Goal: Transaction & Acquisition: Subscribe to service/newsletter

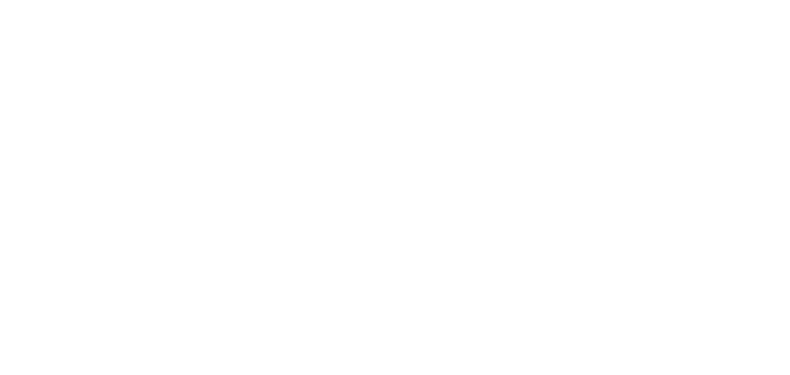
select select "*"
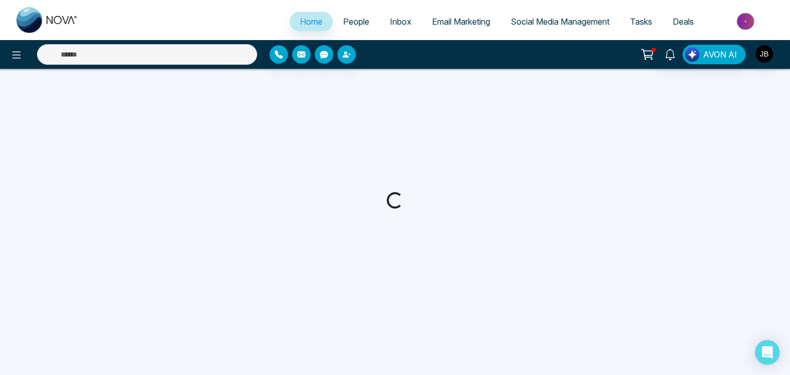
select select "*"
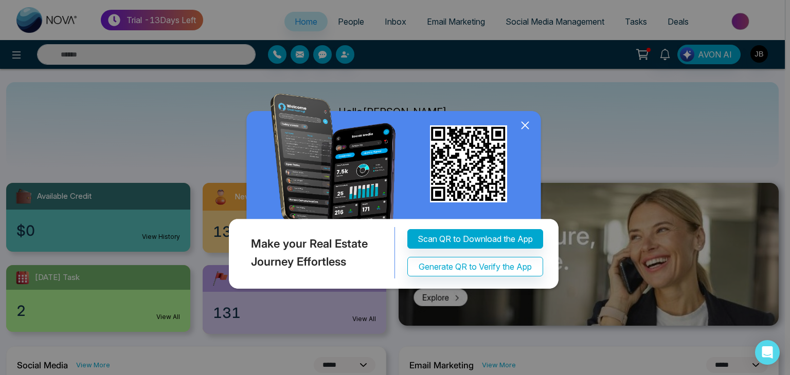
click at [526, 120] on icon at bounding box center [524, 125] width 15 height 15
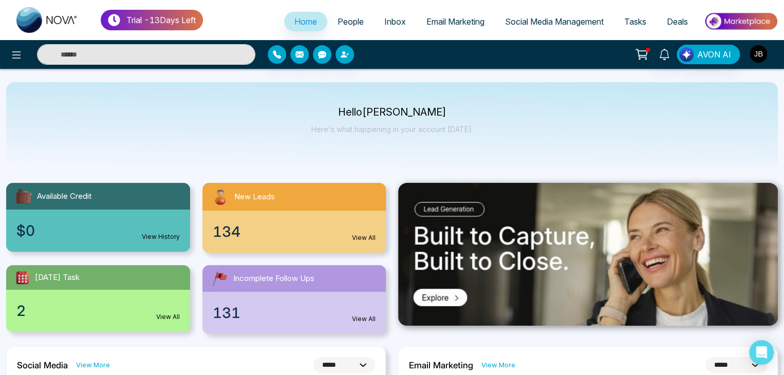
click at [755, 49] on img "button" at bounding box center [758, 53] width 17 height 17
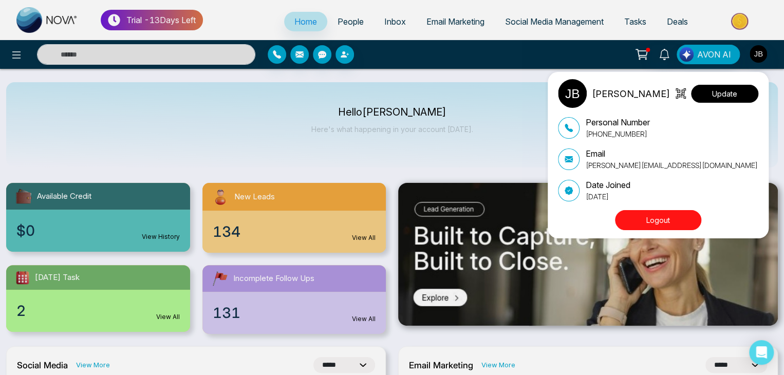
click at [723, 96] on button "Update" at bounding box center [724, 94] width 67 height 18
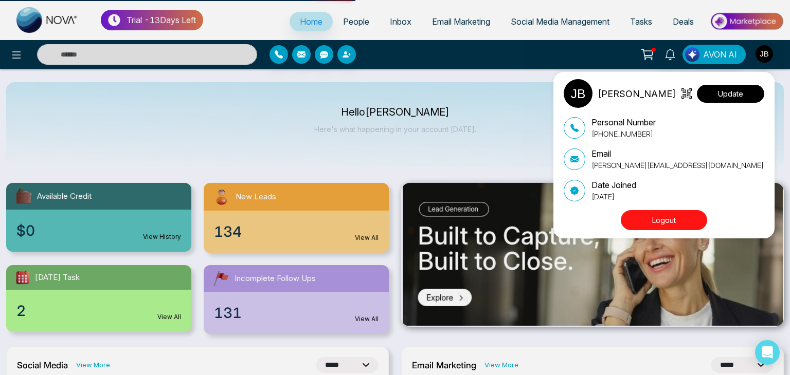
select select "***"
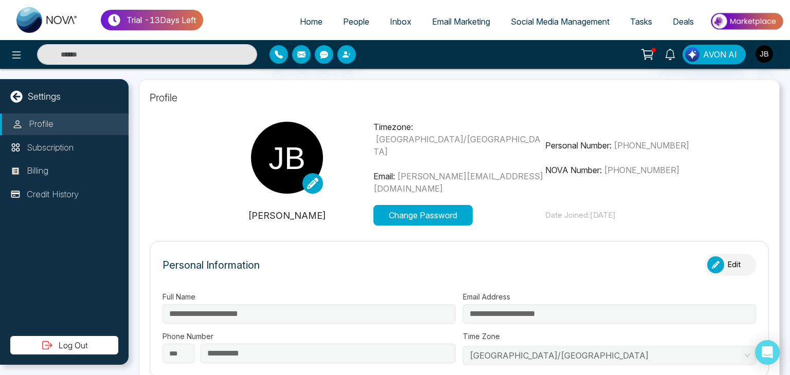
type input "*******"
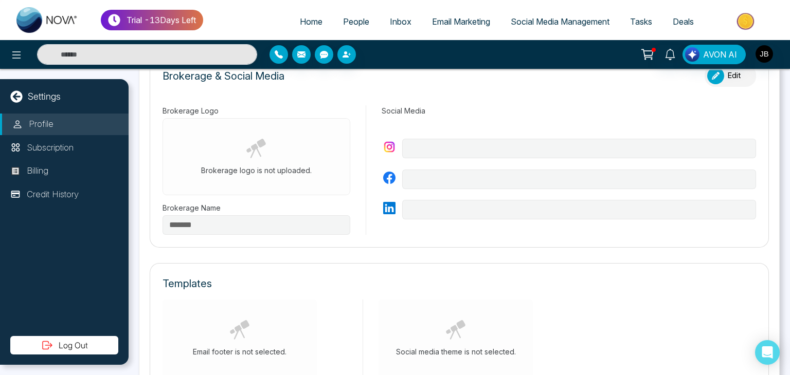
drag, startPoint x: 789, startPoint y: 236, endPoint x: 789, endPoint y: 243, distance: 6.2
click at [789, 239] on div "**********" at bounding box center [459, 222] width 661 height 306
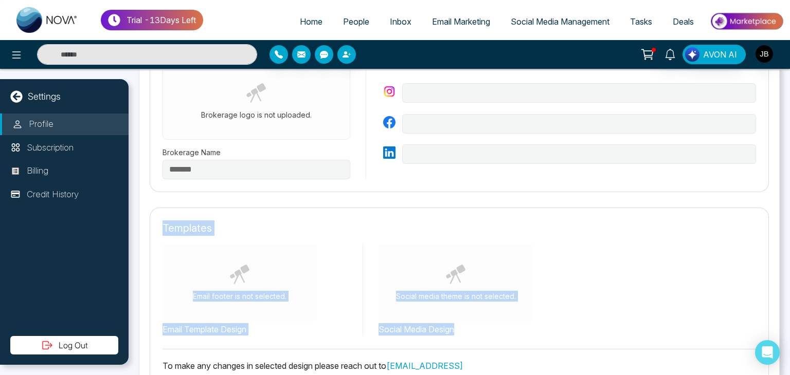
drag, startPoint x: 789, startPoint y: 243, endPoint x: 789, endPoint y: 258, distance: 14.9
click at [789, 258] on div "**********" at bounding box center [459, 222] width 661 height 306
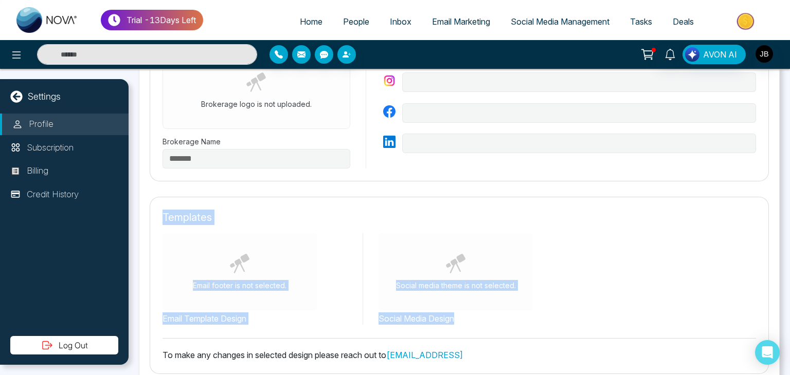
click at [789, 258] on div "**********" at bounding box center [459, 222] width 661 height 306
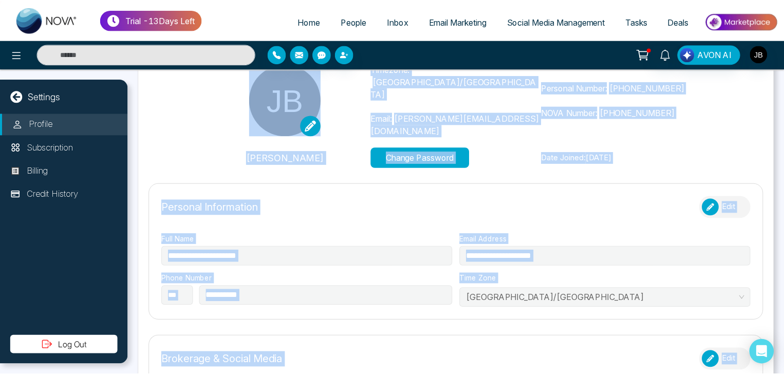
scroll to position [0, 0]
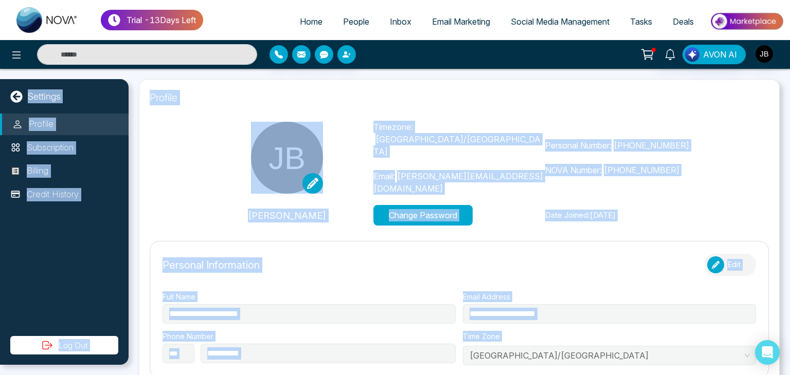
drag, startPoint x: 789, startPoint y: 208, endPoint x: 789, endPoint y: 45, distance: 162.4
click at [789, 45] on div "**********" at bounding box center [395, 187] width 790 height 375
click at [373, 100] on p "Profile" at bounding box center [459, 97] width 619 height 15
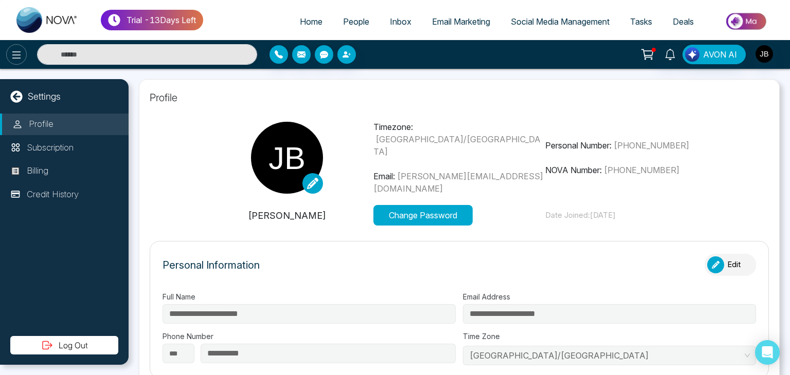
click at [11, 58] on icon at bounding box center [16, 55] width 12 height 12
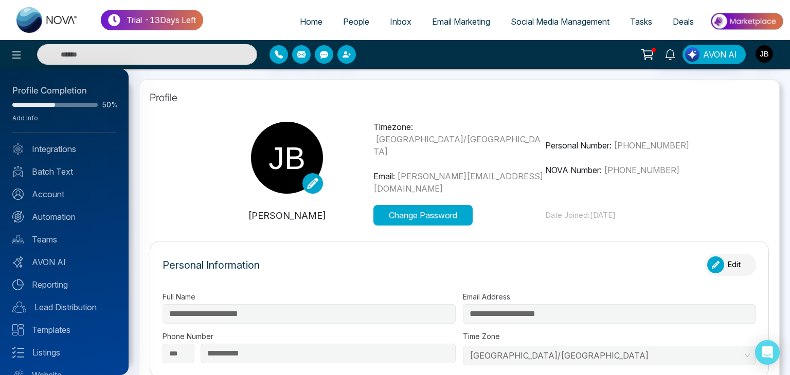
click at [158, 128] on div at bounding box center [395, 187] width 790 height 375
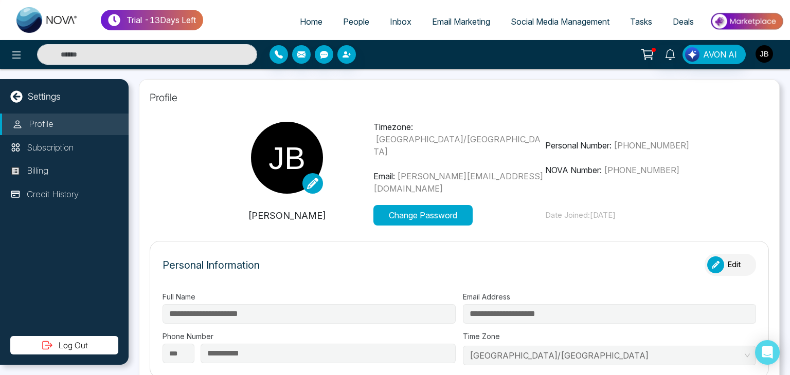
click at [764, 52] on img "button" at bounding box center [763, 53] width 17 height 17
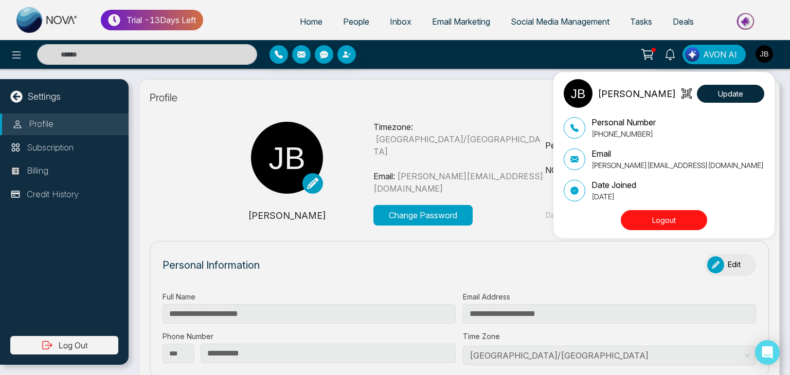
click at [468, 86] on div "[PERSON_NAME] Update Personal Number [PHONE_NUMBER] Email [PERSON_NAME][EMAIL_A…" at bounding box center [395, 187] width 790 height 375
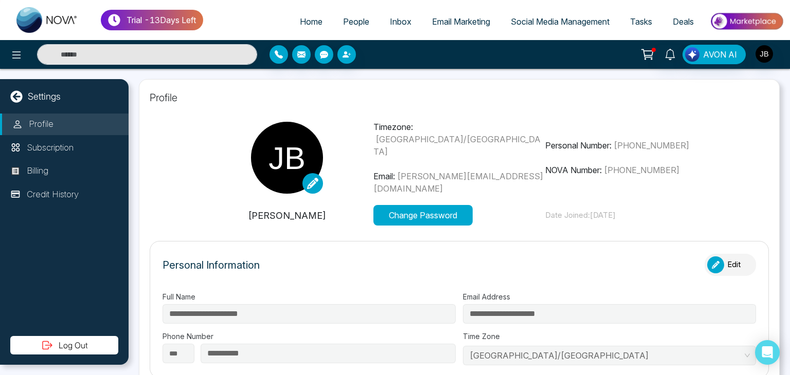
click at [645, 21] on span "Tasks" at bounding box center [641, 21] width 22 height 10
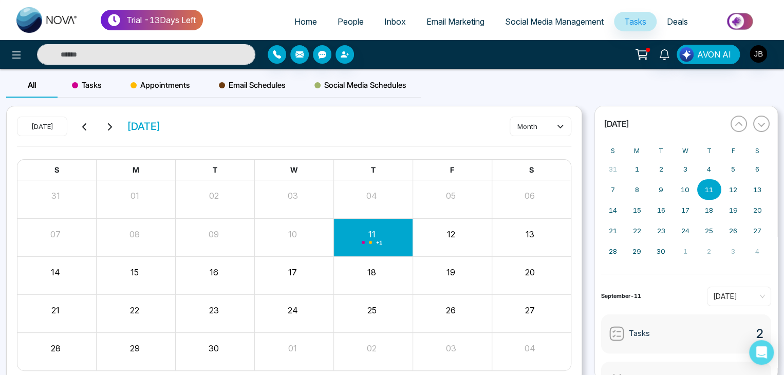
click at [300, 21] on span "Home" at bounding box center [306, 21] width 23 height 10
select select "*"
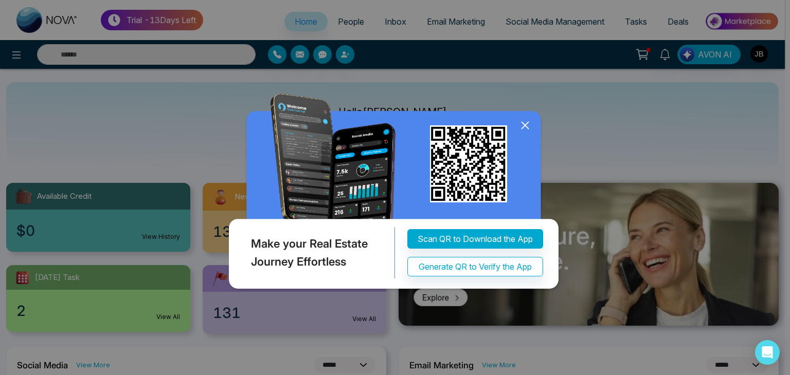
click at [19, 50] on div "Make your Real Estate Journey Effortless Scan QR to Download the App Generate Q…" at bounding box center [395, 187] width 790 height 375
click at [18, 55] on div "Make your Real Estate Journey Effortless Scan QR to Download the App Generate Q…" at bounding box center [395, 187] width 790 height 375
click at [341, 19] on div "Make your Real Estate Journey Effortless Scan QR to Download the App Generate Q…" at bounding box center [395, 187] width 790 height 375
click at [525, 126] on icon at bounding box center [524, 125] width 7 height 7
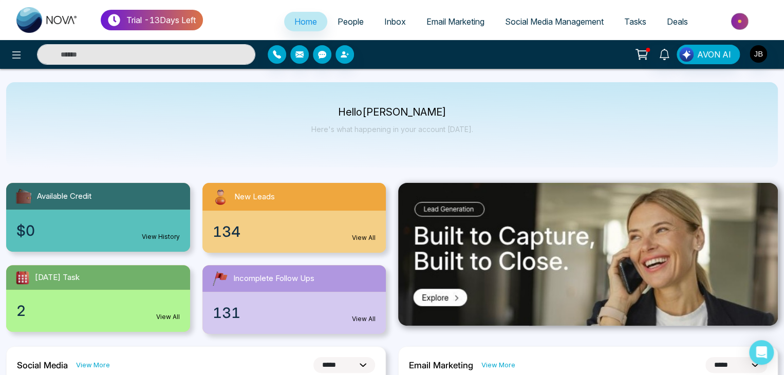
click at [354, 17] on span "People" at bounding box center [351, 21] width 26 height 10
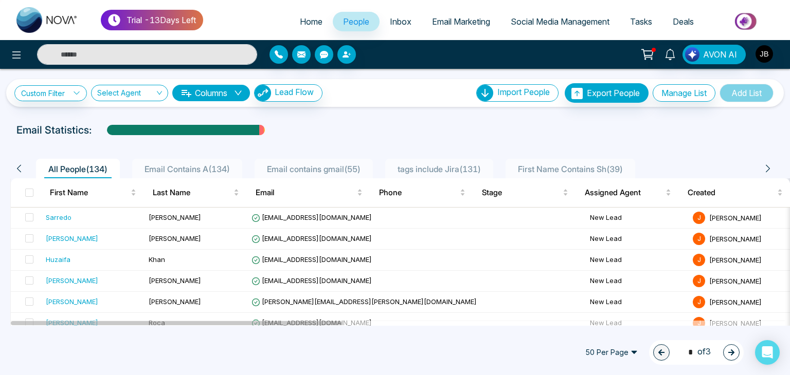
click at [127, 56] on input "text" at bounding box center [147, 54] width 220 height 21
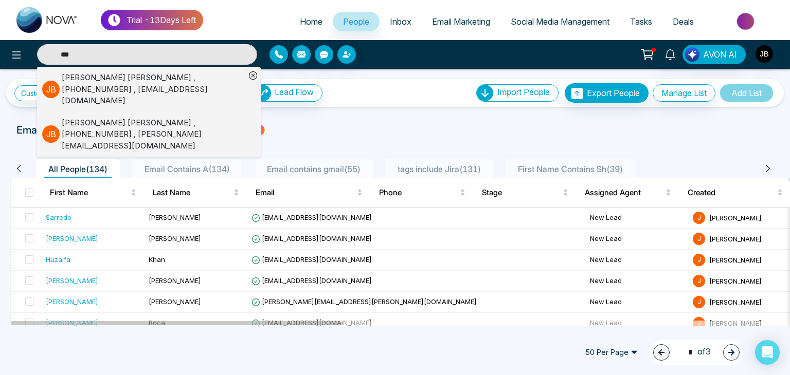
type input "***"
click at [128, 117] on div "Jayesh Badgujar , +918208229192 , Jayesh@mmnovatech.com" at bounding box center [154, 134] width 184 height 35
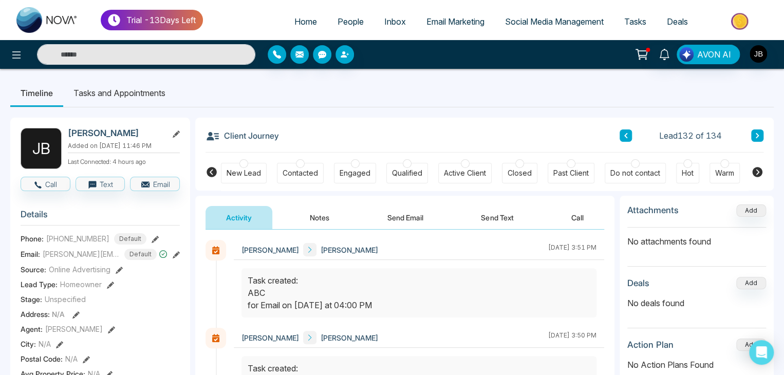
click at [153, 243] on icon at bounding box center [155, 239] width 7 height 7
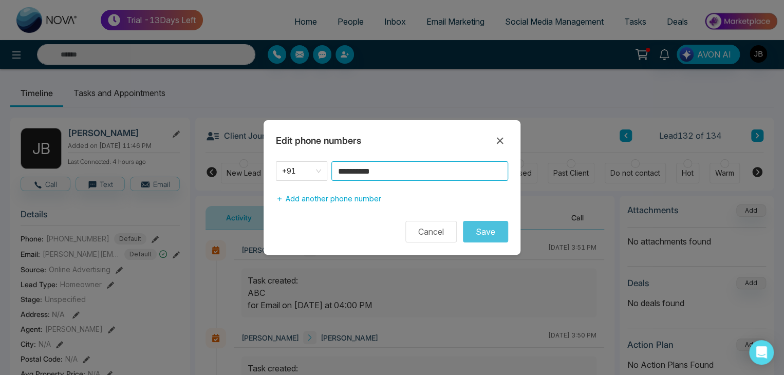
click at [387, 171] on input "**********" at bounding box center [420, 171] width 177 height 20
type input "**********"
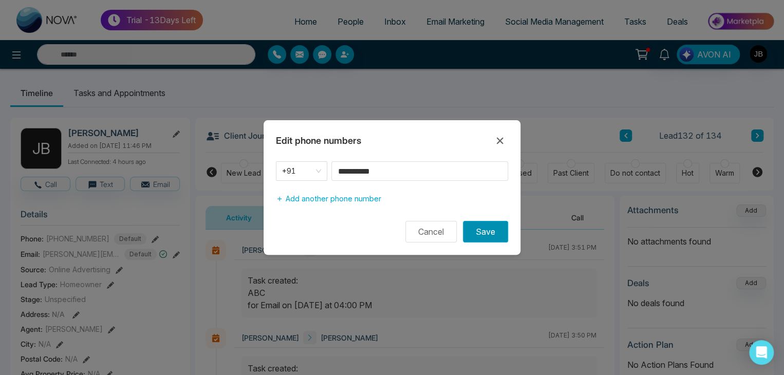
click at [485, 234] on button "Save" at bounding box center [485, 232] width 45 height 22
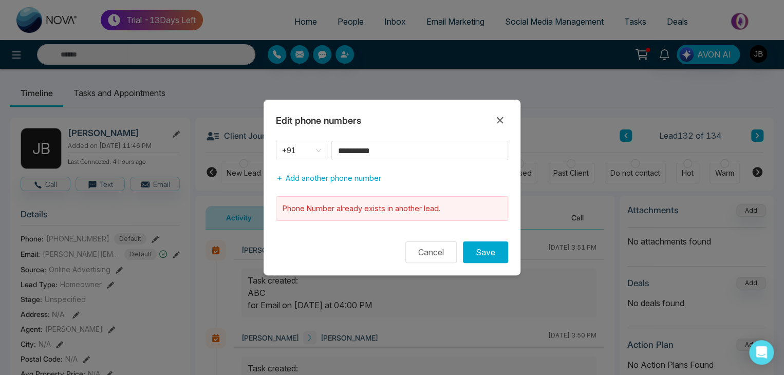
click at [113, 56] on div "**********" at bounding box center [392, 187] width 784 height 375
click at [432, 247] on button "Cancel" at bounding box center [431, 253] width 51 height 22
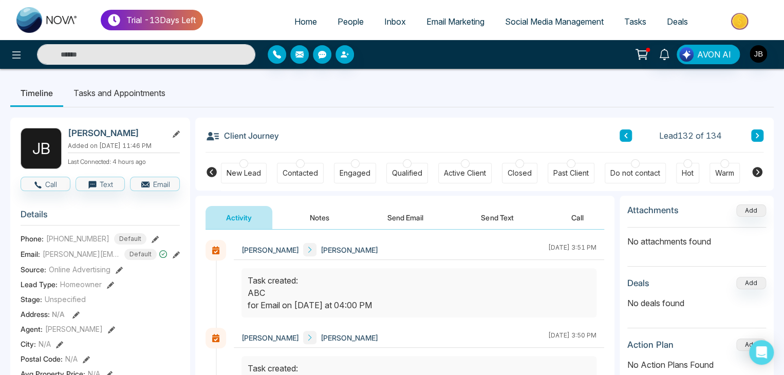
click at [80, 58] on input "text" at bounding box center [146, 54] width 218 height 21
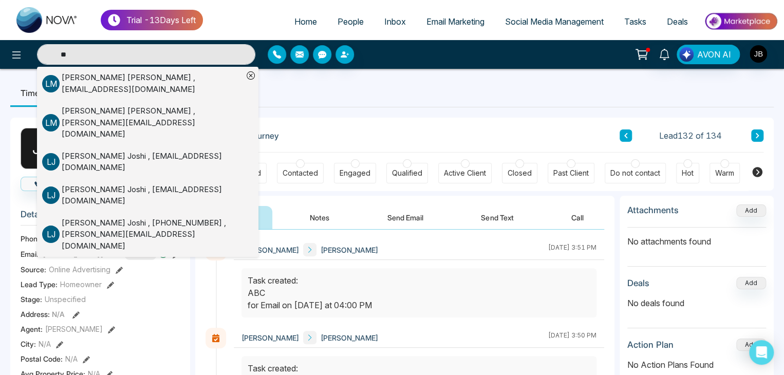
type input "**"
click at [90, 217] on div "Lokesh Joshi , +918208229191 , Lokesh@mmnovatech.com" at bounding box center [152, 234] width 181 height 35
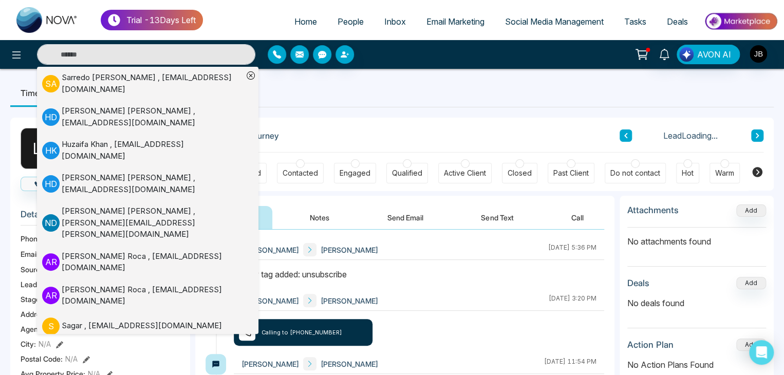
click at [328, 95] on ul "Timeline Tasks and Appointments" at bounding box center [392, 93] width 764 height 28
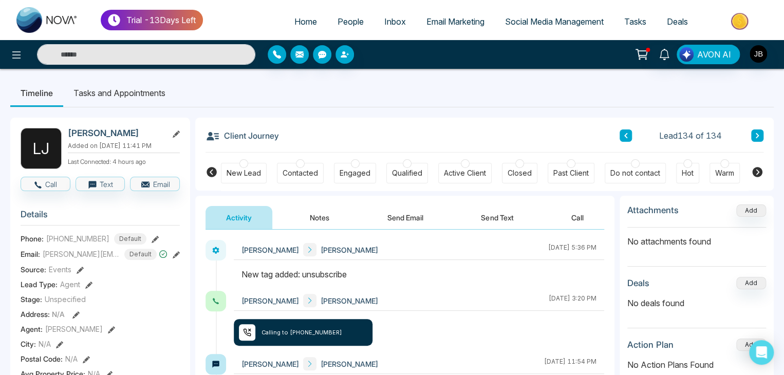
click at [152, 243] on icon at bounding box center [155, 239] width 7 height 7
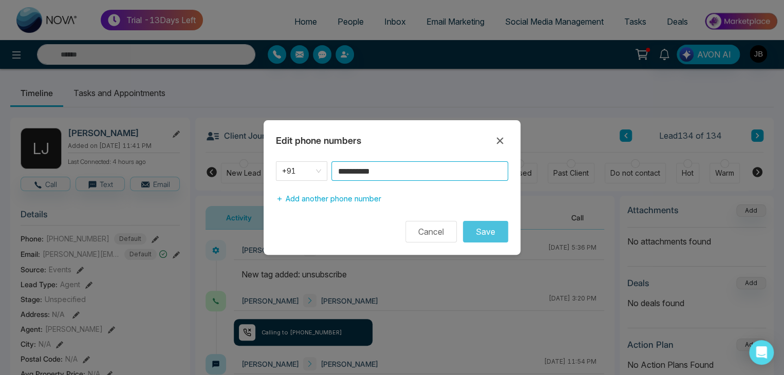
click at [383, 170] on input "**********" at bounding box center [420, 171] width 177 height 20
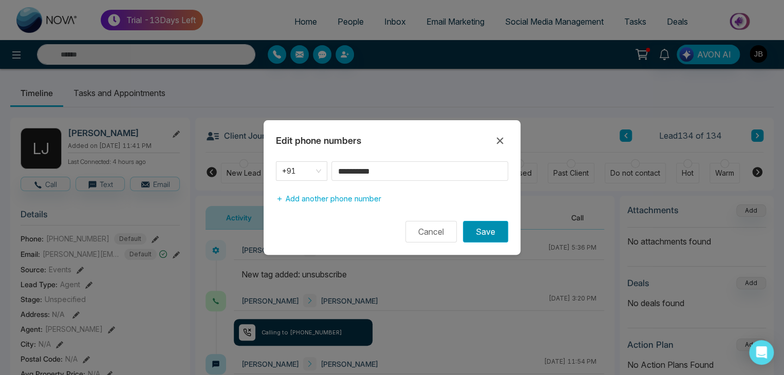
click at [486, 231] on button "Save" at bounding box center [485, 232] width 45 height 22
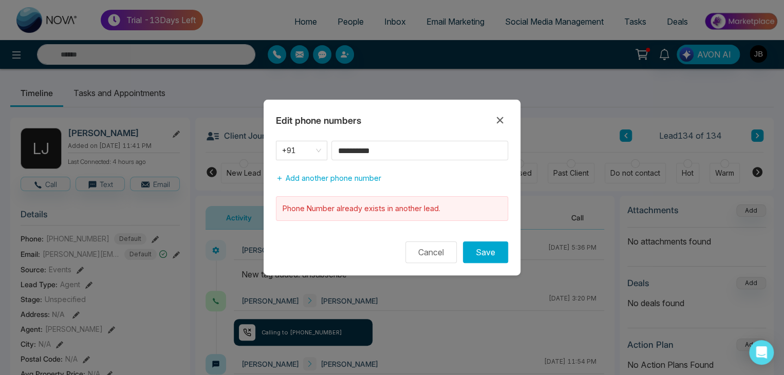
click at [153, 244] on div "**********" at bounding box center [392, 187] width 784 height 375
click at [389, 152] on input "**********" at bounding box center [420, 151] width 177 height 20
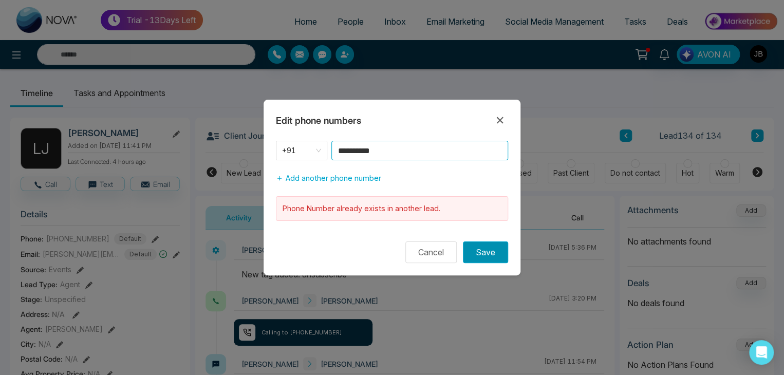
type input "**********"
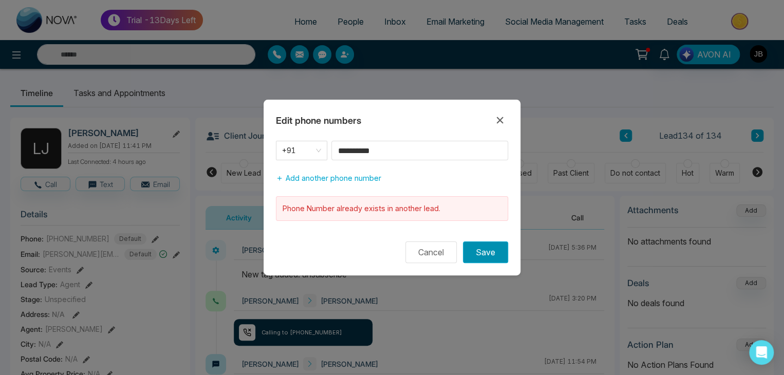
click at [481, 255] on button "Save" at bounding box center [485, 253] width 45 height 22
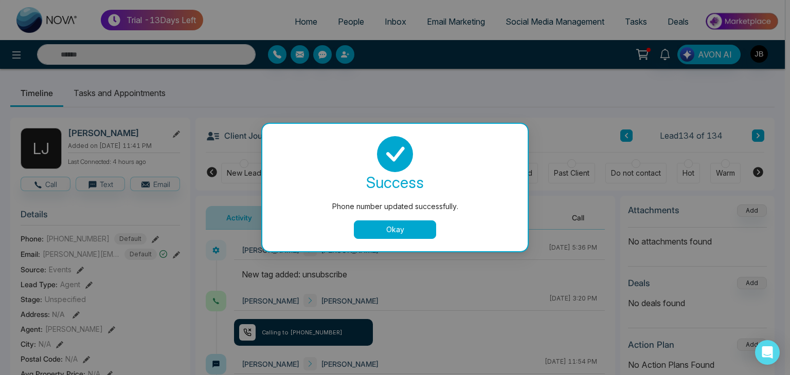
click at [378, 221] on button "Okay" at bounding box center [395, 230] width 82 height 19
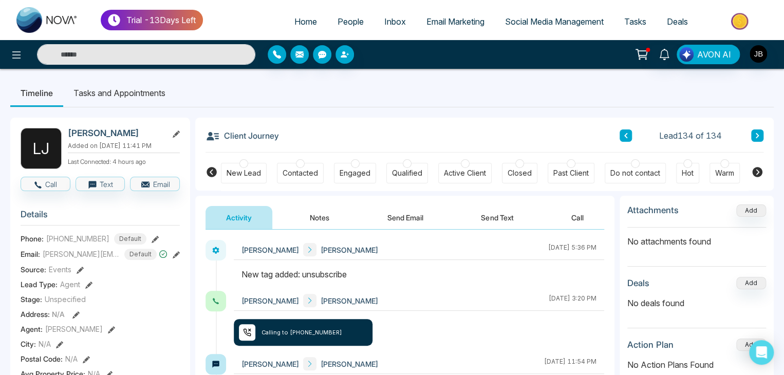
click at [93, 54] on input "text" at bounding box center [146, 54] width 218 height 21
type input "******"
click at [91, 57] on input "******" at bounding box center [146, 54] width 218 height 21
click at [104, 58] on input "text" at bounding box center [146, 54] width 218 height 21
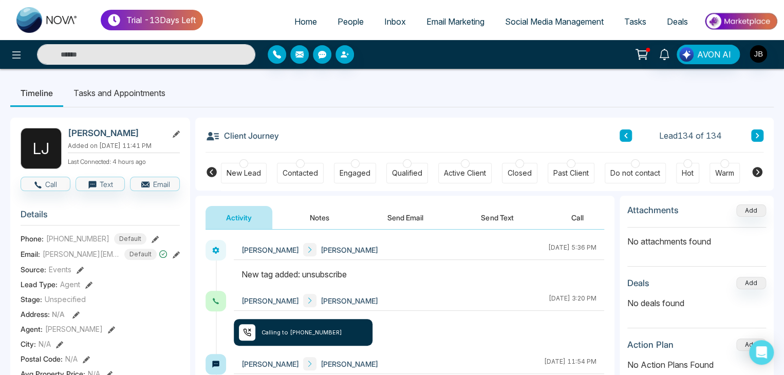
click at [104, 58] on input "text" at bounding box center [146, 54] width 218 height 21
type input "******"
click at [81, 52] on input "******" at bounding box center [146, 54] width 218 height 21
type input "******"
click at [98, 52] on input "******" at bounding box center [146, 54] width 218 height 21
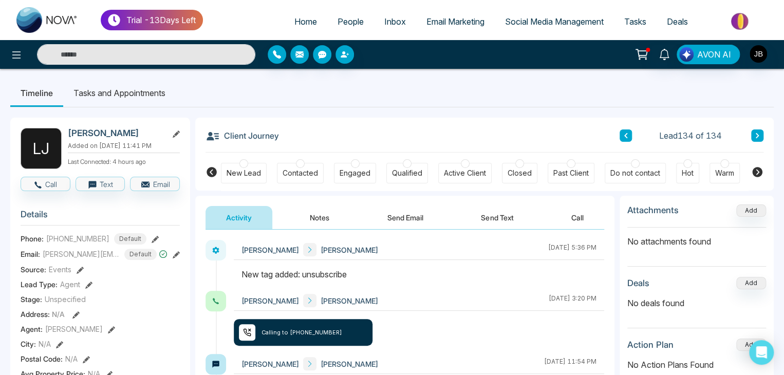
click at [100, 54] on input "text" at bounding box center [146, 54] width 218 height 21
type input "***"
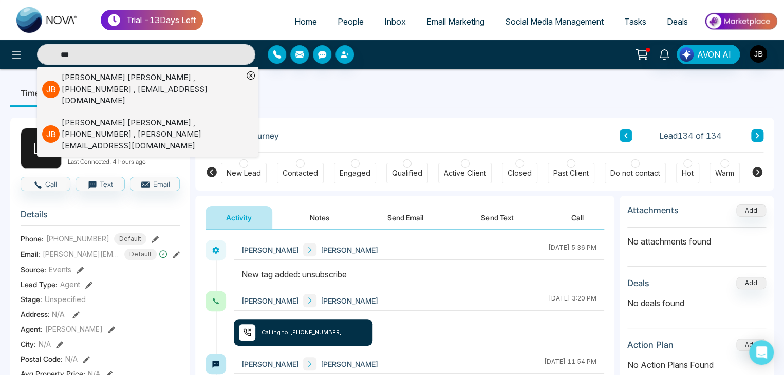
click at [87, 120] on div "Jayesh Badgujar , +918208229192 , Jayesh@mmnovatech.com" at bounding box center [152, 134] width 181 height 35
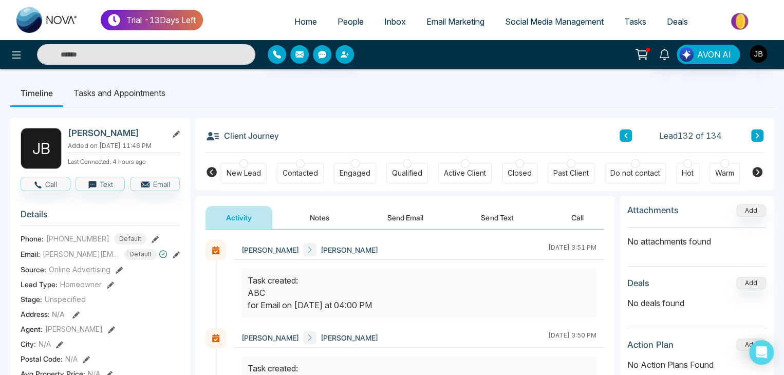
click at [153, 243] on icon at bounding box center [155, 239] width 7 height 7
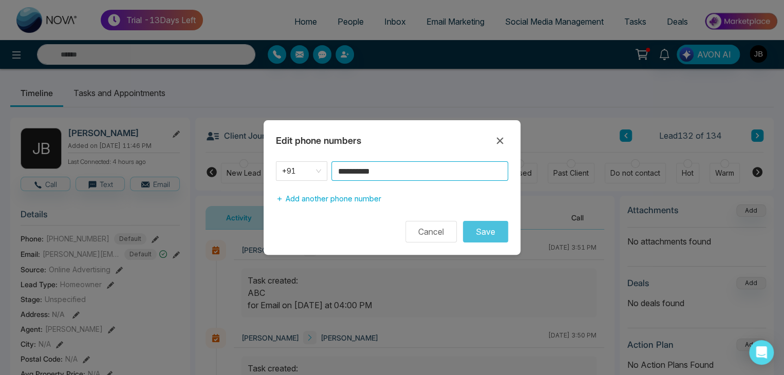
click at [387, 173] on input "**********" at bounding box center [420, 171] width 177 height 20
type input "**********"
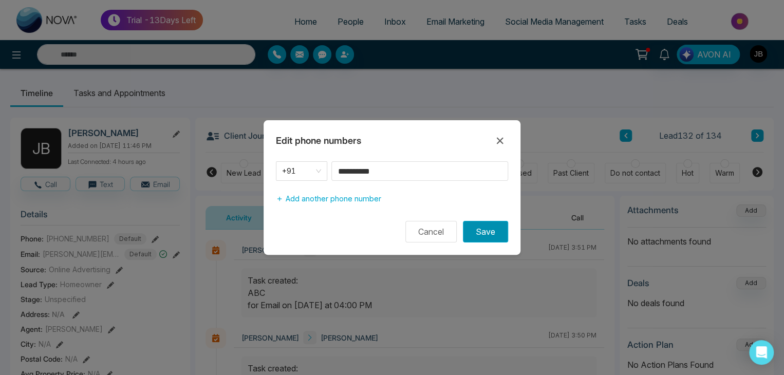
click at [484, 227] on button "Save" at bounding box center [485, 232] width 45 height 22
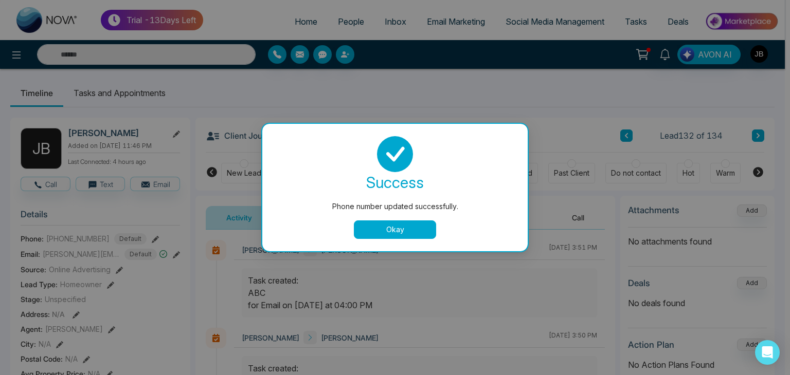
click at [379, 229] on button "Okay" at bounding box center [395, 230] width 82 height 19
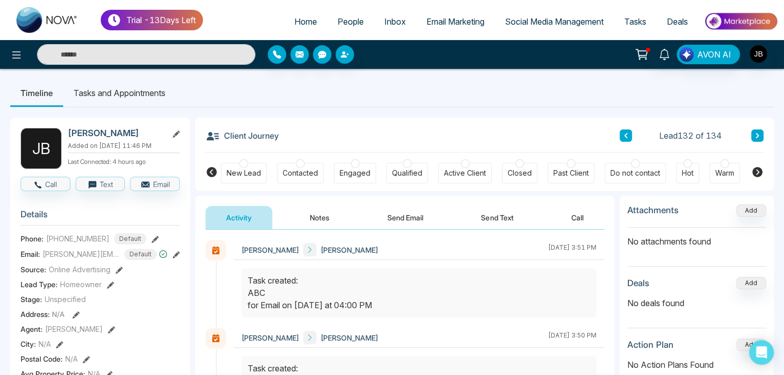
click at [121, 91] on li "Tasks and Appointments" at bounding box center [119, 93] width 113 height 28
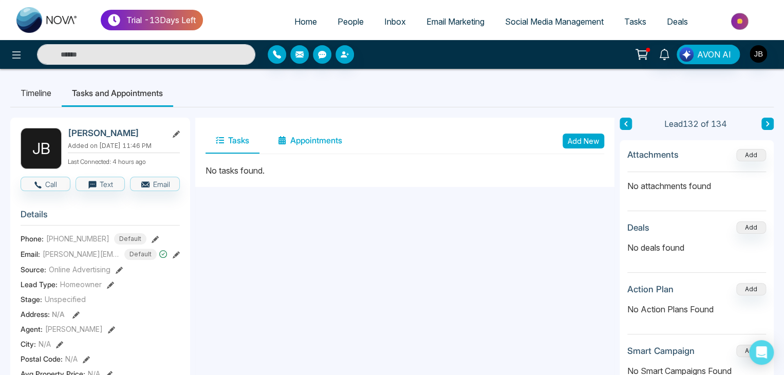
click at [295, 141] on button "Appointments" at bounding box center [310, 141] width 85 height 26
click at [571, 138] on button "Add New" at bounding box center [584, 141] width 42 height 15
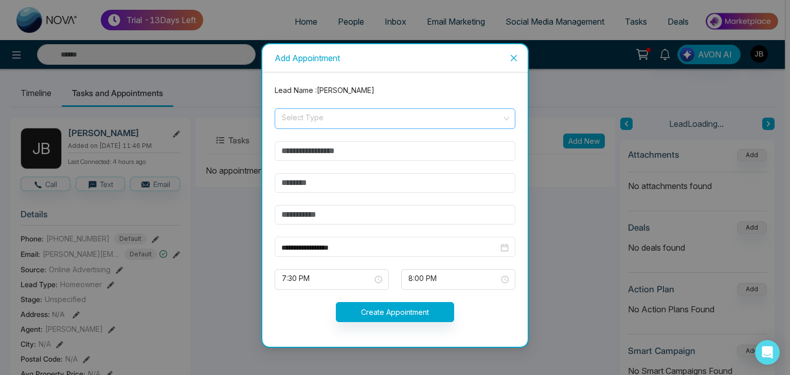
click at [320, 119] on input "search" at bounding box center [391, 116] width 221 height 15
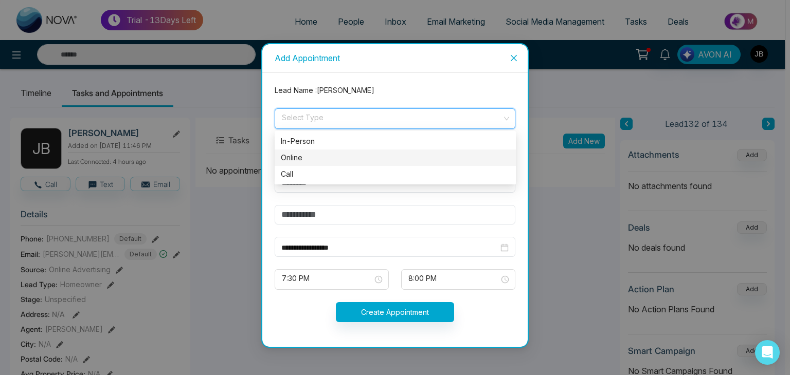
click at [307, 158] on div "Online" at bounding box center [395, 157] width 229 height 11
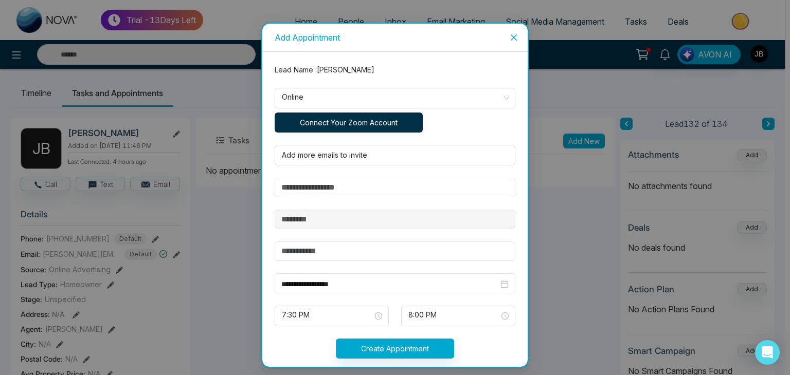
click at [330, 121] on button "Connect Your Zoom Account" at bounding box center [349, 123] width 148 height 20
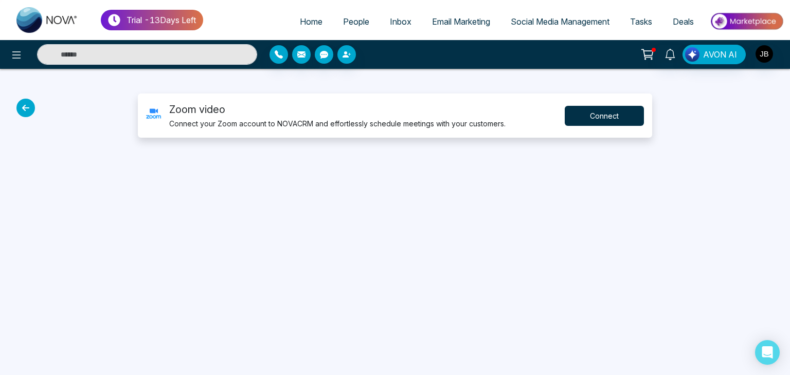
click at [593, 116] on button "Connect" at bounding box center [603, 116] width 79 height 20
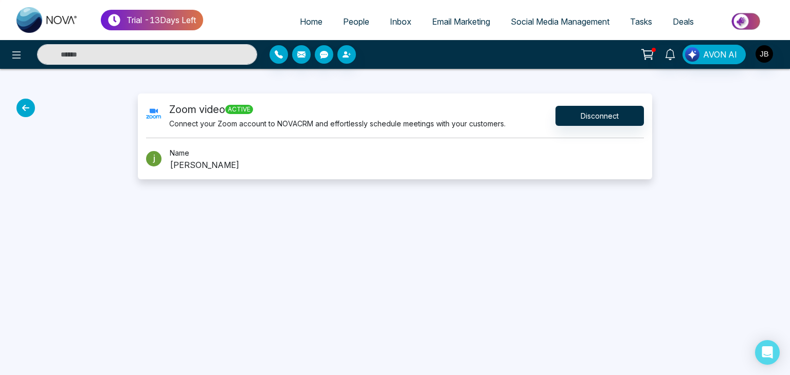
click at [31, 112] on icon at bounding box center [25, 108] width 19 height 19
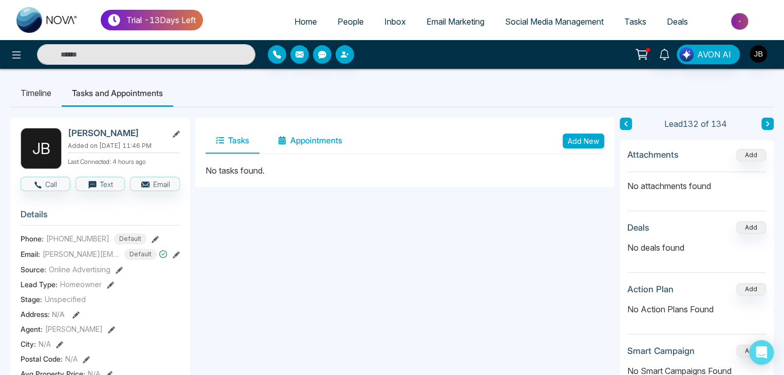
click at [321, 137] on button "Appointments" at bounding box center [310, 141] width 85 height 26
click at [579, 140] on button "Add New" at bounding box center [584, 141] width 42 height 15
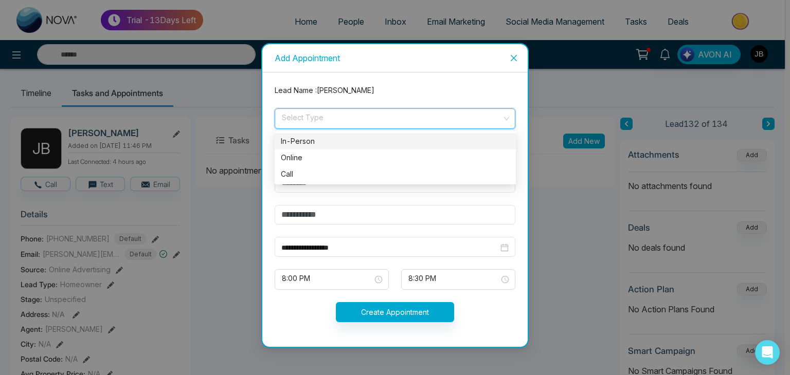
click at [308, 119] on input "search" at bounding box center [391, 116] width 221 height 15
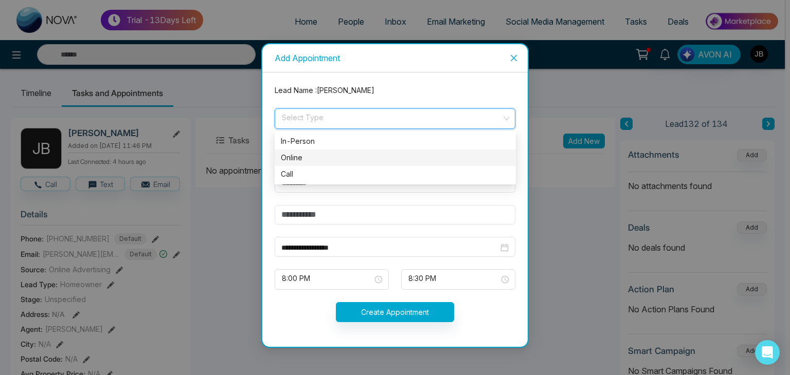
click at [298, 160] on div "Online" at bounding box center [395, 157] width 229 height 11
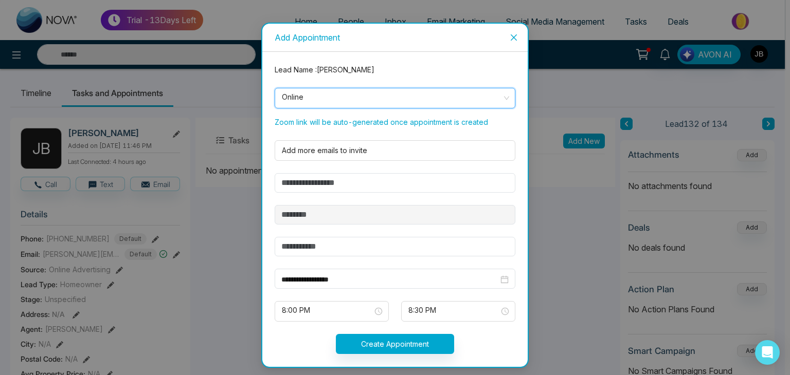
click at [298, 160] on div "Add more emails to invite" at bounding box center [395, 150] width 241 height 21
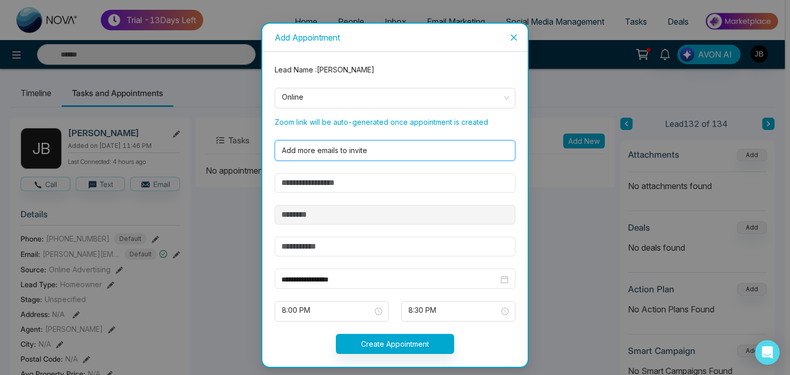
click at [347, 143] on div "Add more emails to invite" at bounding box center [395, 150] width 241 height 21
click at [370, 150] on div at bounding box center [393, 150] width 230 height 12
click at [318, 152] on div at bounding box center [393, 150] width 230 height 12
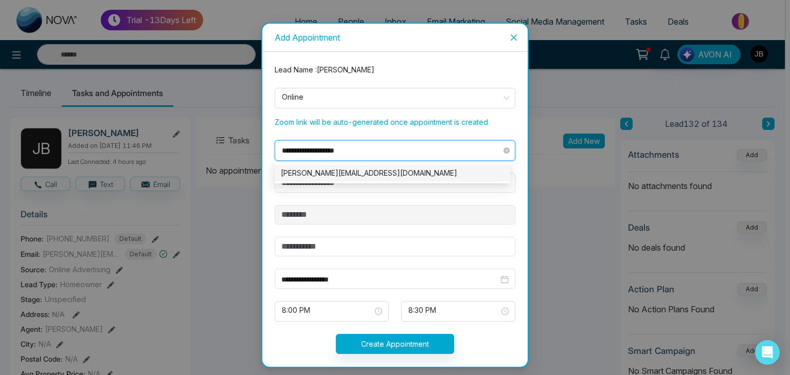
type input "**********"
click at [357, 172] on div "jayesh@mmnovatech.com" at bounding box center [392, 173] width 223 height 11
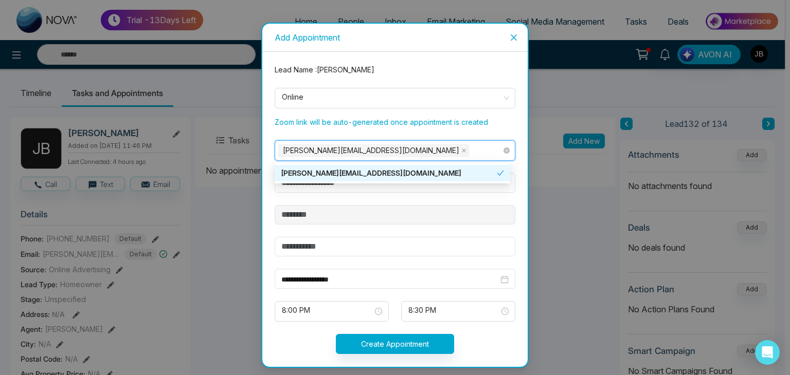
click at [424, 147] on div "jayesh@mmnovatech.com" at bounding box center [393, 150] width 230 height 14
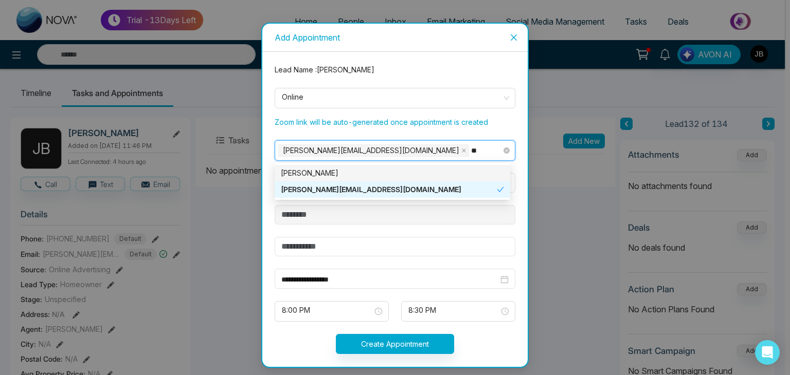
type input "*"
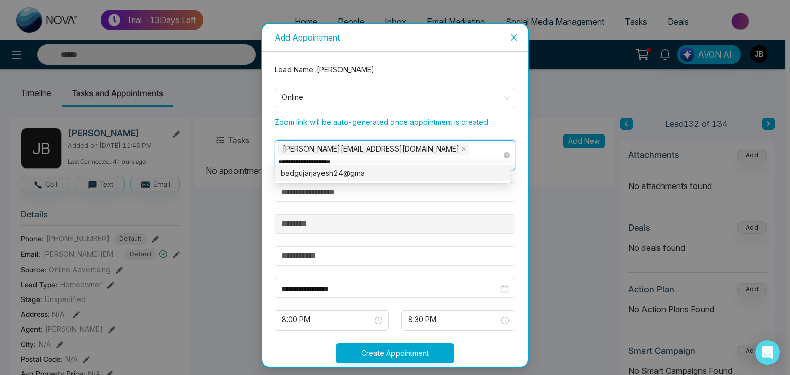
type input "**********"
click at [354, 173] on div "[EMAIL_ADDRESS][DOMAIN_NAME]" at bounding box center [392, 173] width 223 height 11
click at [354, 173] on form "**********" at bounding box center [394, 220] width 253 height 312
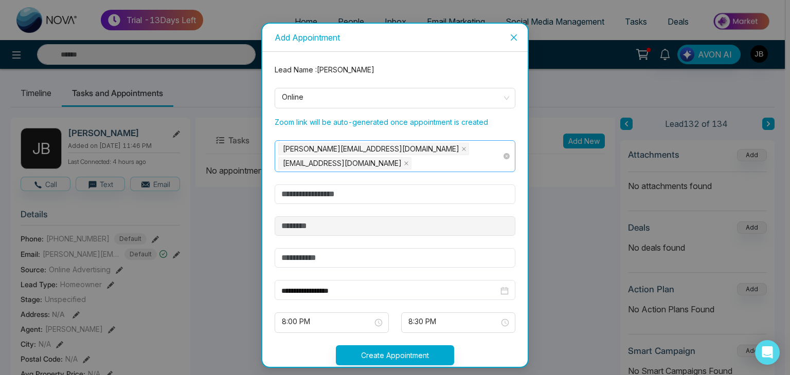
click at [411, 162] on div "jayesh@mmnovatech.com badgujarjayesh24@gmail.com" at bounding box center [393, 156] width 230 height 29
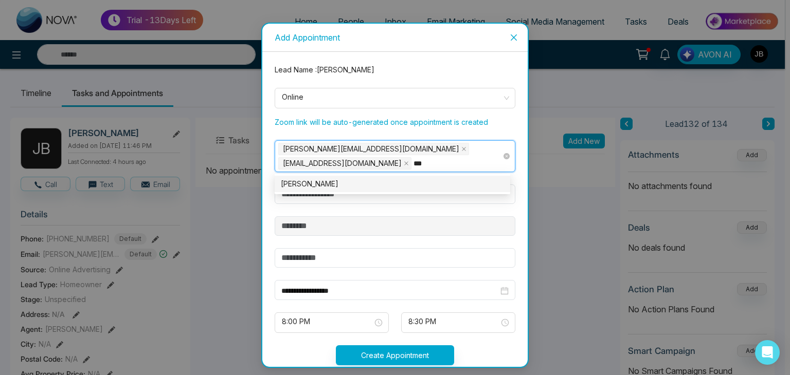
type input "****"
type input "**********"
click at [343, 181] on div "Anit@mmnovate" at bounding box center [392, 183] width 223 height 11
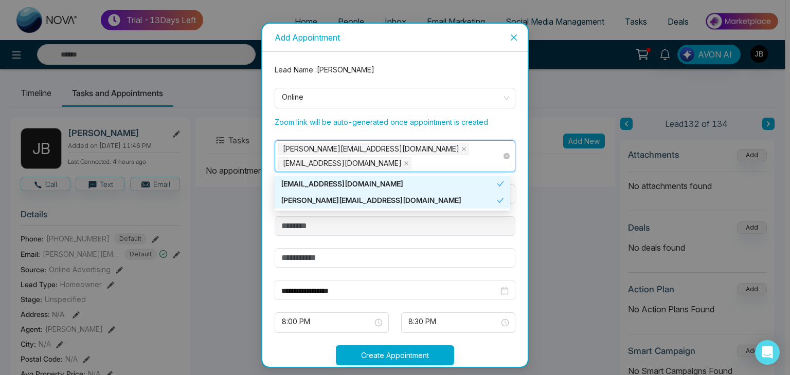
click at [405, 159] on div "jayesh@mmnovatech.com badgujarjayesh24@gmail.com" at bounding box center [393, 156] width 230 height 29
click at [343, 199] on div "jayesh@mmnovatech.com" at bounding box center [389, 200] width 216 height 11
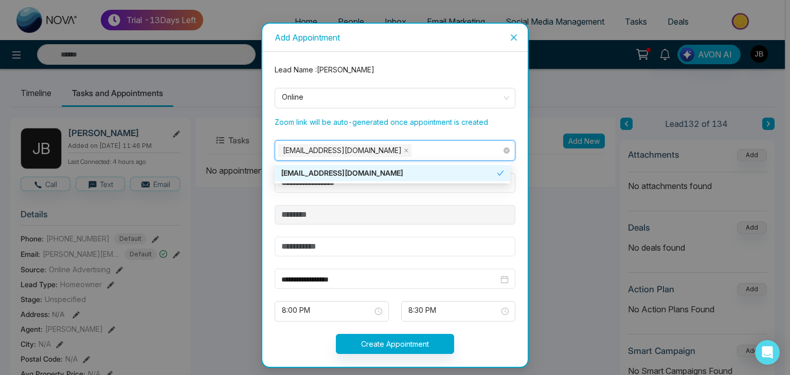
click at [399, 150] on div "[EMAIL_ADDRESS][DOMAIN_NAME]" at bounding box center [393, 150] width 230 height 14
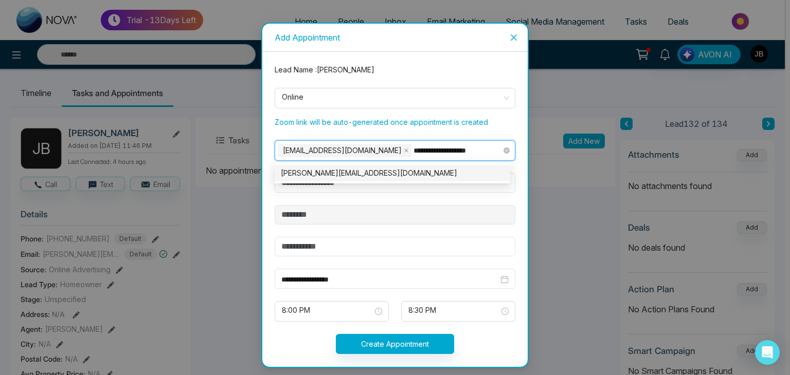
type input "**********"
click at [354, 168] on div "[PERSON_NAME][EMAIL_ADDRESS][DOMAIN_NAME]" at bounding box center [392, 173] width 223 height 11
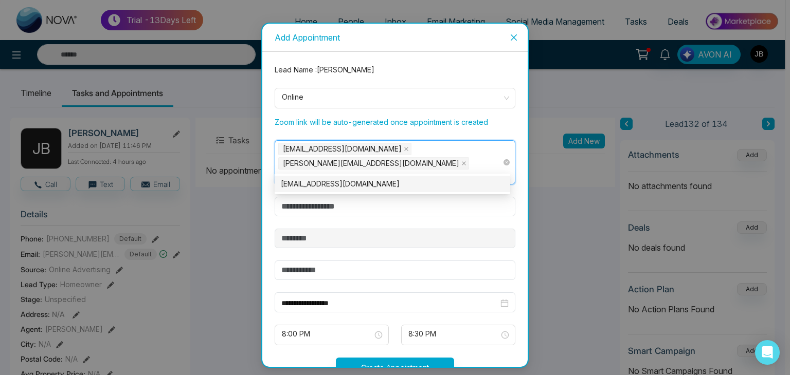
type input "**********"
click at [324, 187] on div "[EMAIL_ADDRESS][DOMAIN_NAME]" at bounding box center [392, 183] width 223 height 11
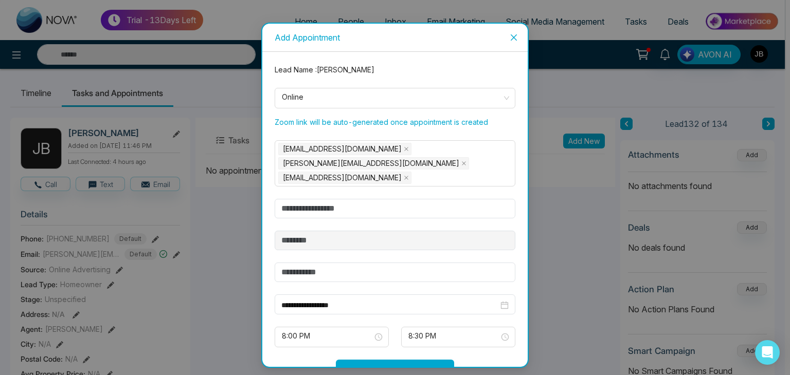
click at [514, 236] on form "**********" at bounding box center [394, 228] width 253 height 328
click at [314, 199] on input "text" at bounding box center [395, 209] width 241 height 20
type input "**********"
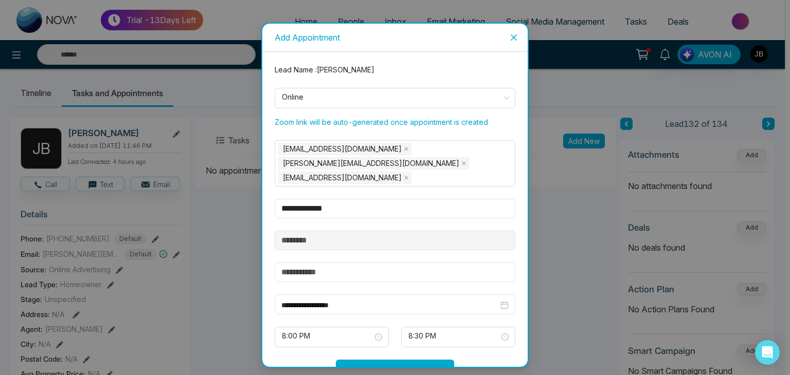
click at [315, 263] on input "text" at bounding box center [395, 273] width 241 height 20
click at [374, 328] on span "8:00 PM" at bounding box center [332, 336] width 100 height 17
type input "******"
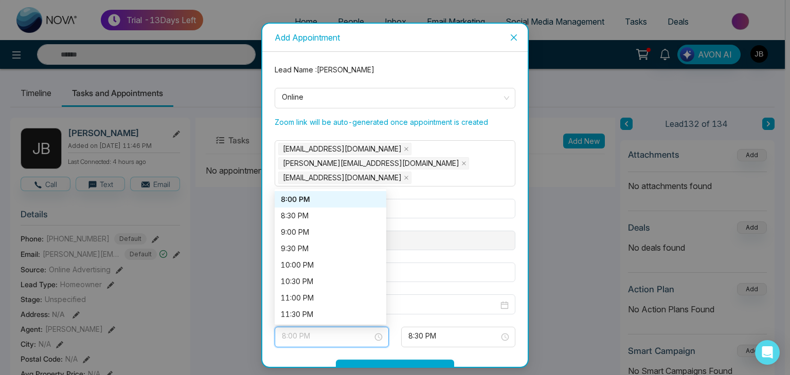
click at [298, 194] on div "8:00 PM" at bounding box center [330, 199] width 99 height 11
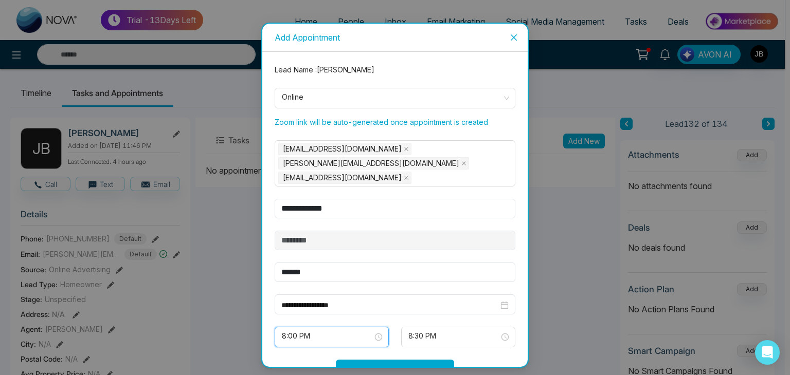
click at [382, 360] on button "Create Appointment" at bounding box center [395, 370] width 118 height 20
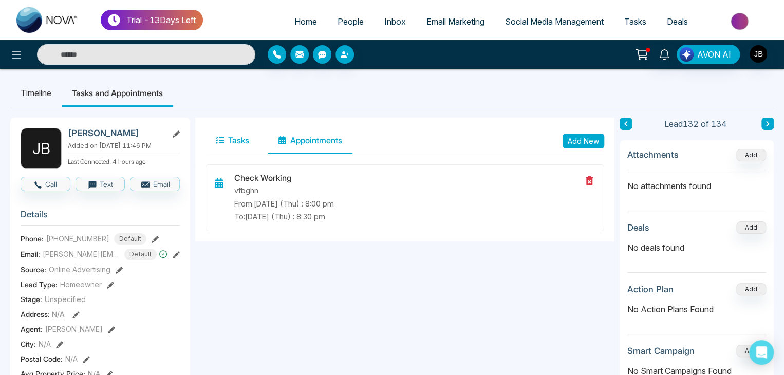
click at [223, 136] on icon at bounding box center [220, 140] width 8 height 8
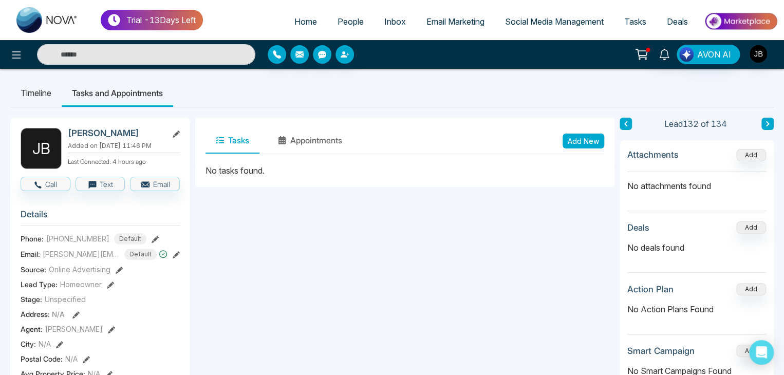
click at [232, 142] on button "Tasks" at bounding box center [233, 141] width 54 height 26
click at [575, 140] on button "Add New" at bounding box center [584, 141] width 42 height 15
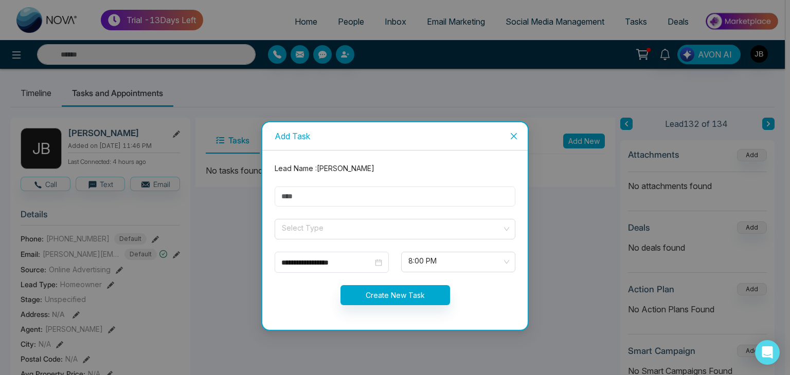
click at [303, 200] on input "text" at bounding box center [395, 197] width 241 height 20
click at [308, 229] on input "search" at bounding box center [391, 226] width 221 height 15
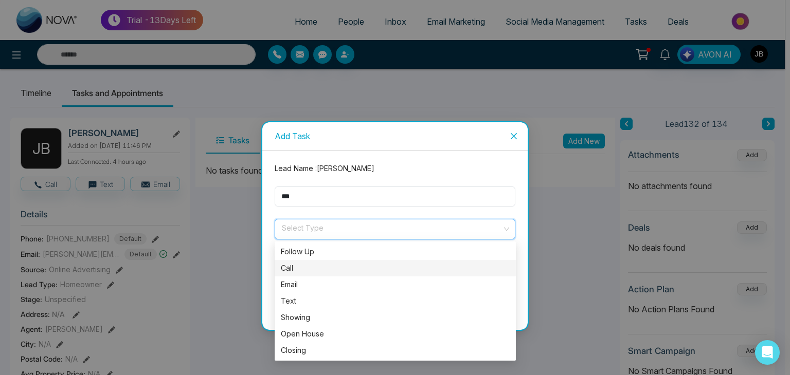
click at [292, 268] on div "Call" at bounding box center [395, 268] width 229 height 11
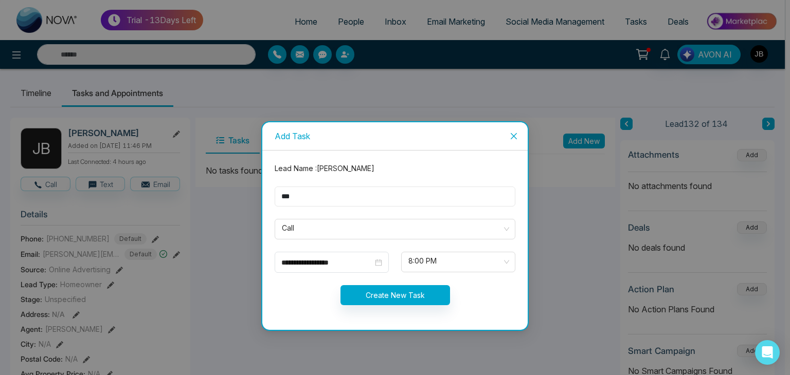
click at [302, 195] on input "***" at bounding box center [395, 197] width 241 height 20
type input "*"
click at [314, 197] on input "text" at bounding box center [395, 197] width 241 height 20
type input "***"
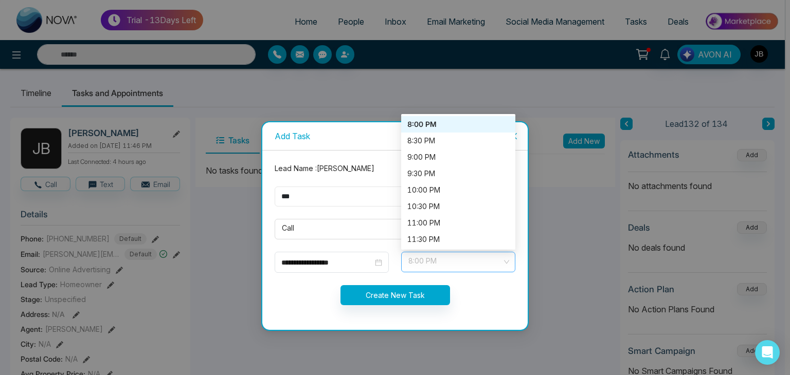
click at [454, 256] on span "8:00 PM" at bounding box center [458, 261] width 100 height 17
click at [419, 124] on div "8:00 PM" at bounding box center [458, 124] width 102 height 11
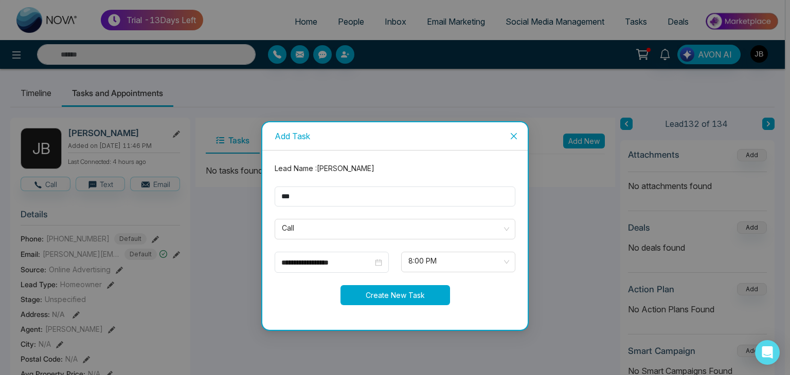
click at [380, 295] on button "Create New Task" at bounding box center [394, 295] width 109 height 20
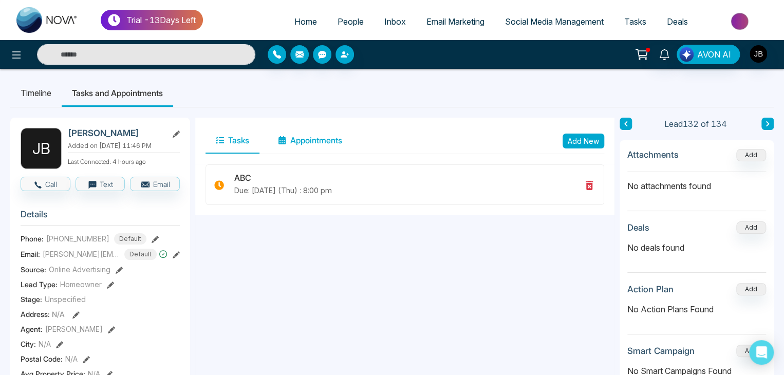
click at [320, 140] on button "Appointments" at bounding box center [310, 141] width 85 height 26
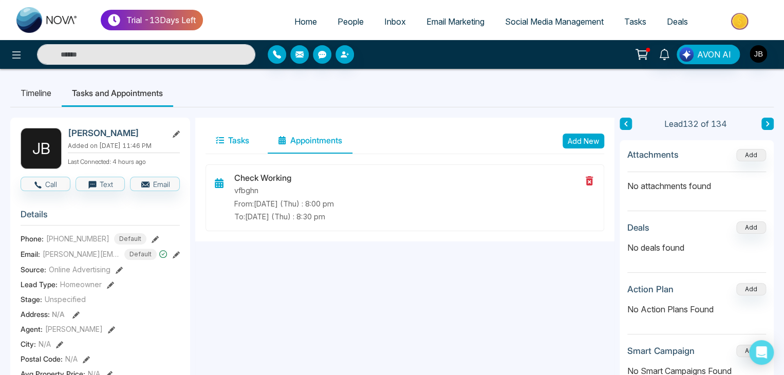
click at [241, 139] on button "Tasks" at bounding box center [233, 141] width 54 height 26
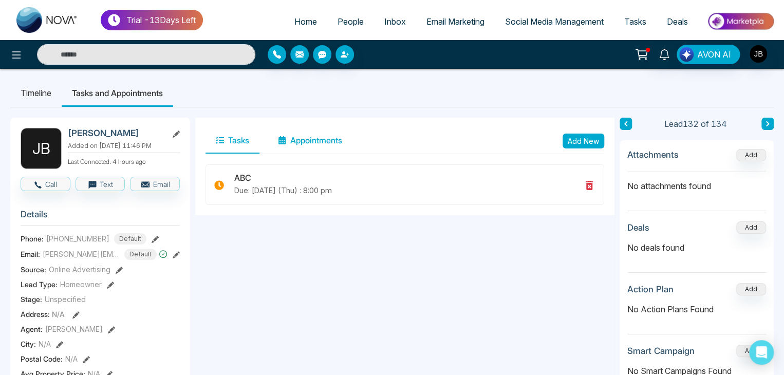
click at [310, 140] on button "Appointments" at bounding box center [310, 141] width 85 height 26
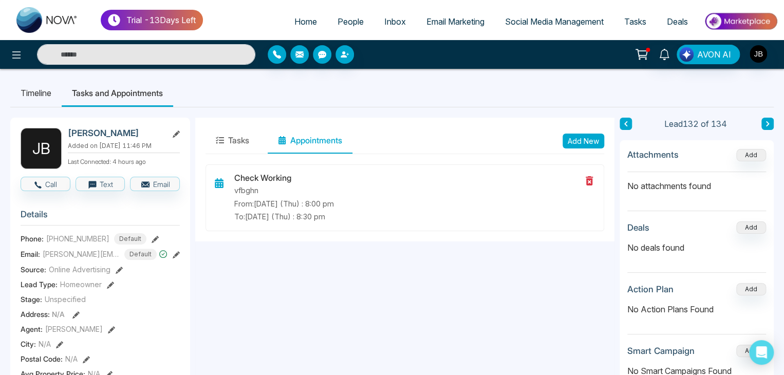
click at [345, 22] on span "People" at bounding box center [351, 21] width 26 height 10
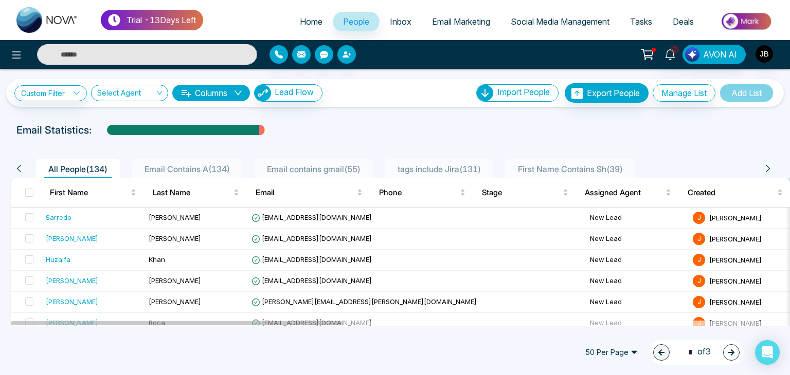
click at [116, 53] on input "text" at bounding box center [147, 54] width 220 height 21
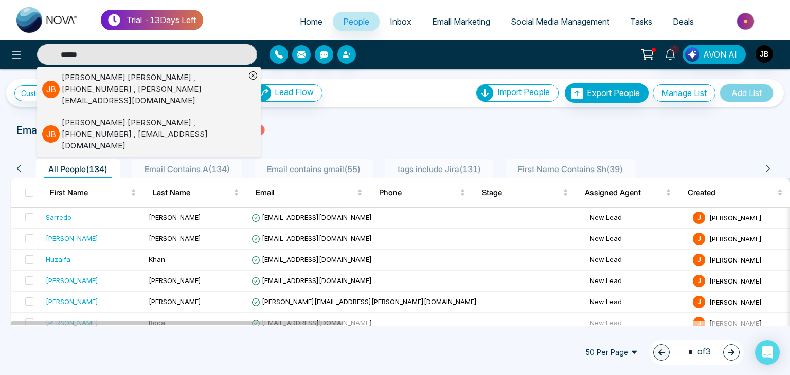
type input "******"
click at [95, 76] on div "Jayesh Badgujar , +918208229191 , Jayesh@mmnovatech.com" at bounding box center [154, 89] width 184 height 35
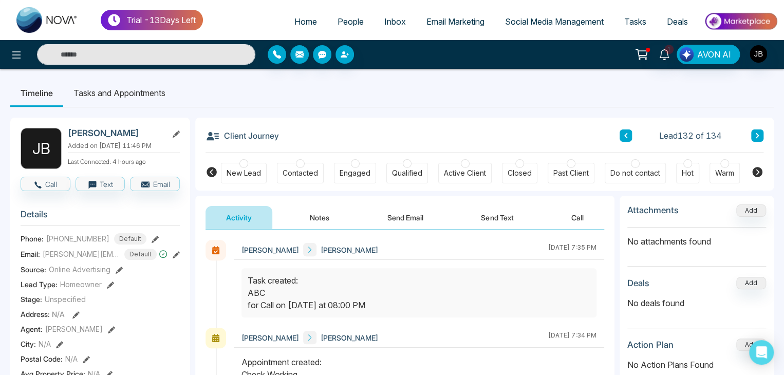
click at [319, 217] on button "Notes" at bounding box center [319, 217] width 61 height 23
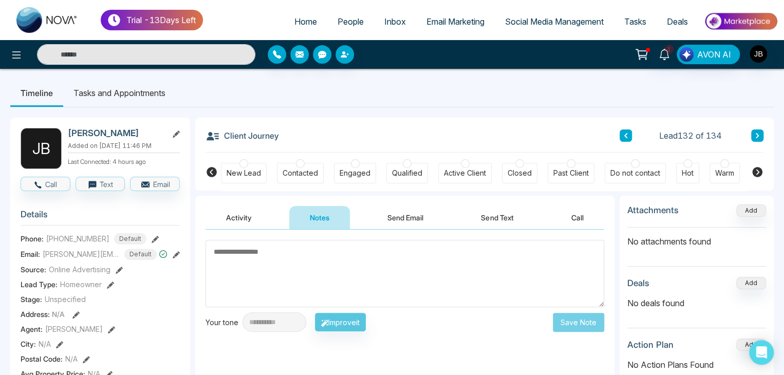
click at [397, 218] on button "Send Email" at bounding box center [405, 217] width 77 height 23
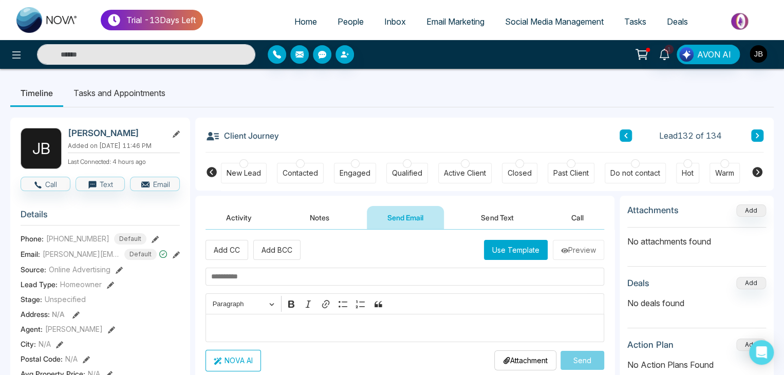
click at [136, 94] on li "Tasks and Appointments" at bounding box center [119, 93] width 113 height 28
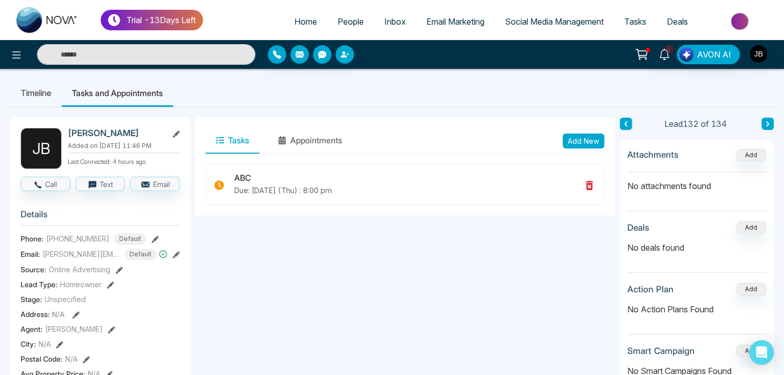
click at [235, 137] on button "Tasks" at bounding box center [233, 141] width 54 height 26
click at [272, 137] on button "Appointments" at bounding box center [310, 141] width 85 height 26
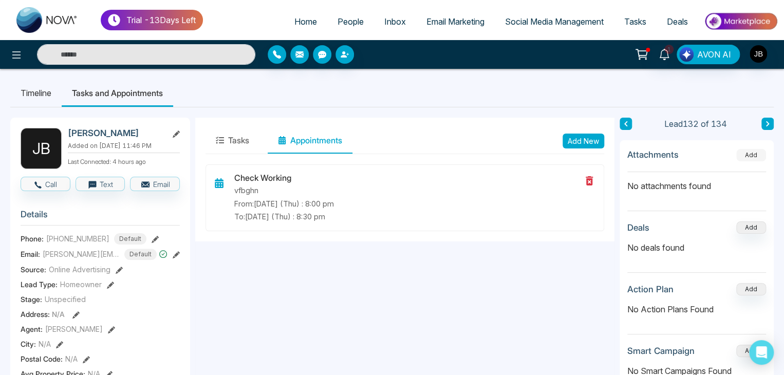
click at [753, 155] on button "Add" at bounding box center [752, 155] width 30 height 12
click at [46, 95] on li "Timeline" at bounding box center [35, 93] width 51 height 28
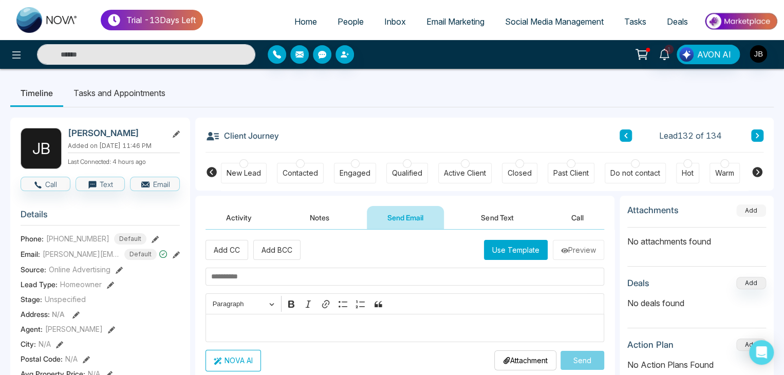
click at [746, 212] on button "Add" at bounding box center [752, 211] width 30 height 12
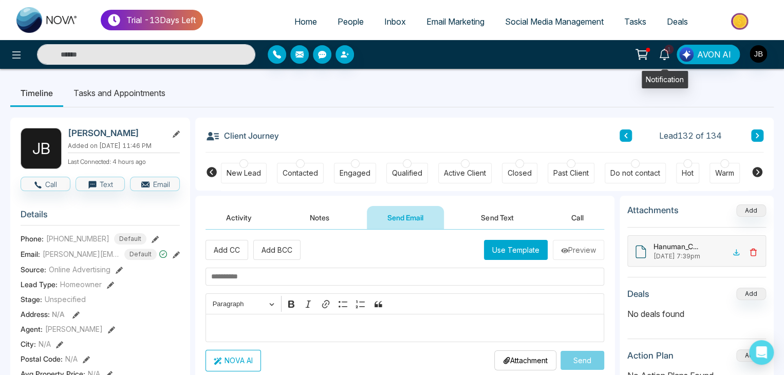
click at [667, 53] on span "1" at bounding box center [669, 49] width 9 height 9
click at [389, 106] on ul "Timeline Tasks and Appointments" at bounding box center [392, 93] width 764 height 28
click at [399, 213] on button "Send Email" at bounding box center [405, 217] width 77 height 23
click at [325, 330] on p "Editor editing area: main" at bounding box center [405, 328] width 388 height 12
click at [507, 356] on p "Attachment" at bounding box center [525, 360] width 45 height 11
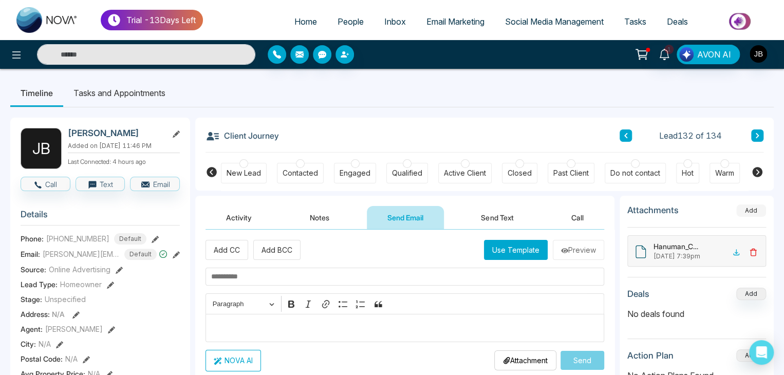
click at [757, 207] on button "Add" at bounding box center [752, 211] width 30 height 12
click at [146, 94] on li "Tasks and Appointments" at bounding box center [119, 93] width 113 height 28
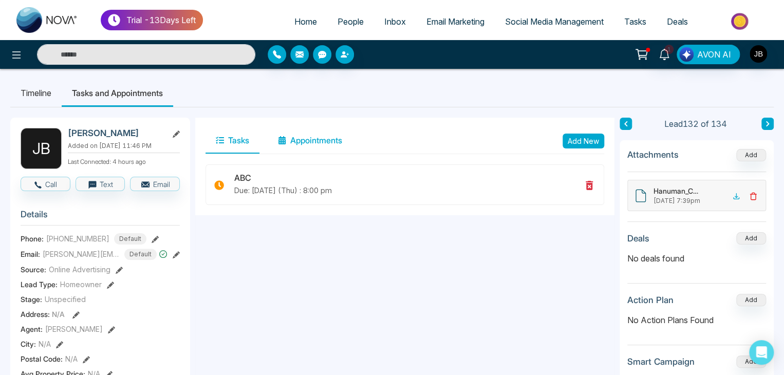
click at [308, 138] on button "Appointments" at bounding box center [310, 141] width 85 height 26
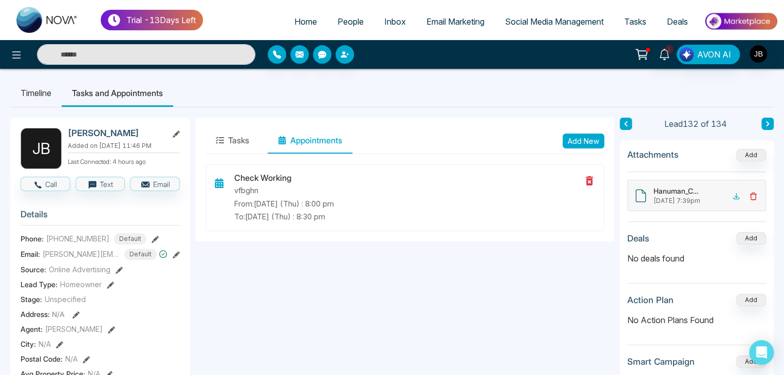
click at [338, 21] on span "People" at bounding box center [351, 21] width 26 height 10
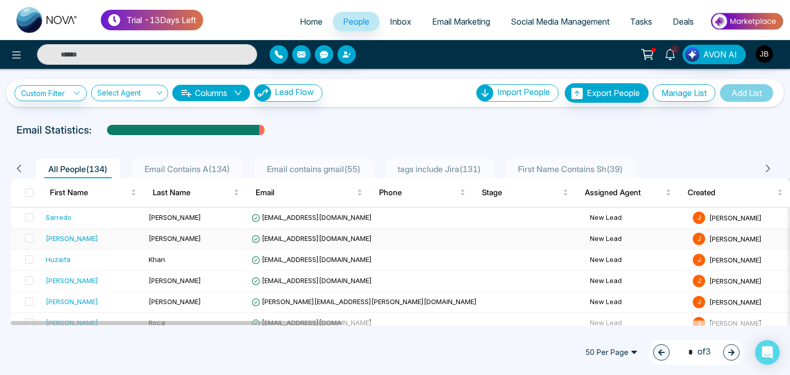
click at [70, 237] on div "[PERSON_NAME]" at bounding box center [93, 238] width 95 height 10
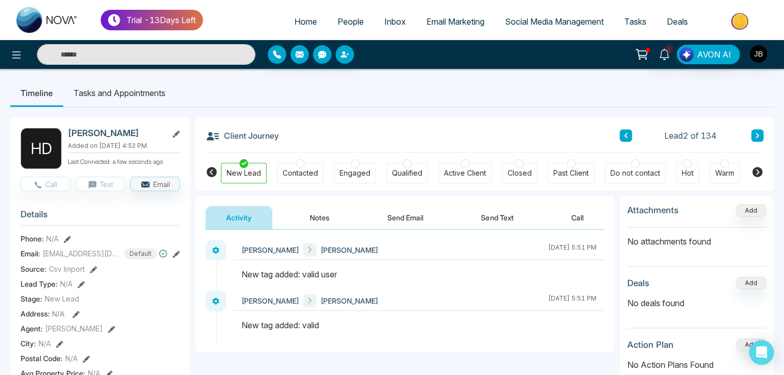
click at [151, 51] on input "text" at bounding box center [146, 54] width 218 height 21
type input "******"
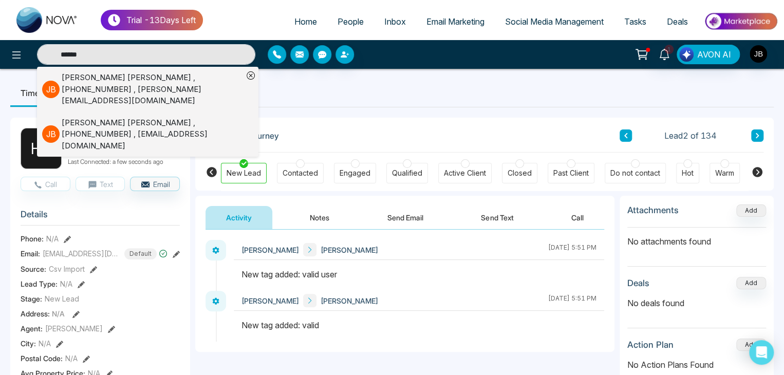
click at [113, 80] on div "Jayesh Badgujar , +918208229191 , Jayesh@mmnovatech.com" at bounding box center [152, 89] width 181 height 35
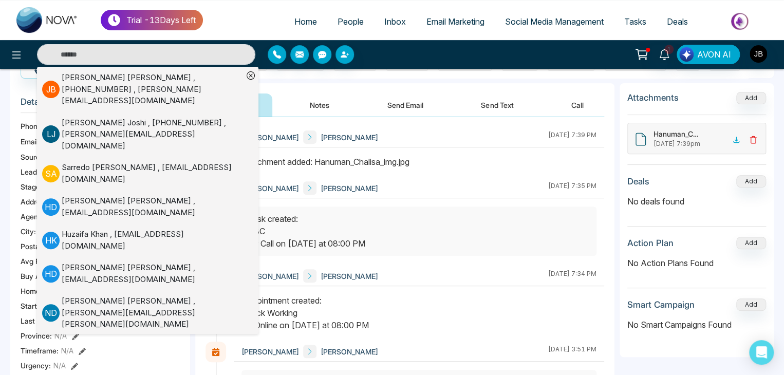
scroll to position [116, 0]
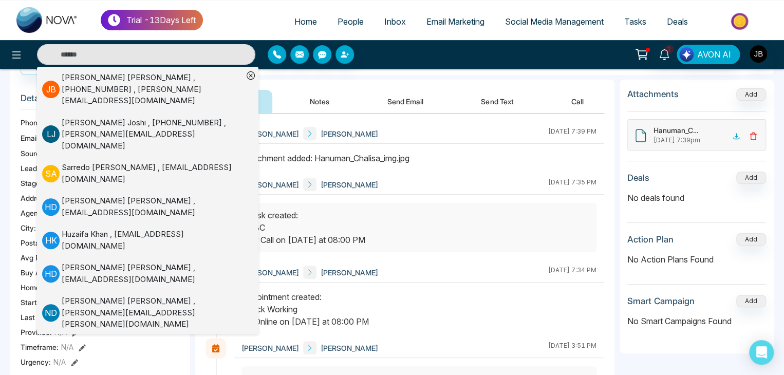
click at [249, 74] on icon at bounding box center [251, 75] width 8 height 8
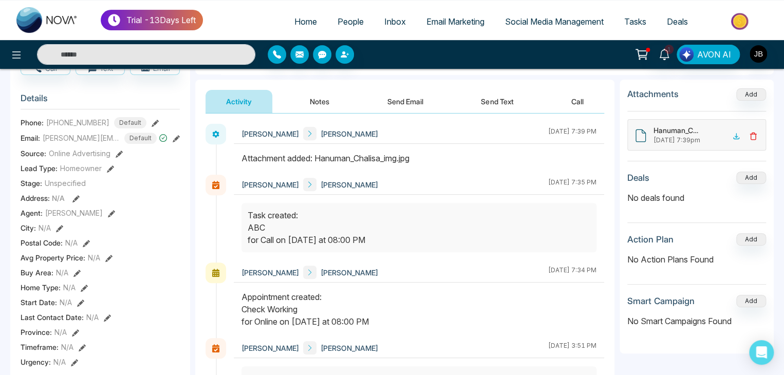
click at [500, 103] on button "Send Text" at bounding box center [498, 101] width 74 height 23
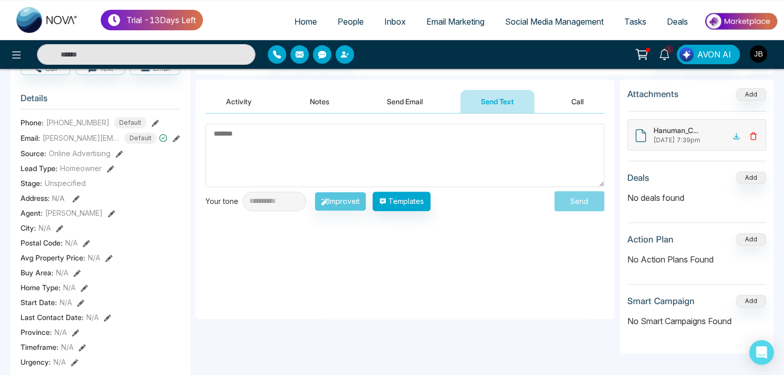
click at [327, 136] on textarea at bounding box center [405, 155] width 399 height 63
click at [324, 136] on textarea at bounding box center [405, 155] width 399 height 63
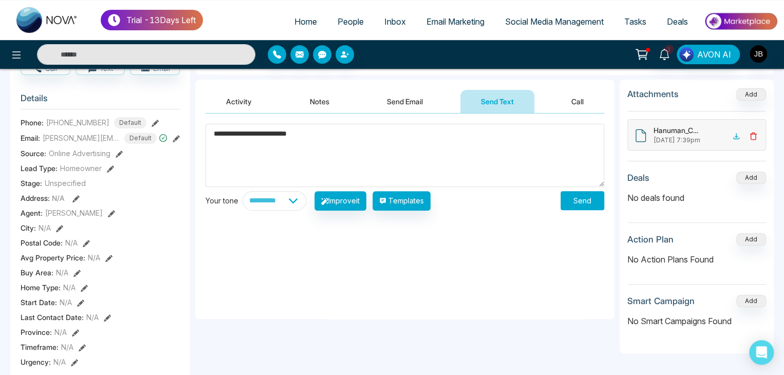
type textarea "**********"
click at [297, 201] on select "**********" at bounding box center [275, 201] width 64 height 20
select select "**********"
click at [243, 191] on select "**********" at bounding box center [275, 201] width 64 height 20
click at [361, 202] on button "Improve it" at bounding box center [341, 201] width 52 height 20
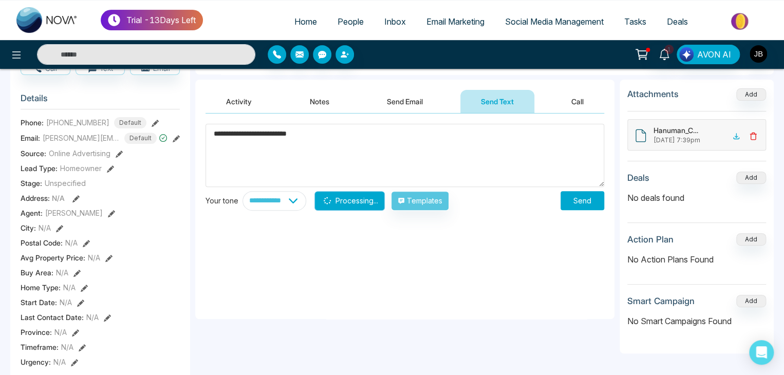
type textarea "**********"
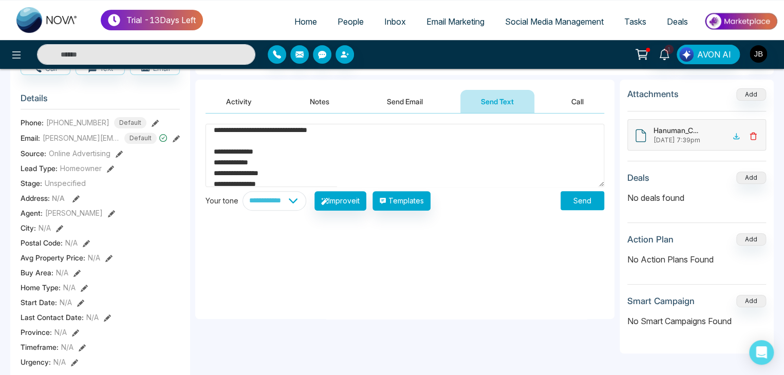
scroll to position [74, 0]
click at [604, 164] on textarea "**********" at bounding box center [405, 155] width 399 height 63
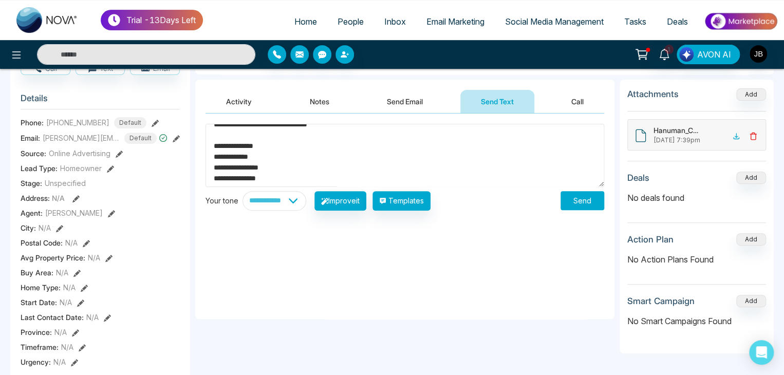
drag, startPoint x: 604, startPoint y: 164, endPoint x: 603, endPoint y: 149, distance: 15.4
click at [603, 149] on textarea "**********" at bounding box center [405, 155] width 399 height 63
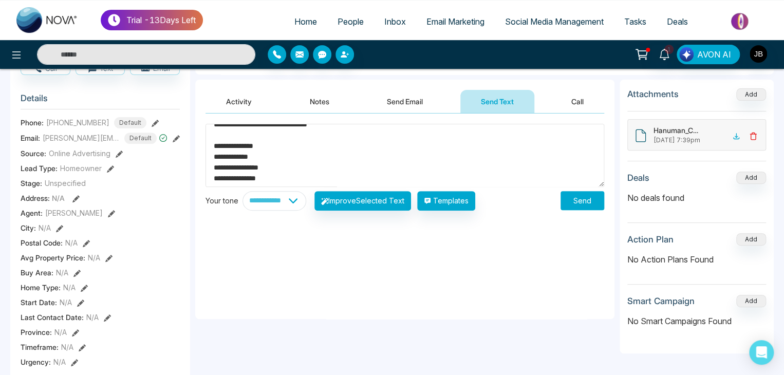
click at [317, 96] on button "Notes" at bounding box center [319, 101] width 61 height 23
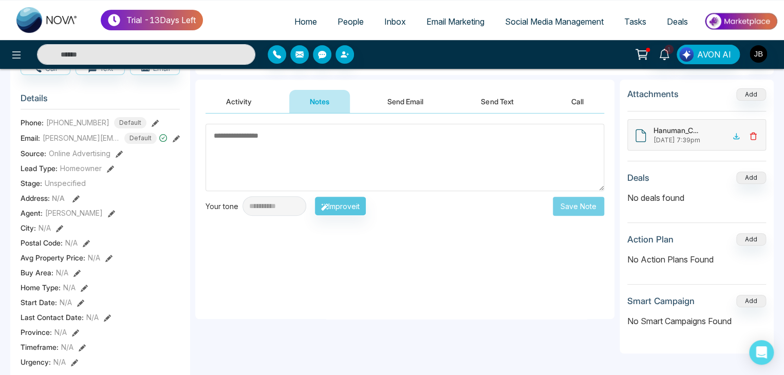
click at [412, 99] on button "Send Email" at bounding box center [405, 101] width 77 height 23
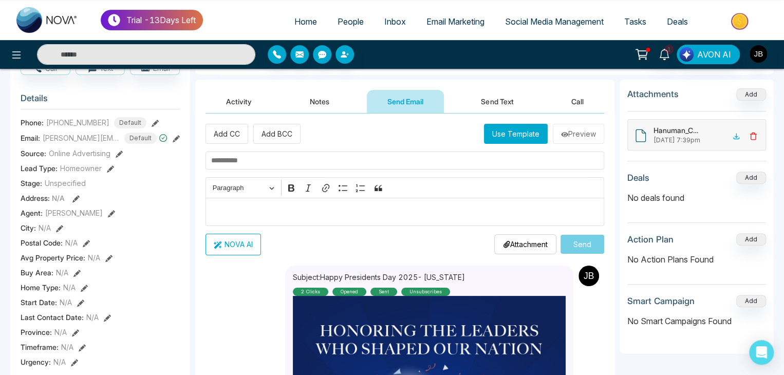
click at [488, 99] on button "Send Text" at bounding box center [498, 101] width 74 height 23
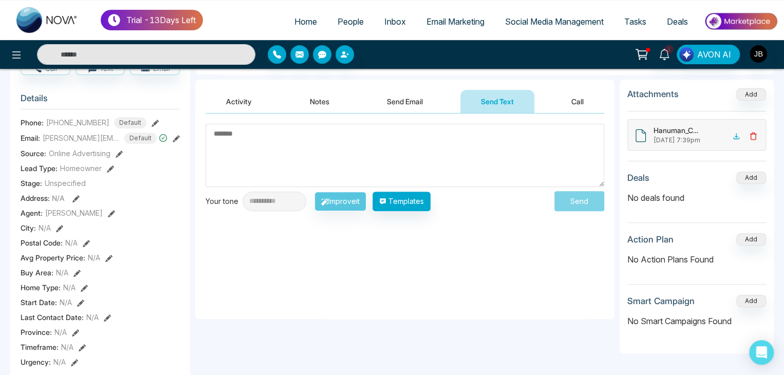
click at [247, 139] on textarea at bounding box center [405, 155] width 399 height 63
click at [245, 136] on textarea at bounding box center [405, 155] width 399 height 63
click at [241, 138] on textarea at bounding box center [405, 155] width 399 height 63
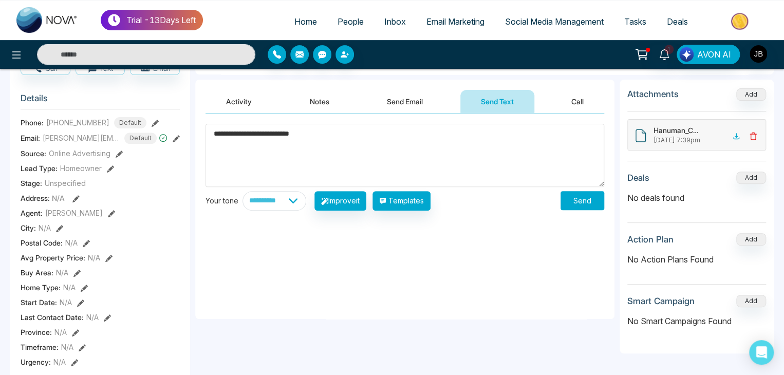
type textarea "**********"
click at [293, 199] on select "**********" at bounding box center [275, 201] width 64 height 20
select select "**********"
click at [243, 191] on select "**********" at bounding box center [275, 201] width 64 height 20
click at [269, 292] on div "**********" at bounding box center [404, 217] width 419 height 206
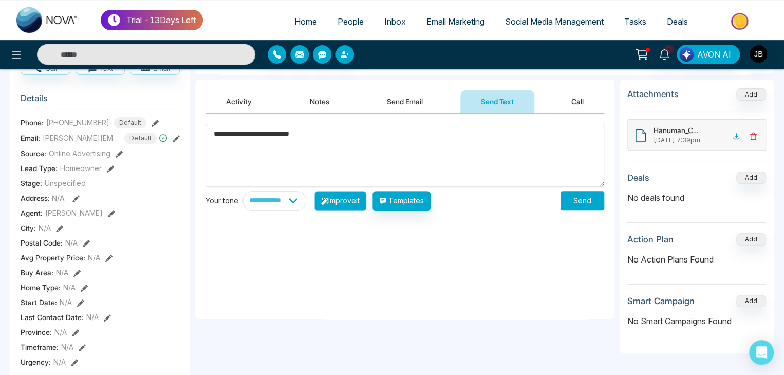
click at [367, 199] on button "Improve it" at bounding box center [341, 201] width 52 height 20
type textarea "**********"
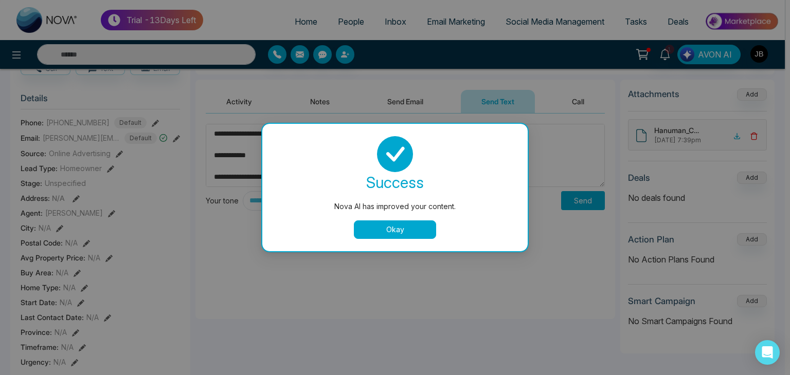
click at [395, 232] on button "Okay" at bounding box center [395, 230] width 82 height 19
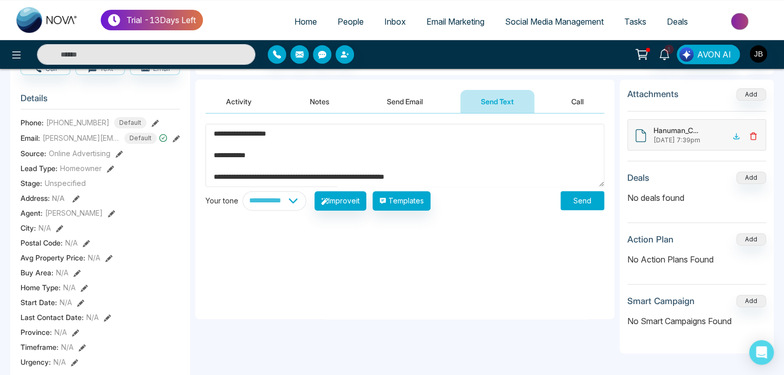
click at [583, 198] on button "Send" at bounding box center [583, 200] width 44 height 19
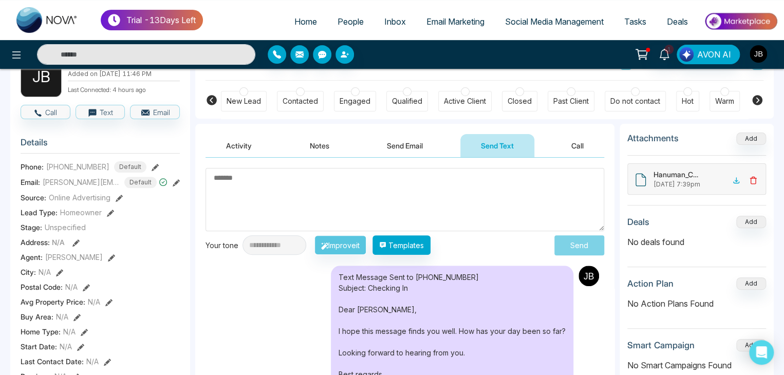
scroll to position [70, 0]
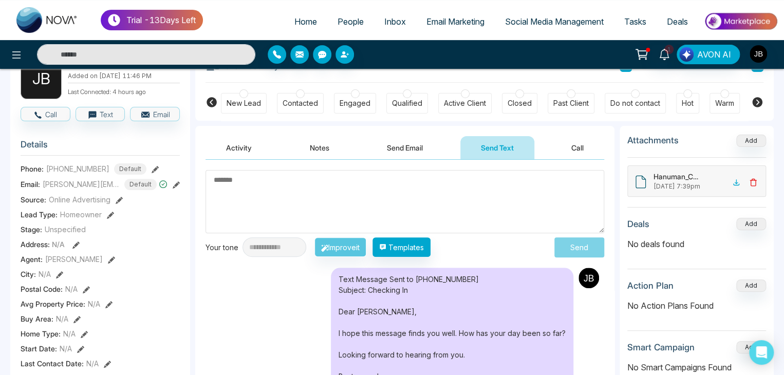
click at [586, 150] on button "Call" at bounding box center [577, 147] width 53 height 23
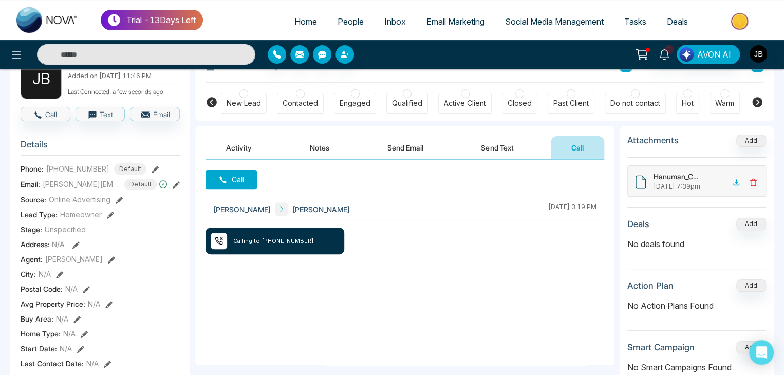
click at [497, 146] on button "Send Text" at bounding box center [498, 147] width 74 height 23
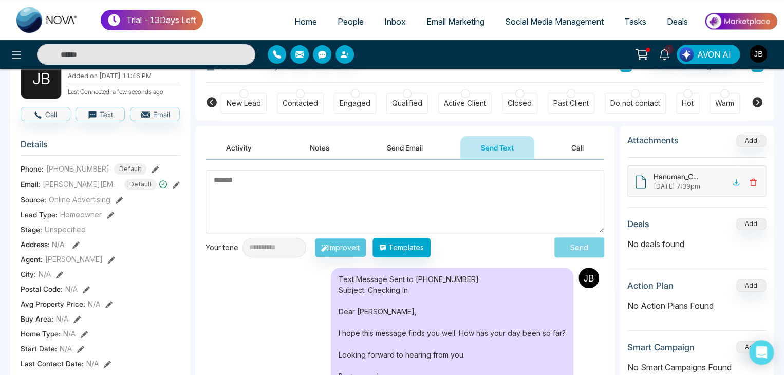
click at [577, 145] on button "Call" at bounding box center [577, 147] width 53 height 23
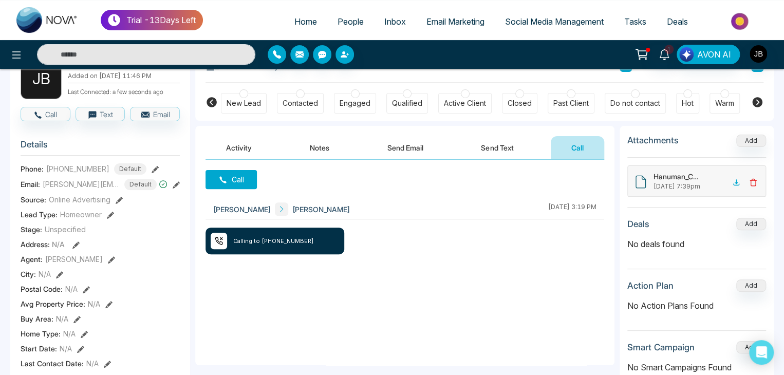
click at [506, 143] on button "Send Text" at bounding box center [498, 147] width 74 height 23
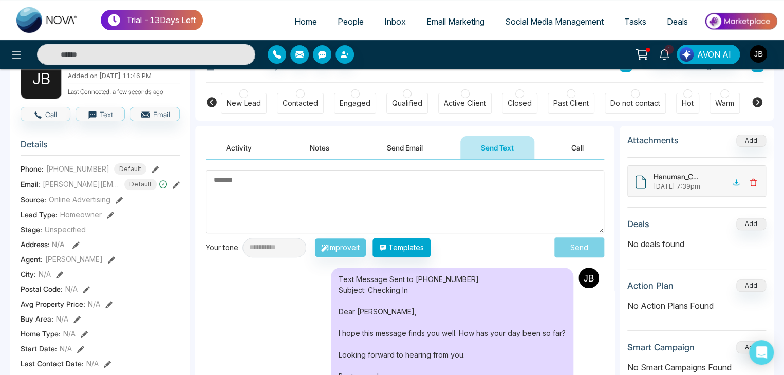
click at [418, 147] on button "Send Email" at bounding box center [405, 147] width 77 height 23
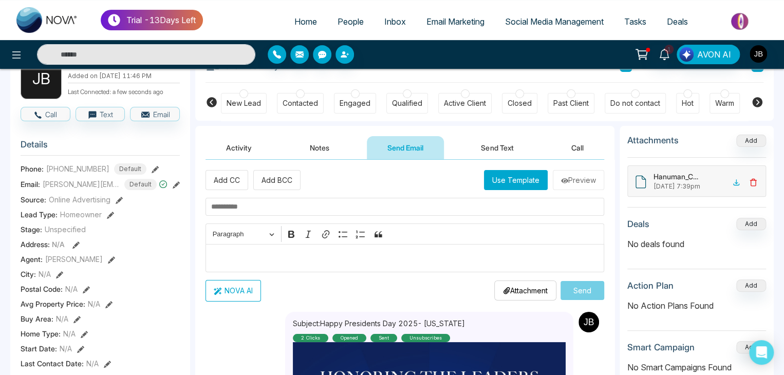
click at [491, 147] on button "Send Text" at bounding box center [498, 147] width 74 height 23
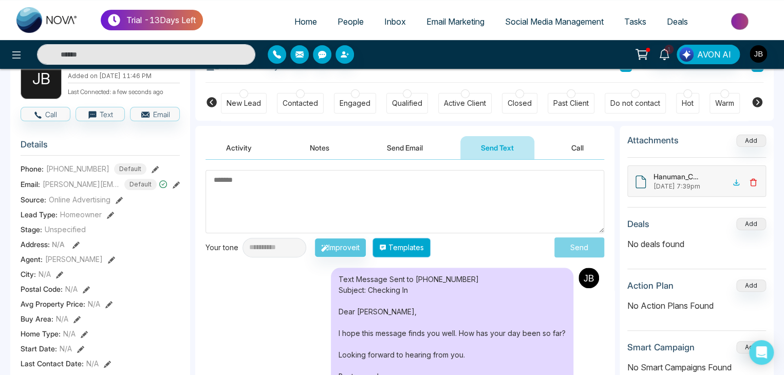
click at [409, 244] on button "Templates" at bounding box center [402, 248] width 58 height 20
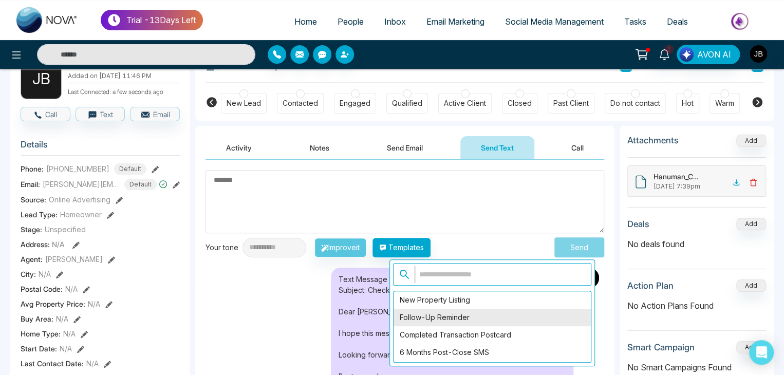
click at [426, 319] on div "Follow-Up Reminder" at bounding box center [492, 317] width 197 height 17
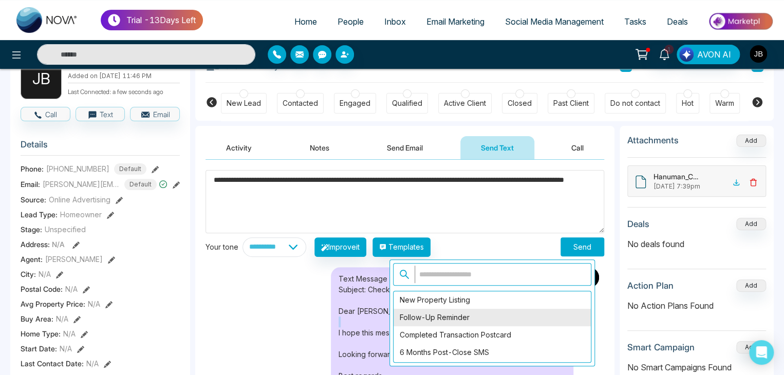
click at [426, 319] on div "Text Message Sent to +918208229191 Subject: Checking In Dear Jayesh, I hope thi…" at bounding box center [452, 348] width 243 height 163
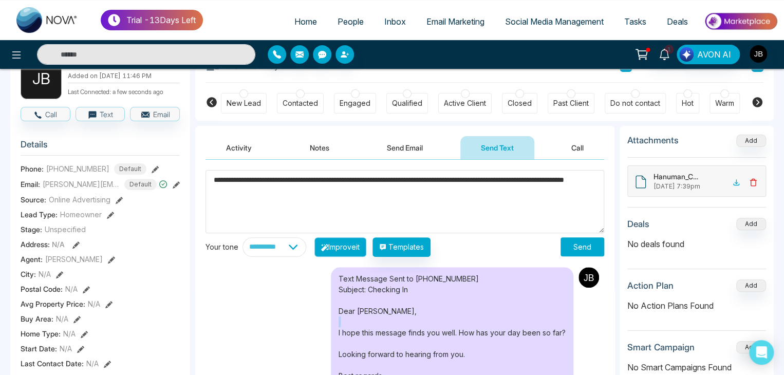
click at [349, 245] on button "Improve it" at bounding box center [341, 247] width 52 height 20
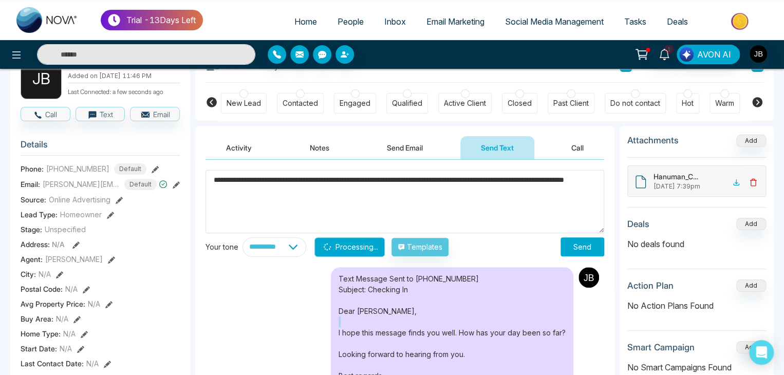
type textarea "**********"
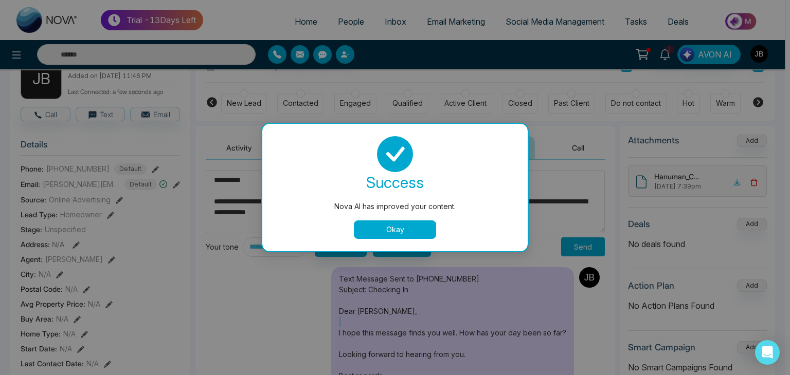
click at [410, 227] on button "Okay" at bounding box center [395, 230] width 82 height 19
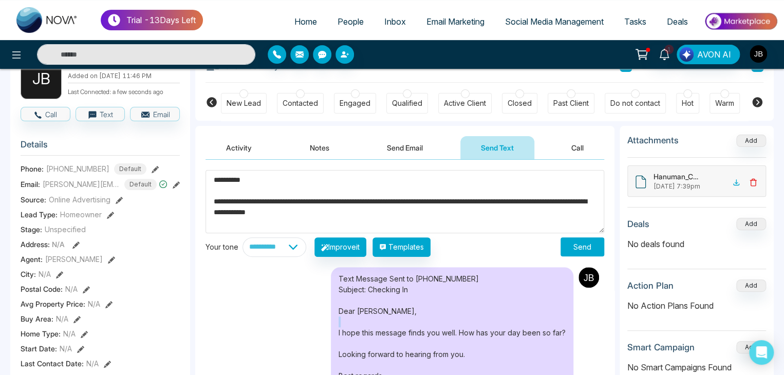
click at [582, 247] on button "Send" at bounding box center [583, 246] width 44 height 19
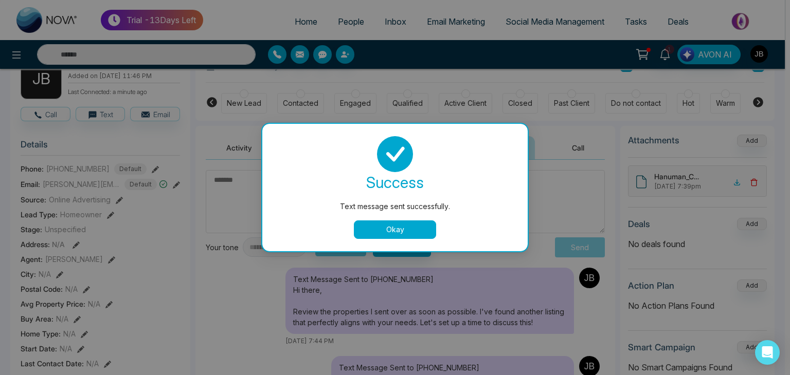
click at [386, 230] on button "Okay" at bounding box center [395, 230] width 82 height 19
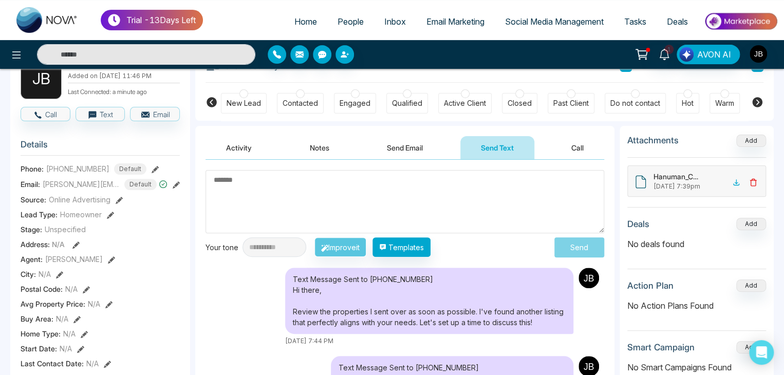
click at [320, 145] on button "Notes" at bounding box center [319, 147] width 61 height 23
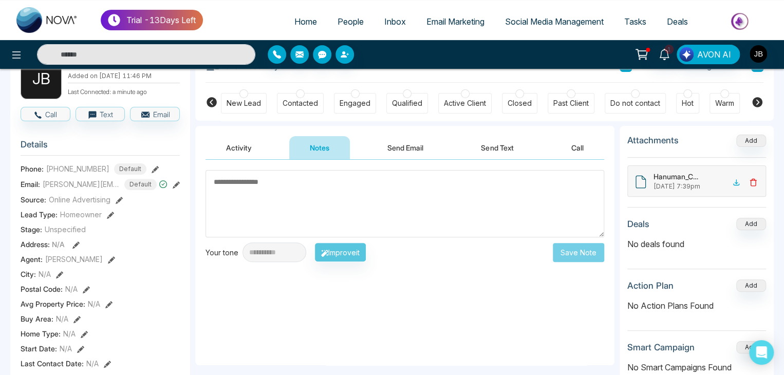
click at [296, 193] on textarea at bounding box center [405, 203] width 399 height 67
click at [294, 186] on textarea at bounding box center [405, 203] width 399 height 67
click at [244, 147] on button "Activity" at bounding box center [239, 147] width 67 height 23
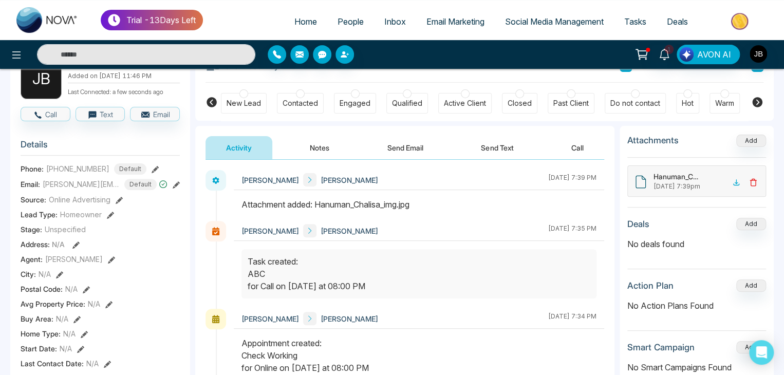
click at [321, 148] on button "Notes" at bounding box center [319, 147] width 61 height 23
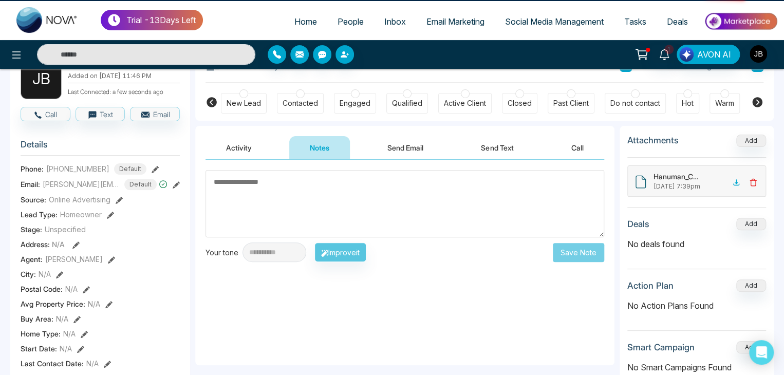
click at [403, 141] on button "Send Email" at bounding box center [405, 147] width 77 height 23
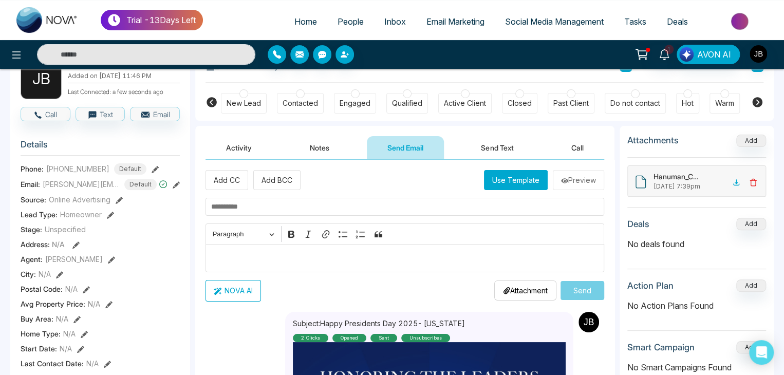
click at [510, 148] on button "Send Text" at bounding box center [498, 147] width 74 height 23
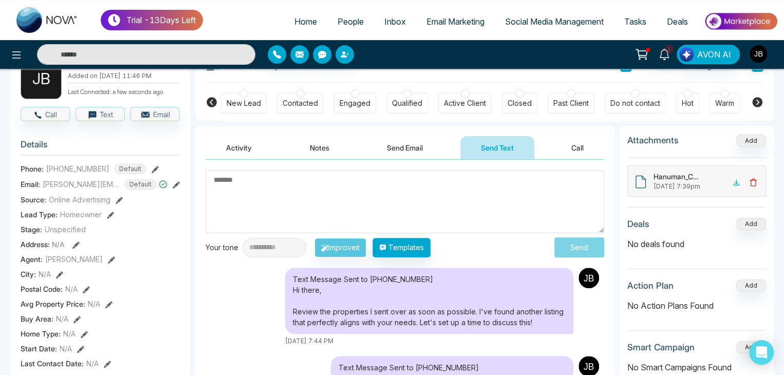
click at [569, 144] on button "Call" at bounding box center [577, 147] width 53 height 23
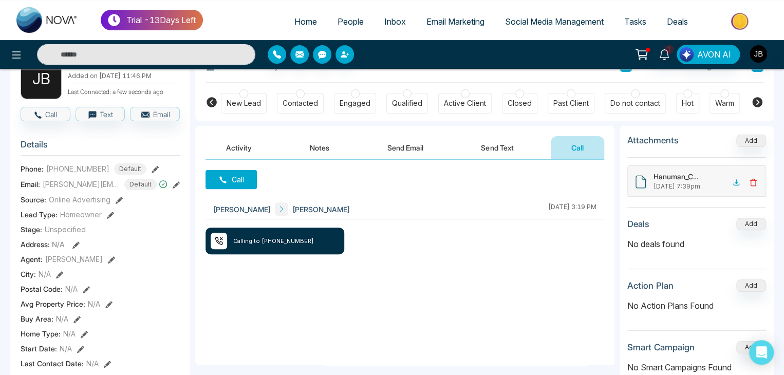
click at [497, 143] on button "Send Text" at bounding box center [498, 147] width 74 height 23
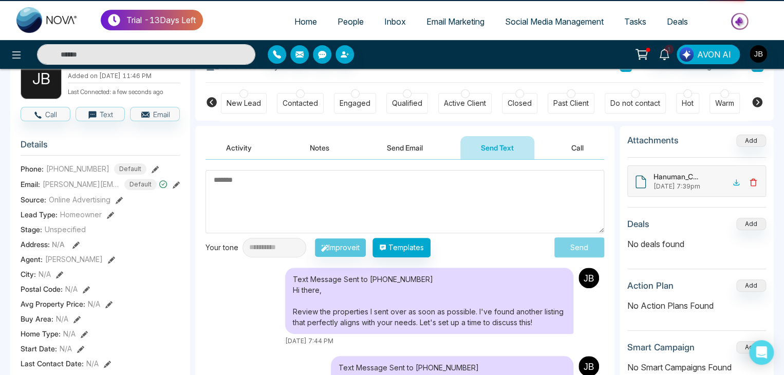
click at [387, 143] on button "Send Email" at bounding box center [405, 147] width 77 height 23
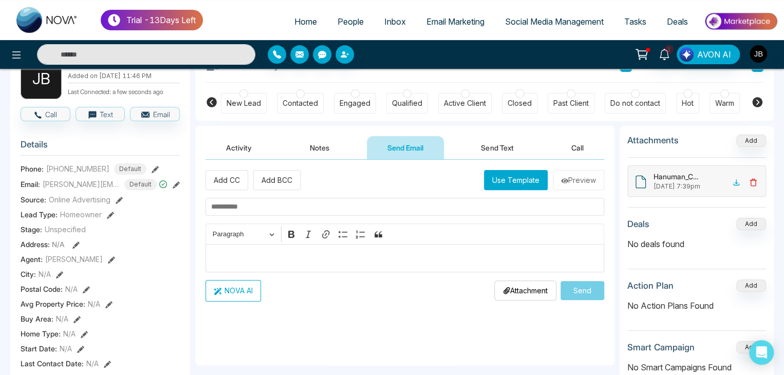
click at [310, 147] on button "Notes" at bounding box center [319, 147] width 61 height 23
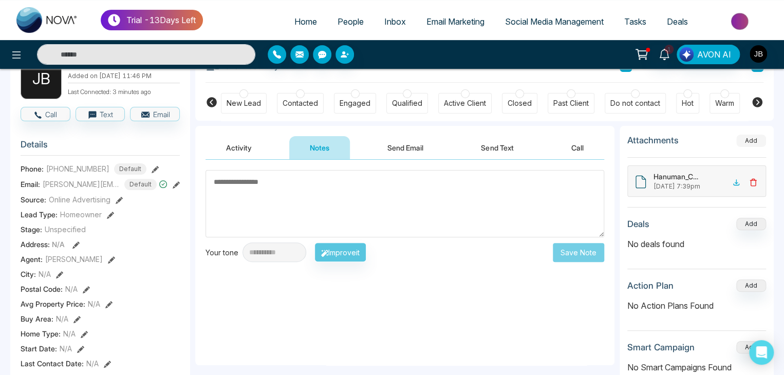
click at [748, 136] on button "Add" at bounding box center [752, 141] width 30 height 12
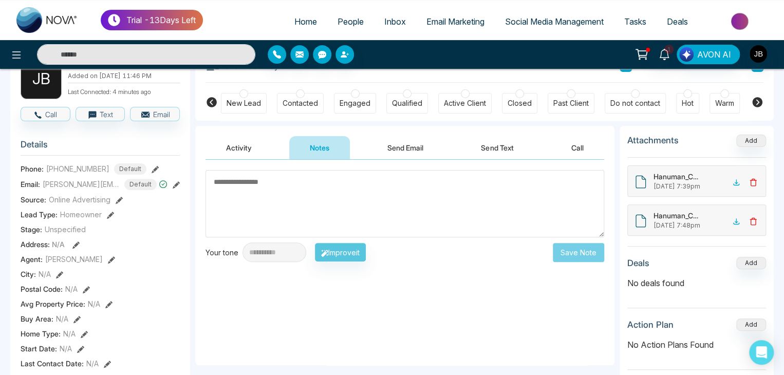
click at [756, 221] on icon at bounding box center [753, 221] width 5 height 7
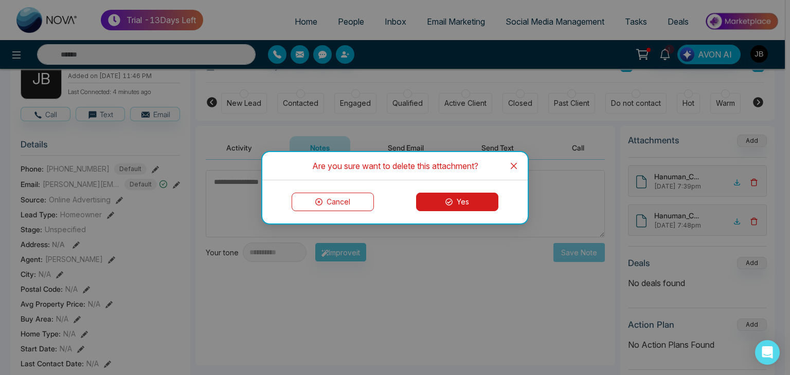
click at [452, 205] on button "Yes" at bounding box center [457, 202] width 82 height 19
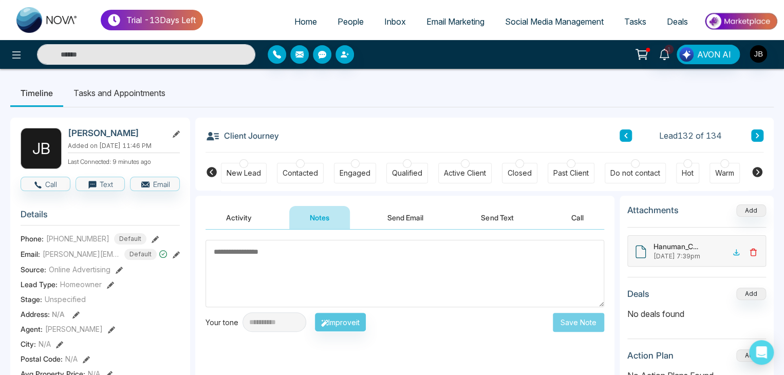
click at [614, 174] on div "Do not contact" at bounding box center [636, 173] width 50 height 10
click at [238, 170] on div "New Lead" at bounding box center [244, 173] width 34 height 10
click at [246, 163] on div at bounding box center [244, 163] width 9 height 9
click at [235, 214] on button "Activity" at bounding box center [239, 217] width 67 height 23
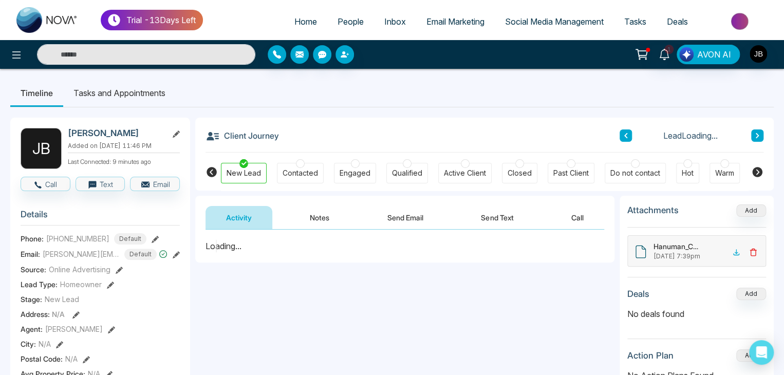
click at [331, 216] on button "Notes" at bounding box center [319, 217] width 61 height 23
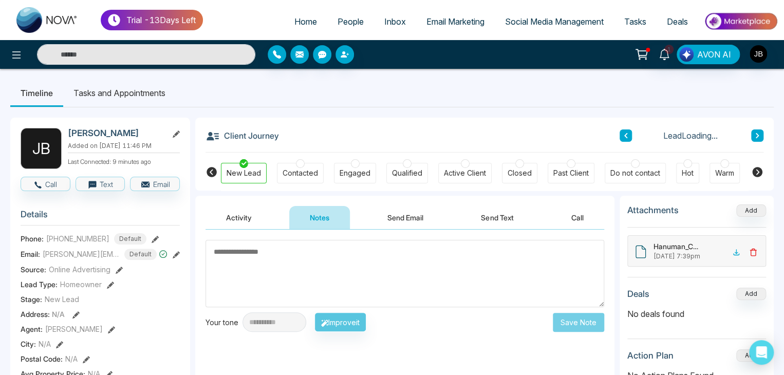
click at [408, 223] on button "Send Email" at bounding box center [405, 217] width 77 height 23
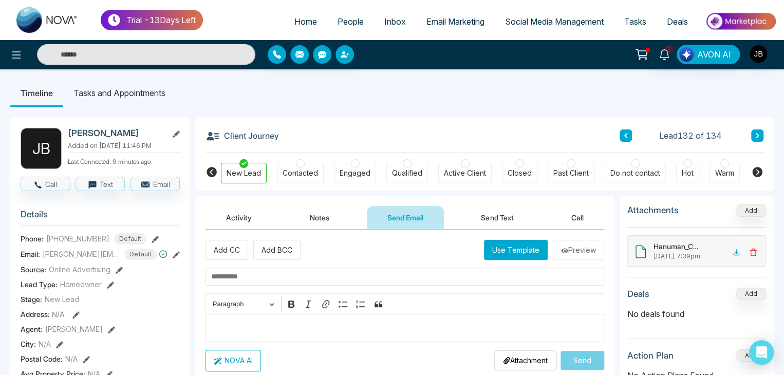
click at [503, 214] on button "Send Text" at bounding box center [498, 217] width 74 height 23
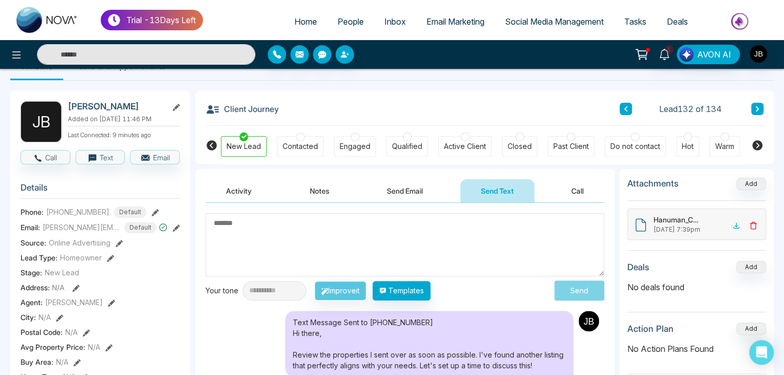
scroll to position [26, 0]
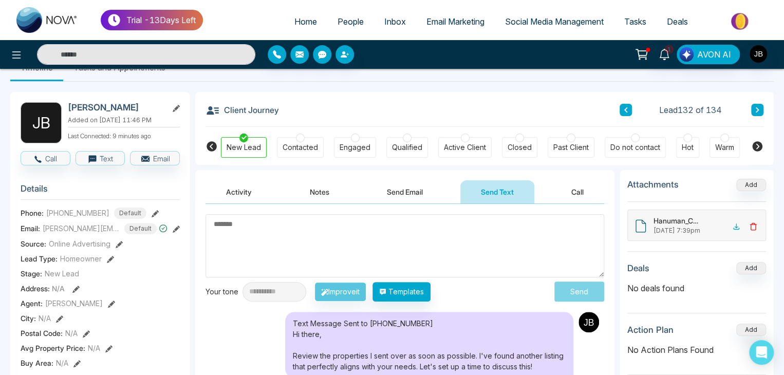
click at [416, 188] on button "Send Email" at bounding box center [405, 191] width 77 height 23
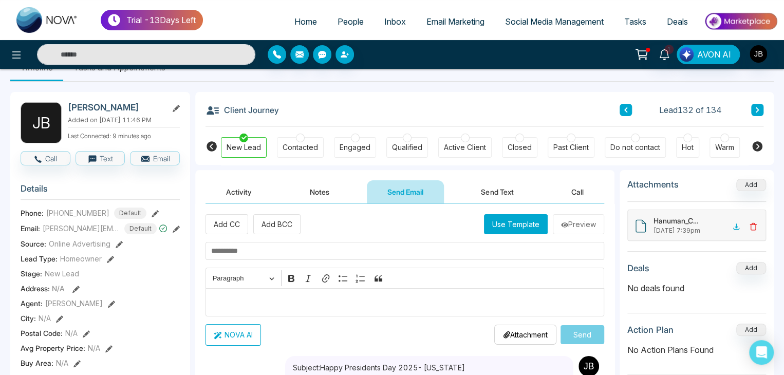
click at [231, 250] on input "text" at bounding box center [405, 251] width 399 height 18
click at [502, 230] on button "Use Template" at bounding box center [516, 224] width 64 height 20
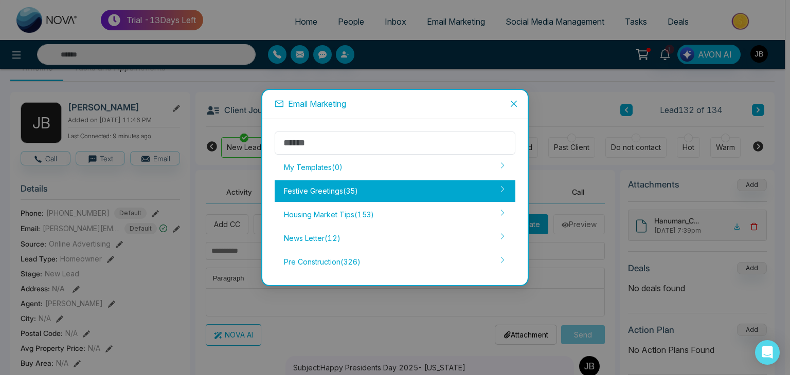
click at [329, 192] on div "Festive Greetings ( 35 )" at bounding box center [395, 191] width 241 height 22
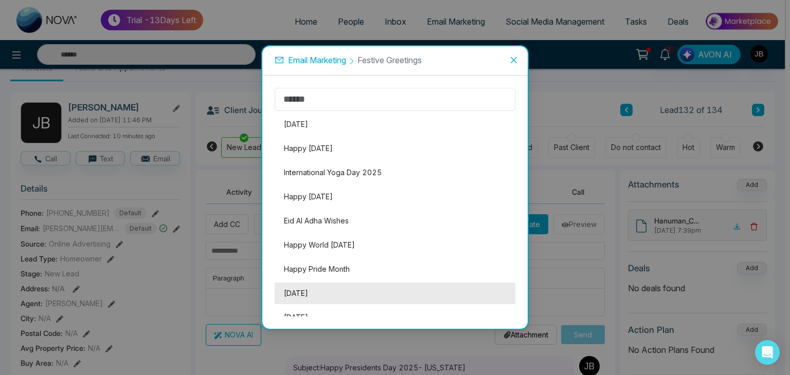
click at [315, 295] on li "[DATE]" at bounding box center [395, 294] width 241 height 22
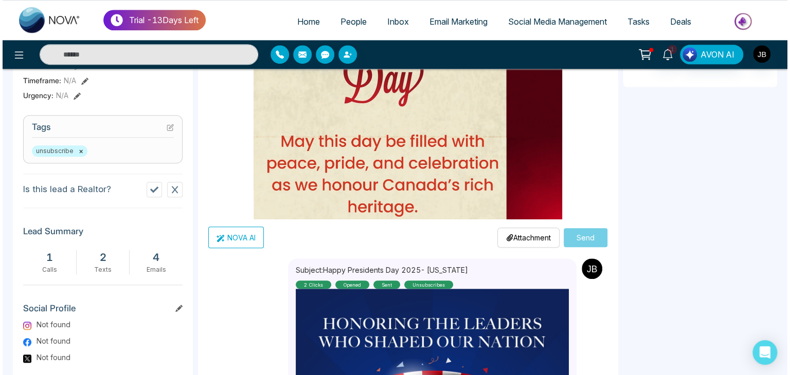
scroll to position [372, 0]
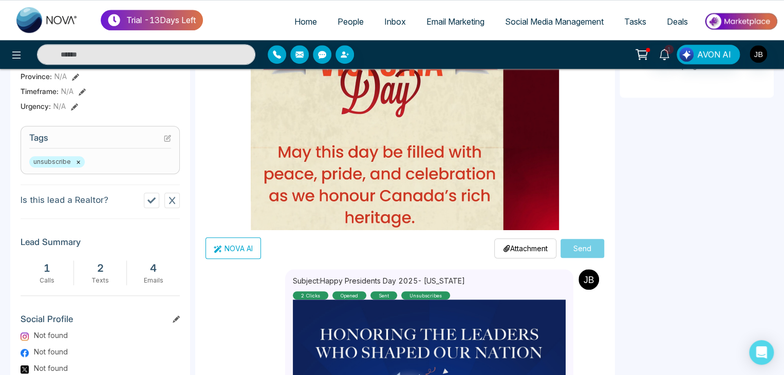
click at [230, 249] on button "NOVA AI" at bounding box center [234, 248] width 56 height 22
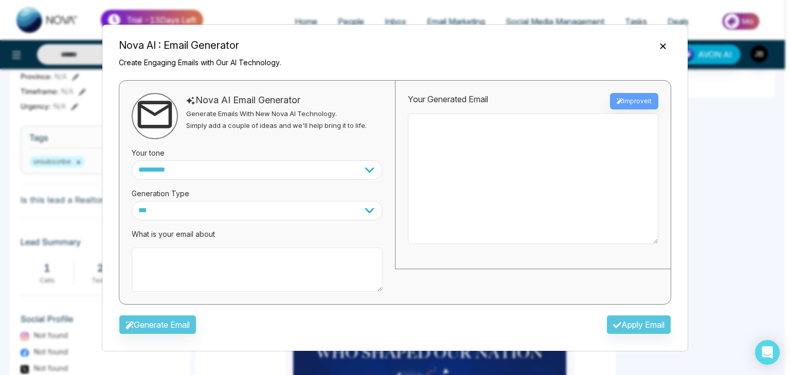
click at [162, 256] on textarea at bounding box center [257, 270] width 251 height 44
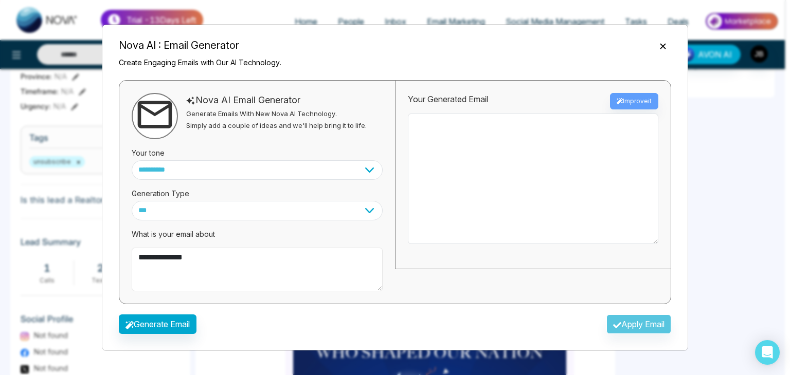
type textarea "**********"
click at [196, 211] on select "*** ***** ******* ******* ********" at bounding box center [257, 211] width 251 height 20
select select "********"
click at [132, 201] on select "*** ***** ******* ******* ********" at bounding box center [257, 211] width 251 height 20
click at [640, 96] on div "Your Generated Email Improve it" at bounding box center [533, 101] width 250 height 16
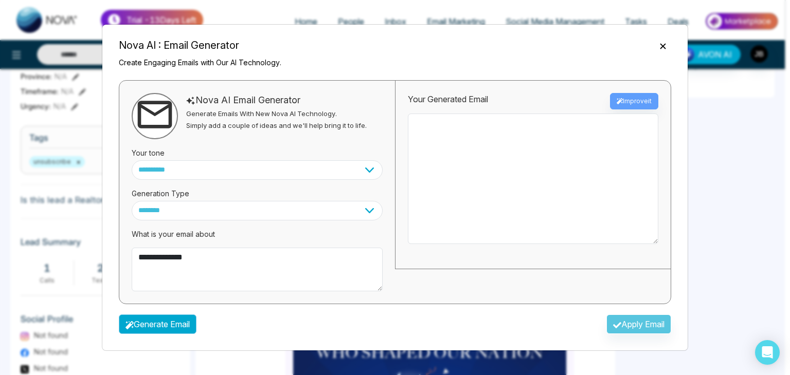
click at [183, 322] on button "Generate Email" at bounding box center [158, 325] width 78 height 20
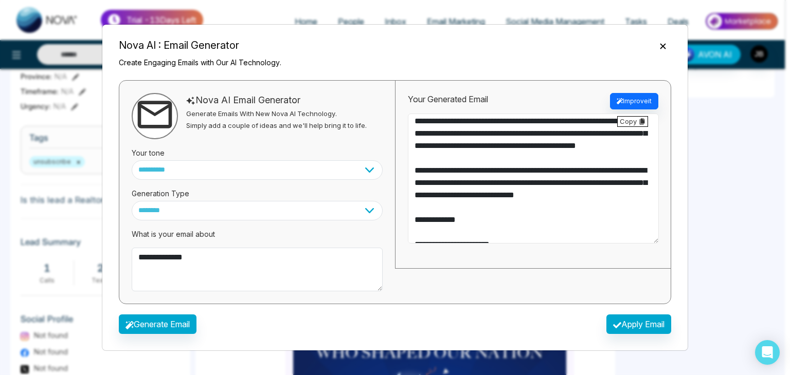
scroll to position [117, 0]
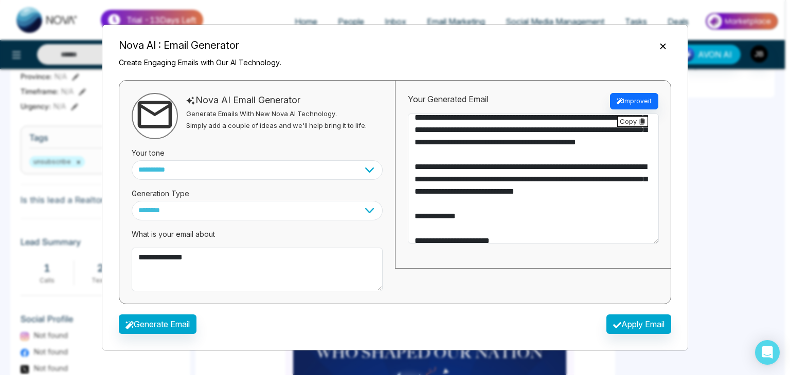
click at [661, 218] on div "**********" at bounding box center [533, 175] width 276 height 189
click at [662, 228] on div "**********" at bounding box center [533, 175] width 276 height 189
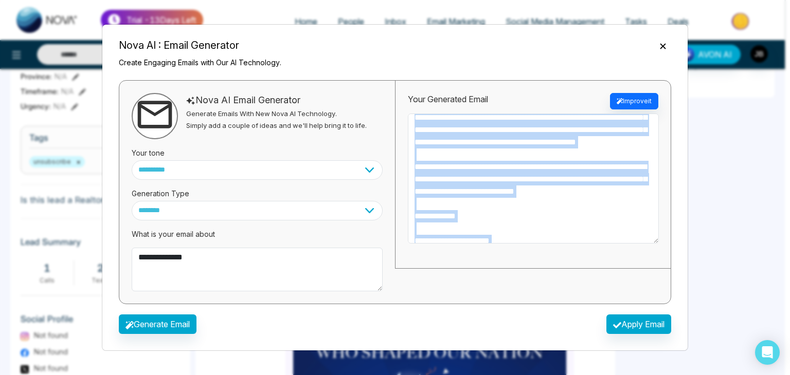
drag, startPoint x: 662, startPoint y: 228, endPoint x: 662, endPoint y: 222, distance: 6.2
click at [662, 223] on div "**********" at bounding box center [533, 175] width 276 height 189
click at [644, 99] on button "Improve it" at bounding box center [634, 101] width 48 height 16
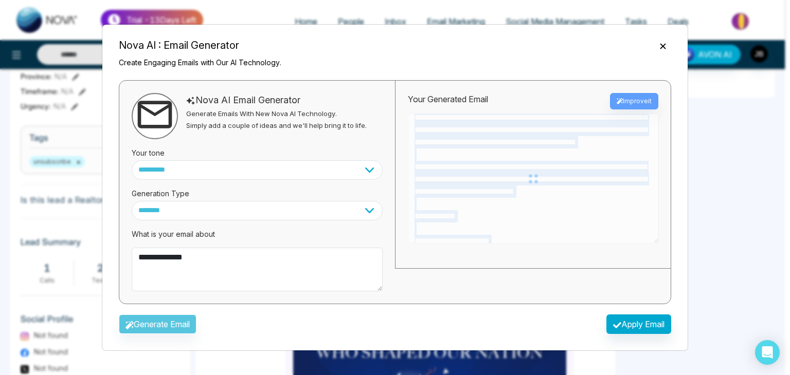
type textarea "**********"
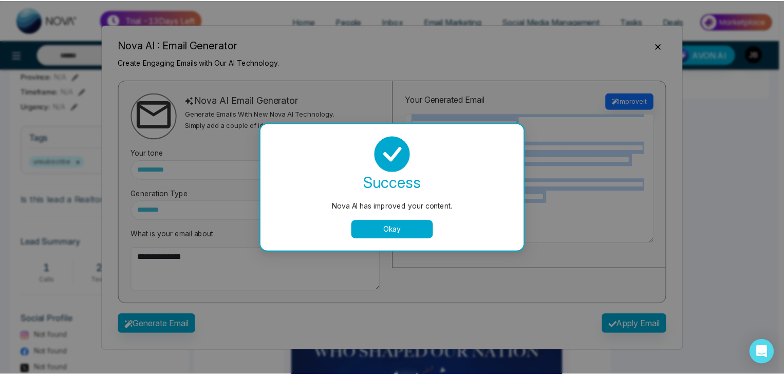
scroll to position [99, 0]
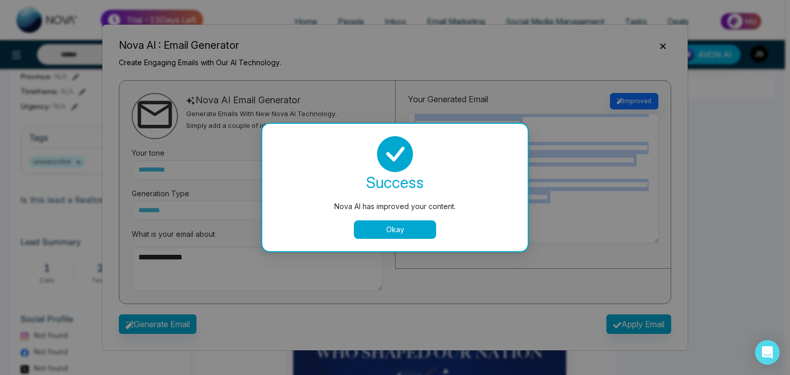
click at [399, 237] on button "Okay" at bounding box center [395, 230] width 82 height 19
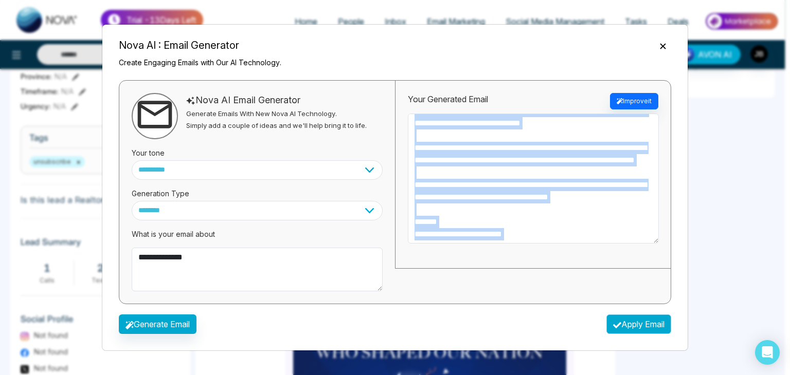
click at [618, 324] on button "Apply Email" at bounding box center [638, 325] width 65 height 20
type textarea "**********"
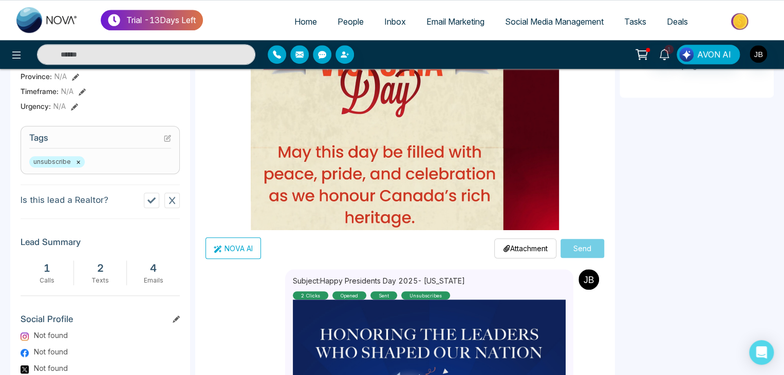
click at [524, 245] on p "Attachment" at bounding box center [525, 248] width 45 height 11
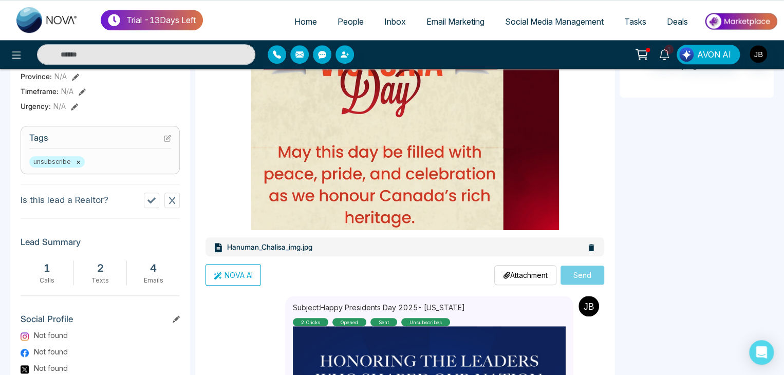
click at [589, 249] on icon at bounding box center [592, 247] width 6 height 7
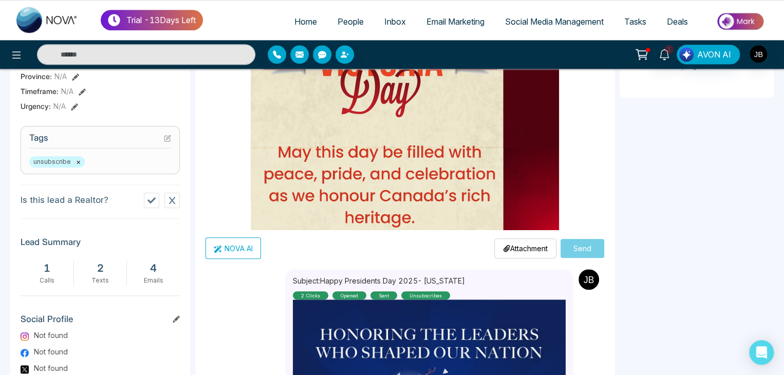
click at [511, 246] on p "Attachment" at bounding box center [525, 248] width 45 height 11
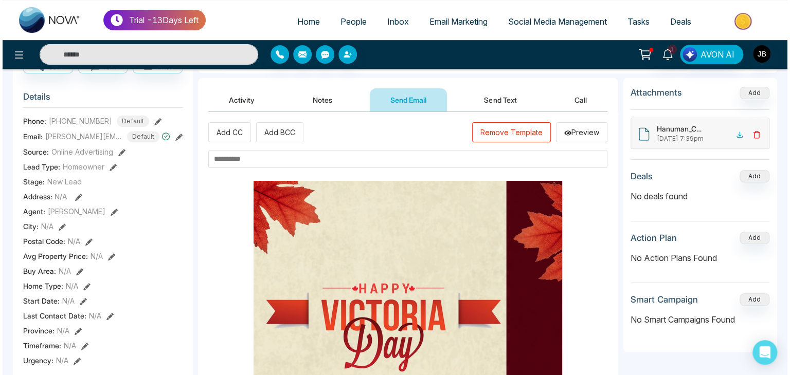
scroll to position [119, 0]
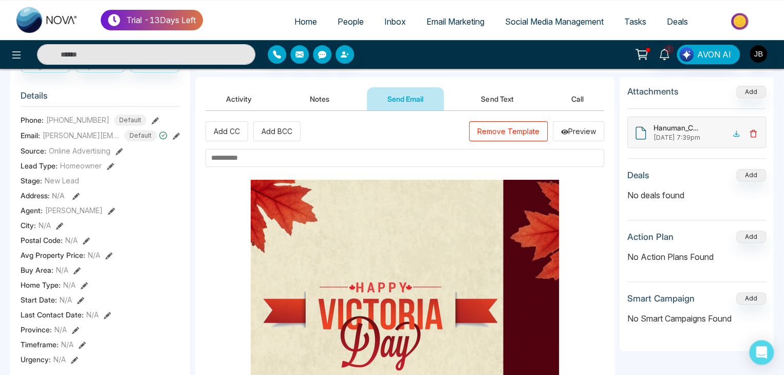
click at [247, 156] on input "text" at bounding box center [405, 158] width 399 height 18
type input "*"
type input "**********"
click at [580, 133] on button "Preview" at bounding box center [578, 131] width 51 height 20
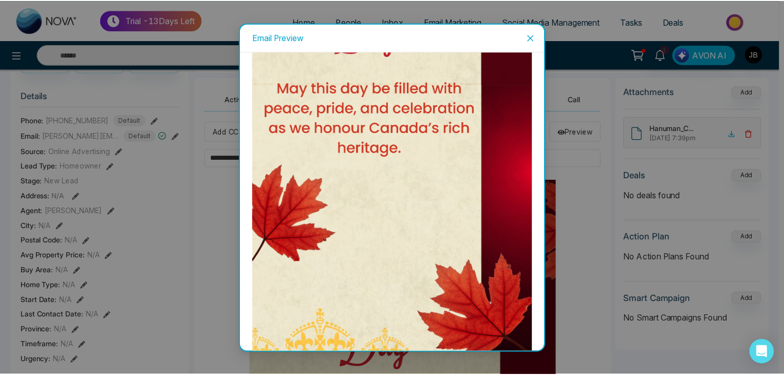
scroll to position [210, 0]
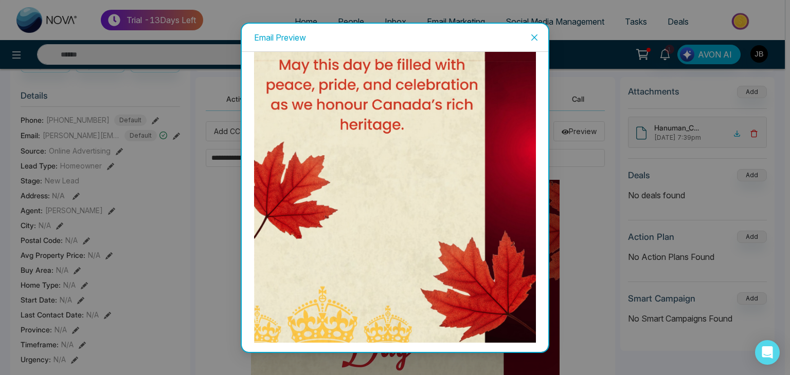
click at [549, 335] on div "Email Preview" at bounding box center [395, 187] width 790 height 375
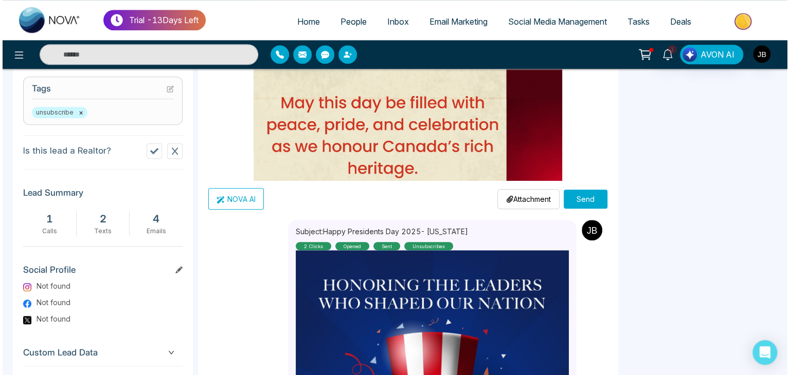
scroll to position [424, 0]
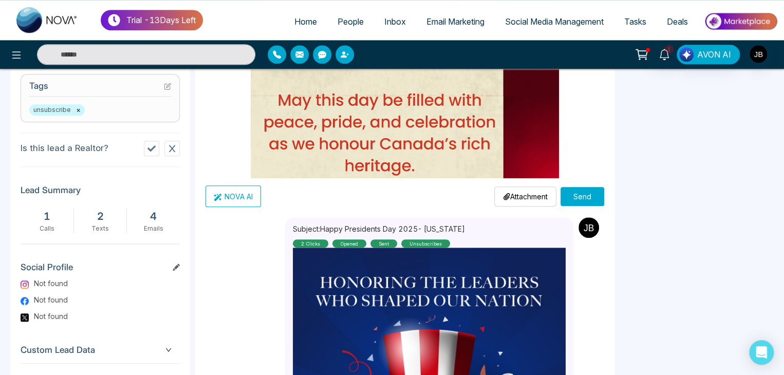
click at [224, 195] on button "NOVA AI" at bounding box center [234, 197] width 56 height 22
select select "***"
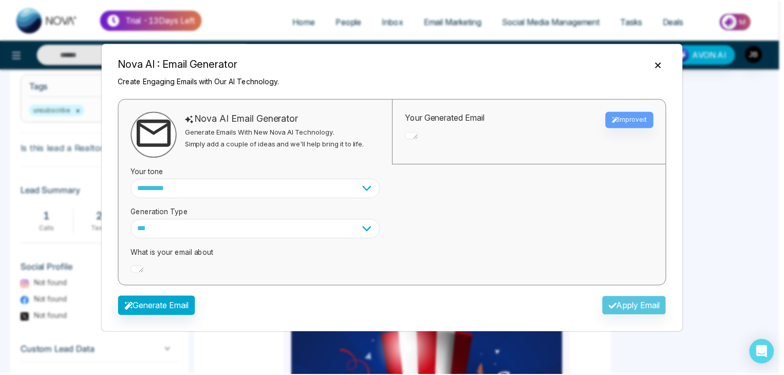
scroll to position [0, 0]
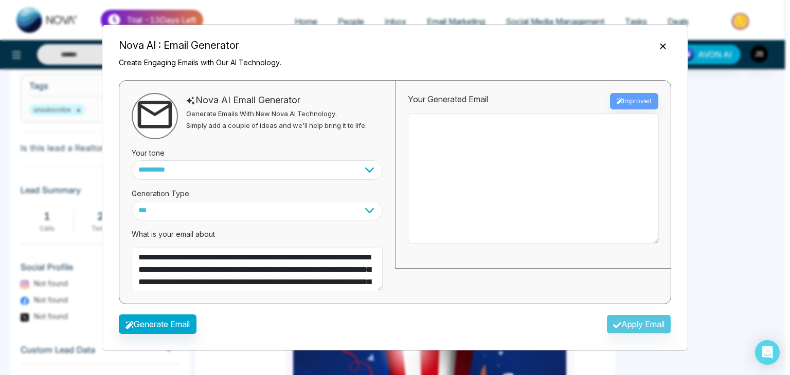
click at [627, 324] on div "Generate Email Apply Email" at bounding box center [395, 328] width 569 height 30
click at [658, 48] on icon "Close" at bounding box center [662, 46] width 10 height 10
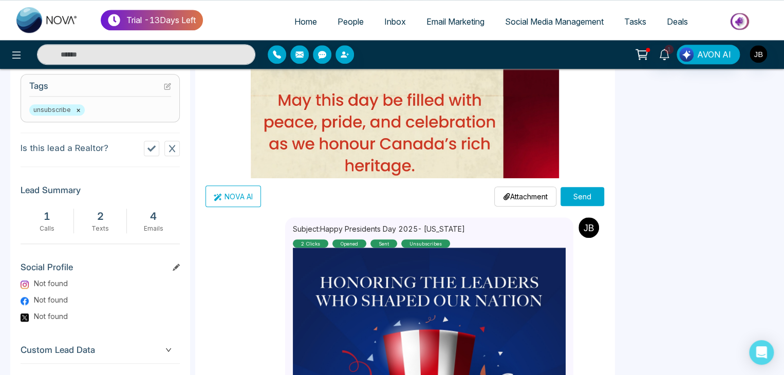
click at [515, 196] on p "Attachment" at bounding box center [525, 196] width 45 height 11
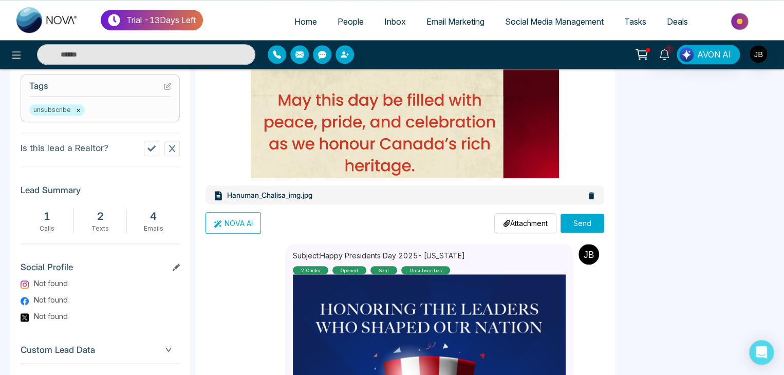
click at [575, 223] on button "Send" at bounding box center [583, 223] width 44 height 19
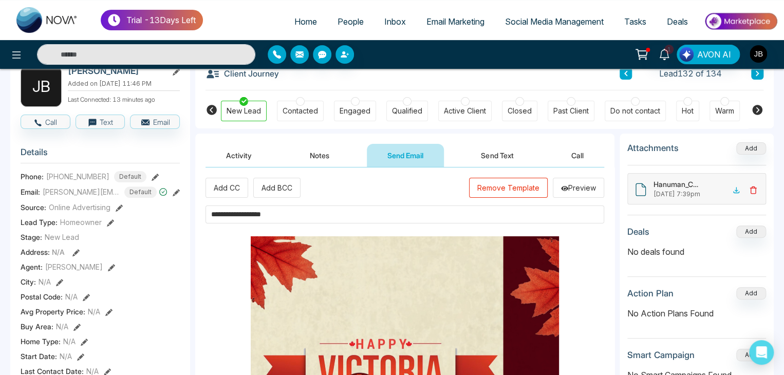
scroll to position [60, 0]
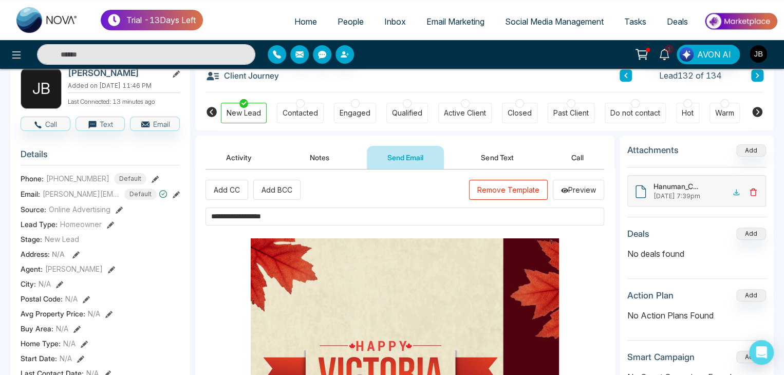
click at [754, 111] on icon at bounding box center [758, 112] width 10 height 10
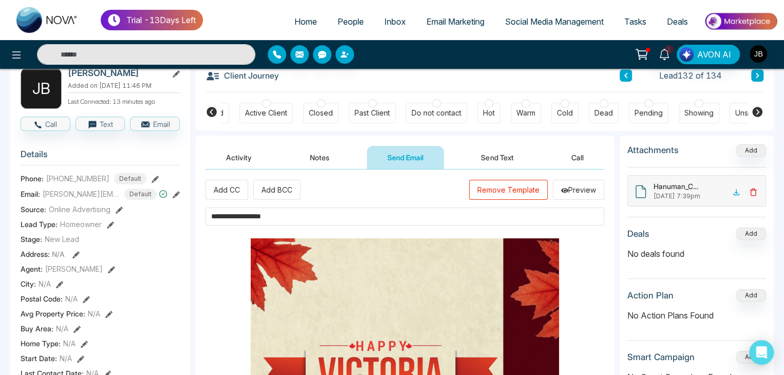
scroll to position [0, 229]
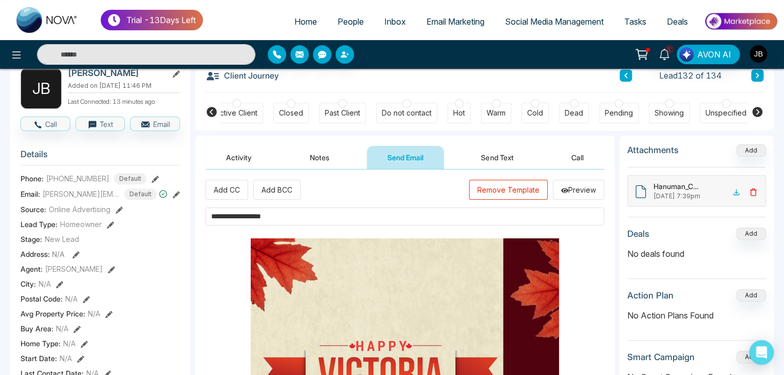
click at [212, 108] on icon at bounding box center [212, 112] width 10 height 10
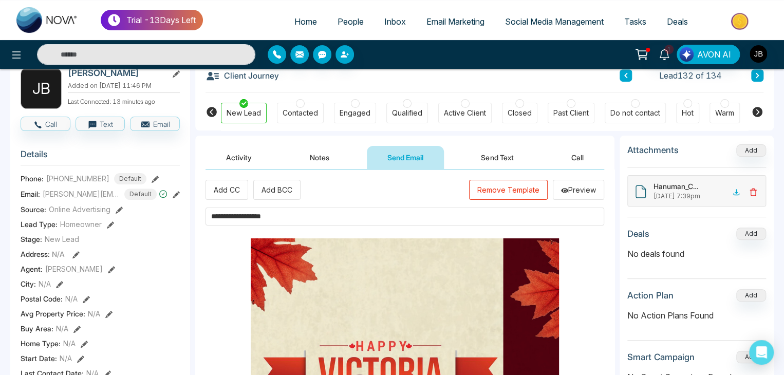
click at [214, 73] on icon at bounding box center [213, 76] width 12 height 8
click at [298, 101] on div at bounding box center [300, 103] width 9 height 9
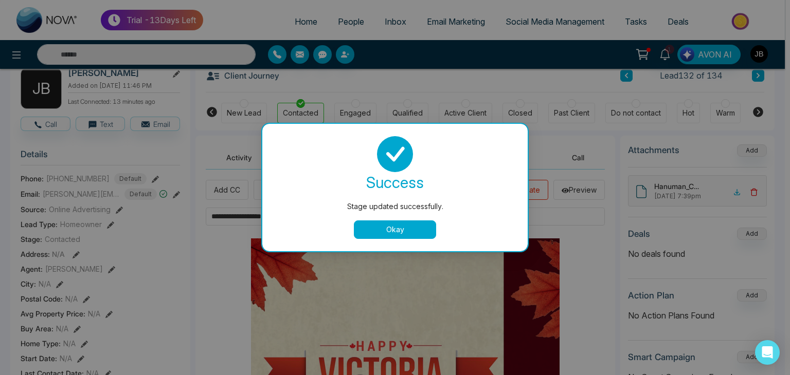
click at [385, 229] on button "Okay" at bounding box center [395, 230] width 82 height 19
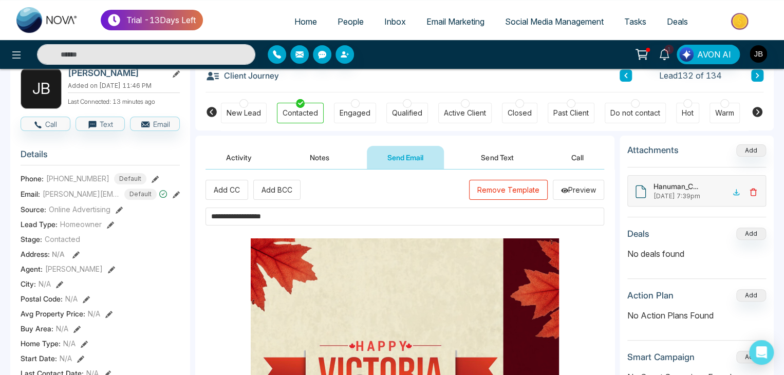
click at [487, 151] on button "Send Text" at bounding box center [498, 157] width 74 height 23
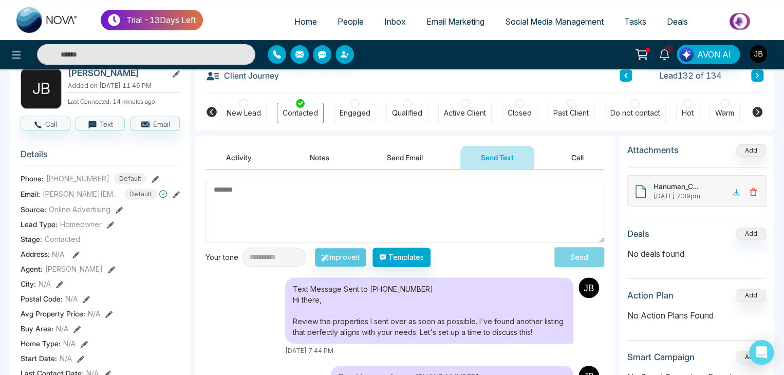
click at [234, 163] on button "Activity" at bounding box center [239, 157] width 67 height 23
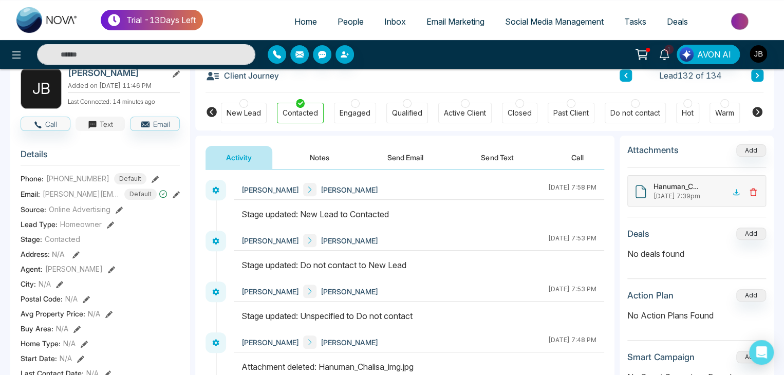
click at [105, 128] on button "Text" at bounding box center [101, 124] width 50 height 14
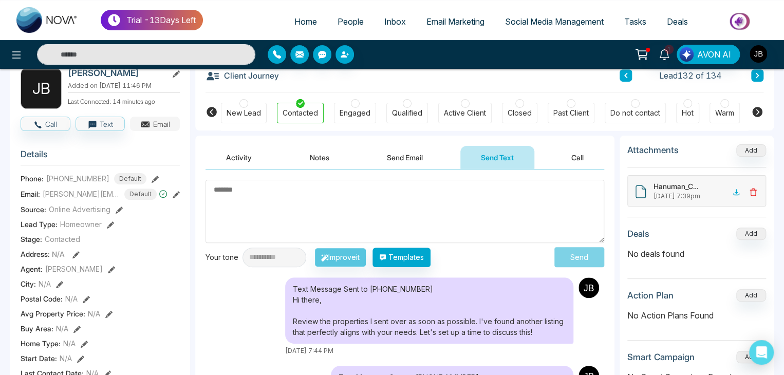
click at [161, 128] on button "Email" at bounding box center [155, 124] width 50 height 14
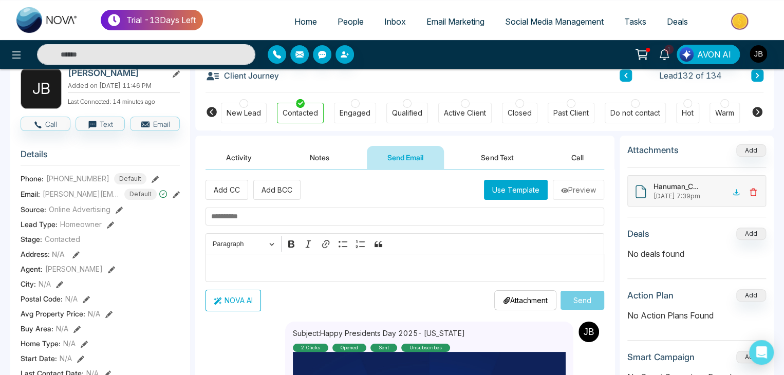
click at [490, 188] on button "Use Template" at bounding box center [516, 190] width 64 height 20
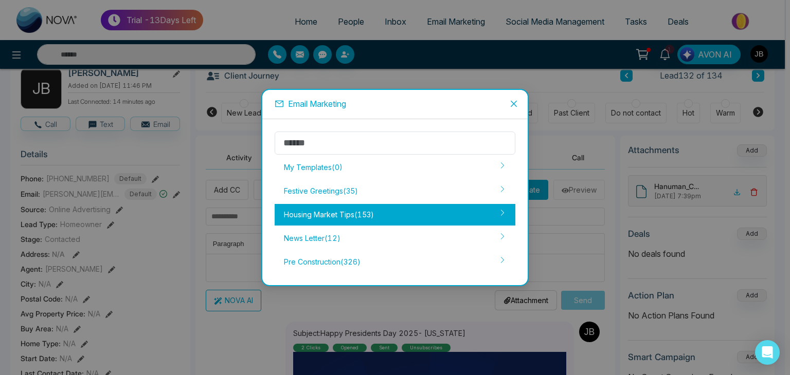
click at [319, 211] on div "Housing Market Tips ( 153 )" at bounding box center [395, 215] width 241 height 22
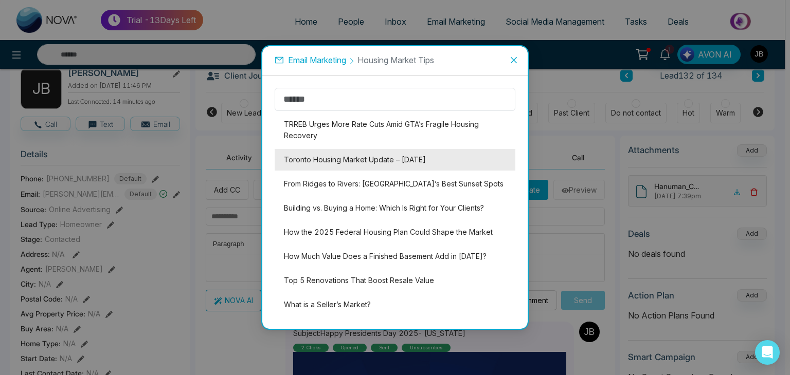
click at [342, 159] on li "Toronto Housing Market Update – [DATE]" at bounding box center [395, 160] width 241 height 22
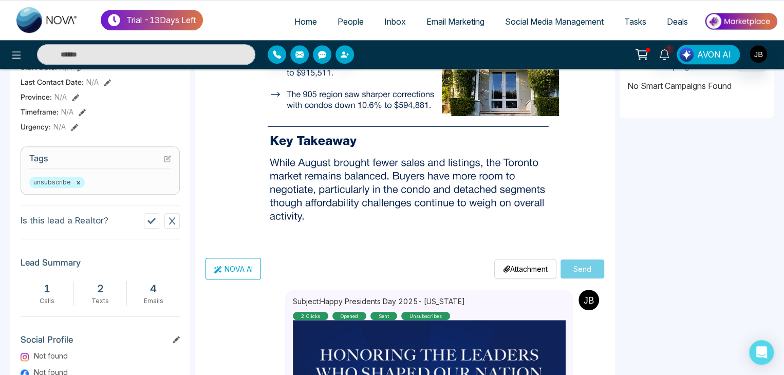
scroll to position [803, 0]
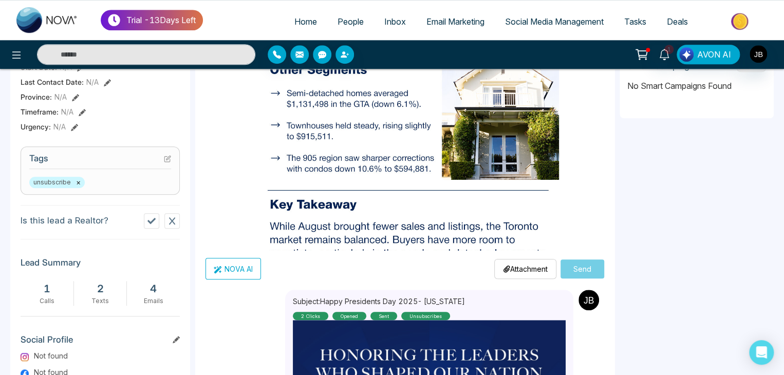
scroll to position [652, 0]
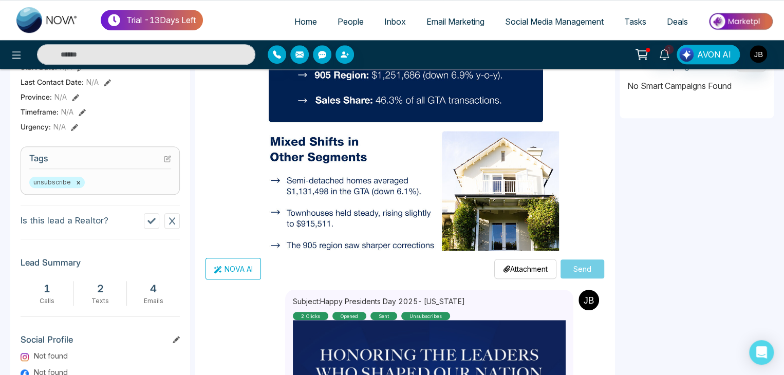
click at [607, 115] on div "**********" at bounding box center [404, 181] width 419 height 607
drag, startPoint x: 607, startPoint y: 95, endPoint x: 607, endPoint y: 62, distance: 32.4
click at [607, 62] on div "Trial - 13 Days Left Home People Inbox Email Marketing Social Media Management …" at bounding box center [392, 76] width 784 height 857
click at [607, 62] on div "1 AVON AI" at bounding box center [621, 55] width 315 height 20
drag, startPoint x: 607, startPoint y: 62, endPoint x: 605, endPoint y: 77, distance: 14.5
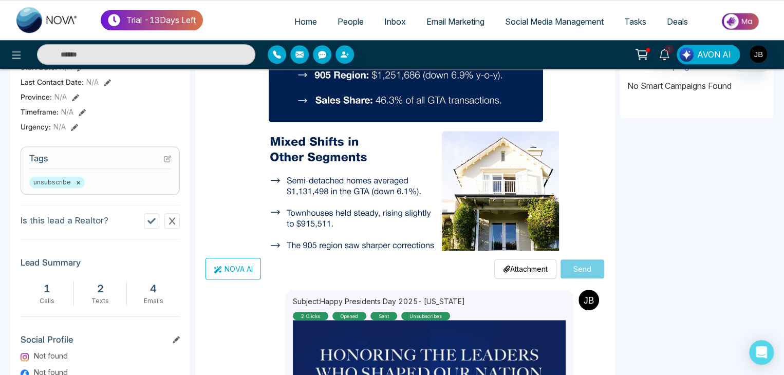
click at [607, 62] on div "1 AVON AI" at bounding box center [621, 55] width 315 height 20
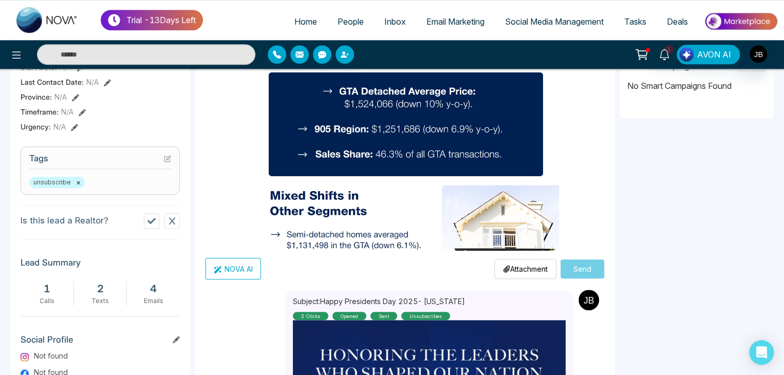
drag, startPoint x: 599, startPoint y: 70, endPoint x: 596, endPoint y: 44, distance: 26.5
click at [596, 44] on div "Trial - 13 Days Left Home People Inbox Email Marketing Social Media Management …" at bounding box center [392, 76] width 784 height 857
click at [596, 44] on div "1 AVON AI" at bounding box center [392, 54] width 784 height 29
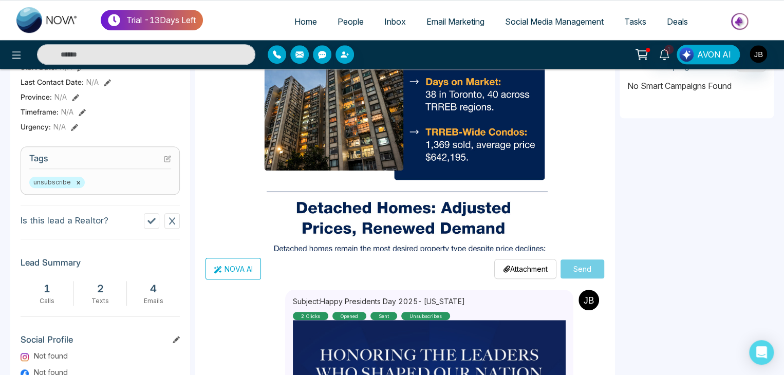
scroll to position [382, 0]
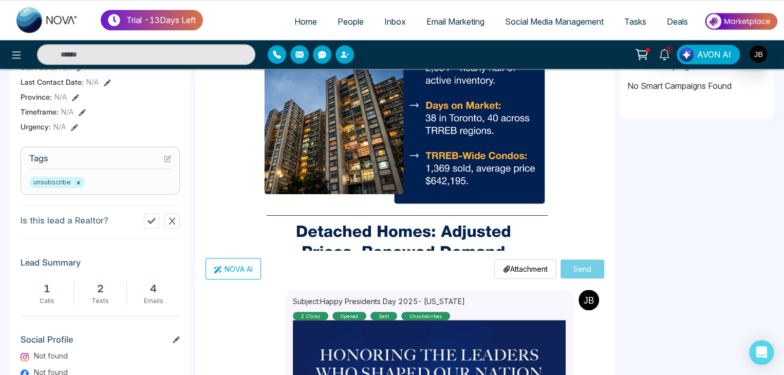
click at [592, 53] on div "1 AVON AI" at bounding box center [621, 55] width 315 height 20
click at [591, 46] on div "1 AVON AI" at bounding box center [621, 55] width 315 height 20
click at [612, 68] on div "1 AVON AI" at bounding box center [392, 54] width 784 height 29
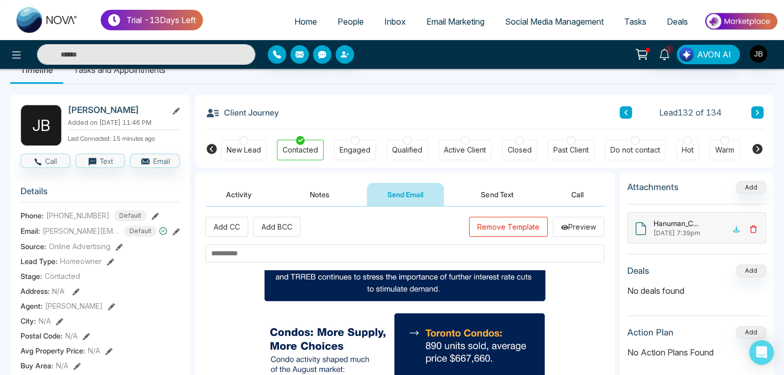
click at [235, 261] on input "text" at bounding box center [405, 254] width 399 height 18
click at [231, 257] on input "text" at bounding box center [405, 254] width 399 height 18
type input "*"
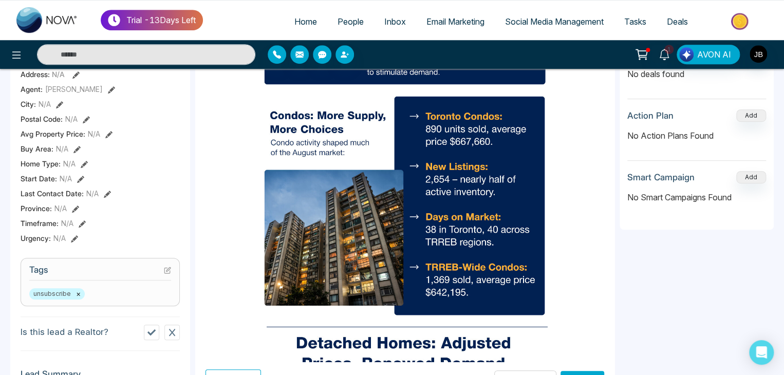
scroll to position [479, 0]
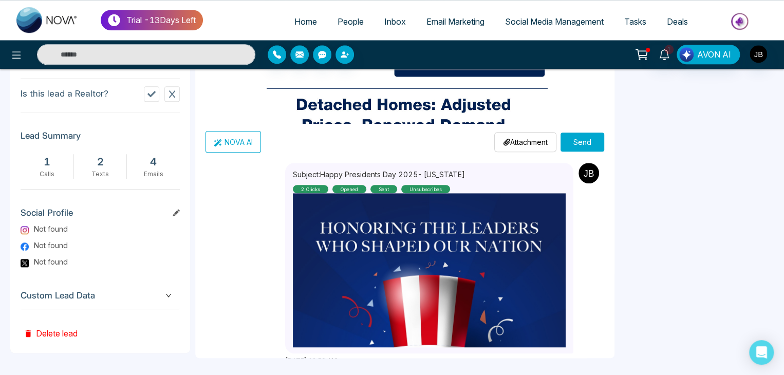
type input "**********"
click at [575, 138] on button "Send" at bounding box center [583, 142] width 44 height 19
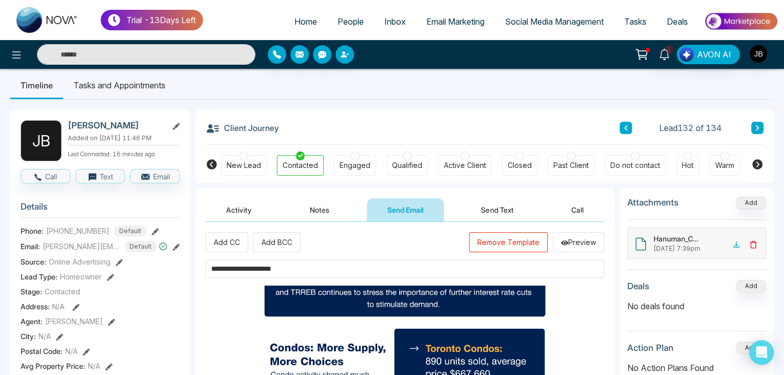
scroll to position [5, 0]
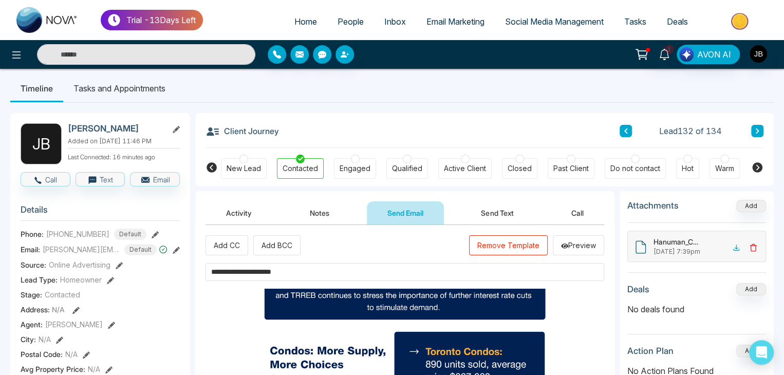
click at [782, 19] on div "Trial - 13 Days Left Home People Inbox Email Marketing Social Media Management …" at bounding box center [392, 20] width 784 height 40
click at [495, 208] on button "Send Text" at bounding box center [498, 213] width 74 height 23
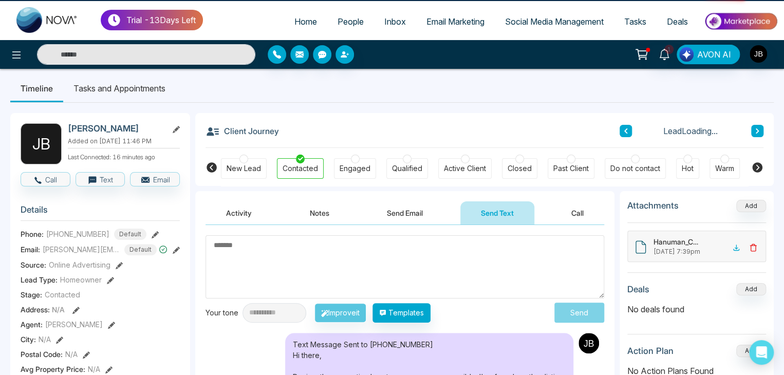
click at [404, 214] on button "Send Email" at bounding box center [405, 213] width 77 height 23
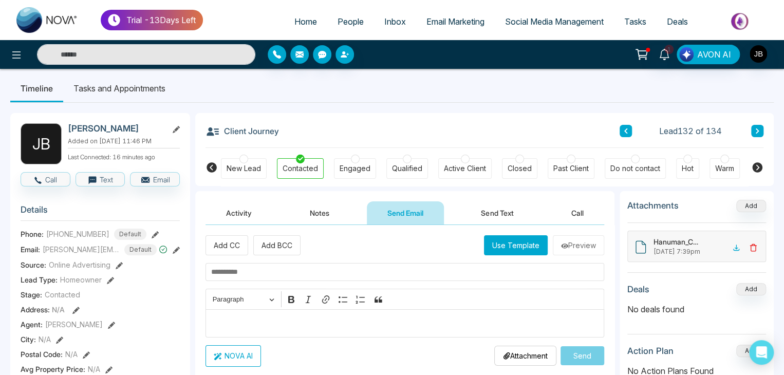
click at [316, 210] on button "Notes" at bounding box center [319, 213] width 61 height 23
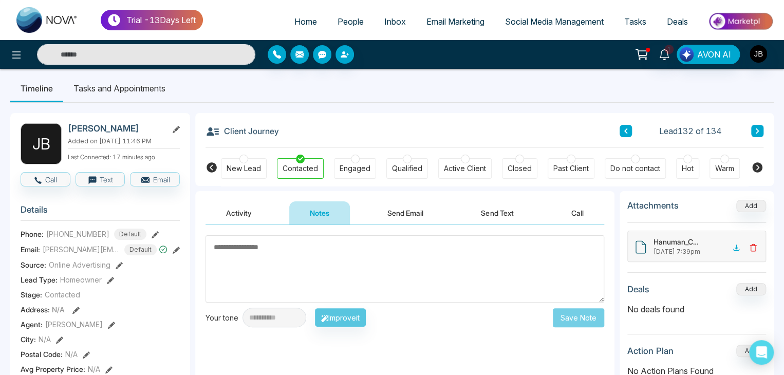
click at [338, 20] on span "People" at bounding box center [351, 21] width 26 height 10
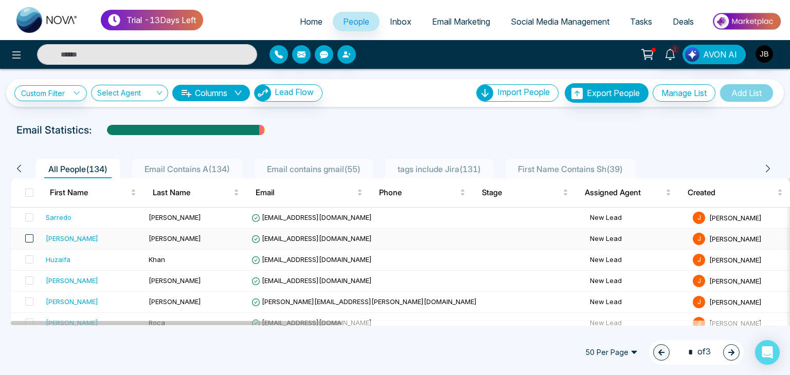
click at [31, 238] on span at bounding box center [29, 238] width 8 height 8
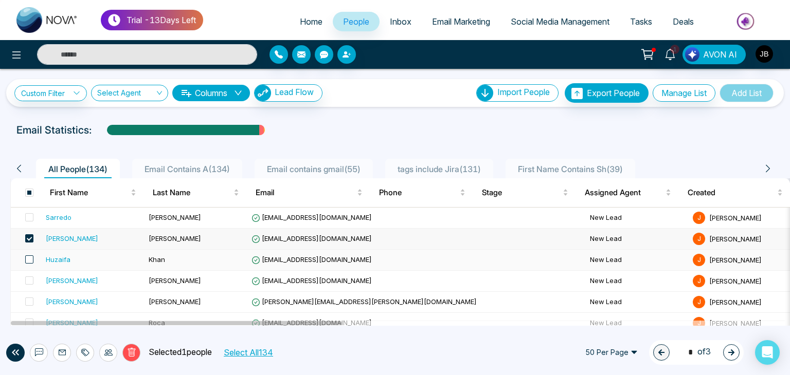
click at [30, 255] on span at bounding box center [29, 259] width 8 height 8
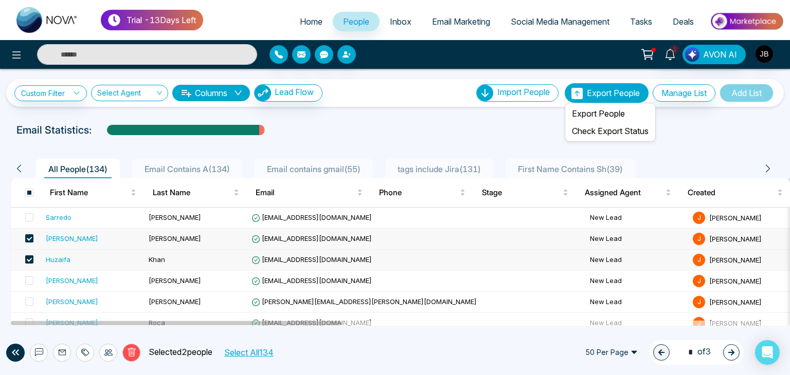
click at [589, 93] on span "Export People" at bounding box center [613, 93] width 53 height 10
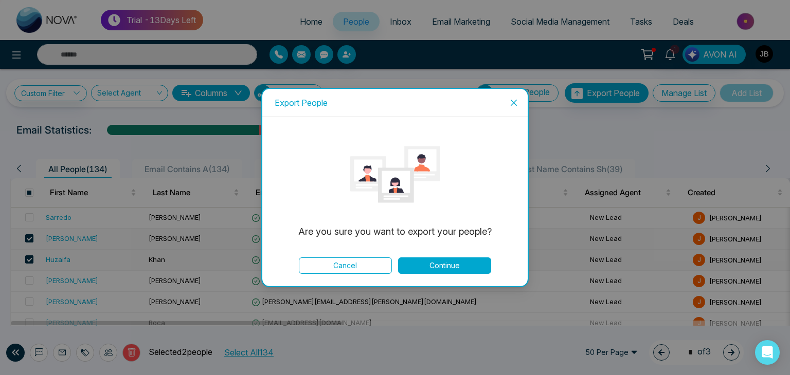
click at [459, 268] on button "Continue" at bounding box center [444, 266] width 93 height 16
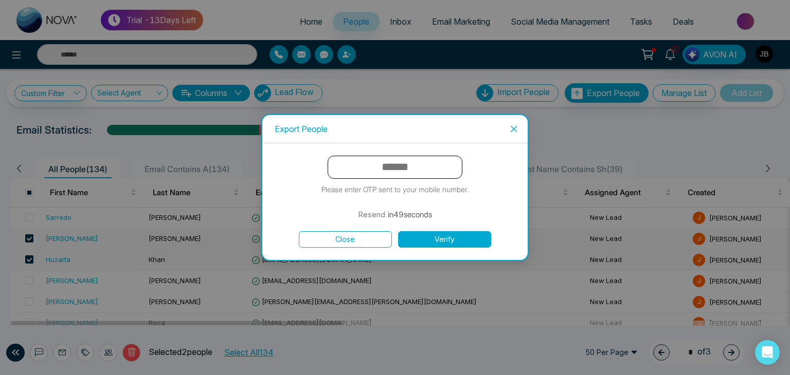
click at [368, 169] on input "text" at bounding box center [394, 167] width 135 height 23
click at [426, 239] on button "Verify" at bounding box center [444, 239] width 93 height 16
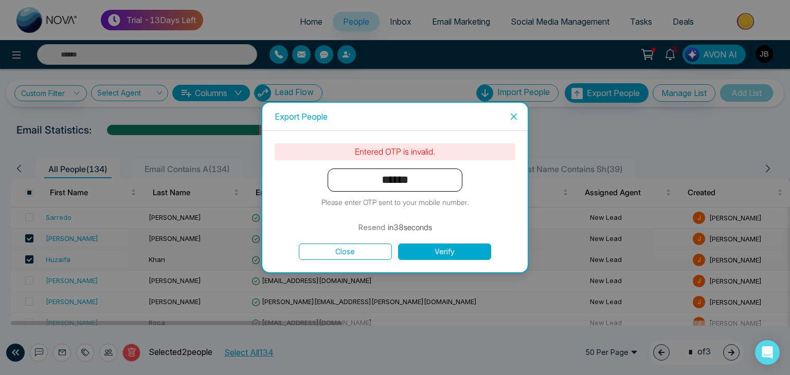
click at [418, 179] on input "******" at bounding box center [394, 180] width 135 height 23
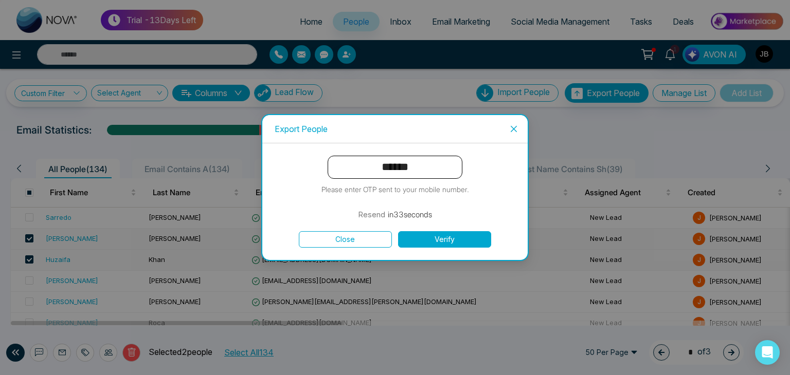
type input "******"
click at [426, 238] on button "Verify" at bounding box center [444, 239] width 93 height 16
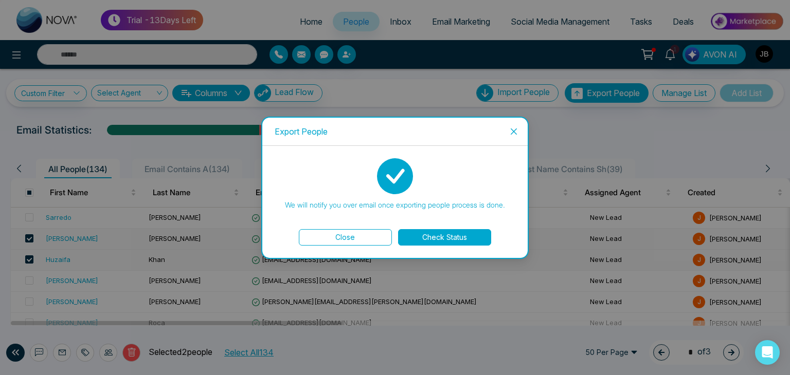
click at [436, 240] on button "Check Status" at bounding box center [444, 237] width 93 height 16
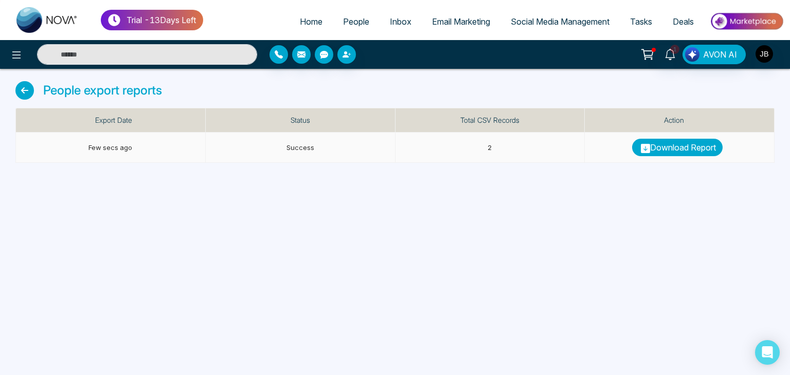
click at [652, 144] on link "Download Report" at bounding box center [677, 147] width 90 height 17
click at [21, 90] on icon at bounding box center [24, 90] width 19 height 19
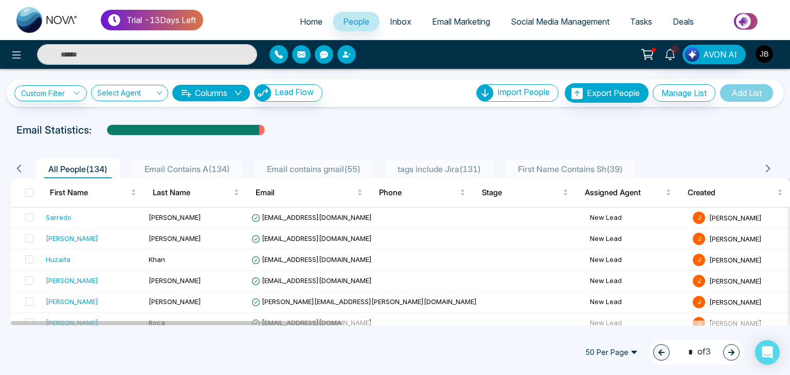
click at [769, 54] on img "button" at bounding box center [763, 53] width 17 height 17
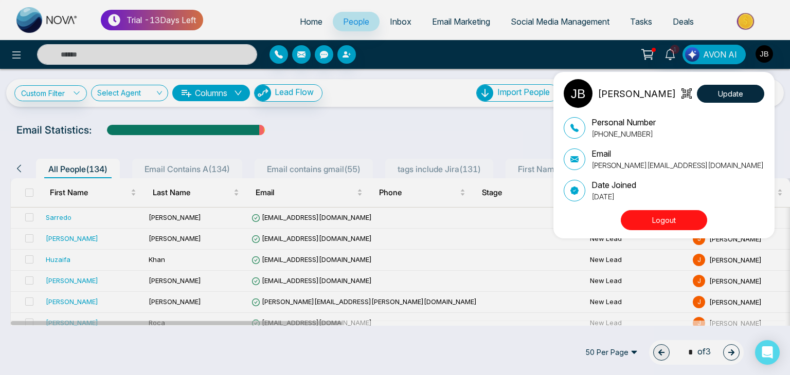
click at [432, 115] on div "Jayesh Satish Badgujar Update Personal Number +918208229191 Email Jayesh@mmnova…" at bounding box center [395, 187] width 790 height 375
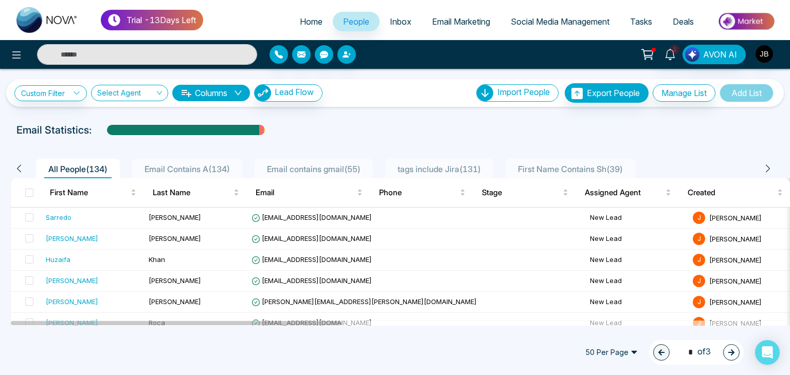
click at [679, 21] on span "Deals" at bounding box center [682, 21] width 21 height 10
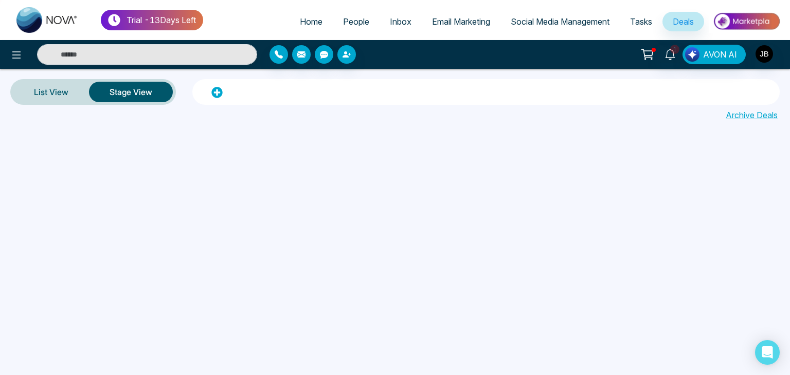
click at [642, 19] on span "Tasks" at bounding box center [641, 21] width 22 height 10
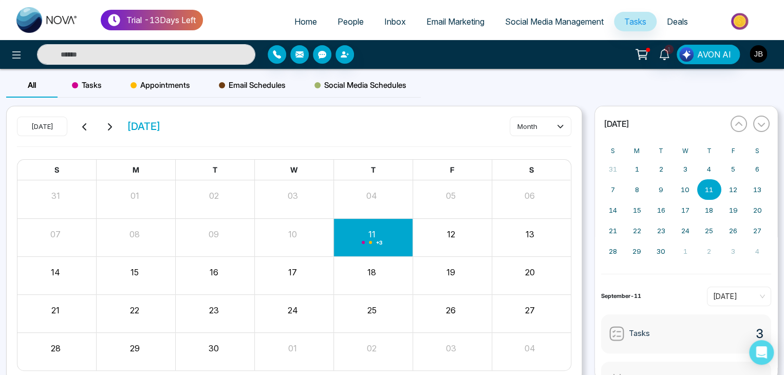
click at [754, 53] on img "button" at bounding box center [758, 53] width 17 height 17
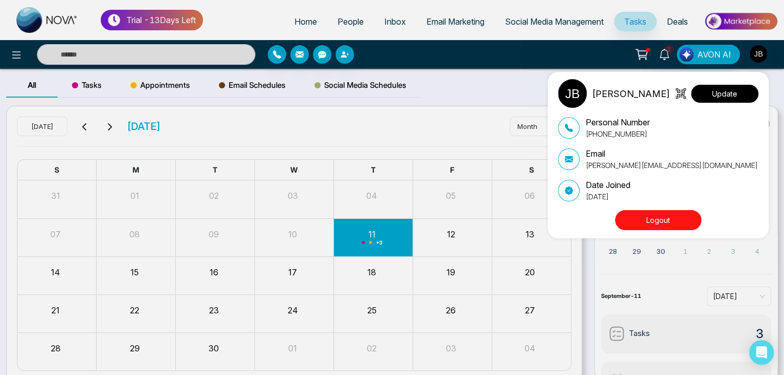
click at [724, 93] on button "Update" at bounding box center [724, 94] width 67 height 18
select select "***"
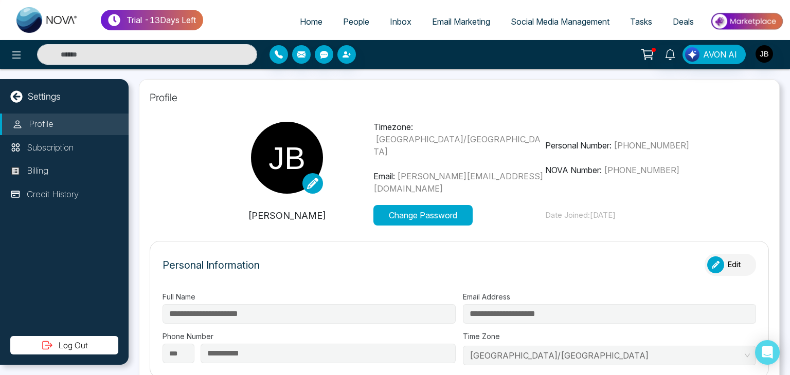
type input "*******"
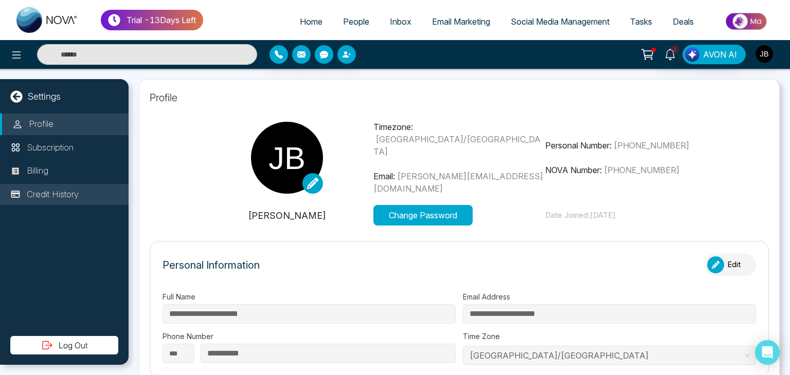
click at [43, 190] on p "Credit History" at bounding box center [53, 194] width 52 height 13
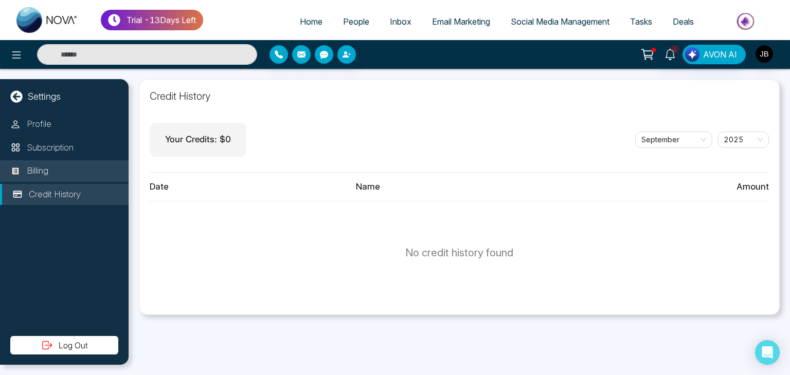
click at [39, 168] on p "Billing" at bounding box center [38, 170] width 22 height 13
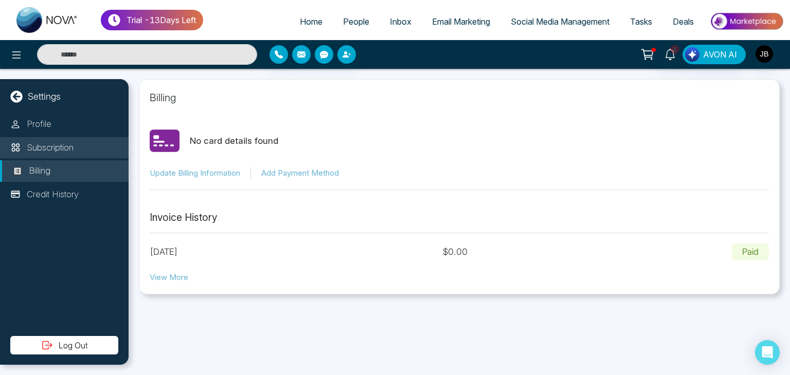
click at [27, 149] on p "Subscription" at bounding box center [50, 147] width 47 height 13
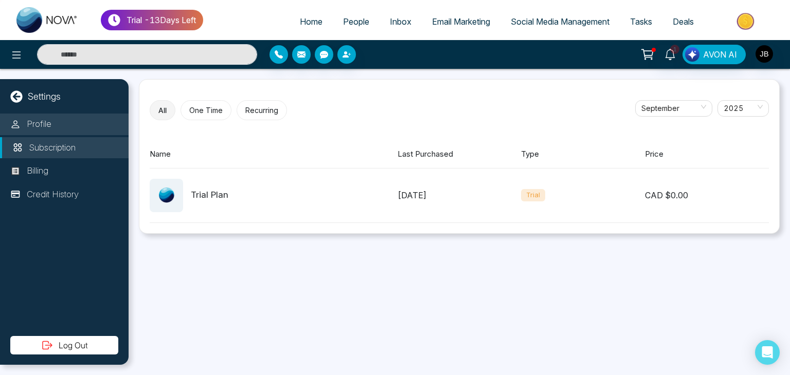
click at [44, 126] on p "Profile" at bounding box center [39, 124] width 25 height 13
select select "***"
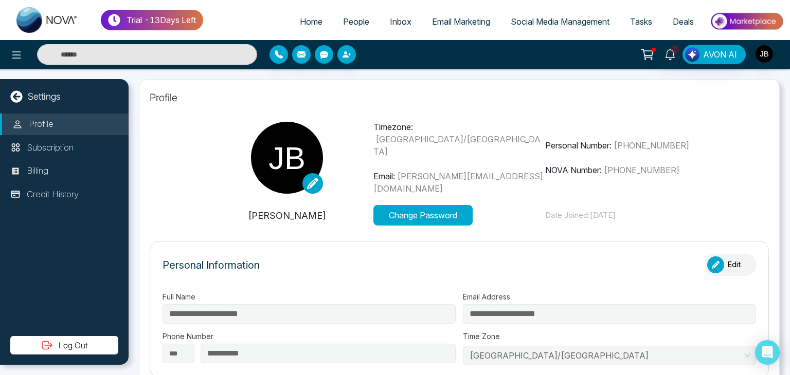
type input "*******"
click at [38, 100] on p "Settings" at bounding box center [44, 96] width 33 height 14
click at [8, 93] on div "Settings" at bounding box center [64, 96] width 129 height 14
click at [19, 94] on icon at bounding box center [16, 96] width 12 height 12
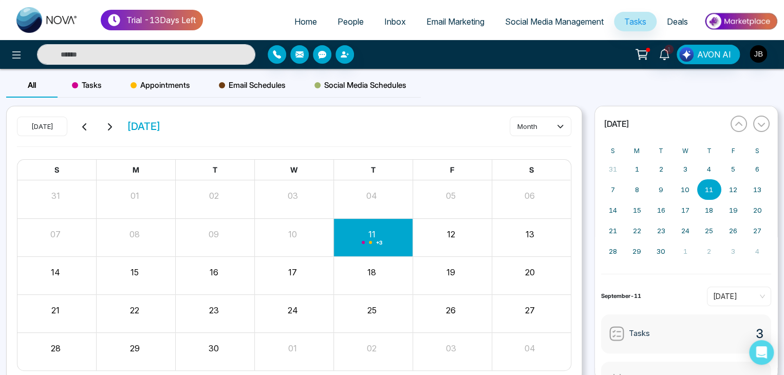
click at [573, 19] on span "Social Media Management" at bounding box center [554, 21] width 99 height 10
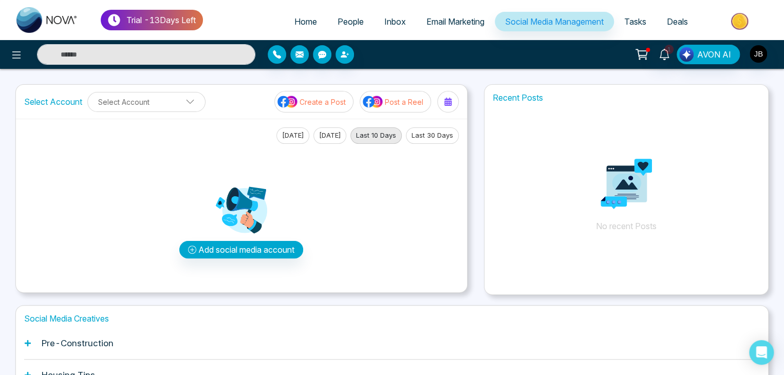
click at [447, 23] on span "Email Marketing" at bounding box center [456, 21] width 58 height 10
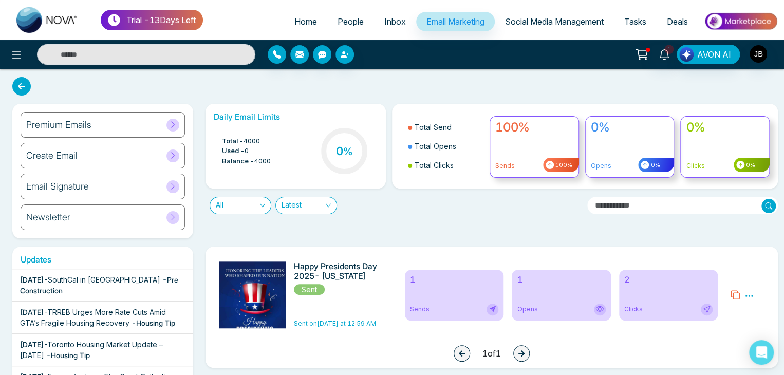
click at [385, 23] on span "Inbox" at bounding box center [396, 21] width 22 height 10
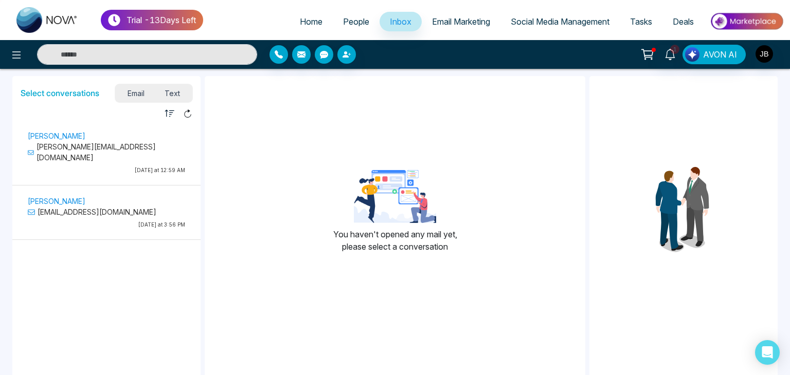
click at [349, 23] on span "People" at bounding box center [356, 21] width 26 height 10
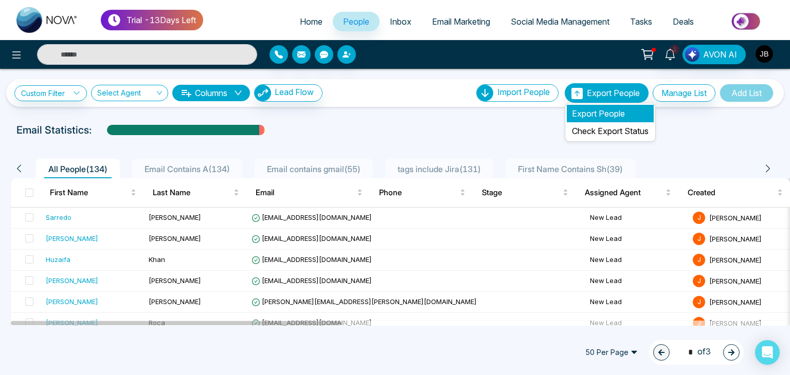
click at [579, 114] on li "Export People" at bounding box center [609, 113] width 87 height 17
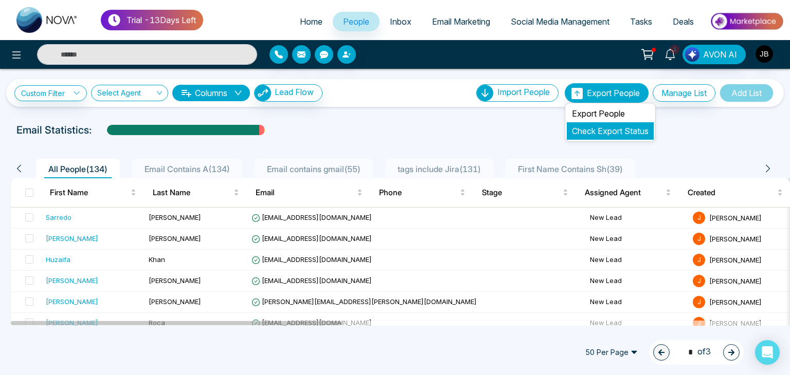
click at [594, 132] on link "Check Export Status" at bounding box center [610, 131] width 77 height 10
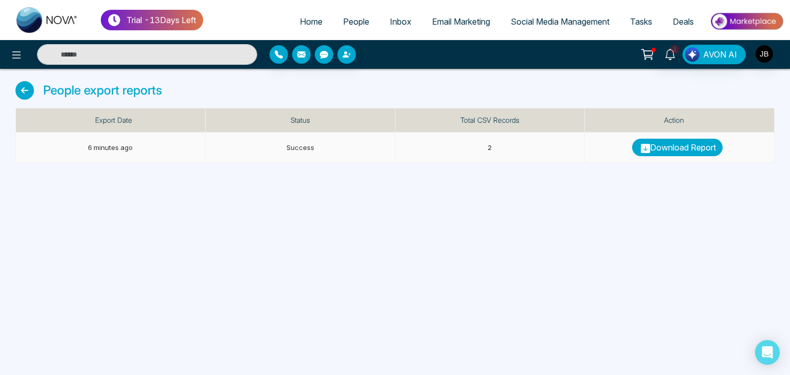
click at [664, 149] on link "Download Report" at bounding box center [677, 147] width 90 height 17
click at [343, 17] on span "People" at bounding box center [356, 21] width 26 height 10
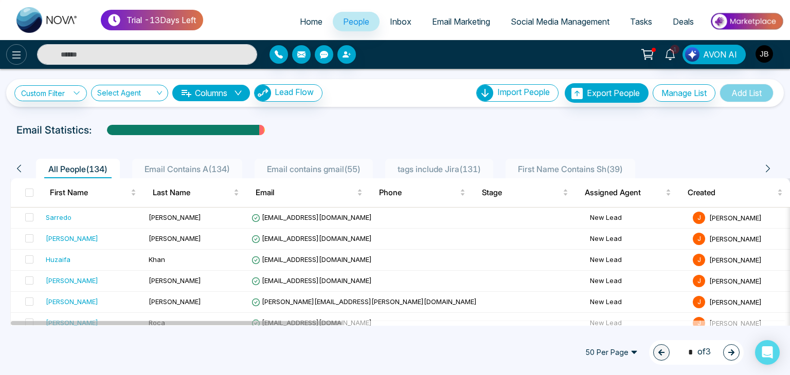
click at [16, 54] on icon at bounding box center [16, 55] width 12 height 12
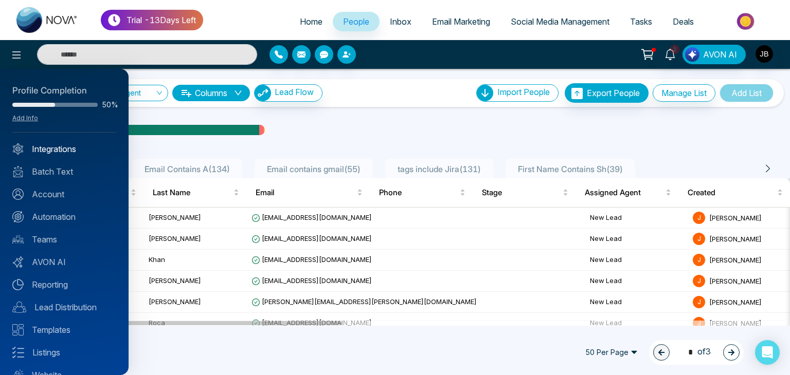
click at [29, 148] on link "Integrations" at bounding box center [64, 149] width 104 height 12
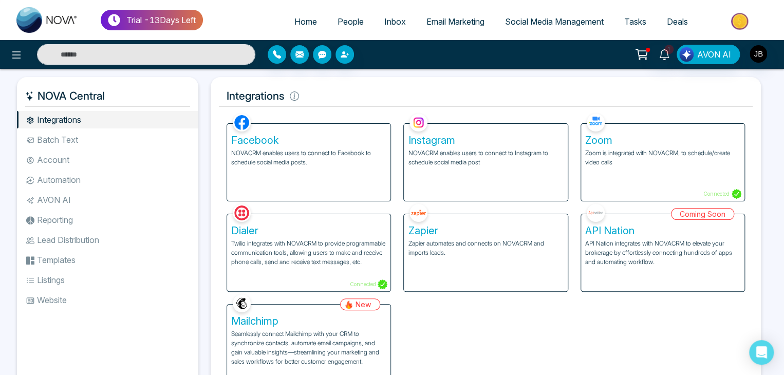
click at [50, 139] on li "Batch Text" at bounding box center [107, 139] width 181 height 17
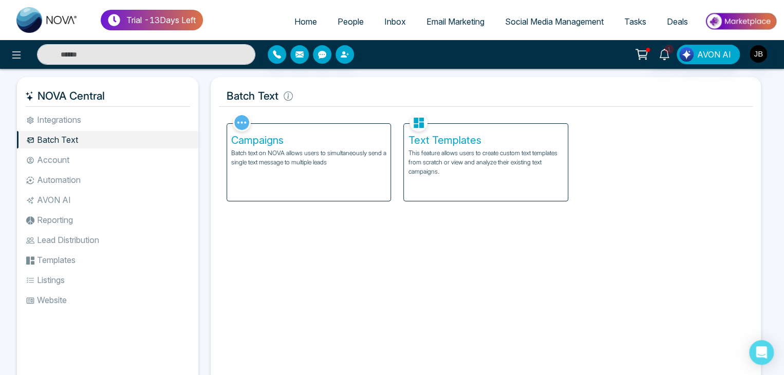
click at [34, 116] on li "Integrations" at bounding box center [107, 119] width 181 height 17
click at [8, 53] on button at bounding box center [16, 54] width 21 height 21
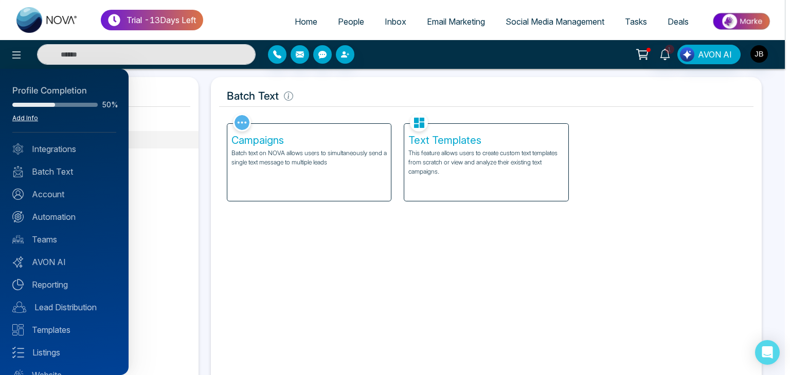
click at [24, 118] on link "Add Info" at bounding box center [25, 118] width 26 height 8
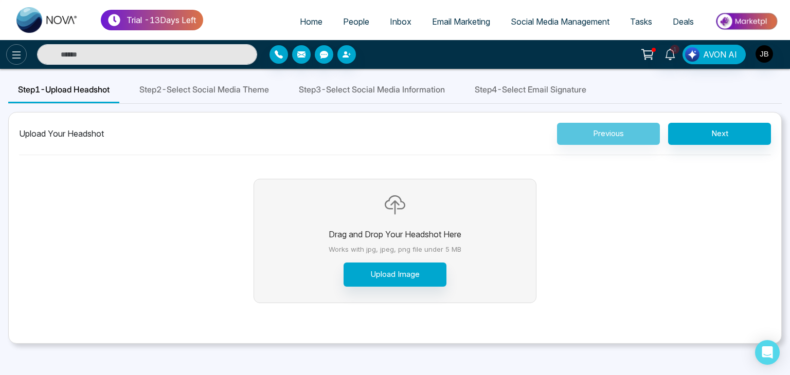
click at [14, 52] on icon at bounding box center [16, 54] width 9 height 7
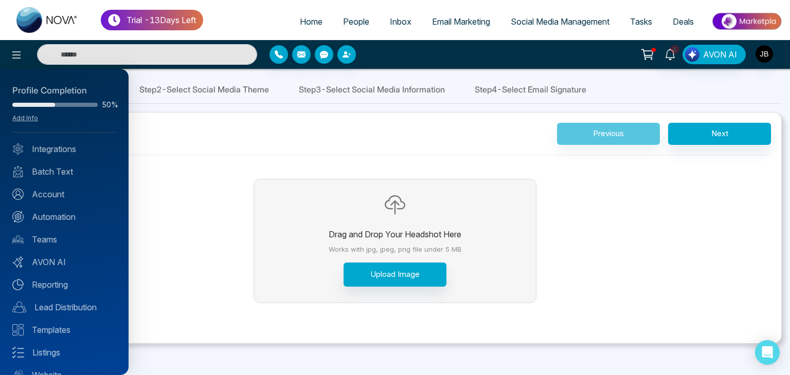
click at [341, 25] on div at bounding box center [395, 187] width 790 height 375
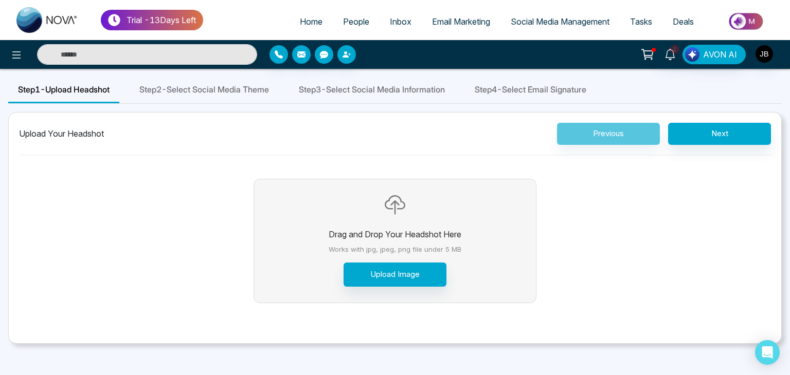
click at [343, 21] on span "People" at bounding box center [356, 21] width 26 height 10
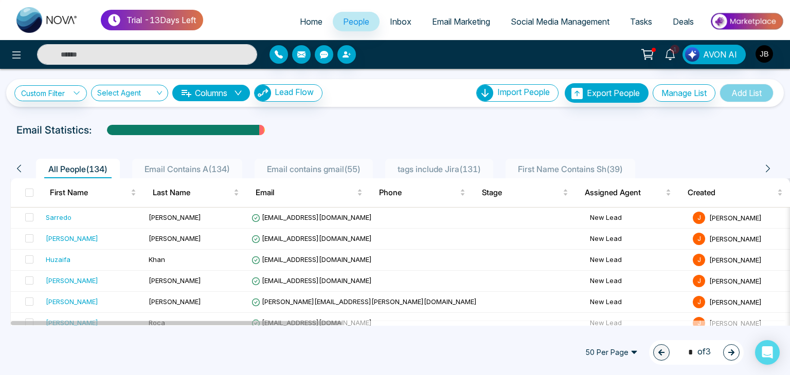
click at [81, 55] on input "text" at bounding box center [147, 54] width 220 height 21
type input "******"
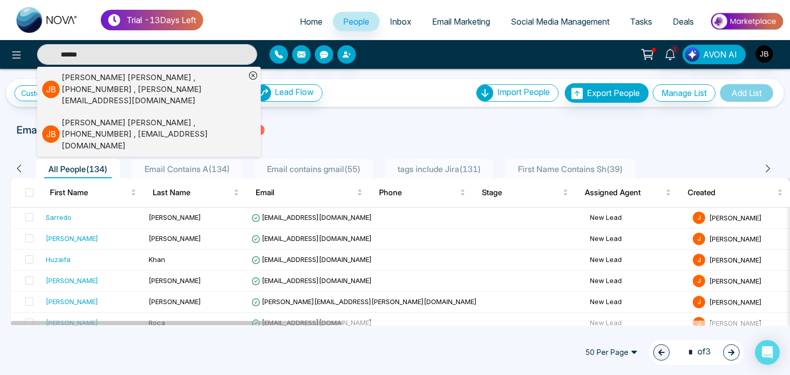
click at [92, 55] on input "******" at bounding box center [147, 54] width 220 height 21
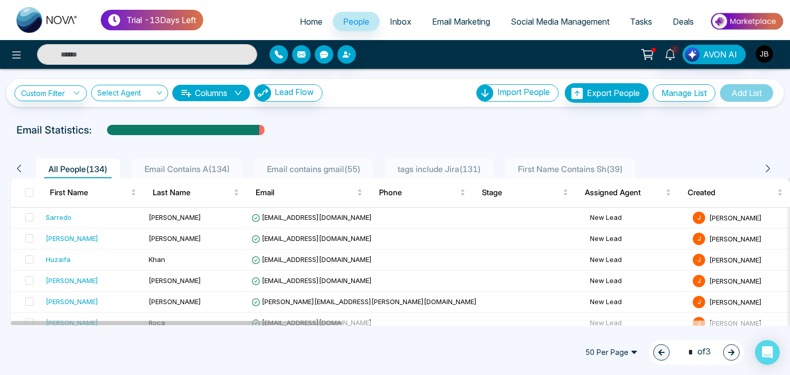
click at [92, 55] on input "text" at bounding box center [147, 54] width 220 height 21
type input "******"
click at [97, 53] on input "******" at bounding box center [147, 54] width 220 height 21
click at [97, 53] on input "text" at bounding box center [147, 54] width 220 height 21
type input "******"
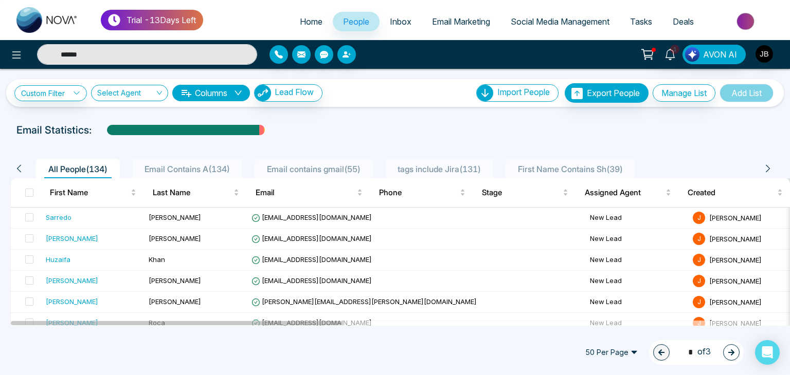
click at [85, 53] on input "******" at bounding box center [147, 54] width 220 height 21
click at [85, 53] on input "text" at bounding box center [147, 54] width 220 height 21
type input "******"
click at [93, 52] on input "******" at bounding box center [147, 54] width 220 height 21
click at [93, 52] on input "text" at bounding box center [147, 54] width 220 height 21
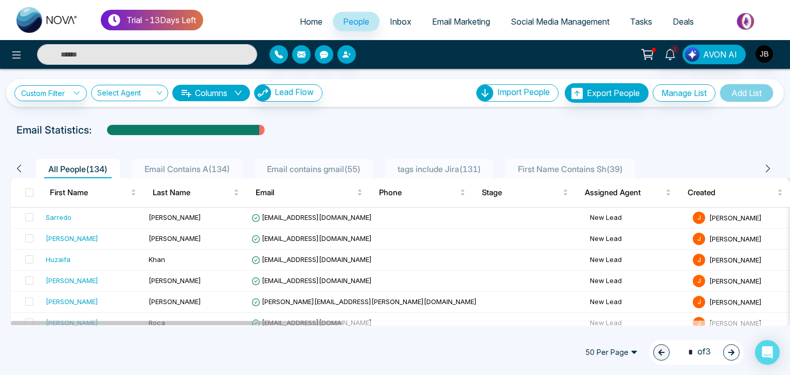
click at [93, 52] on input "text" at bounding box center [147, 54] width 220 height 21
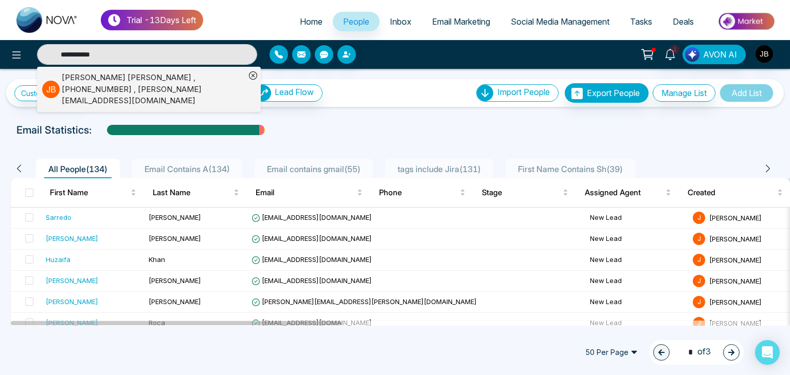
type input "**********"
click at [114, 76] on div "Jayesh Badgujar , +918208229191 , Jayesh@mmnovatech.com" at bounding box center [154, 89] width 184 height 35
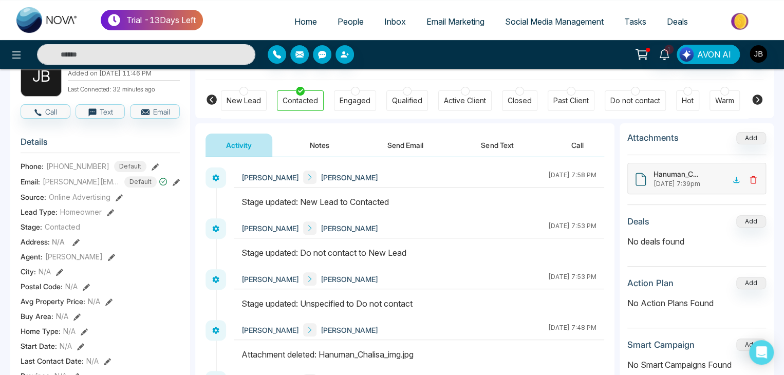
scroll to position [72, 0]
click at [321, 141] on button "Notes" at bounding box center [319, 145] width 61 height 23
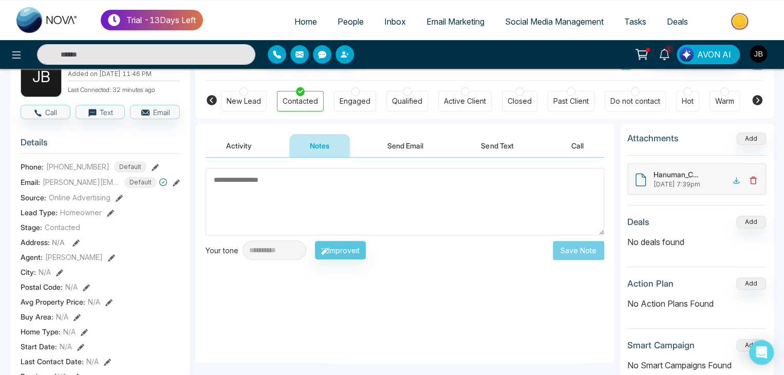
click at [230, 141] on button "Activity" at bounding box center [239, 145] width 67 height 23
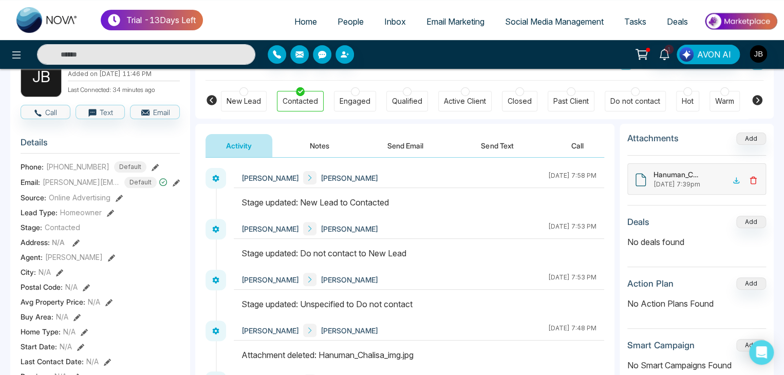
click at [353, 21] on span "People" at bounding box center [351, 21] width 26 height 10
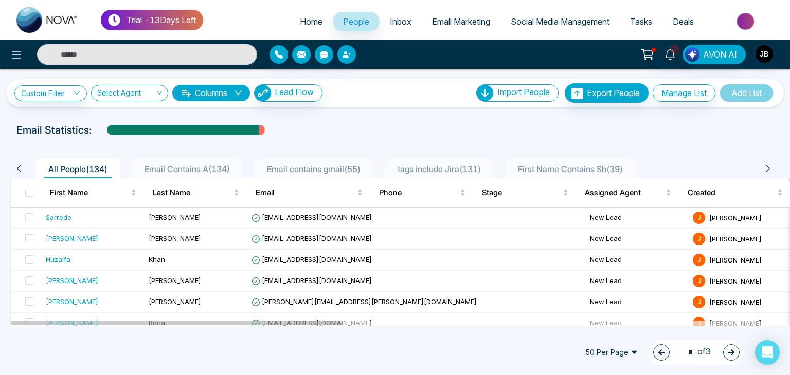
click at [159, 98] on div "Select Agent" at bounding box center [129, 93] width 77 height 16
click at [372, 132] on div "Email Statistics:" at bounding box center [266, 129] width 500 height 15
click at [761, 54] on img "button" at bounding box center [763, 53] width 17 height 17
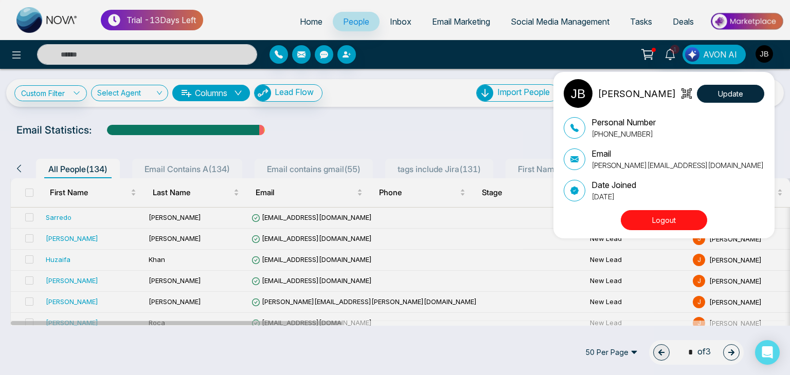
click at [407, 119] on div "Jayesh Satish Badgujar Update Personal Number +918208229191 Email Jayesh@mmnova…" at bounding box center [395, 187] width 790 height 375
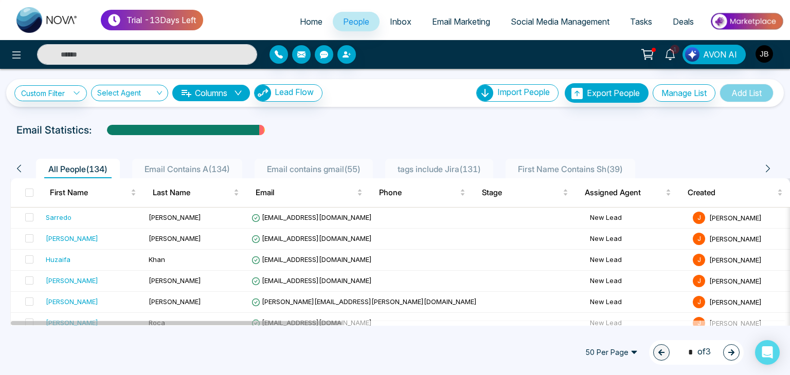
click at [294, 170] on span "Email contains gmail ( 55 )" at bounding box center [314, 169] width 102 height 10
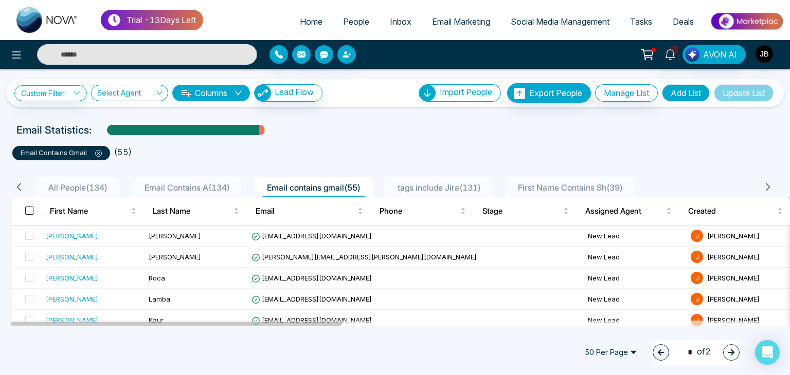
click at [29, 209] on span at bounding box center [29, 211] width 8 height 8
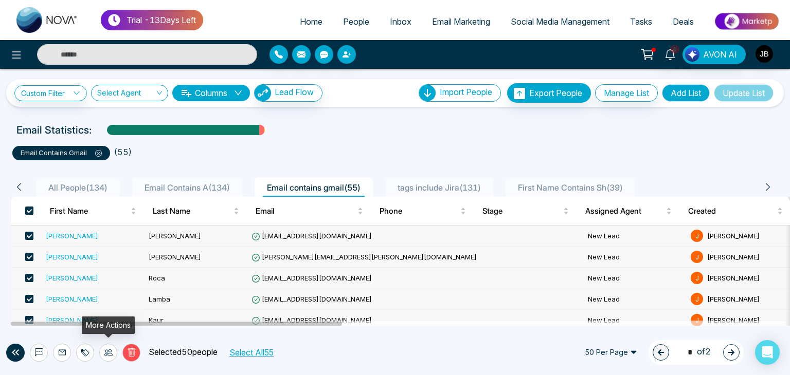
click at [107, 353] on icon at bounding box center [108, 353] width 8 height 8
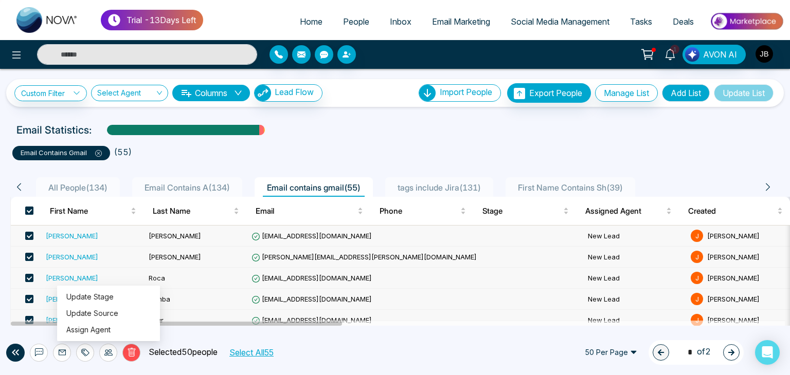
click at [27, 210] on span at bounding box center [29, 211] width 8 height 8
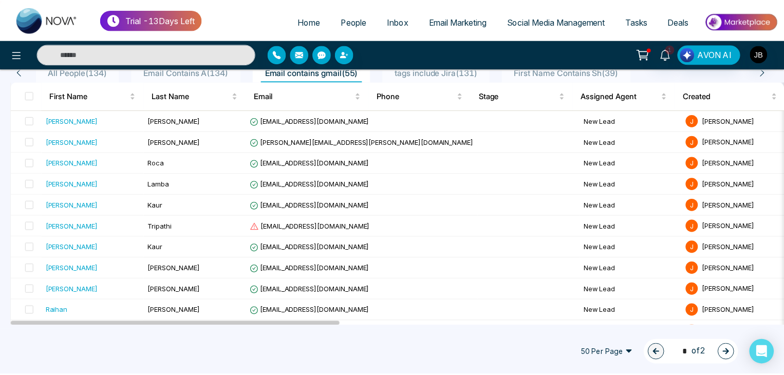
scroll to position [340, 0]
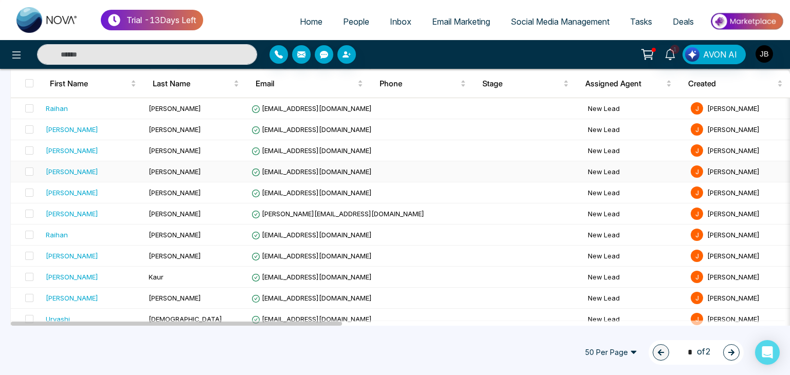
scroll to position [311, 0]
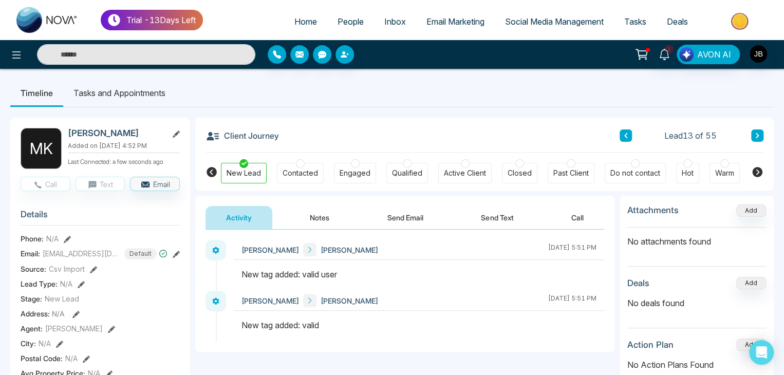
click at [349, 19] on span "People" at bounding box center [351, 21] width 26 height 10
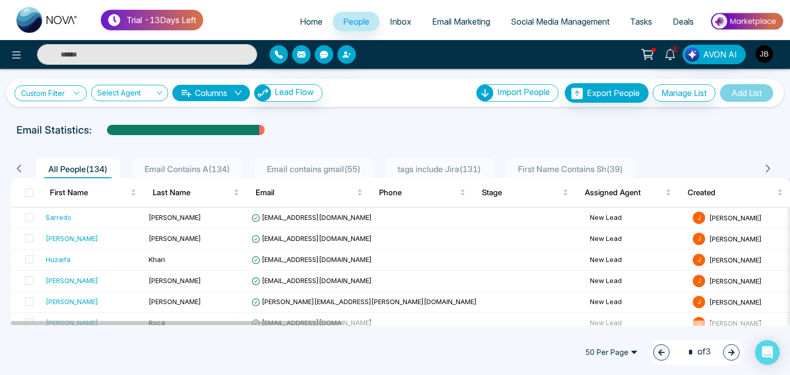
click at [51, 95] on link "Custom Filter" at bounding box center [50, 93] width 72 height 16
click at [80, 173] on span "All People ( 134 )" at bounding box center [77, 169] width 67 height 10
click at [27, 194] on span at bounding box center [29, 193] width 8 height 8
click at [52, 93] on link "Custom Filter" at bounding box center [50, 93] width 72 height 16
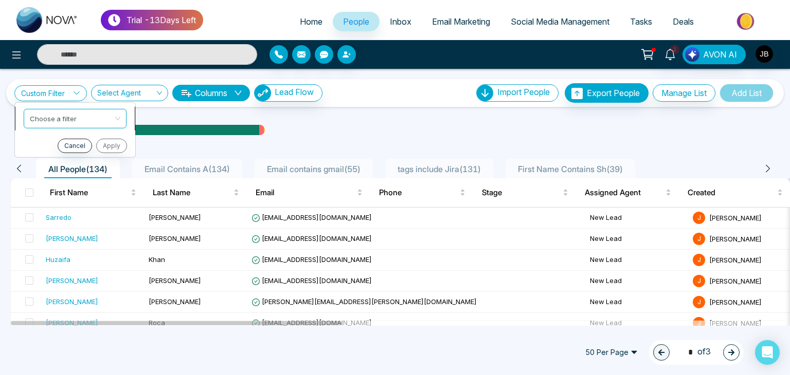
click at [73, 123] on input "search" at bounding box center [71, 116] width 83 height 15
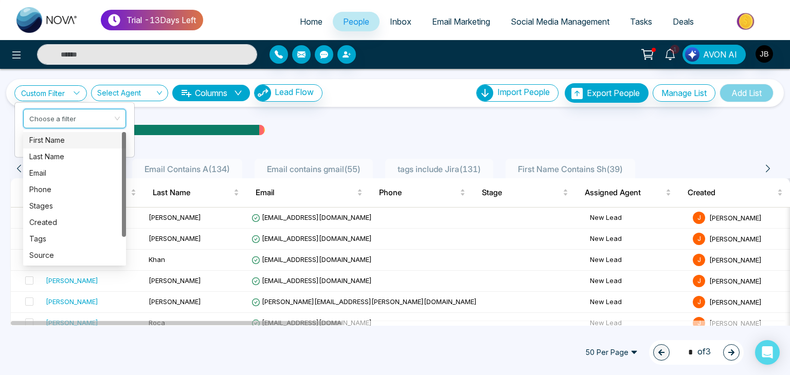
click at [56, 139] on div "First Name" at bounding box center [74, 140] width 90 height 11
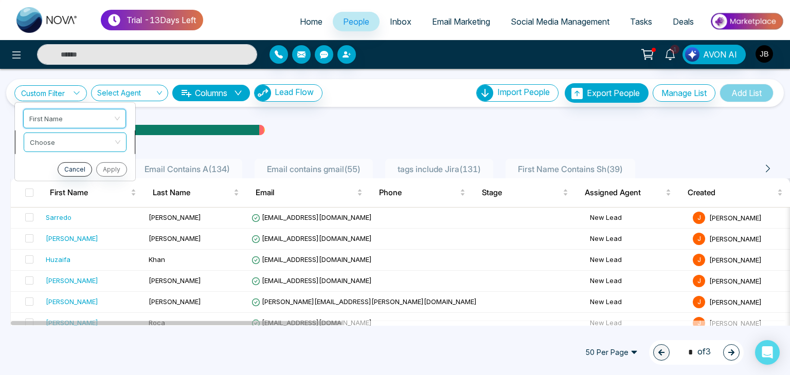
click at [80, 142] on input "search" at bounding box center [71, 140] width 83 height 15
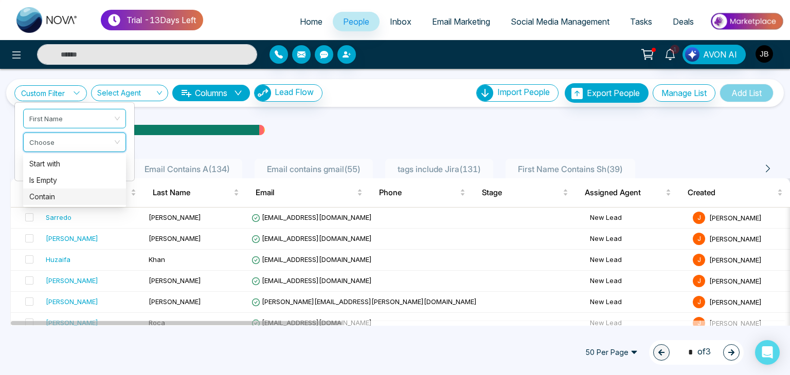
click at [49, 197] on div "Contain" at bounding box center [74, 196] width 90 height 11
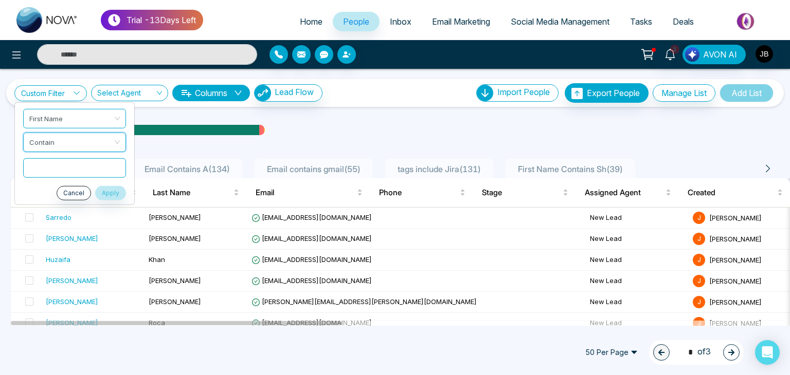
click at [53, 170] on input "text" at bounding box center [74, 168] width 103 height 20
type input "*"
click at [116, 194] on button "Apply" at bounding box center [110, 193] width 31 height 14
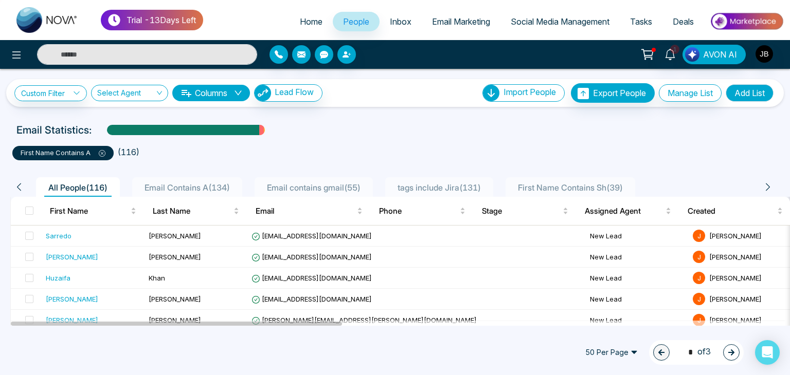
click at [85, 55] on input "text" at bounding box center [147, 54] width 220 height 21
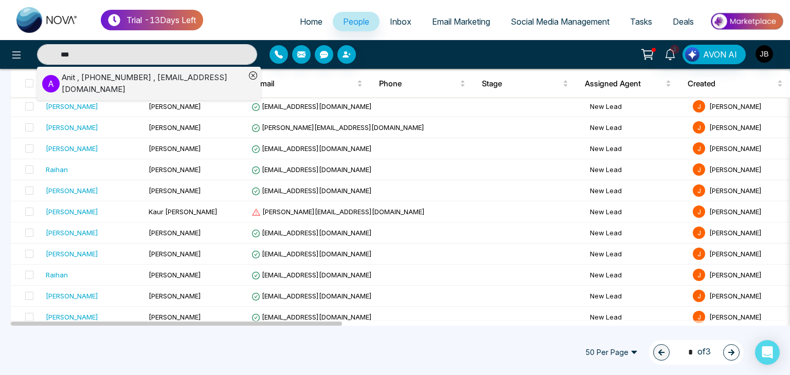
scroll to position [471, 0]
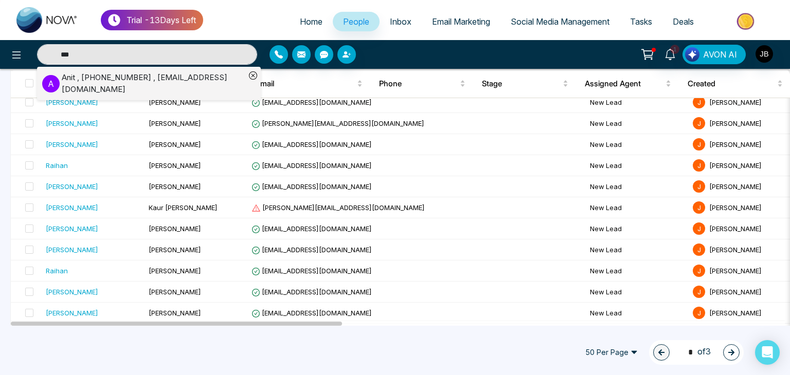
type input "***"
click at [171, 81] on div "Anit , [PHONE_NUMBER] , [EMAIL_ADDRESS][DOMAIN_NAME]" at bounding box center [154, 83] width 184 height 23
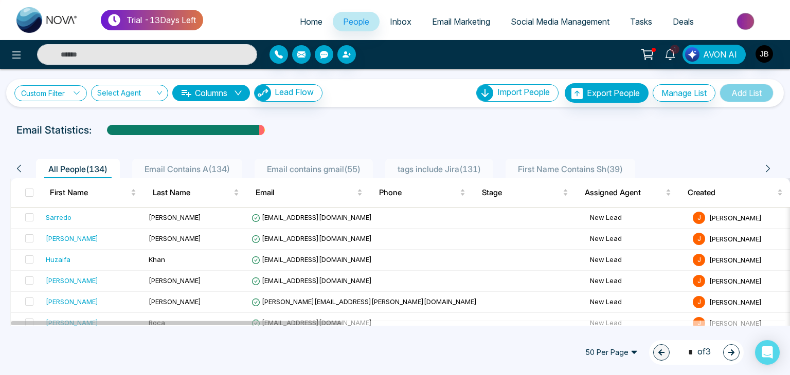
click at [73, 93] on link "Custom Filter" at bounding box center [50, 93] width 72 height 16
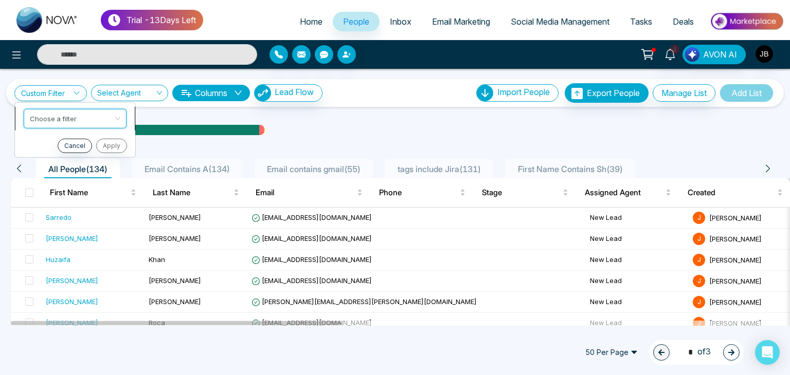
click at [56, 113] on input "search" at bounding box center [71, 116] width 83 height 15
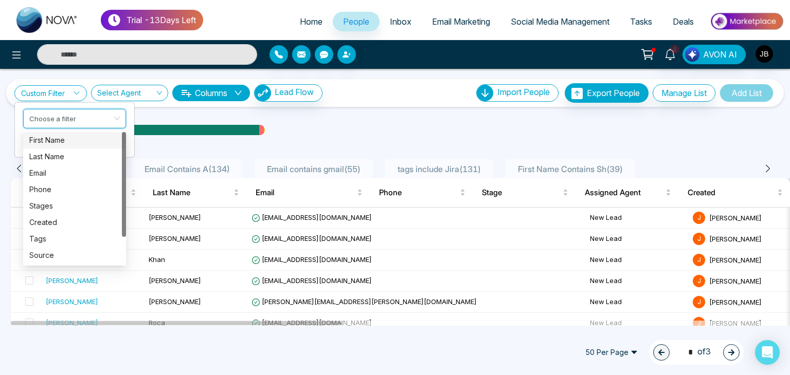
click at [48, 139] on div "First Name" at bounding box center [74, 140] width 90 height 11
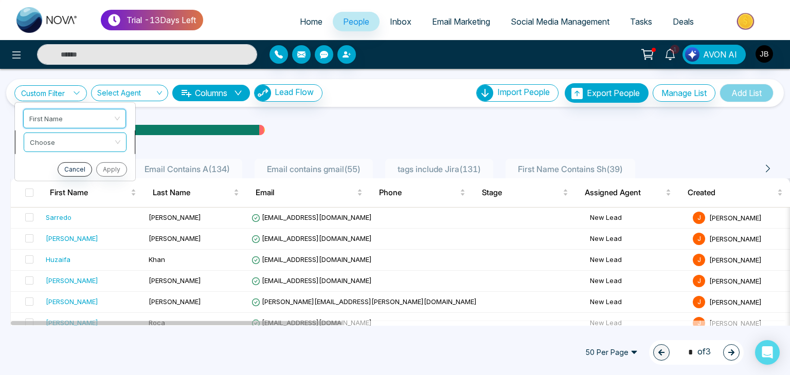
click at [43, 141] on input "search" at bounding box center [71, 140] width 83 height 15
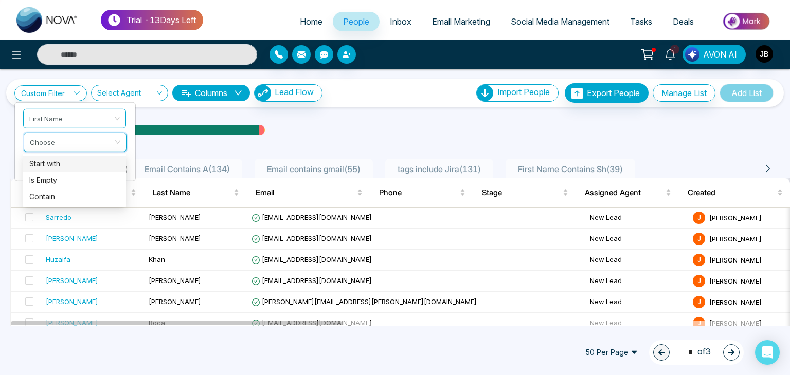
click at [43, 141] on input "search" at bounding box center [71, 140] width 83 height 15
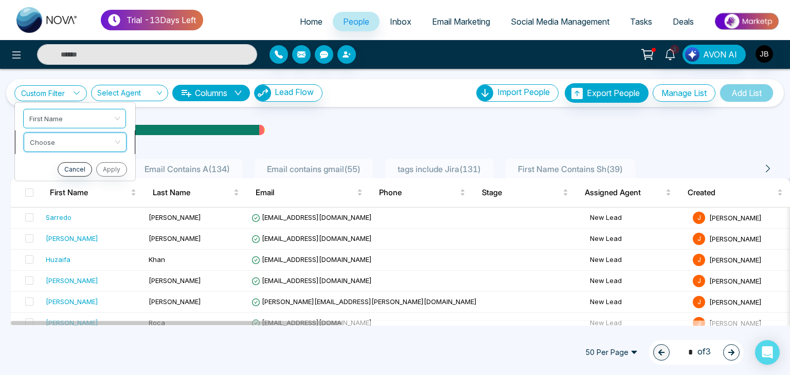
click at [43, 142] on input "search" at bounding box center [71, 140] width 83 height 15
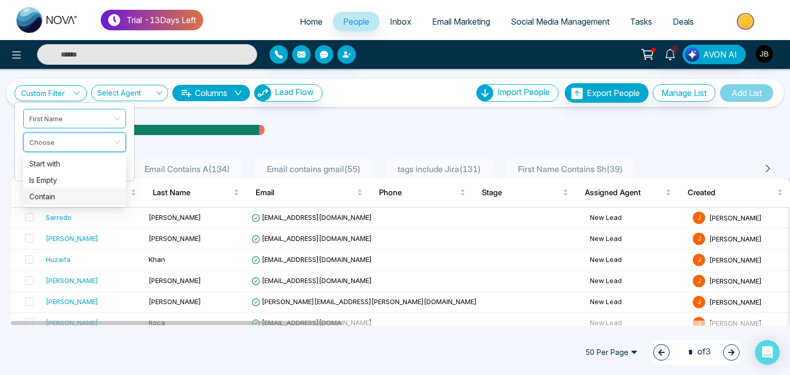
click at [40, 194] on div "Contain" at bounding box center [74, 196] width 90 height 11
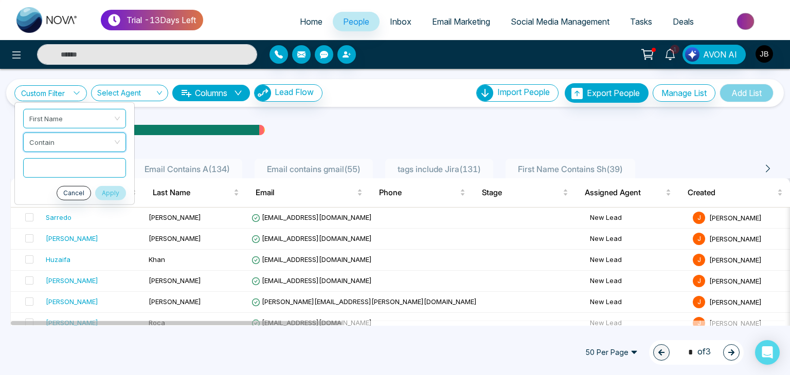
click at [42, 167] on input "text" at bounding box center [74, 168] width 103 height 20
type input "***"
click at [112, 194] on button "Apply" at bounding box center [110, 193] width 31 height 14
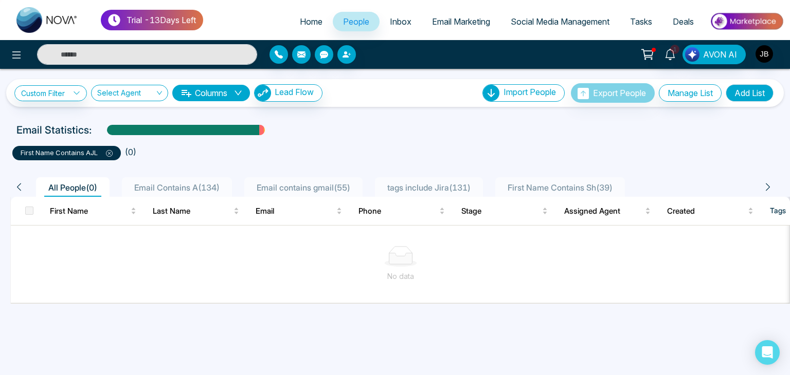
click at [31, 211] on span at bounding box center [29, 211] width 8 height 8
click at [75, 93] on icon at bounding box center [76, 92] width 7 height 7
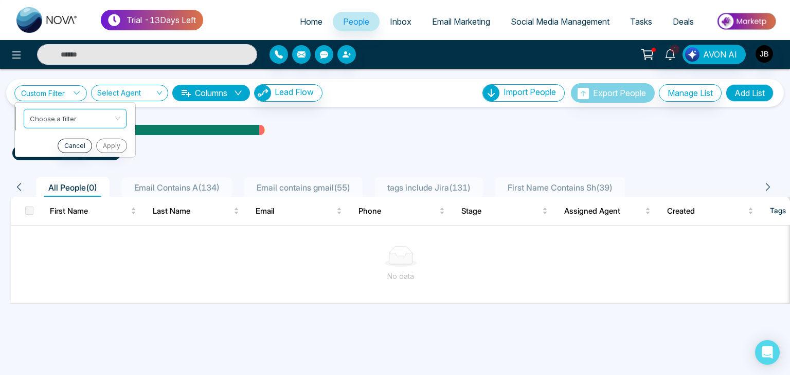
click at [68, 113] on input "search" at bounding box center [71, 116] width 83 height 15
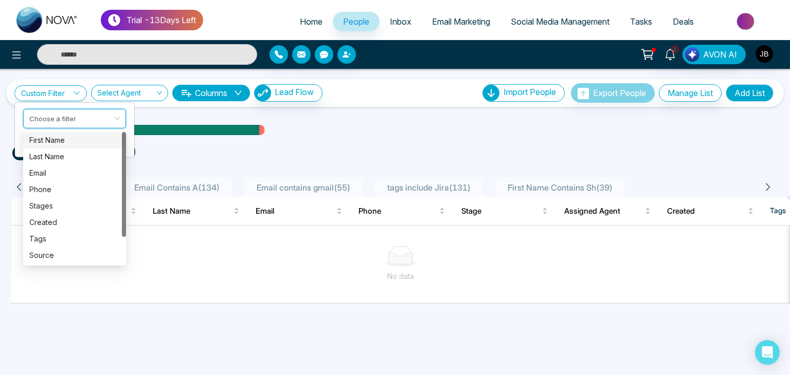
click at [51, 139] on div "First Name" at bounding box center [74, 140] width 90 height 11
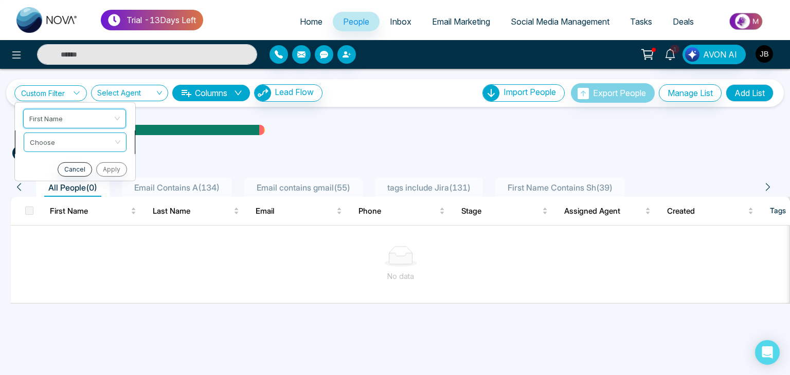
click at [59, 141] on input "search" at bounding box center [71, 140] width 83 height 15
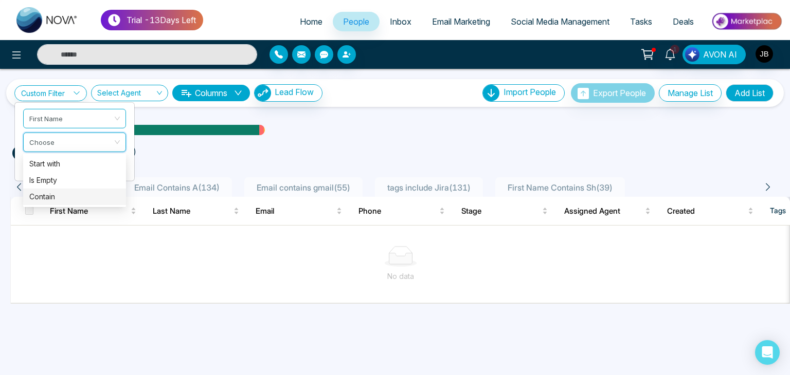
click at [46, 194] on div "Contain" at bounding box center [74, 196] width 90 height 11
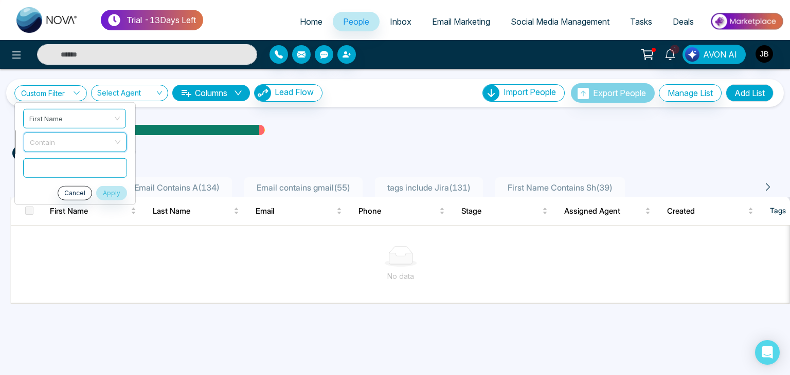
click at [49, 139] on span "Contain" at bounding box center [75, 142] width 90 height 19
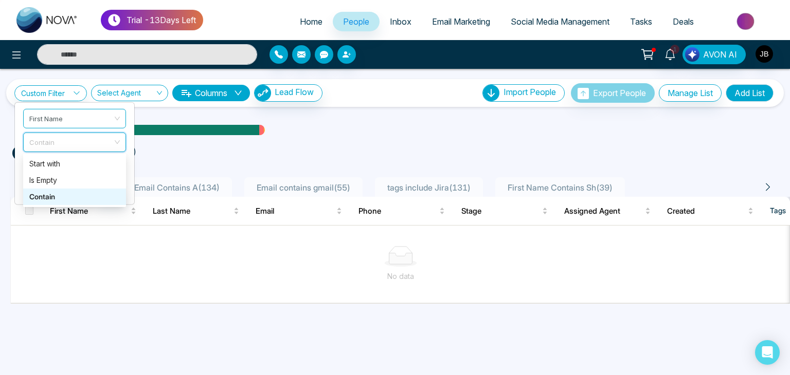
click at [42, 198] on div "Contain" at bounding box center [74, 196] width 90 height 11
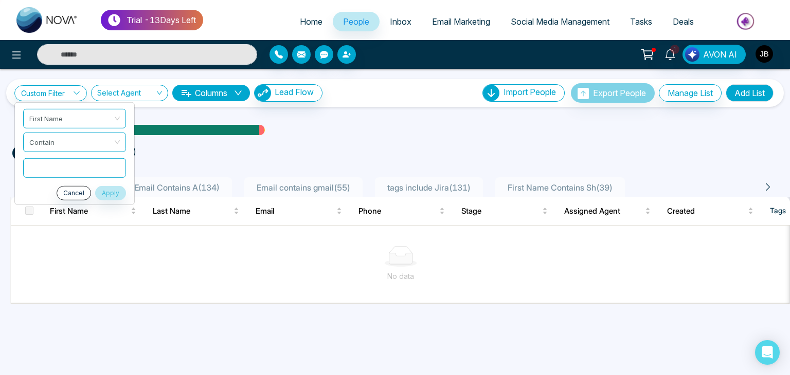
click at [36, 173] on input "text" at bounding box center [74, 168] width 103 height 20
type input "***"
click at [27, 216] on label at bounding box center [29, 210] width 8 height 11
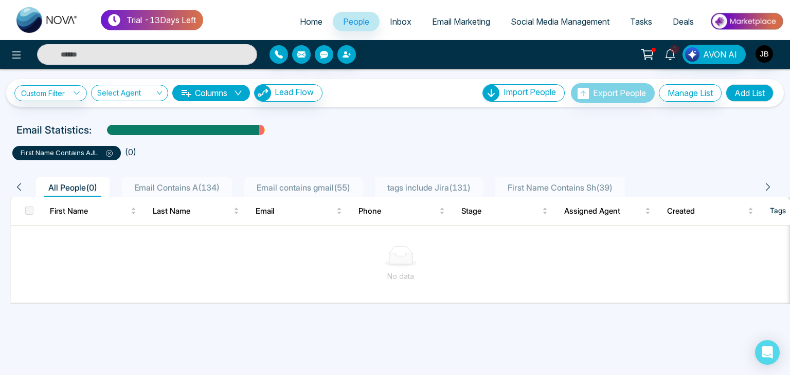
click at [35, 205] on th at bounding box center [26, 211] width 31 height 29
click at [181, 186] on span "Email Contains A ( 134 )" at bounding box center [177, 187] width 94 height 10
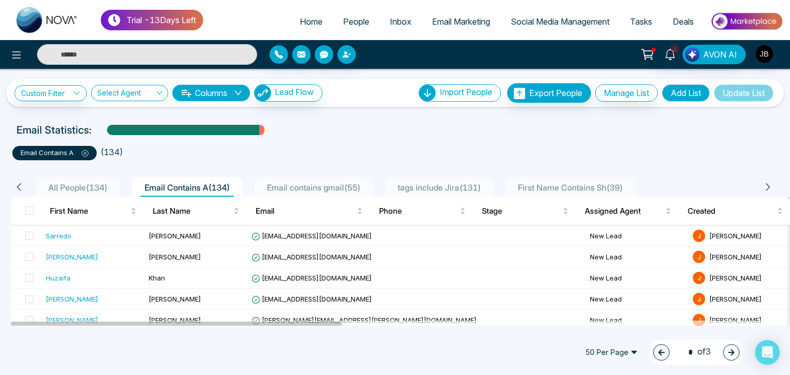
click at [84, 152] on icon at bounding box center [85, 153] width 3 height 3
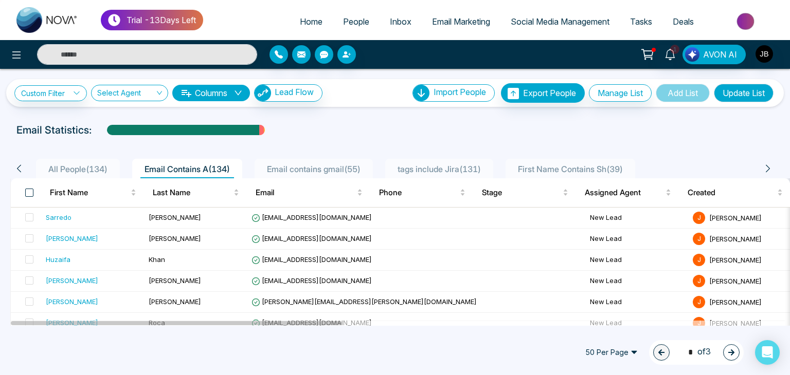
click at [27, 194] on span at bounding box center [29, 193] width 8 height 8
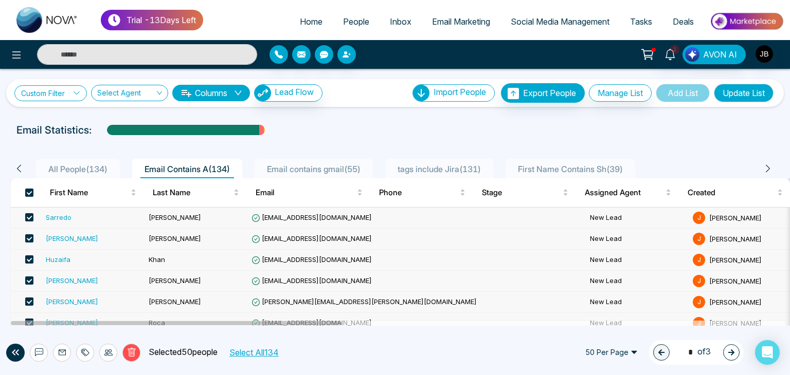
click at [76, 92] on icon at bounding box center [76, 92] width 7 height 7
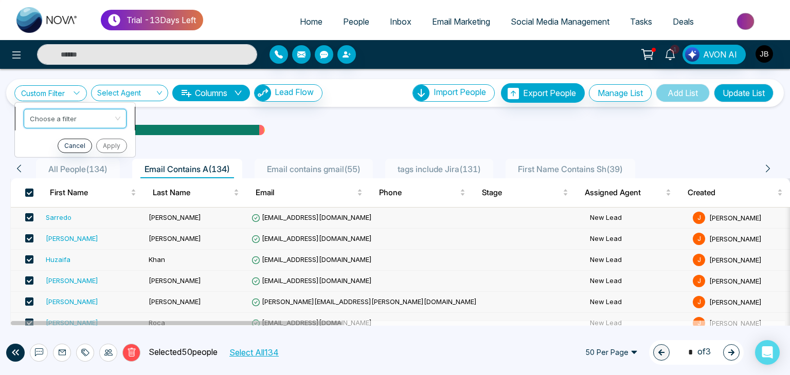
click at [56, 117] on input "search" at bounding box center [71, 116] width 83 height 15
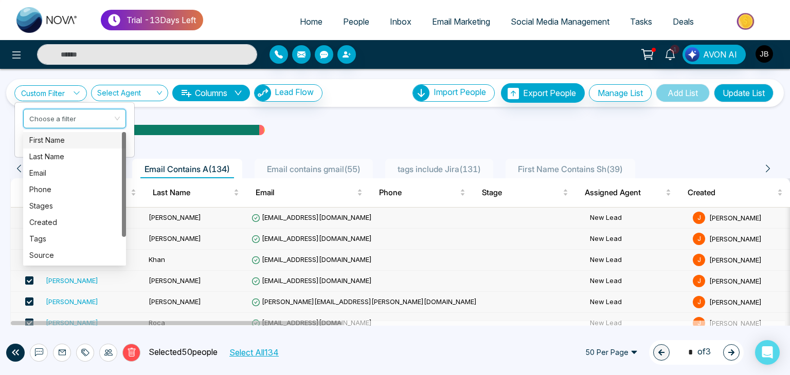
click at [46, 137] on div "First Name" at bounding box center [74, 140] width 90 height 11
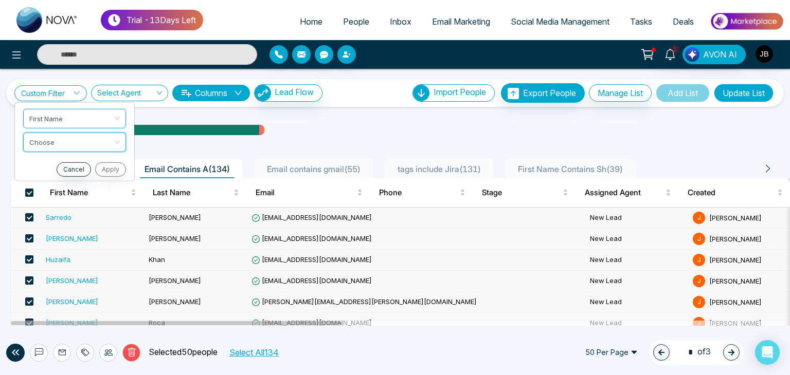
click at [46, 137] on input "search" at bounding box center [70, 140] width 83 height 15
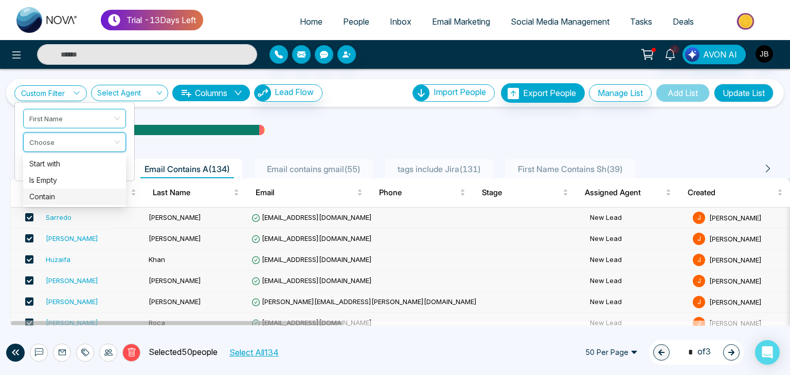
click at [49, 197] on div "Contain" at bounding box center [74, 196] width 90 height 11
click at [117, 140] on span "Contain" at bounding box center [75, 142] width 90 height 19
click at [59, 167] on div "Start with" at bounding box center [74, 163] width 90 height 11
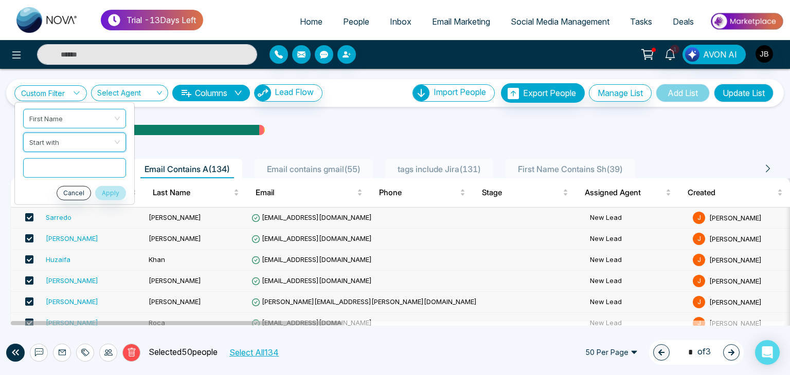
click at [53, 166] on input "text" at bounding box center [74, 168] width 103 height 20
type input "***"
click at [111, 190] on button "Apply" at bounding box center [110, 193] width 31 height 14
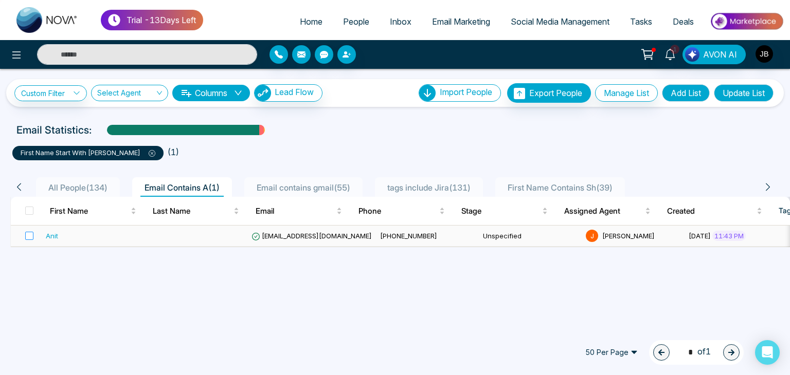
click at [25, 235] on label at bounding box center [26, 235] width 14 height 11
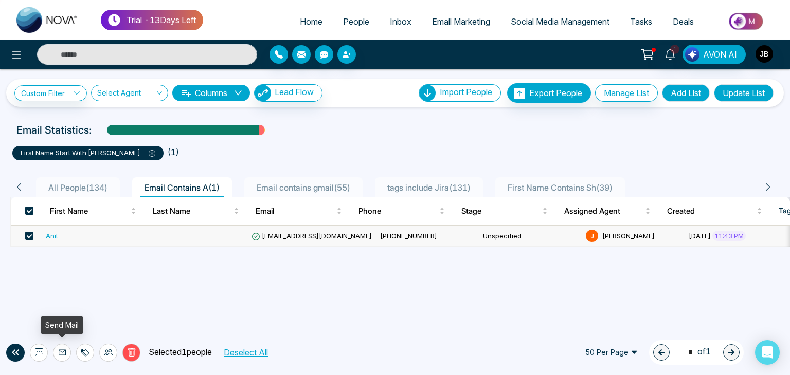
click at [61, 351] on icon at bounding box center [62, 353] width 8 height 8
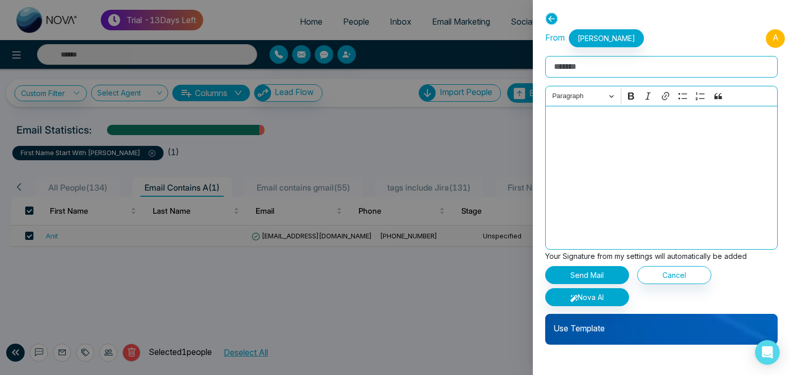
click at [594, 70] on input "Rich Text Editor" at bounding box center [661, 67] width 232 height 22
click at [574, 332] on p "Use Template" at bounding box center [661, 324] width 232 height 21
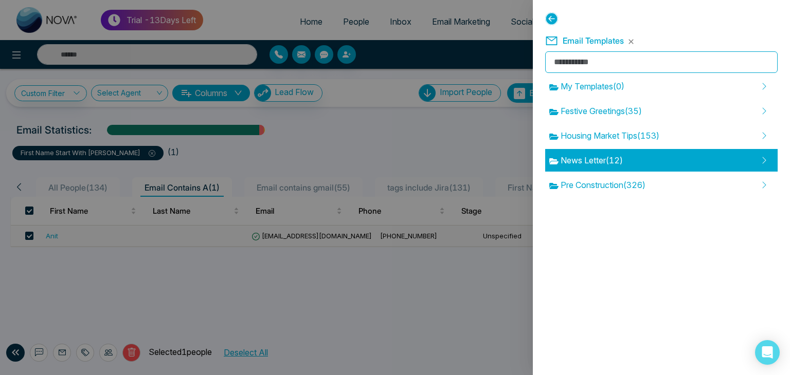
click at [583, 161] on span "News Letter ( 12 )" at bounding box center [586, 160] width 74 height 12
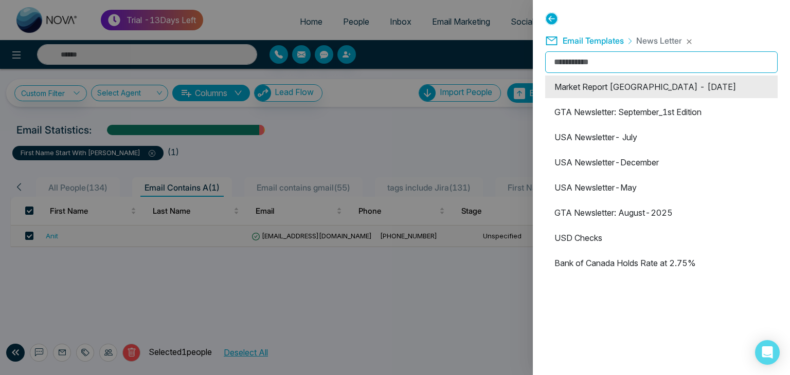
click at [600, 82] on li "Market Report [GEOGRAPHIC_DATA] - [DATE]" at bounding box center [661, 87] width 232 height 23
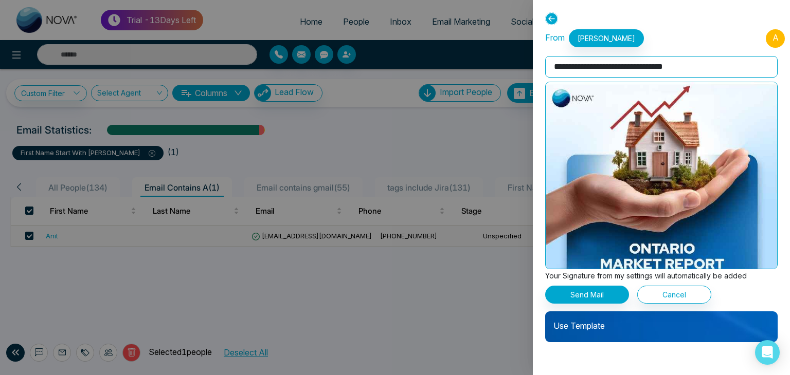
scroll to position [62, 0]
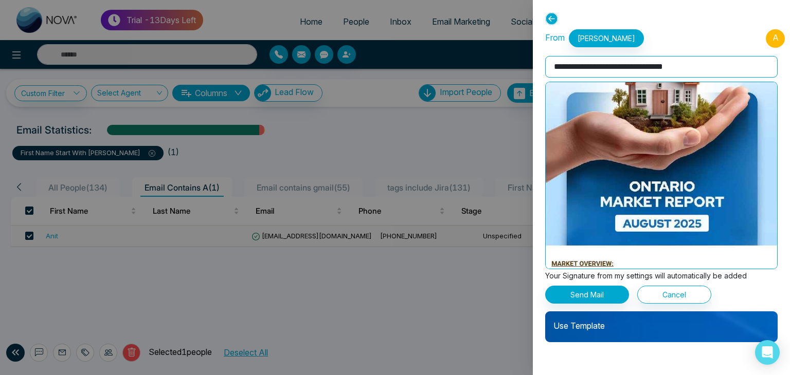
drag, startPoint x: 783, startPoint y: 159, endPoint x: 785, endPoint y: 184, distance: 24.2
click at [785, 184] on div "**********" at bounding box center [661, 187] width 257 height 375
click at [440, 326] on div at bounding box center [395, 187] width 790 height 375
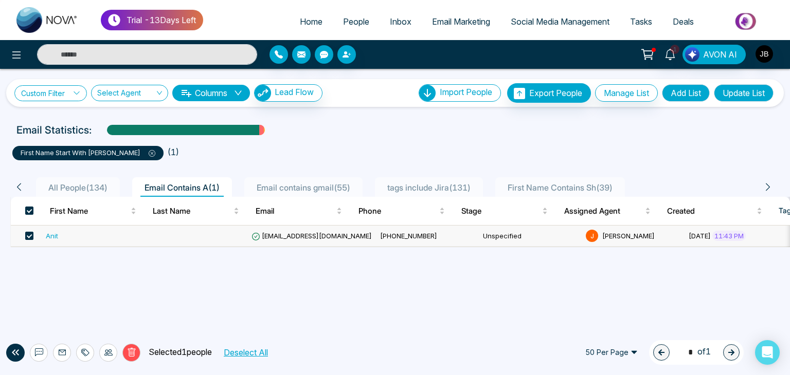
click at [56, 89] on link "Custom Filter" at bounding box center [50, 93] width 72 height 16
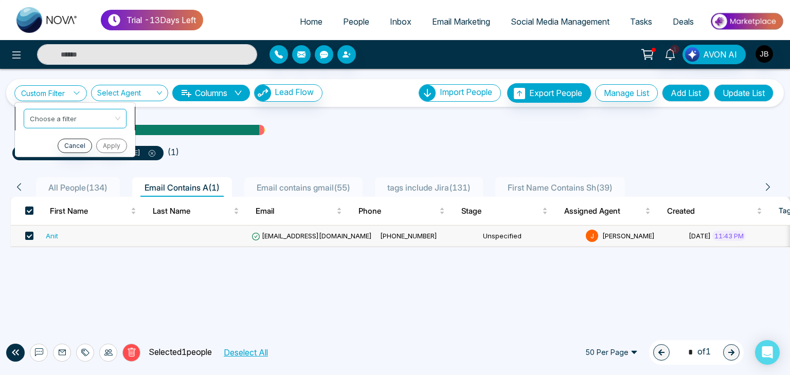
click at [52, 119] on input "search" at bounding box center [71, 116] width 83 height 15
click at [290, 144] on ul "first name start with Ani ( 1 )" at bounding box center [394, 151] width 765 height 19
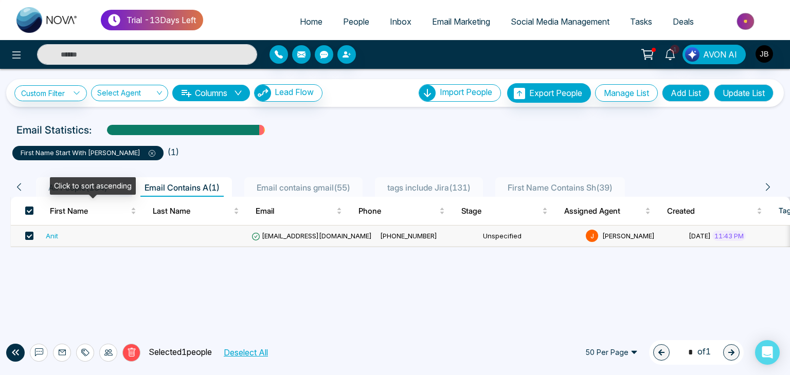
click at [83, 188] on div "Click to sort ascending" at bounding box center [93, 185] width 86 height 17
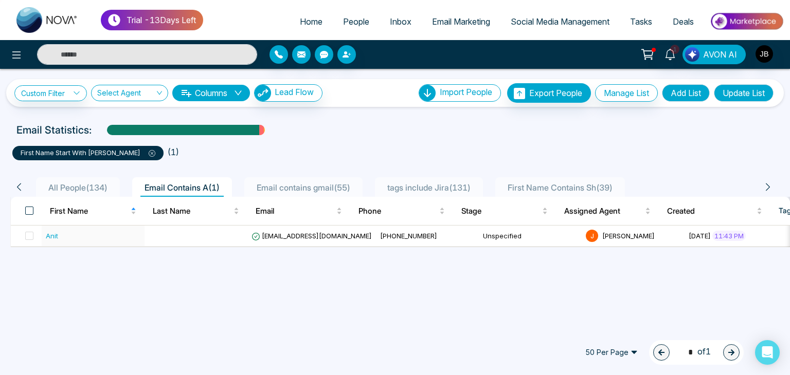
click at [29, 210] on span at bounding box center [29, 211] width 8 height 8
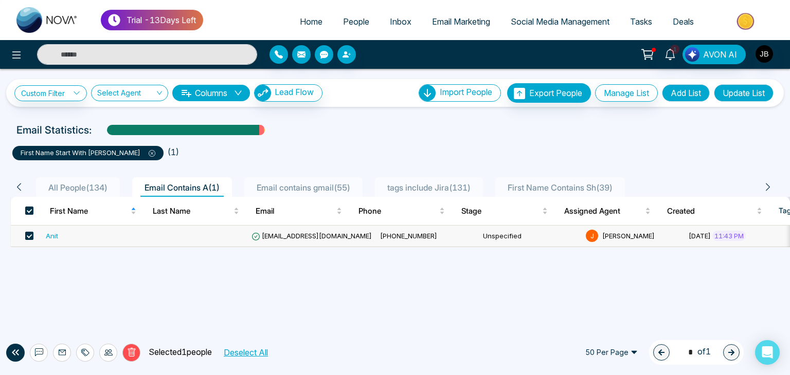
click at [86, 188] on span "All People ( 134 )" at bounding box center [77, 187] width 67 height 10
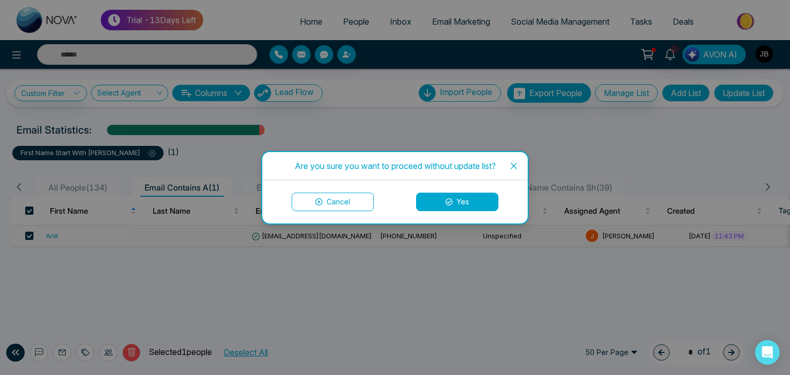
click at [445, 200] on icon at bounding box center [448, 201] width 7 height 7
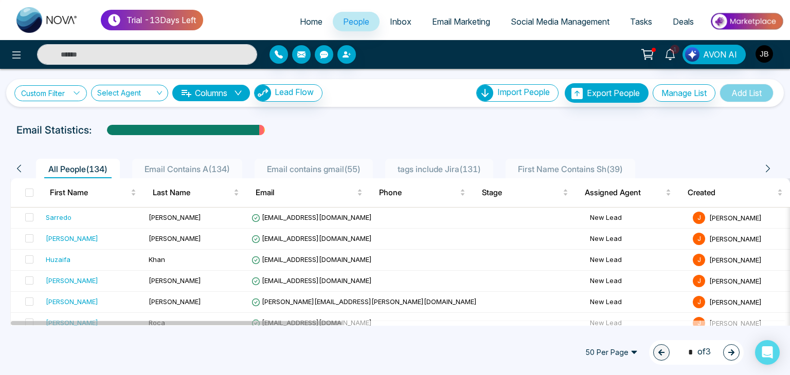
click at [38, 87] on link "Custom Filter" at bounding box center [50, 93] width 72 height 16
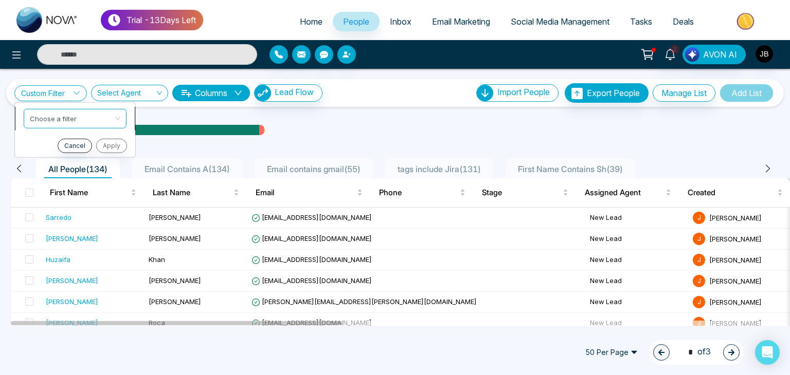
click at [43, 113] on input "search" at bounding box center [71, 116] width 83 height 15
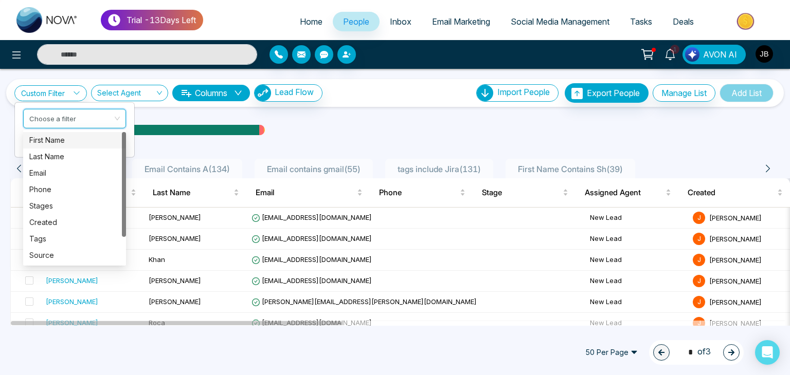
click at [56, 139] on div "First Name" at bounding box center [74, 140] width 90 height 11
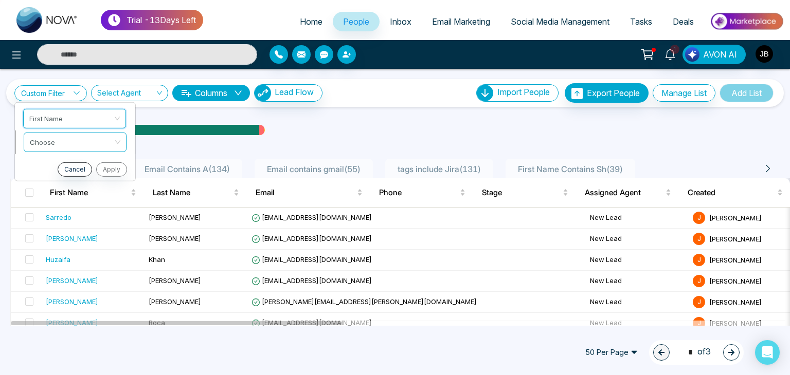
click at [56, 142] on input "search" at bounding box center [71, 140] width 83 height 15
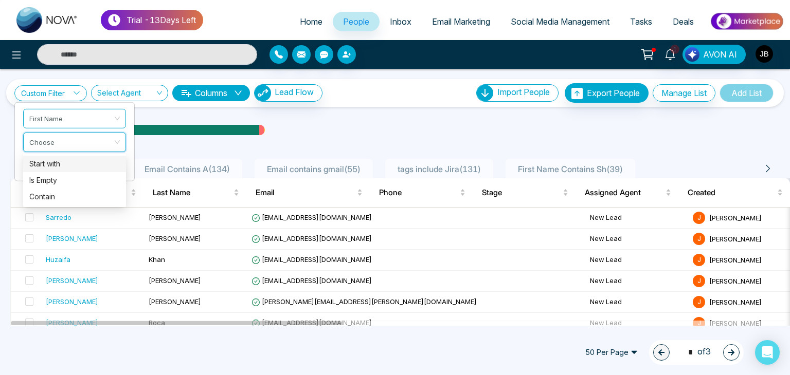
click at [50, 160] on div "Start with" at bounding box center [74, 163] width 90 height 11
click at [45, 164] on div "Start with" at bounding box center [74, 163] width 90 height 11
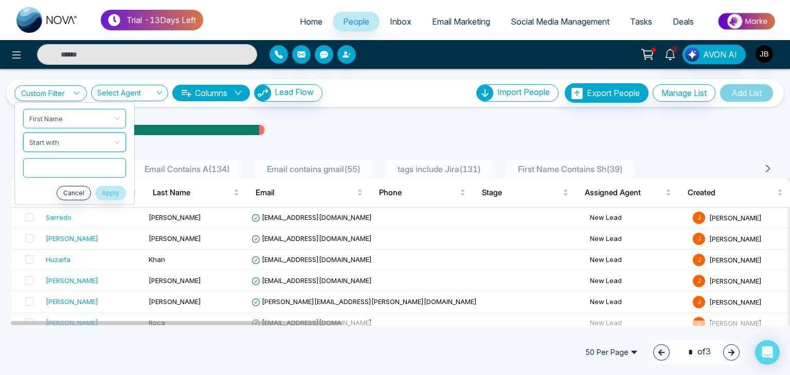
click at [45, 164] on input "text" at bounding box center [74, 168] width 103 height 20
type input "***"
click at [116, 195] on button "Apply" at bounding box center [110, 193] width 31 height 14
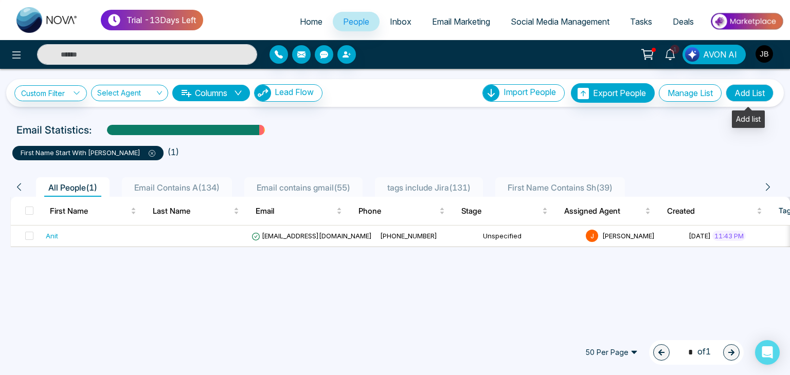
click at [744, 89] on button "Add List" at bounding box center [749, 92] width 48 height 17
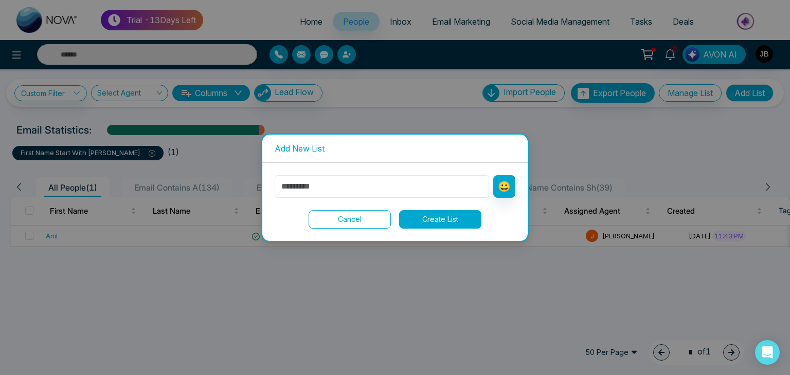
click at [353, 191] on input "text" at bounding box center [382, 186] width 214 height 23
type input "**********"
click at [452, 224] on button "Create List" at bounding box center [440, 219] width 82 height 19
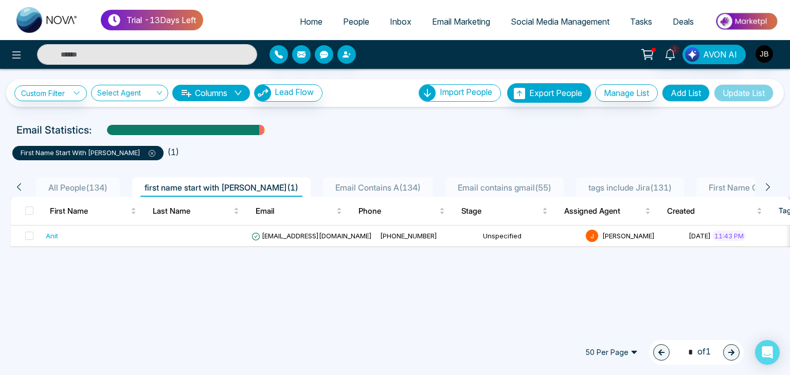
click at [80, 183] on span "All People ( 134 )" at bounding box center [77, 187] width 67 height 10
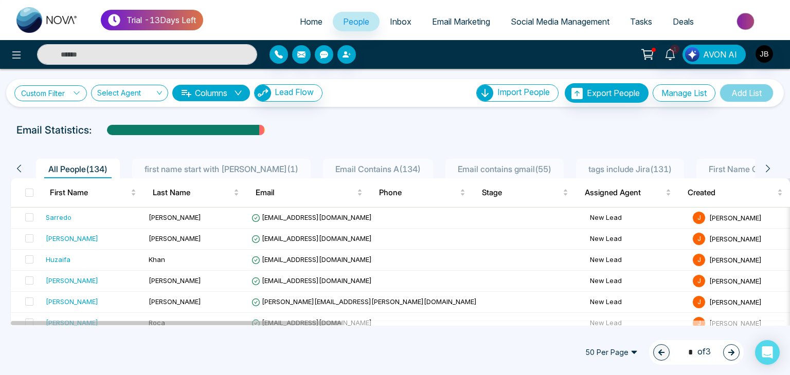
click at [78, 93] on icon at bounding box center [76, 92] width 7 height 7
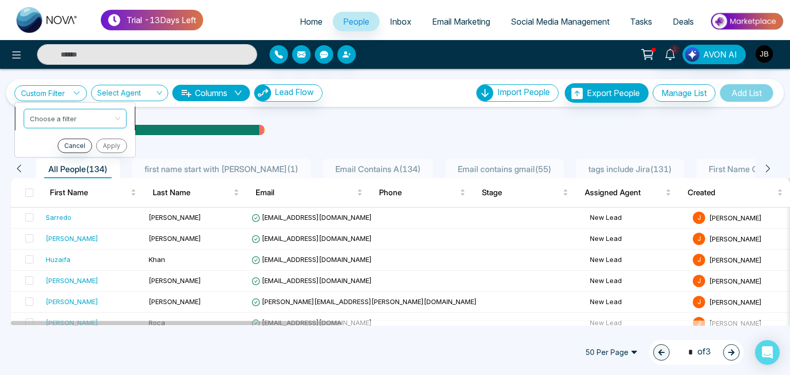
click at [72, 119] on input "search" at bounding box center [71, 116] width 83 height 15
click at [63, 109] on input "search" at bounding box center [71, 116] width 83 height 15
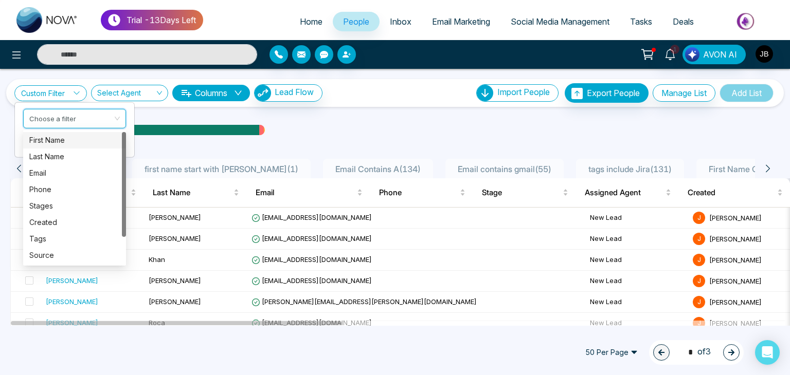
click at [44, 142] on div "First Name" at bounding box center [74, 140] width 90 height 11
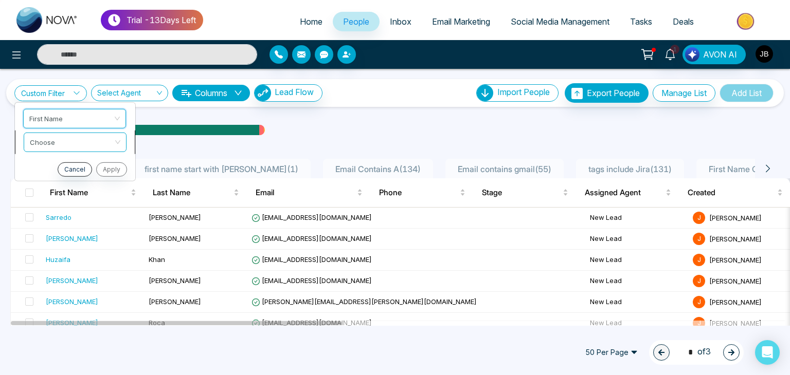
click at [62, 140] on input "search" at bounding box center [71, 140] width 83 height 15
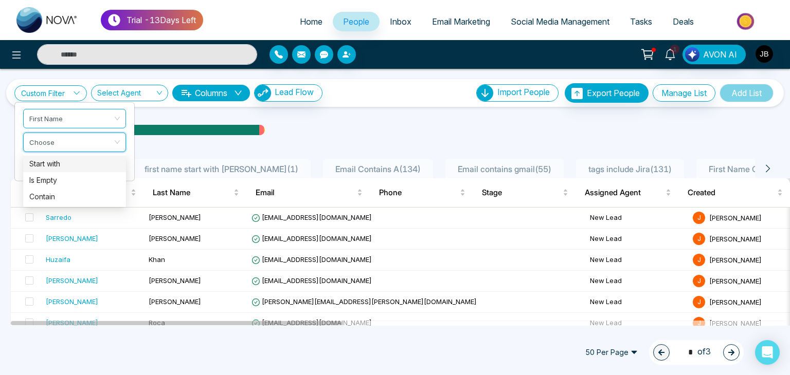
click at [55, 162] on div "Start with" at bounding box center [74, 163] width 90 height 11
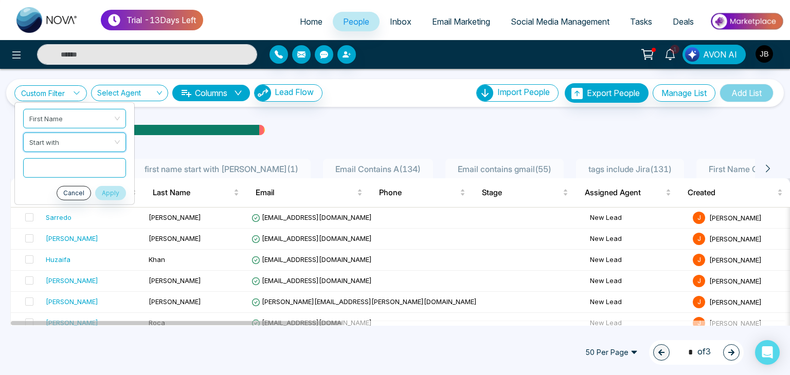
click at [49, 168] on input "text" at bounding box center [74, 168] width 103 height 20
type input "***"
click at [111, 195] on button "Apply" at bounding box center [110, 193] width 31 height 14
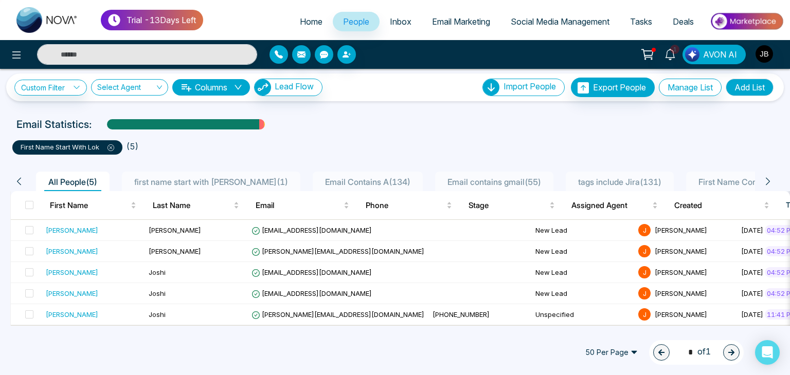
scroll to position [10, 0]
click at [31, 310] on span at bounding box center [29, 314] width 8 height 8
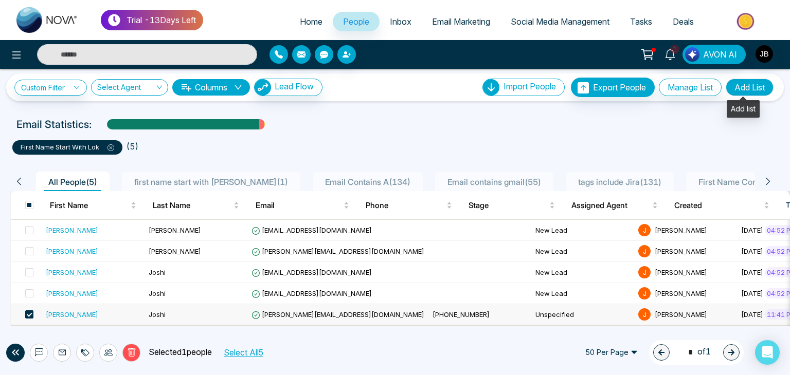
click at [742, 85] on button "Add List" at bounding box center [749, 87] width 48 height 17
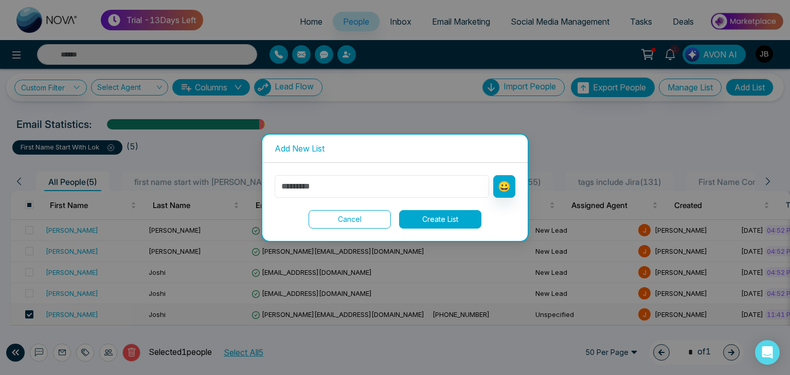
click at [321, 181] on input "text" at bounding box center [382, 186] width 214 height 23
click at [343, 219] on button "Cancel" at bounding box center [349, 219] width 82 height 19
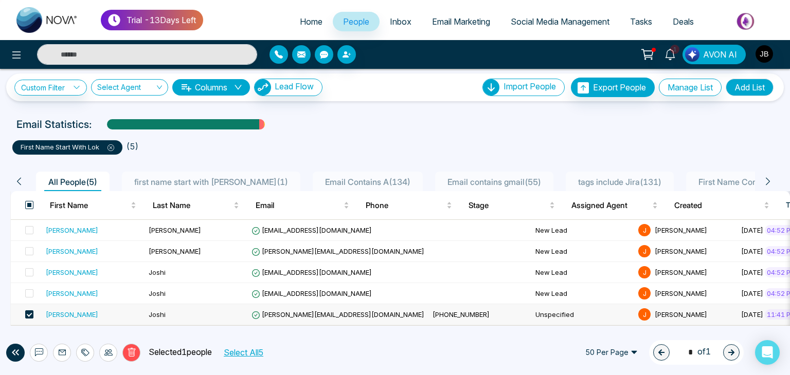
click at [29, 201] on span at bounding box center [29, 205] width 8 height 8
click at [76, 84] on icon at bounding box center [76, 87] width 7 height 7
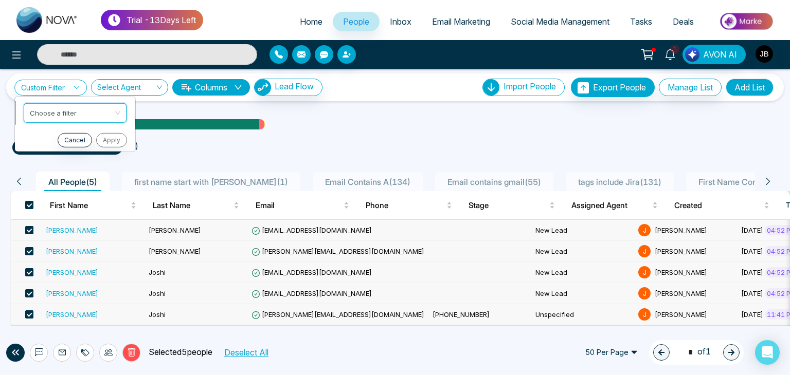
click at [56, 112] on input "search" at bounding box center [71, 110] width 83 height 15
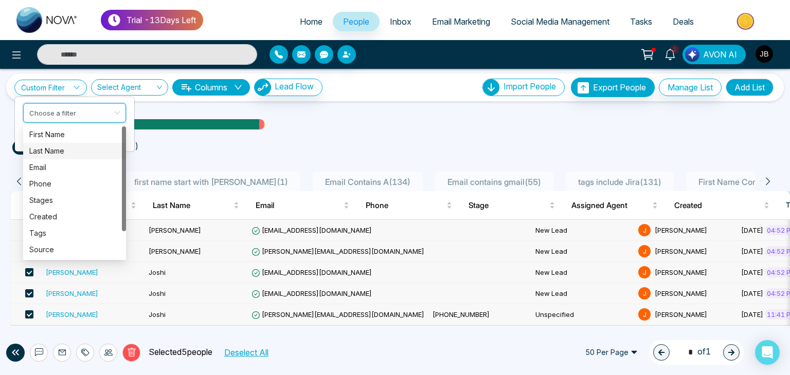
click at [65, 148] on div "Last Name" at bounding box center [74, 150] width 90 height 11
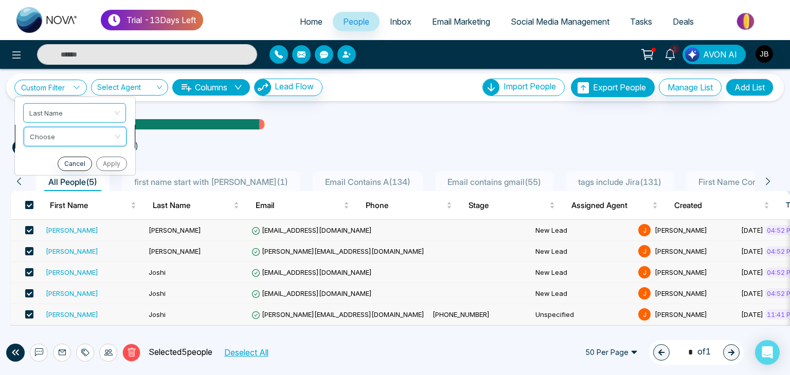
click at [64, 130] on input "search" at bounding box center [71, 134] width 83 height 15
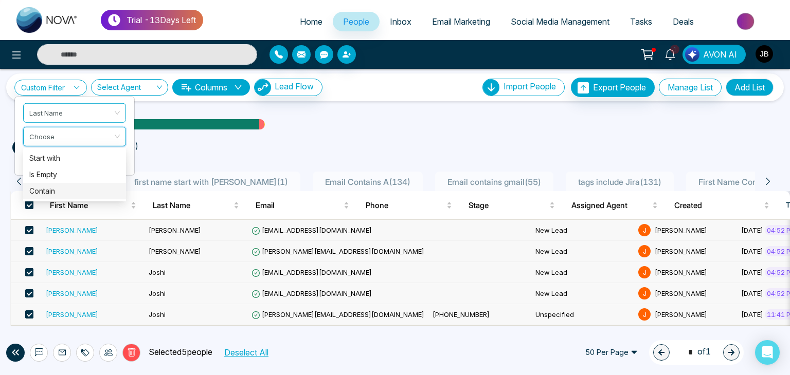
click at [50, 186] on div "Contain" at bounding box center [74, 191] width 90 height 11
click at [40, 127] on span "Contain" at bounding box center [75, 136] width 90 height 19
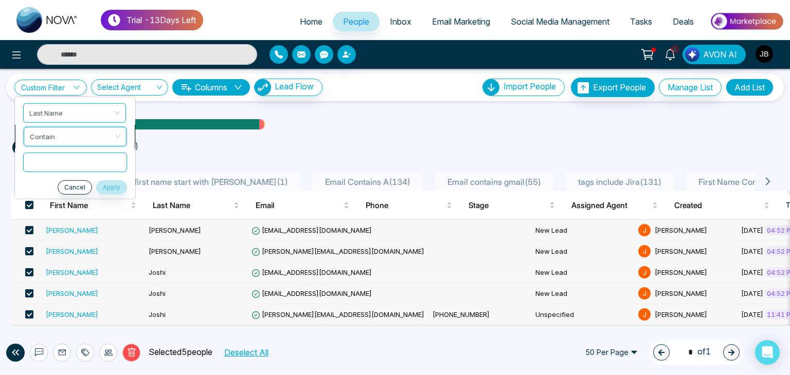
click at [40, 127] on span "Contain" at bounding box center [75, 136] width 90 height 19
click at [62, 163] on input "text" at bounding box center [74, 162] width 103 height 20
type input "*****"
click at [107, 180] on button "Apply" at bounding box center [110, 187] width 31 height 14
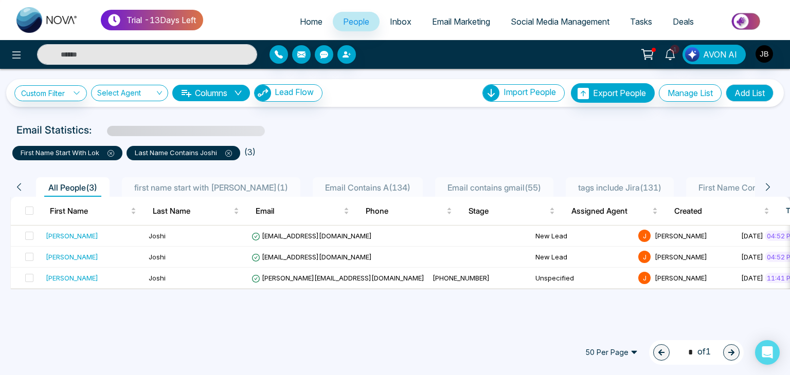
scroll to position [0, 0]
click at [29, 232] on span at bounding box center [29, 236] width 8 height 8
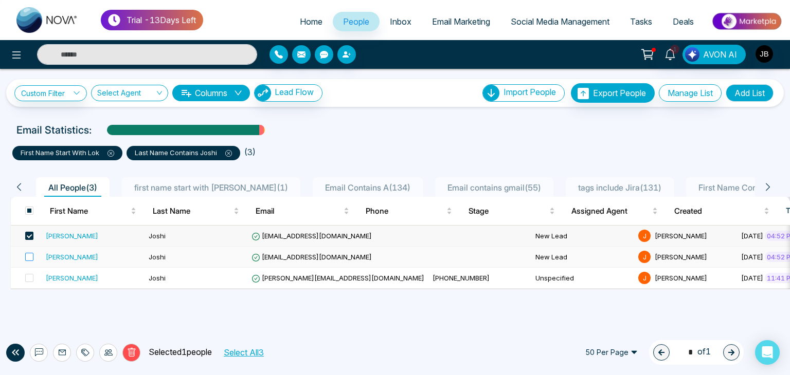
click at [30, 251] on label at bounding box center [26, 256] width 14 height 11
click at [110, 152] on icon at bounding box center [110, 153] width 7 height 7
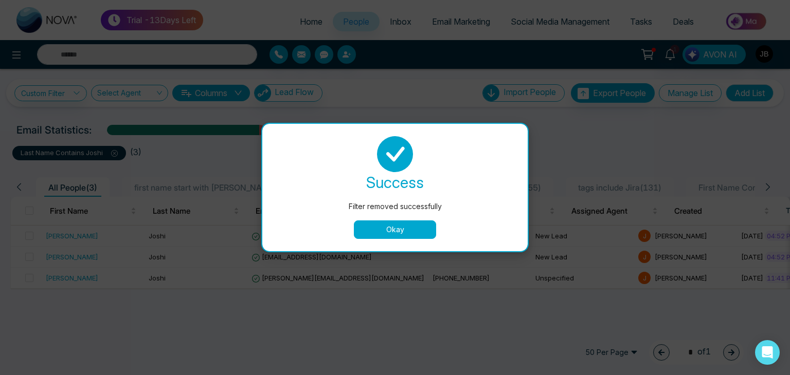
click at [403, 231] on button "Okay" at bounding box center [395, 230] width 82 height 19
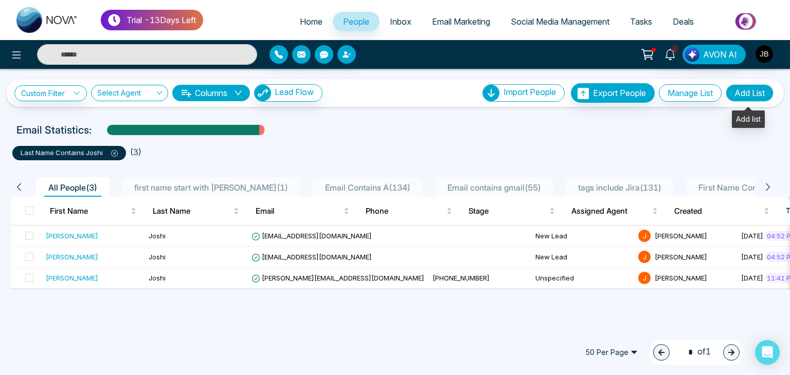
click at [742, 87] on button "Add List" at bounding box center [749, 92] width 48 height 17
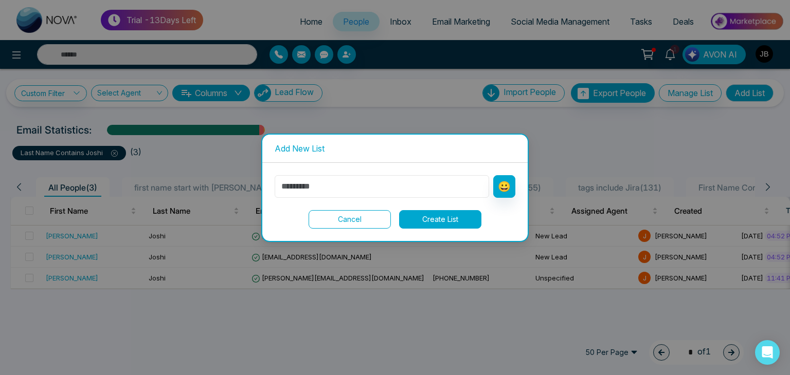
click at [326, 189] on input "text" at bounding box center [382, 186] width 214 height 23
type input "**********"
click at [436, 218] on button "Create List" at bounding box center [440, 219] width 82 height 19
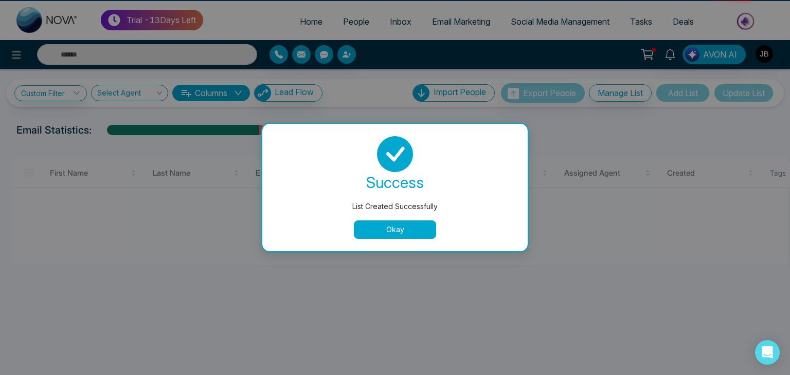
click at [403, 231] on button "Okay" at bounding box center [395, 230] width 82 height 19
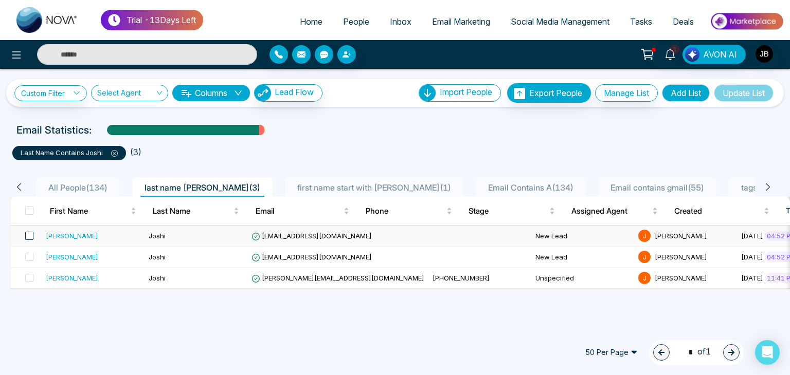
click at [29, 235] on span at bounding box center [29, 236] width 8 height 8
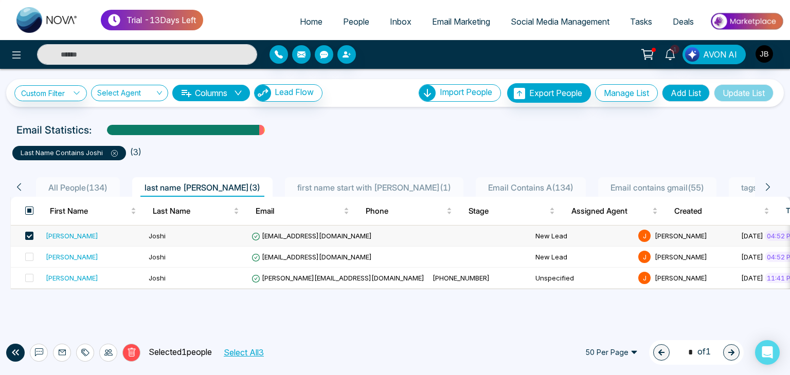
click at [27, 207] on span at bounding box center [29, 211] width 8 height 8
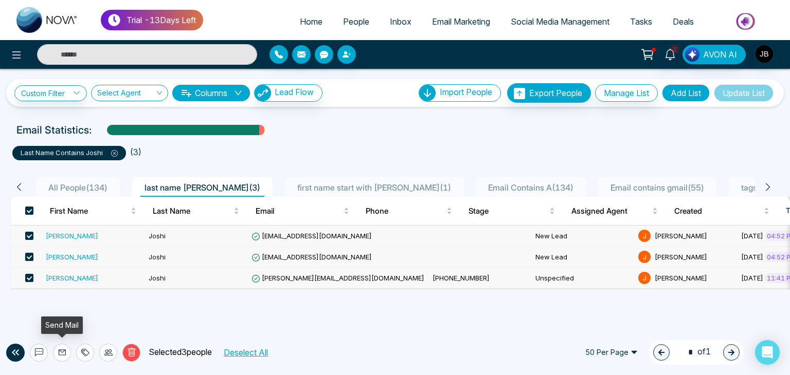
click at [63, 355] on icon at bounding box center [62, 353] width 7 height 6
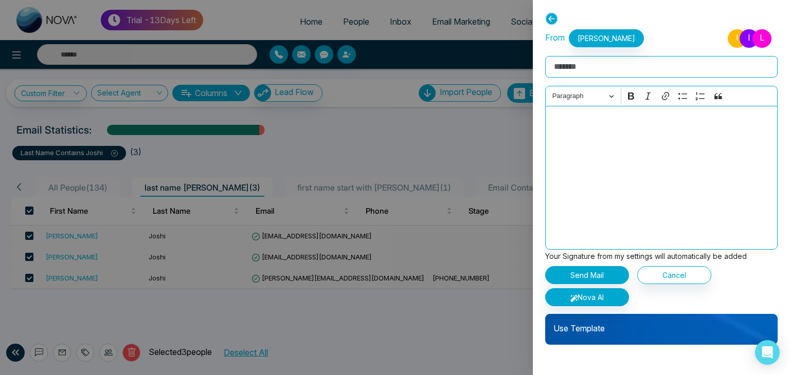
click at [601, 68] on input "Rich Text Editor" at bounding box center [661, 67] width 232 height 22
click at [591, 68] on input "Rich Text Editor" at bounding box center [661, 67] width 232 height 22
type input "*"
type input "**********"
click at [585, 338] on div "Use Template" at bounding box center [661, 329] width 232 height 31
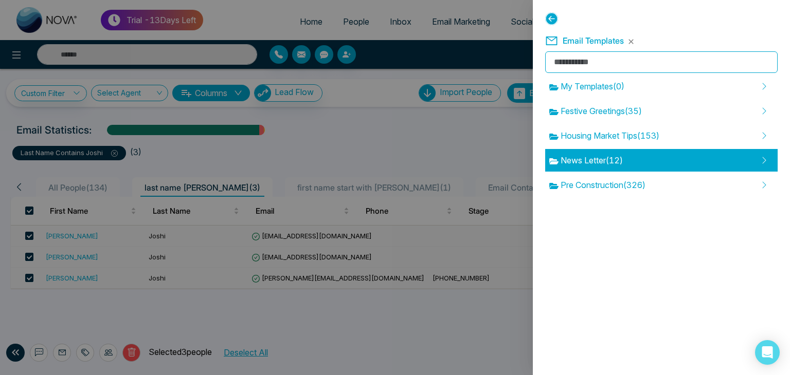
click at [596, 162] on span "News Letter ( 12 )" at bounding box center [586, 160] width 74 height 12
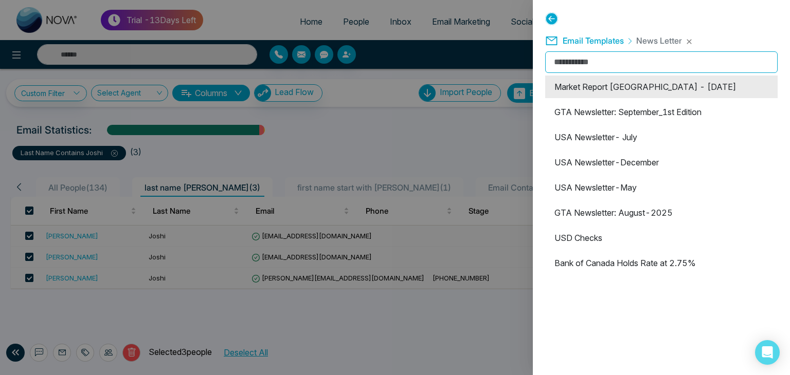
click at [602, 85] on li "Market Report [GEOGRAPHIC_DATA] - [DATE]" at bounding box center [661, 87] width 232 height 23
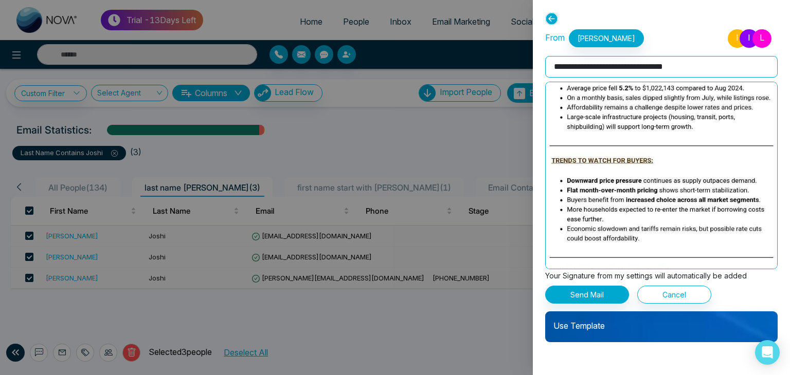
scroll to position [291, 0]
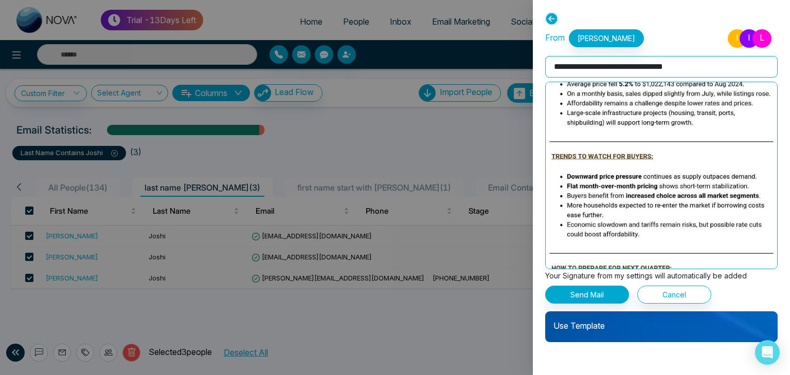
drag, startPoint x: 783, startPoint y: 182, endPoint x: 785, endPoint y: 211, distance: 28.9
click at [785, 211] on div "**********" at bounding box center [661, 187] width 257 height 375
click at [317, 187] on div at bounding box center [395, 187] width 790 height 375
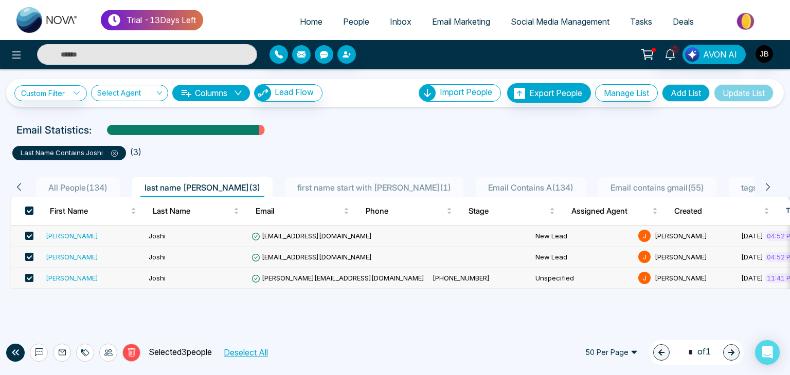
click at [317, 187] on span "first name start with [PERSON_NAME] ( 1 )" at bounding box center [374, 187] width 162 height 10
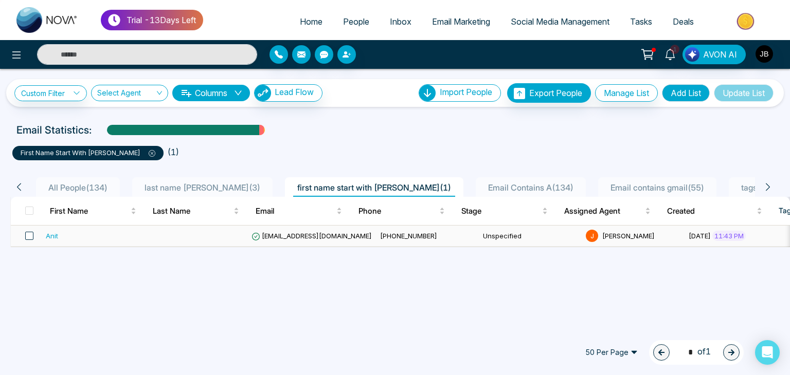
click at [29, 237] on span at bounding box center [29, 236] width 8 height 8
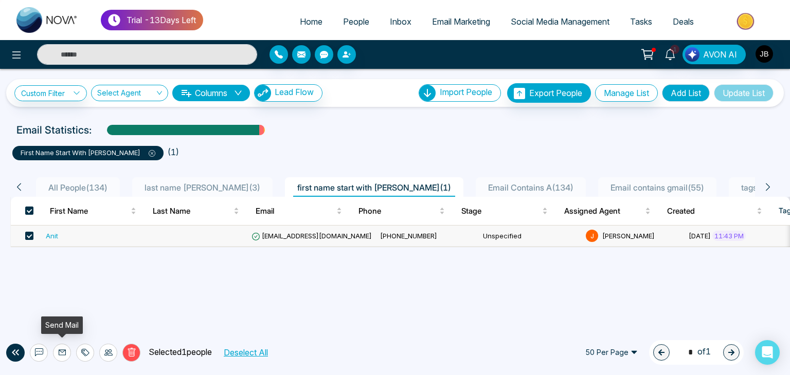
click at [65, 355] on icon at bounding box center [62, 353] width 7 height 6
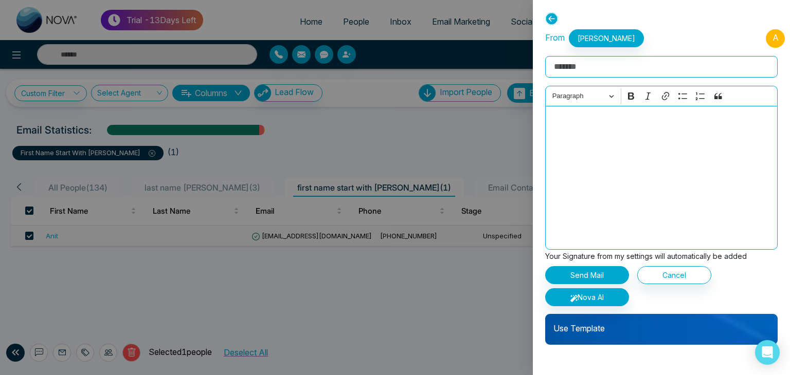
click at [576, 338] on div "Use Template" at bounding box center [661, 329] width 232 height 31
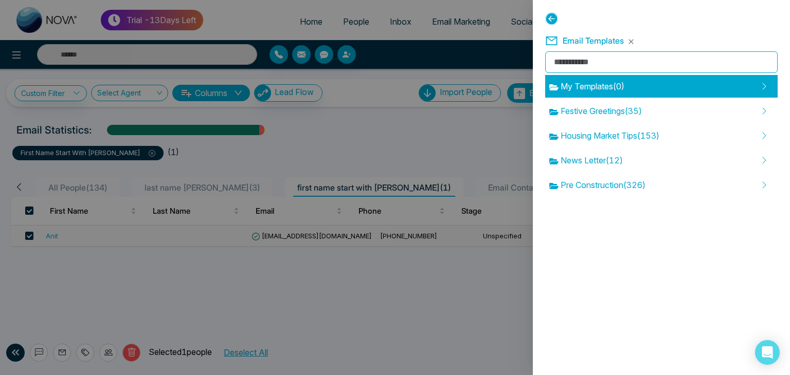
click at [600, 85] on span "My Templates ( 0 )" at bounding box center [586, 86] width 75 height 12
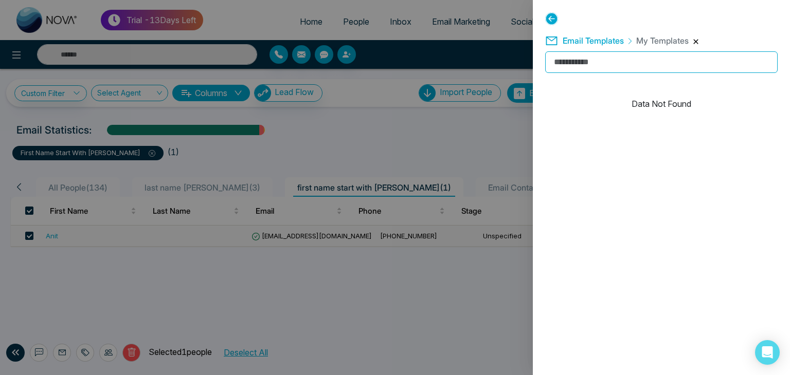
click at [695, 44] on button "button" at bounding box center [695, 42] width 6 height 6
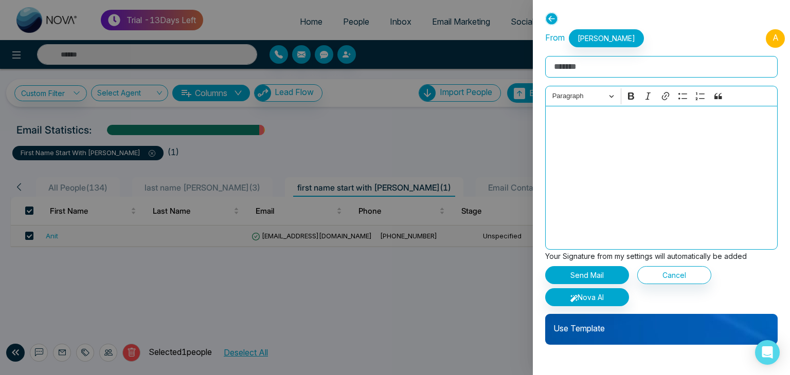
click at [573, 337] on div "Use Template" at bounding box center [661, 329] width 232 height 31
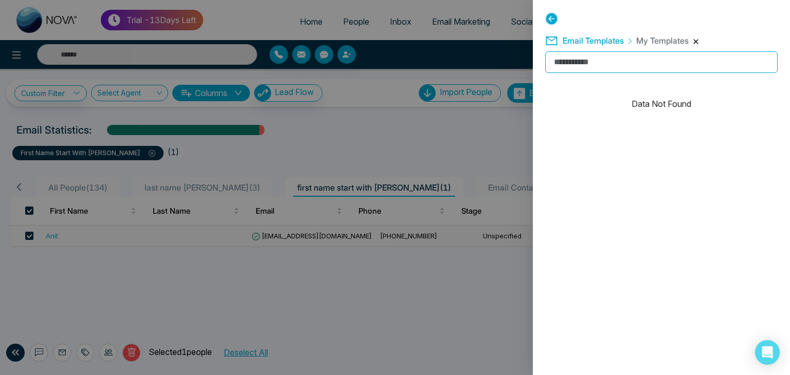
click at [694, 42] on button "button" at bounding box center [695, 42] width 6 height 6
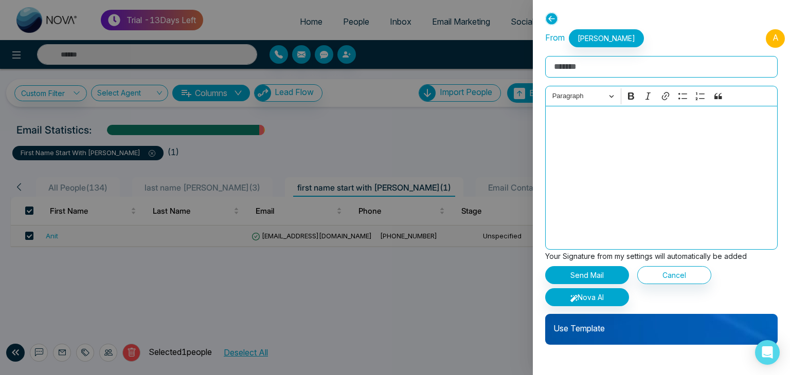
click at [574, 332] on p "Use Template" at bounding box center [661, 324] width 232 height 21
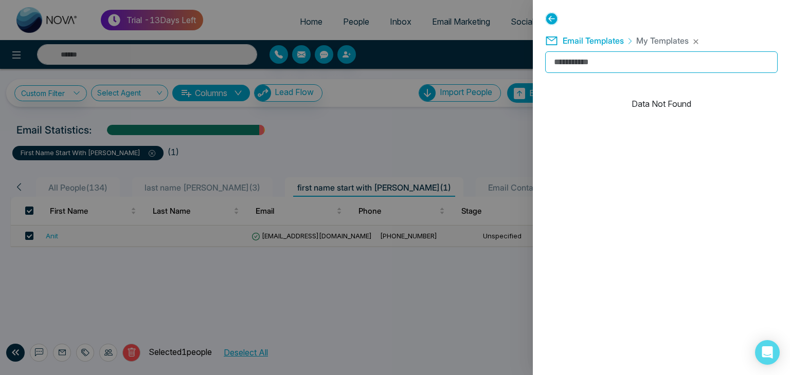
click at [551, 17] on icon at bounding box center [551, 18] width 13 height 13
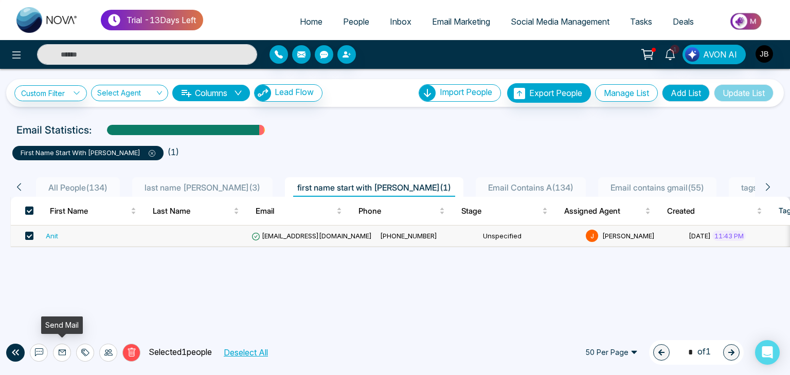
click at [62, 351] on icon at bounding box center [62, 353] width 8 height 8
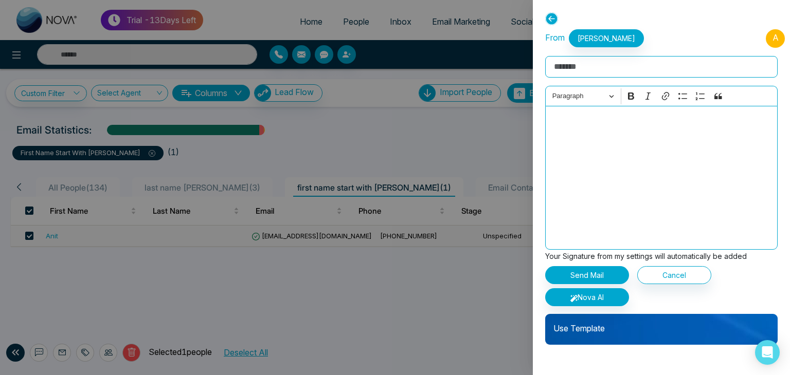
click at [590, 328] on p "Use Template" at bounding box center [661, 324] width 232 height 21
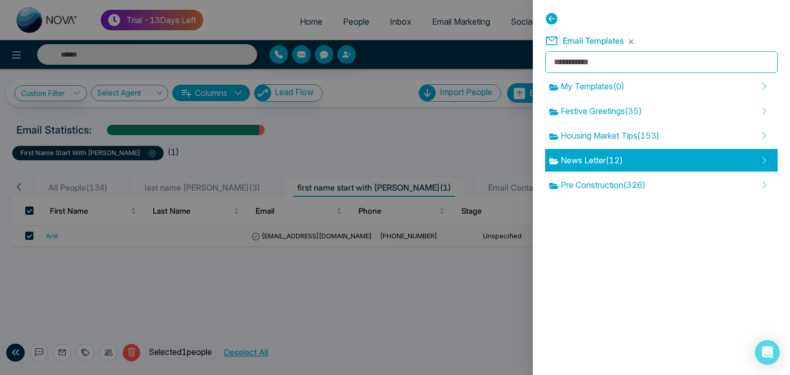
click at [584, 160] on span "News Letter ( 12 )" at bounding box center [586, 160] width 74 height 12
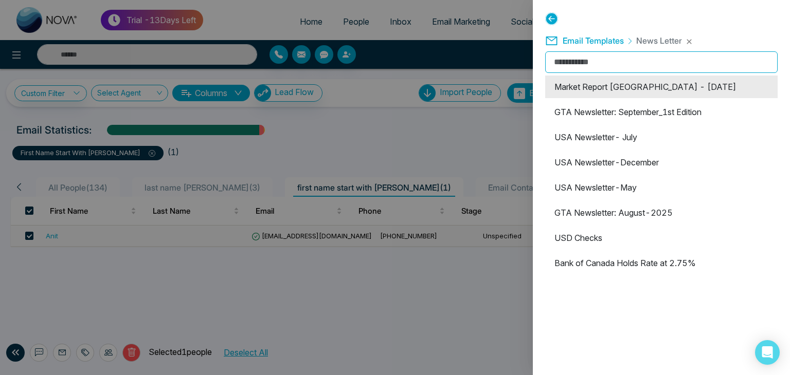
click at [612, 94] on li "Market Report [GEOGRAPHIC_DATA] - [DATE]" at bounding box center [661, 87] width 232 height 23
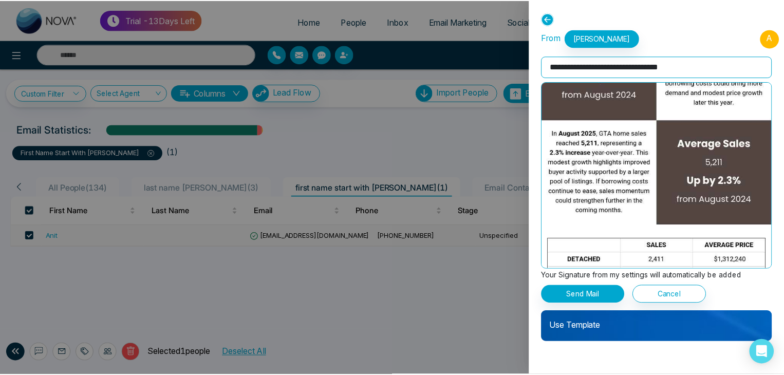
scroll to position [691, 0]
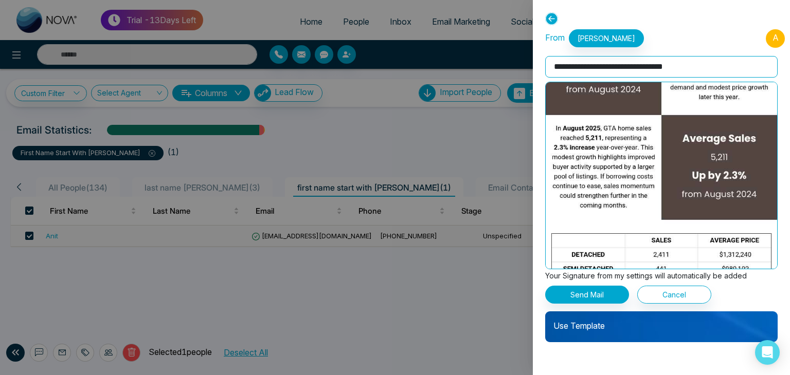
click at [775, 42] on span "A" at bounding box center [774, 38] width 19 height 19
click at [777, 33] on span "A" at bounding box center [774, 38] width 19 height 19
click at [776, 33] on span "A" at bounding box center [774, 38] width 19 height 19
click at [773, 36] on span "A" at bounding box center [774, 38] width 19 height 19
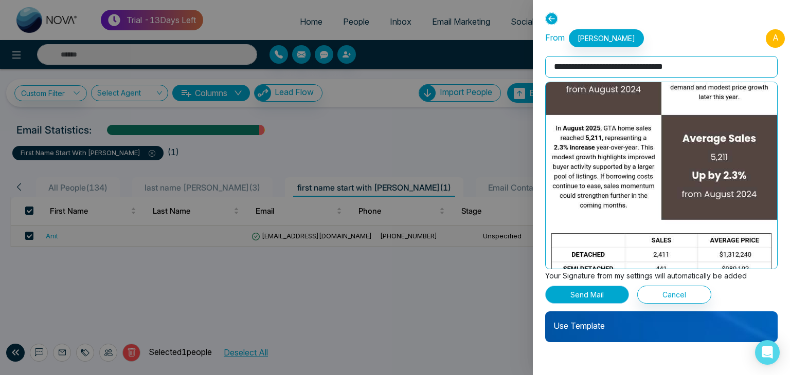
click at [587, 291] on button "Send Mail" at bounding box center [587, 295] width 84 height 18
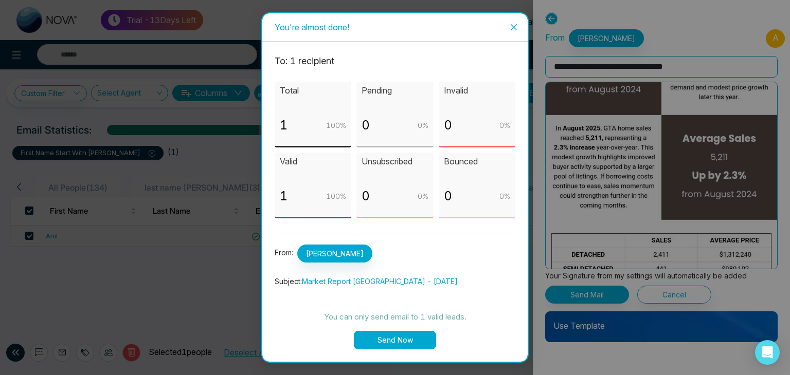
click at [387, 339] on button "Send Now" at bounding box center [395, 340] width 82 height 19
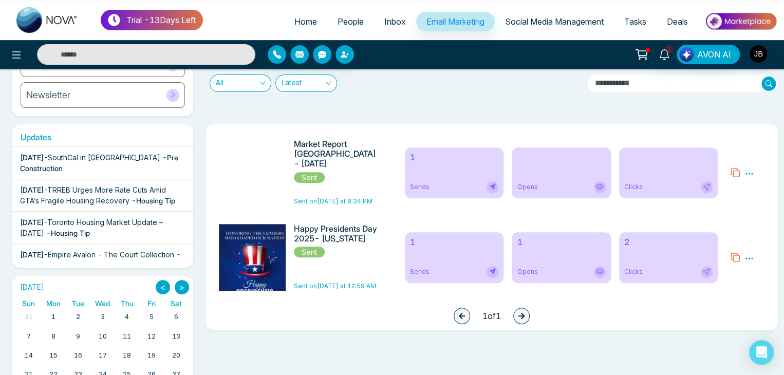
scroll to position [124, 0]
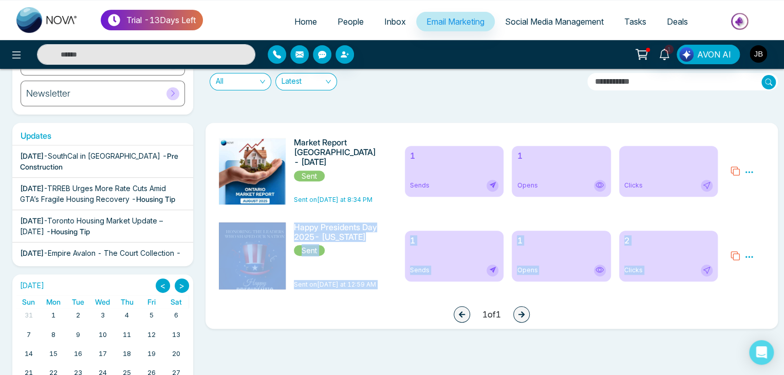
drag, startPoint x: 782, startPoint y: 216, endPoint x: 784, endPoint y: 190, distance: 26.8
click at [784, 190] on html "Trial - 13 Days Left Home People Inbox Email Marketing Social Media Management …" at bounding box center [392, 63] width 784 height 375
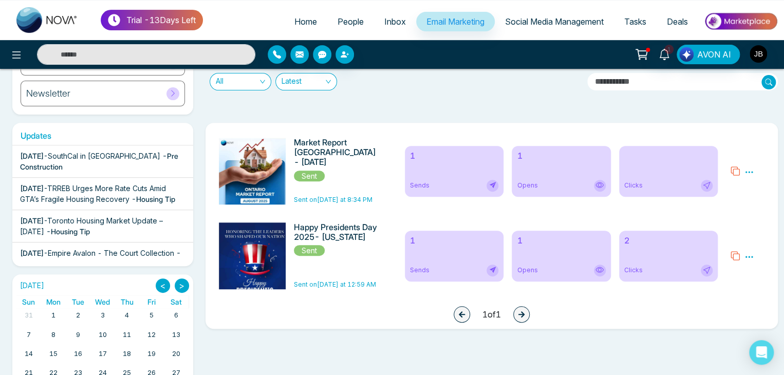
click at [751, 170] on icon at bounding box center [749, 172] width 9 height 9
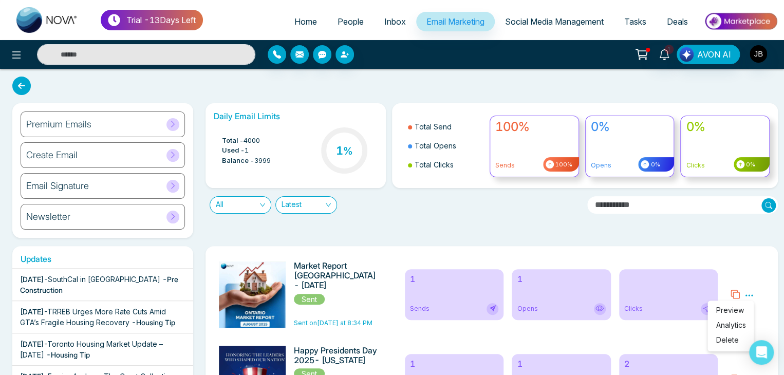
scroll to position [0, 0]
click at [660, 200] on input "text" at bounding box center [683, 205] width 191 height 17
click at [661, 208] on input "text" at bounding box center [683, 205] width 191 height 17
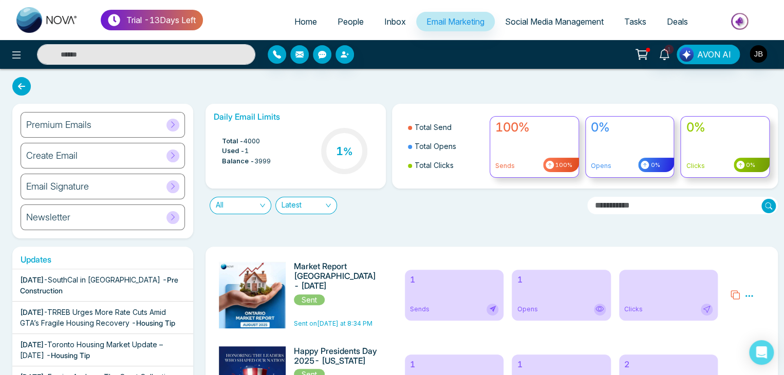
click at [342, 19] on span "People" at bounding box center [351, 21] width 26 height 10
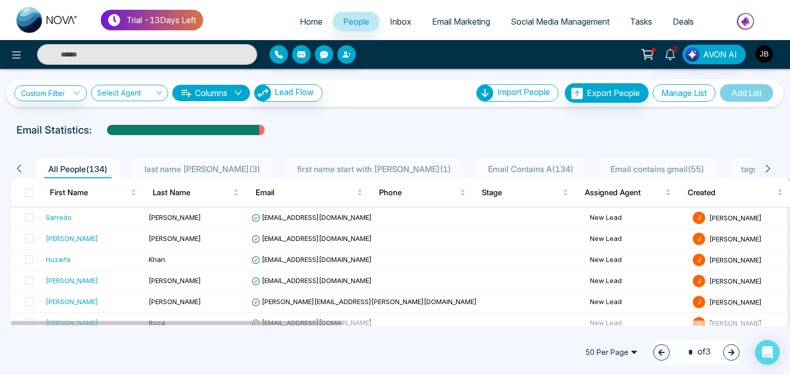
click at [666, 93] on button "Manage List" at bounding box center [683, 92] width 63 height 17
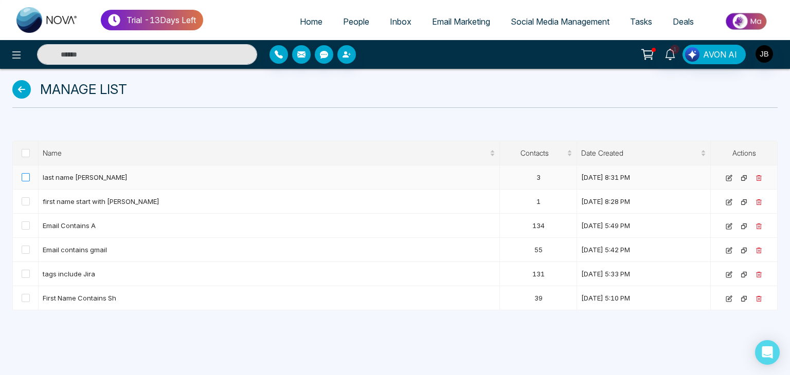
click at [26, 177] on span at bounding box center [26, 177] width 8 height 8
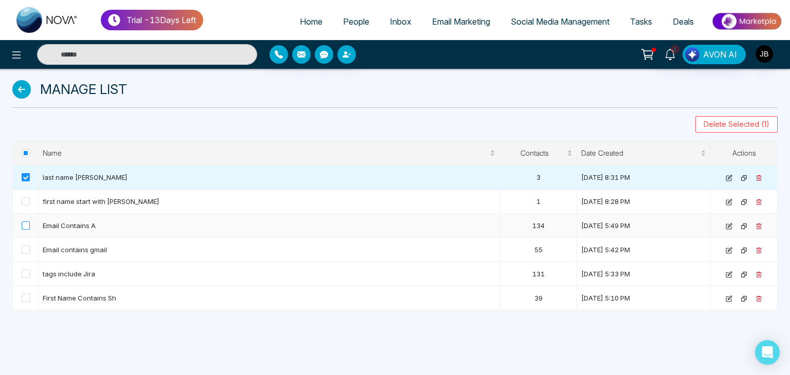
click at [27, 222] on span at bounding box center [26, 226] width 8 height 8
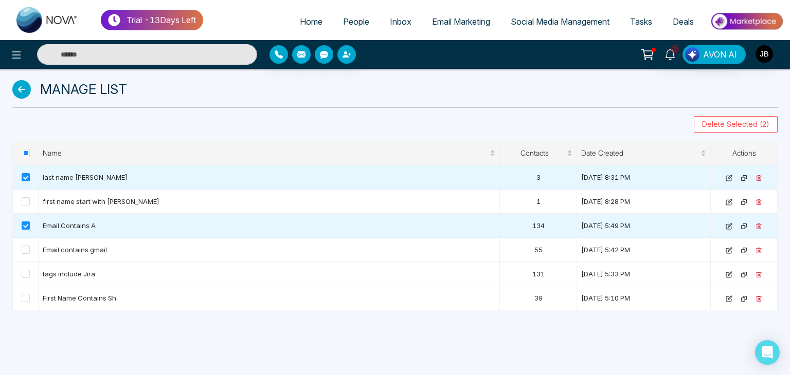
click at [23, 88] on icon at bounding box center [21, 89] width 19 height 19
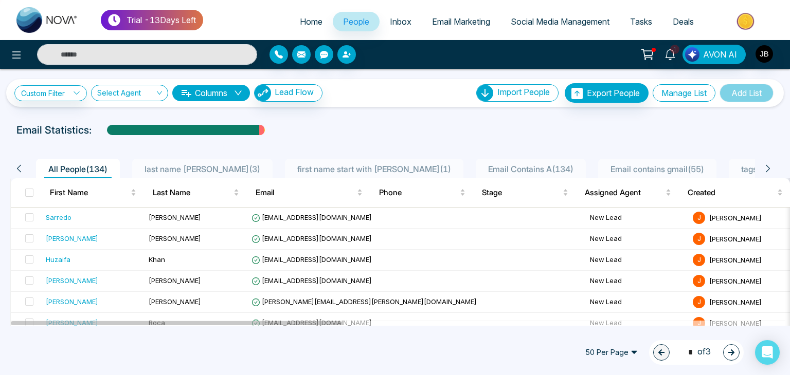
click at [680, 93] on button "Manage List" at bounding box center [683, 92] width 63 height 17
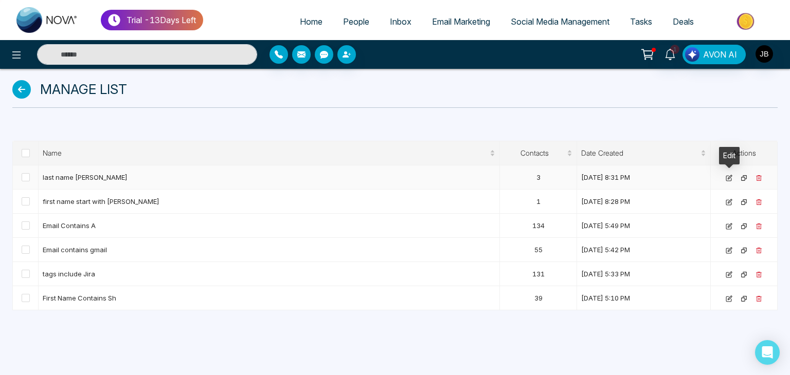
click at [727, 176] on icon at bounding box center [728, 178] width 7 height 7
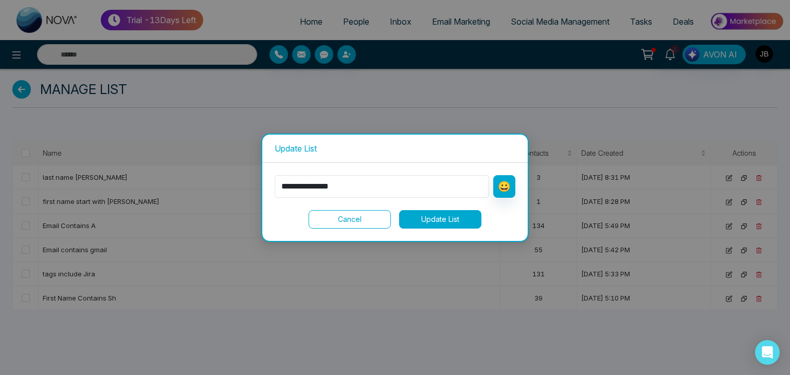
click at [417, 291] on div "**********" at bounding box center [395, 187] width 790 height 375
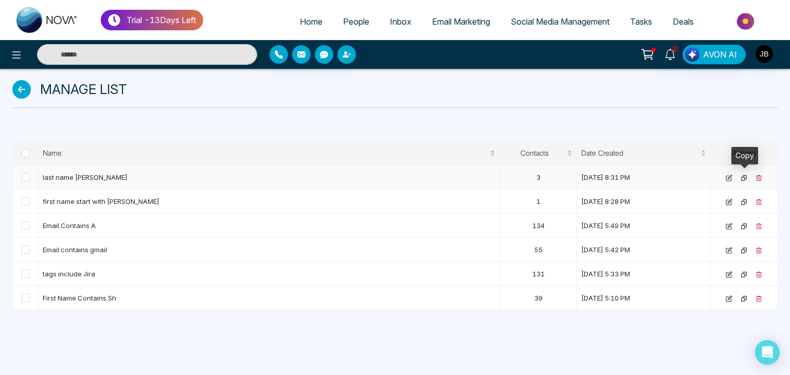
click at [744, 175] on icon at bounding box center [743, 178] width 7 height 7
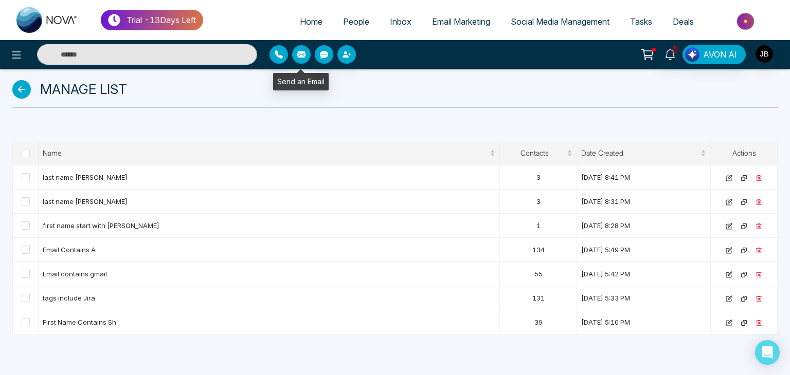
click at [300, 54] on icon "button" at bounding box center [301, 54] width 8 height 8
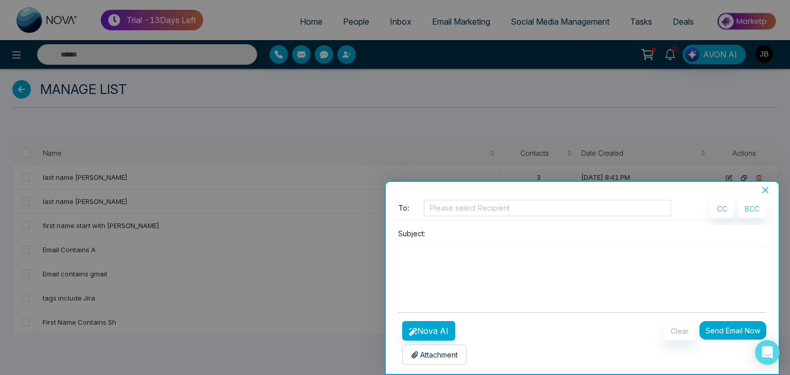
click at [765, 186] on icon "close" at bounding box center [765, 190] width 8 height 8
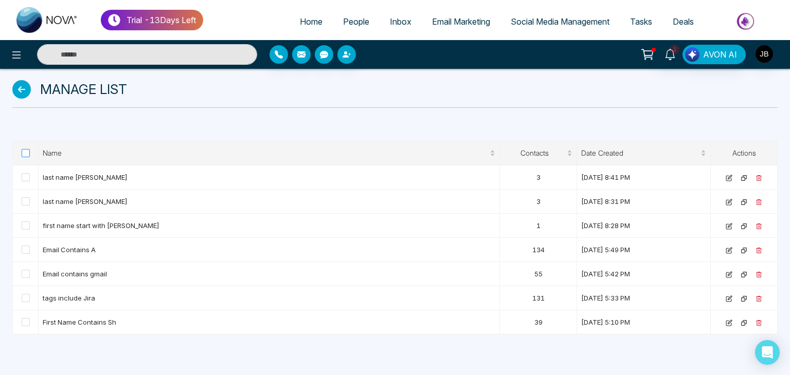
click at [25, 152] on span at bounding box center [26, 153] width 8 height 8
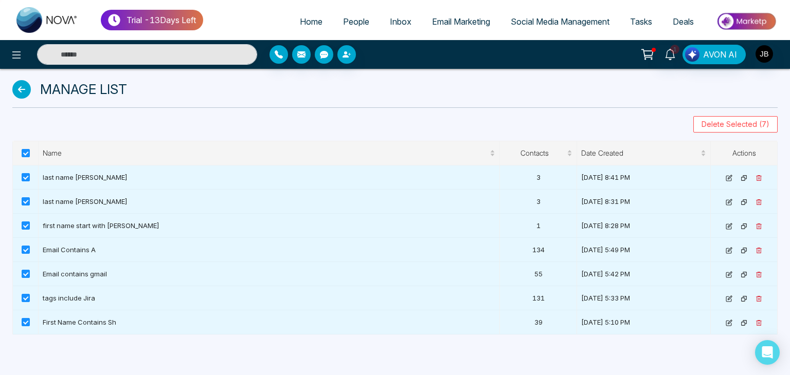
click at [251, 112] on div "Manage List" at bounding box center [394, 92] width 777 height 47
click at [22, 151] on span at bounding box center [26, 153] width 8 height 8
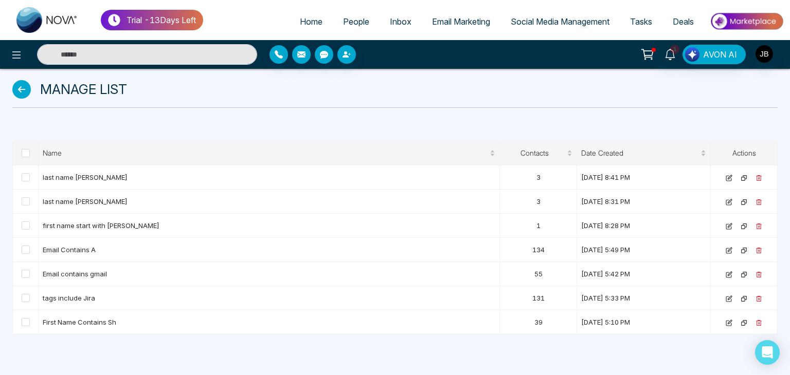
click at [17, 91] on icon at bounding box center [21, 89] width 19 height 19
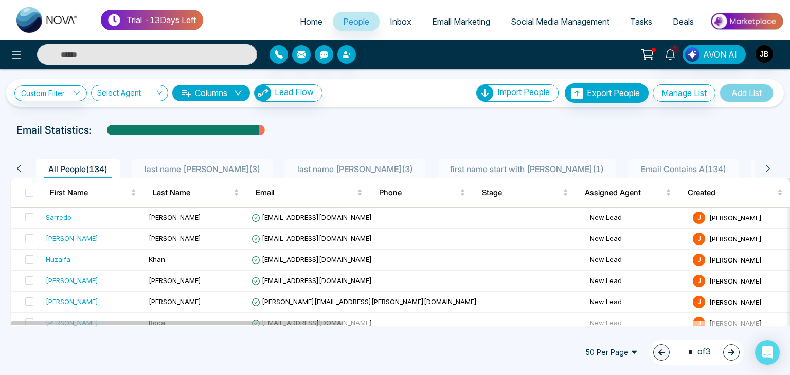
click at [97, 52] on input "text" at bounding box center [147, 54] width 220 height 21
click at [86, 54] on input "text" at bounding box center [147, 54] width 220 height 21
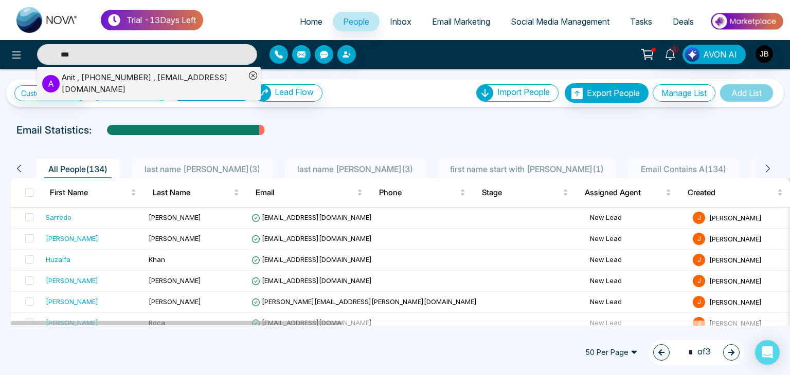
type input "***"
click at [96, 82] on div "Anit , [PHONE_NUMBER] , [EMAIL_ADDRESS][DOMAIN_NAME]" at bounding box center [154, 83] width 184 height 23
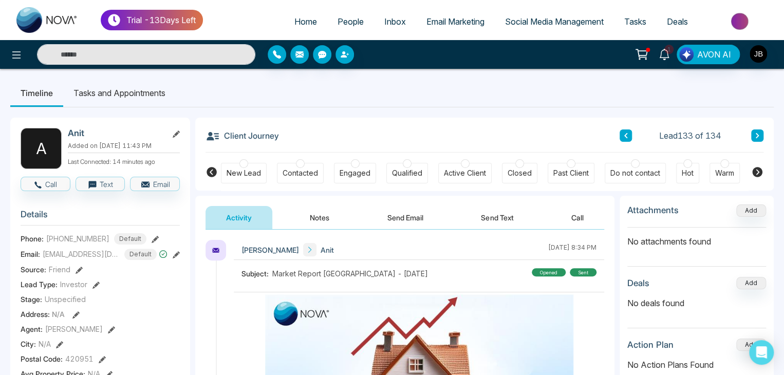
click at [665, 56] on icon at bounding box center [664, 54] width 11 height 11
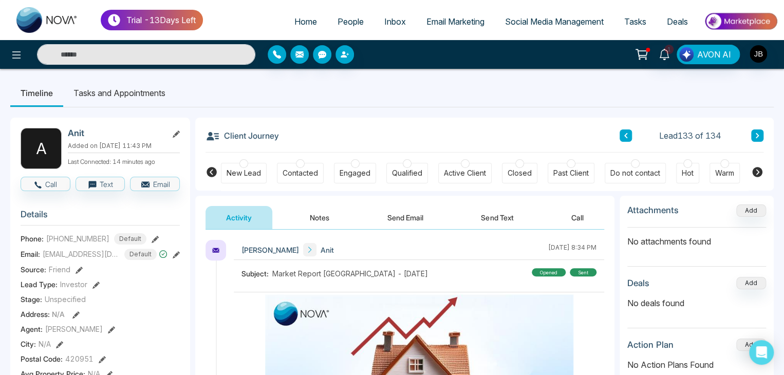
click at [210, 133] on icon at bounding box center [213, 136] width 12 height 8
click at [152, 191] on button "Email" at bounding box center [155, 184] width 50 height 14
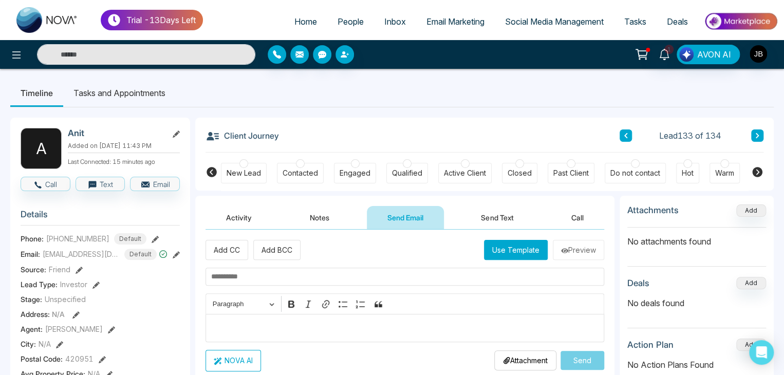
click at [123, 92] on li "Tasks and Appointments" at bounding box center [119, 93] width 113 height 28
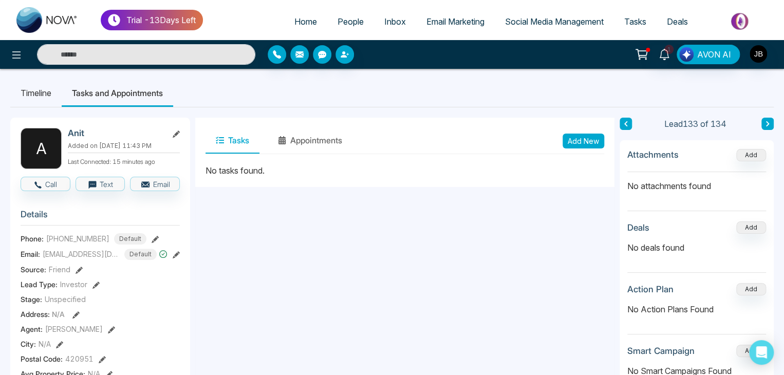
click at [226, 143] on button "Tasks" at bounding box center [233, 141] width 54 height 26
click at [296, 136] on button "Appointments" at bounding box center [310, 141] width 85 height 26
click at [224, 142] on button "Tasks" at bounding box center [233, 141] width 54 height 26
click at [571, 140] on button "Add New" at bounding box center [584, 141] width 42 height 15
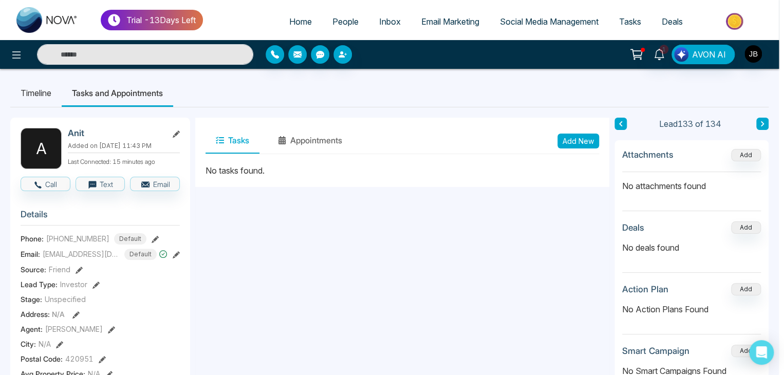
click at [571, 140] on div "Add Task Lead Name : Anit Select Type Create New Task" at bounding box center [392, 187] width 784 height 375
type input "**********"
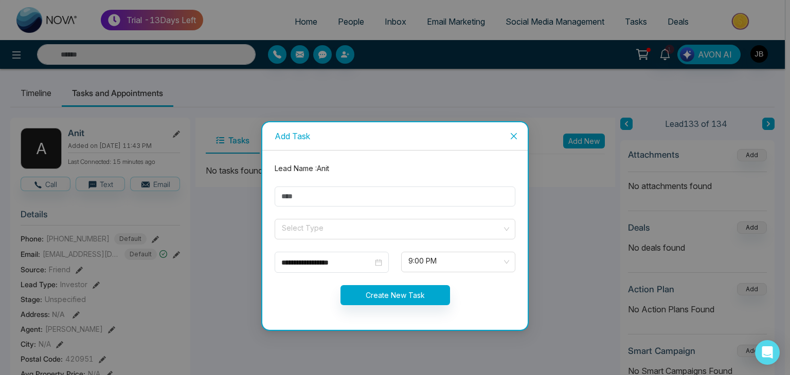
click at [511, 134] on icon "close" at bounding box center [513, 136] width 6 height 6
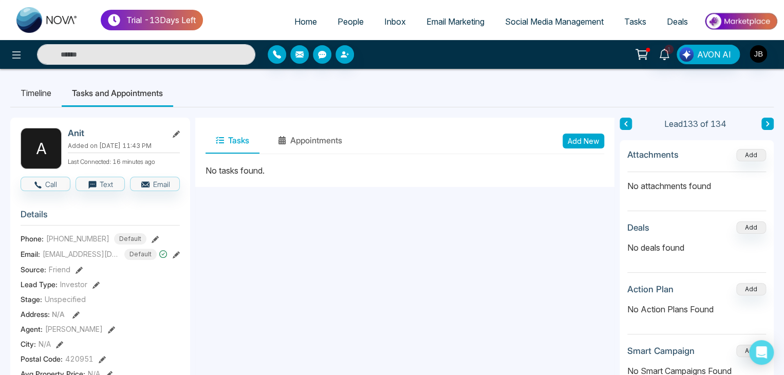
click at [338, 20] on span "People" at bounding box center [351, 21] width 26 height 10
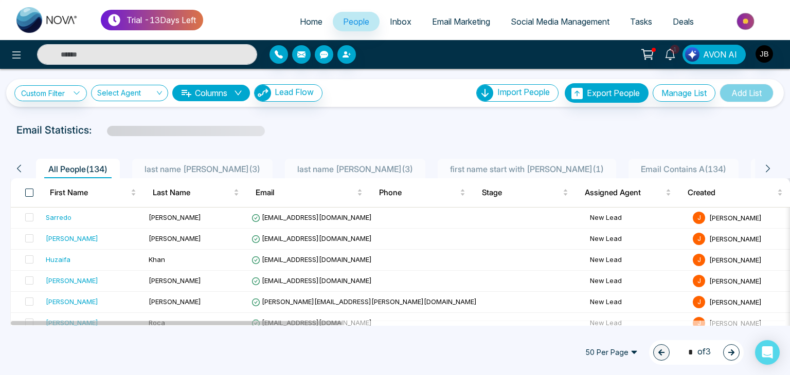
click at [28, 193] on span at bounding box center [29, 193] width 8 height 8
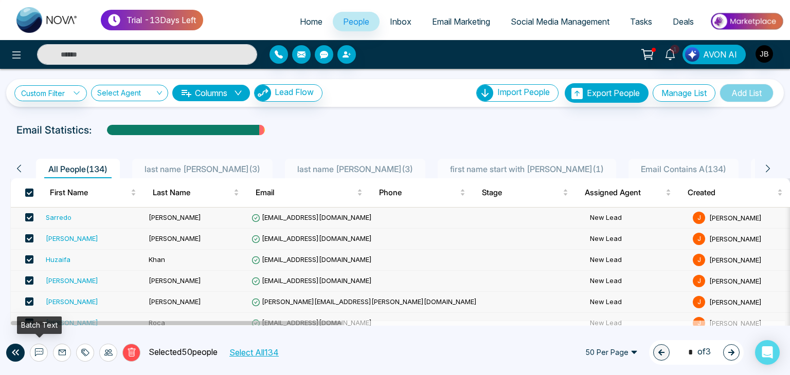
click at [42, 356] on icon at bounding box center [39, 353] width 8 height 8
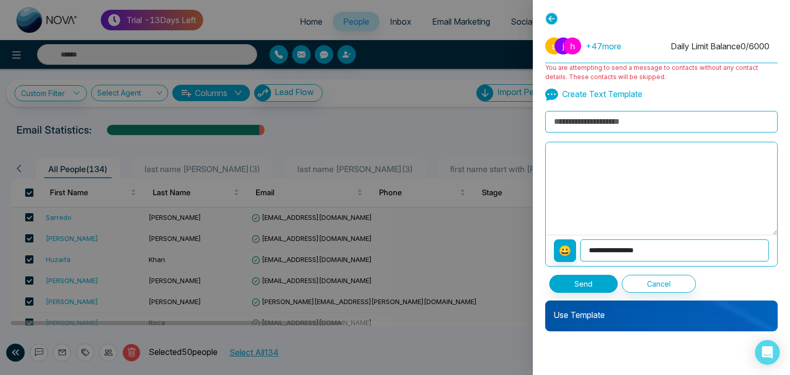
click at [550, 18] on icon at bounding box center [551, 18] width 13 height 13
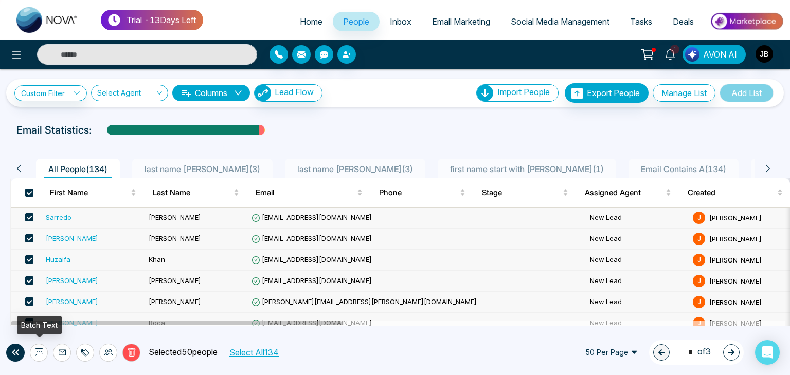
click at [41, 352] on icon at bounding box center [39, 353] width 8 height 8
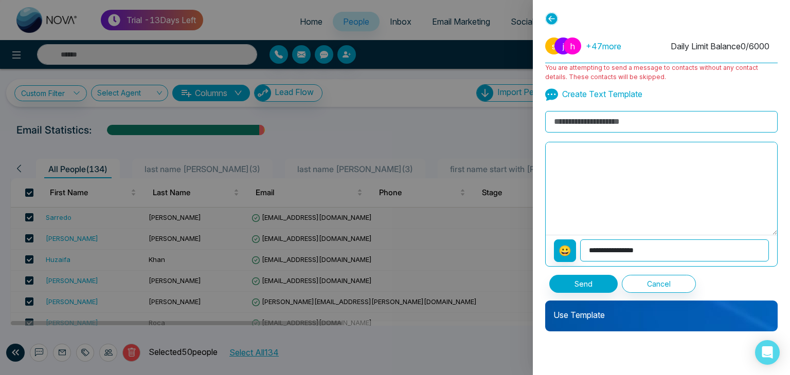
click at [551, 21] on icon at bounding box center [551, 18] width 13 height 13
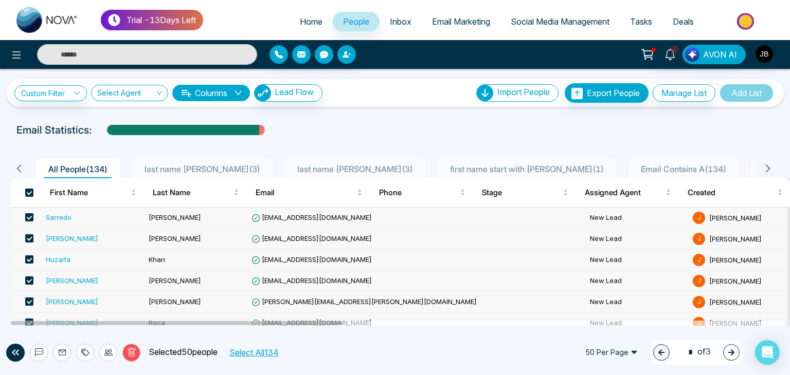
click at [186, 168] on span "last name [PERSON_NAME] ( 3 )" at bounding box center [202, 169] width 124 height 10
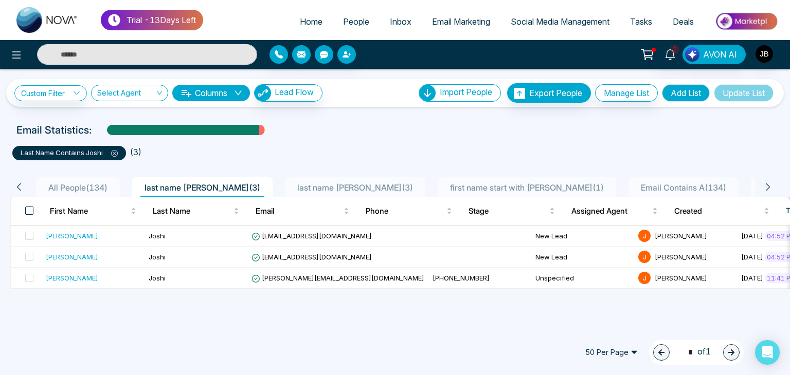
click at [28, 208] on span at bounding box center [29, 211] width 8 height 8
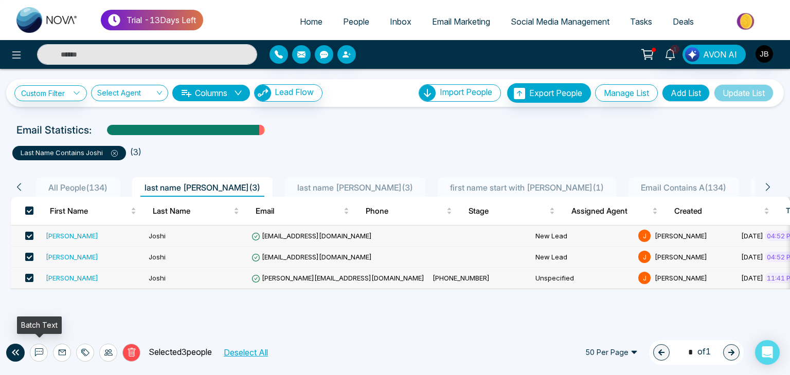
click at [41, 353] on icon at bounding box center [39, 353] width 8 height 8
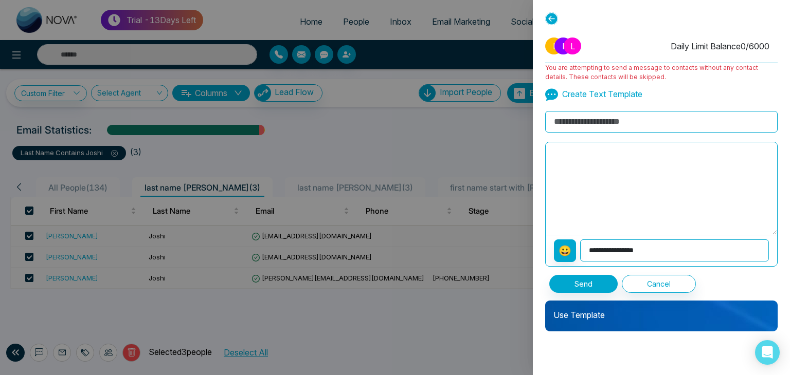
click at [593, 320] on p "Use Template" at bounding box center [661, 311] width 232 height 21
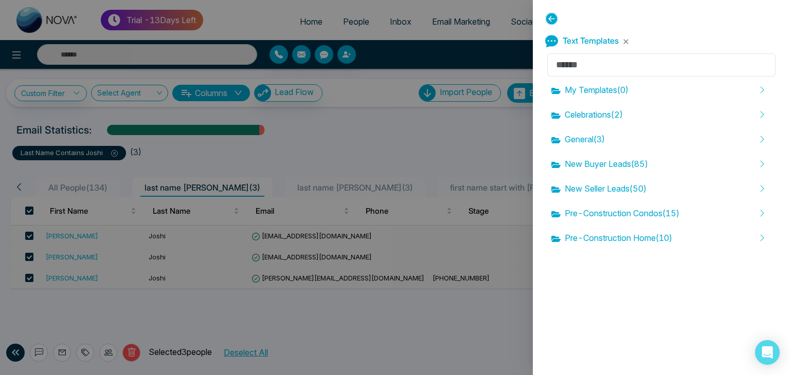
click at [555, 19] on icon at bounding box center [551, 18] width 13 height 13
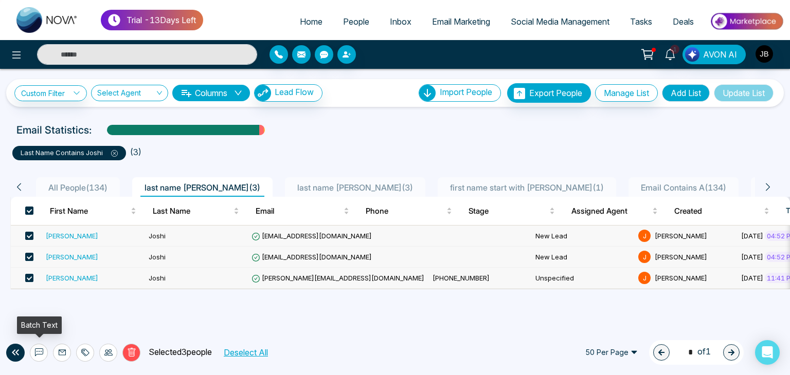
click at [43, 354] on button at bounding box center [39, 353] width 18 height 18
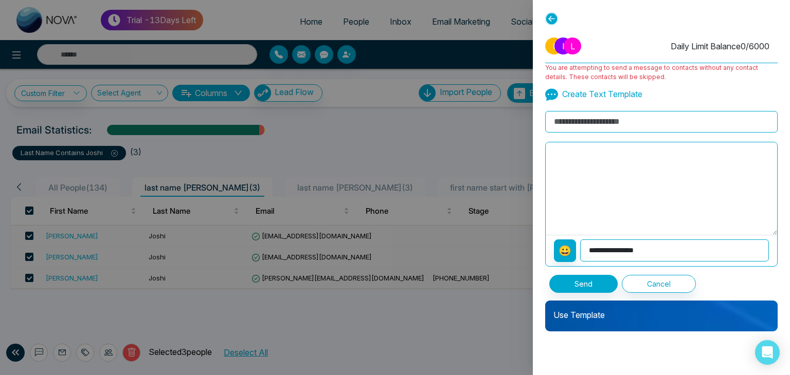
click at [30, 235] on div at bounding box center [395, 187] width 790 height 375
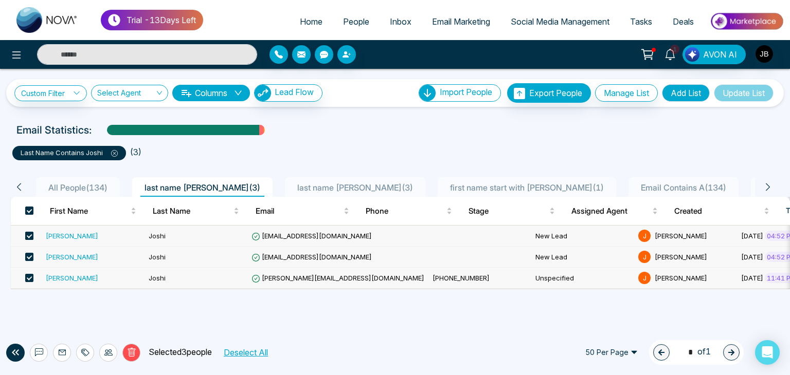
click at [33, 236] on td at bounding box center [26, 236] width 31 height 21
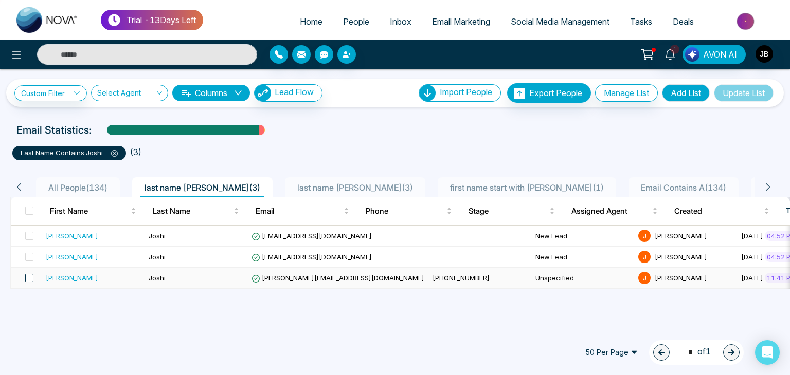
click at [29, 274] on span at bounding box center [29, 278] width 8 height 8
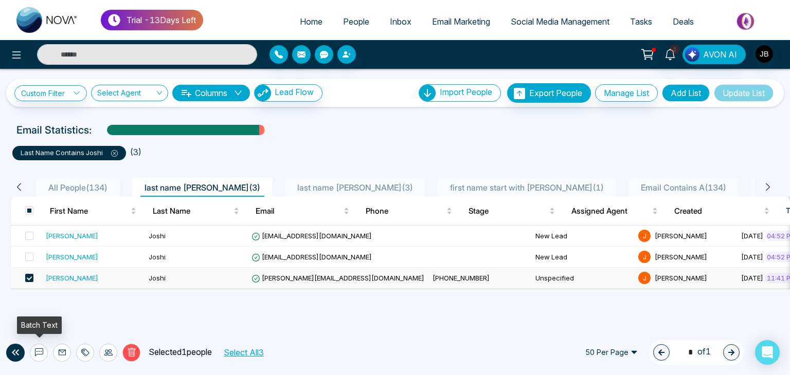
click at [36, 353] on icon at bounding box center [39, 353] width 8 height 8
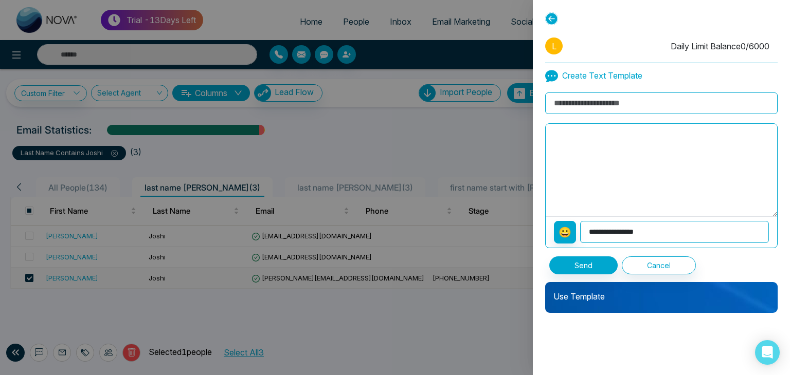
click at [562, 298] on p "Use Template" at bounding box center [661, 292] width 232 height 21
click at [562, 298] on div "**********" at bounding box center [661, 187] width 257 height 375
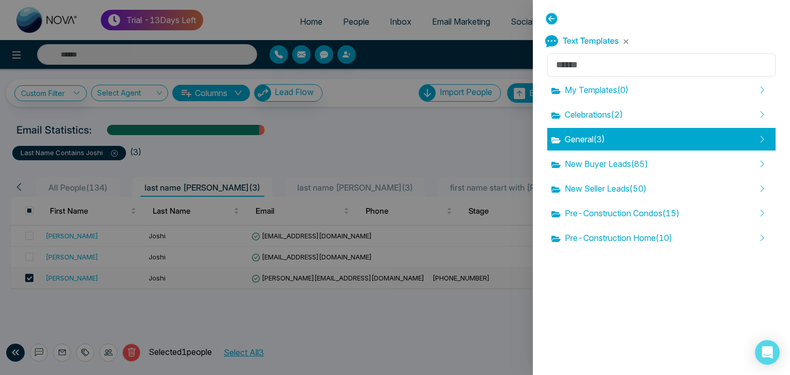
click at [595, 138] on span "General ( 3 )" at bounding box center [577, 139] width 53 height 12
click at [595, 138] on div "Text Templates My Templates ( 0 ) Celebrations ( 2 ) General ( 3 ) New Buyer Le…" at bounding box center [661, 187] width 257 height 375
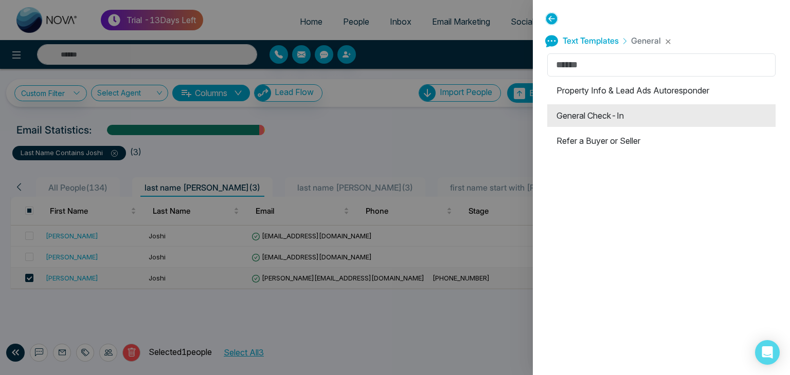
click at [593, 112] on li "General Check-In" at bounding box center [661, 115] width 228 height 23
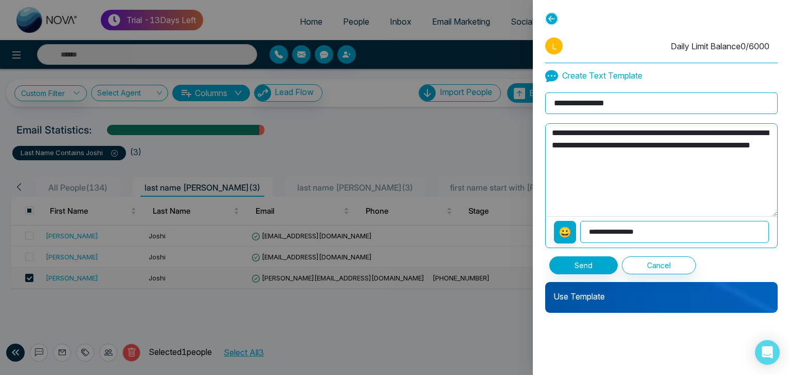
click at [659, 229] on select "**********" at bounding box center [674, 232] width 189 height 22
click at [557, 346] on div "**********" at bounding box center [661, 187] width 257 height 375
click at [575, 264] on button "Send" at bounding box center [583, 266] width 68 height 18
click at [549, 14] on icon at bounding box center [551, 18] width 13 height 13
click at [549, 14] on link "Social Media Management" at bounding box center [559, 22] width 119 height 20
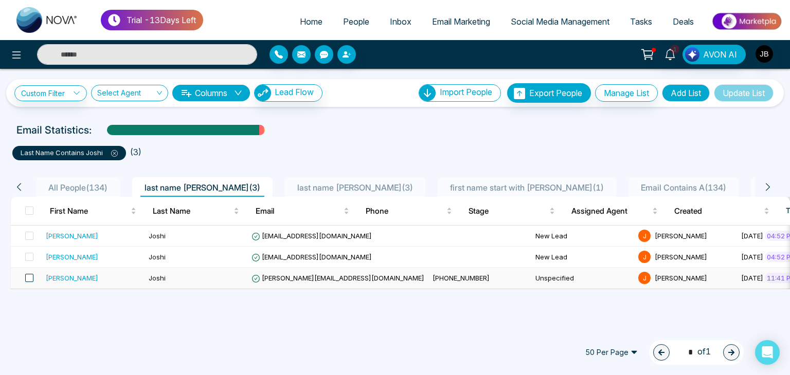
click at [29, 277] on span at bounding box center [29, 278] width 8 height 8
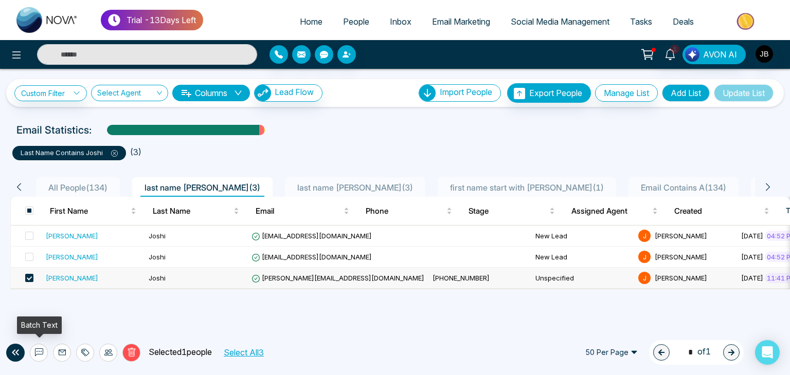
click at [36, 351] on icon at bounding box center [39, 353] width 8 height 8
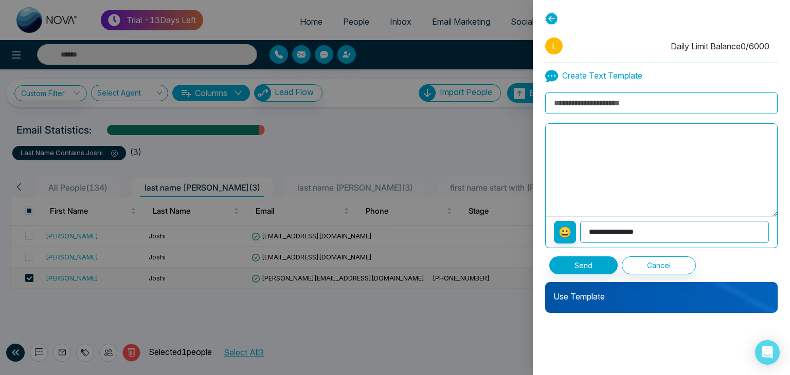
click at [590, 100] on input at bounding box center [661, 104] width 232 height 22
type input "**********"
click at [569, 134] on textarea at bounding box center [660, 170] width 231 height 93
type textarea "**********"
click at [606, 115] on div "**********" at bounding box center [661, 182] width 232 height 184
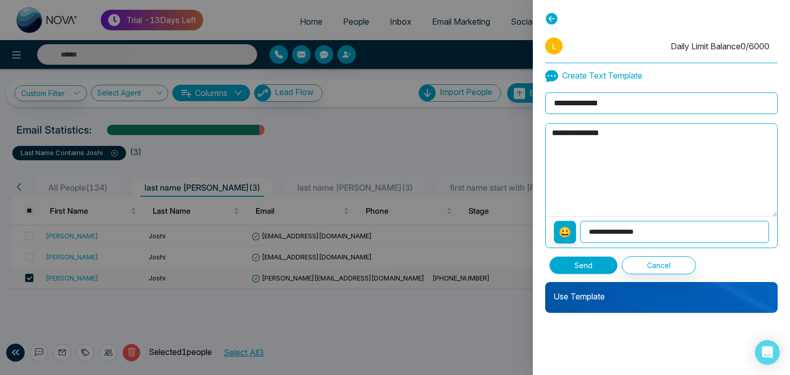
click at [576, 268] on button "Send" at bounding box center [583, 266] width 68 height 18
click at [551, 21] on icon at bounding box center [551, 18] width 13 height 13
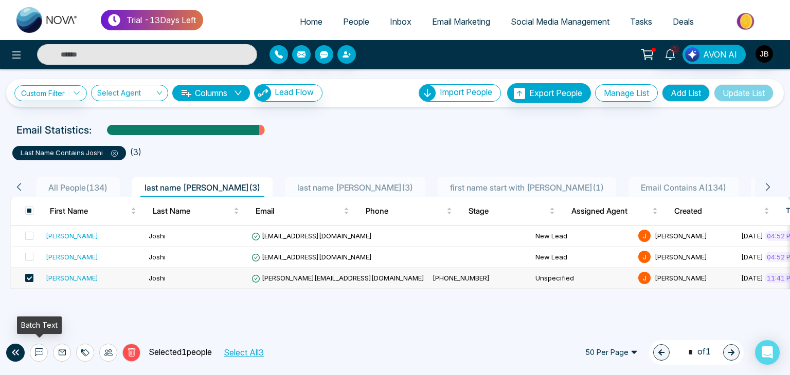
click at [41, 353] on icon at bounding box center [39, 353] width 8 height 8
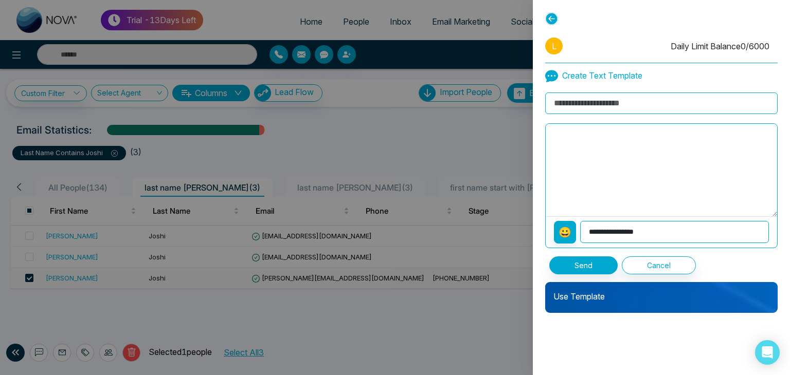
click at [577, 303] on div "Use Template" at bounding box center [661, 297] width 232 height 31
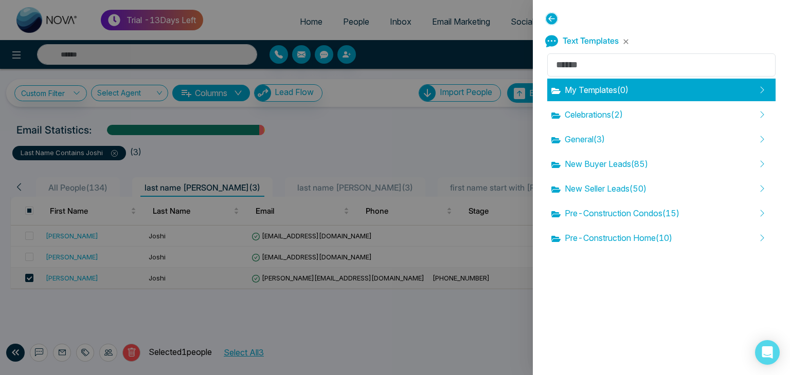
click at [598, 93] on span "My Templates ( 0 )" at bounding box center [589, 90] width 77 height 12
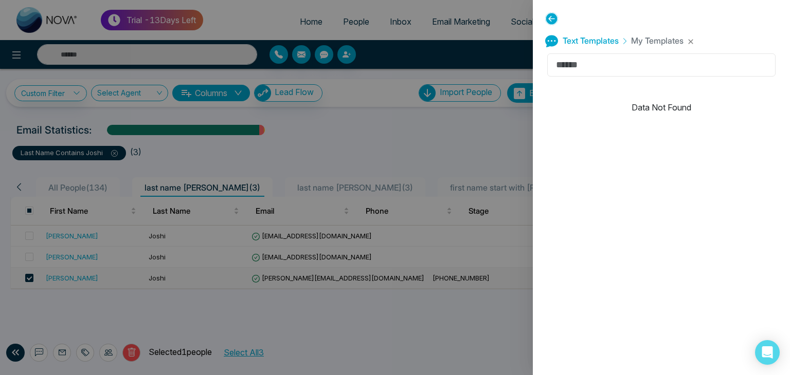
click at [621, 62] on input "text" at bounding box center [661, 64] width 228 height 23
click at [615, 66] on input "text" at bounding box center [661, 64] width 228 height 23
click at [691, 42] on button "button" at bounding box center [690, 42] width 6 height 6
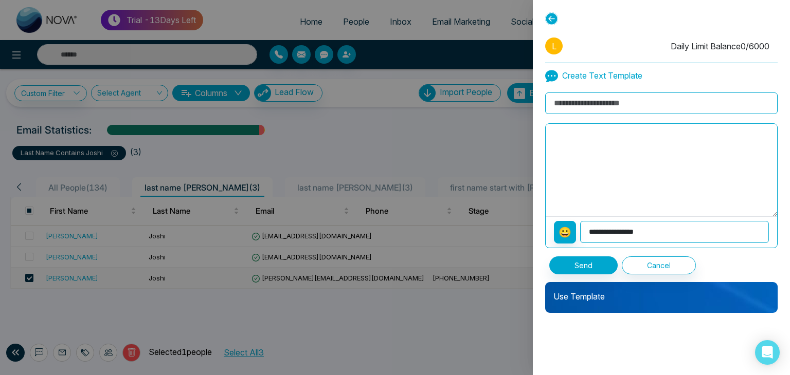
click at [568, 298] on p "Use Template" at bounding box center [661, 292] width 232 height 21
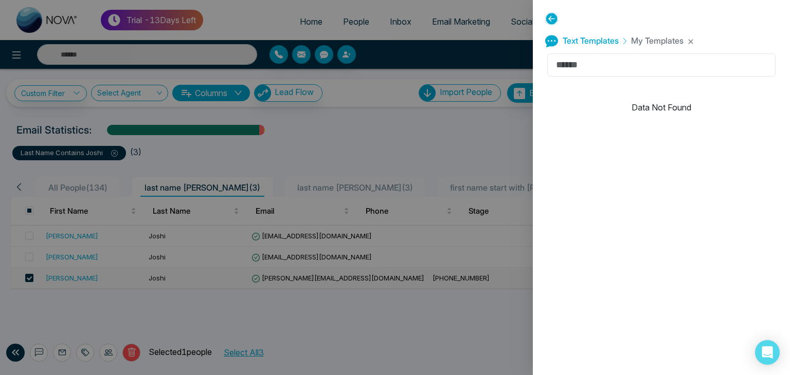
click at [570, 60] on input "text" at bounding box center [661, 64] width 228 height 23
click at [551, 21] on icon at bounding box center [551, 18] width 13 height 13
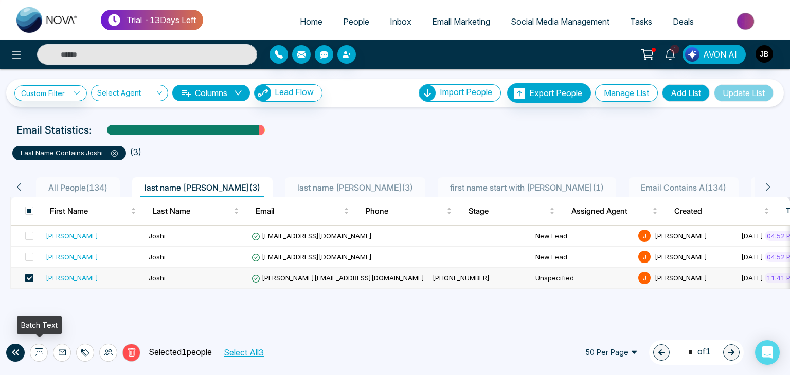
click at [36, 350] on icon at bounding box center [39, 353] width 8 height 8
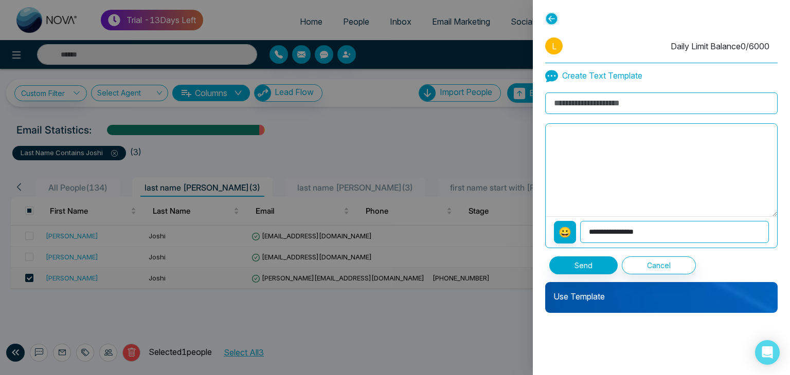
click at [588, 295] on p "Use Template" at bounding box center [661, 292] width 232 height 21
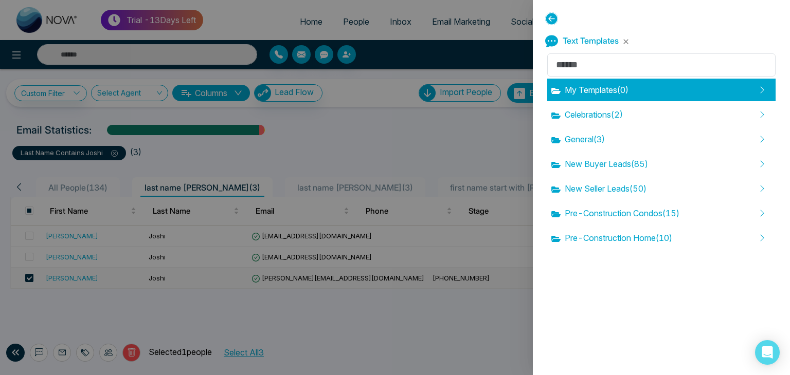
click at [755, 83] on div "My Templates ( 0 )" at bounding box center [661, 90] width 228 height 23
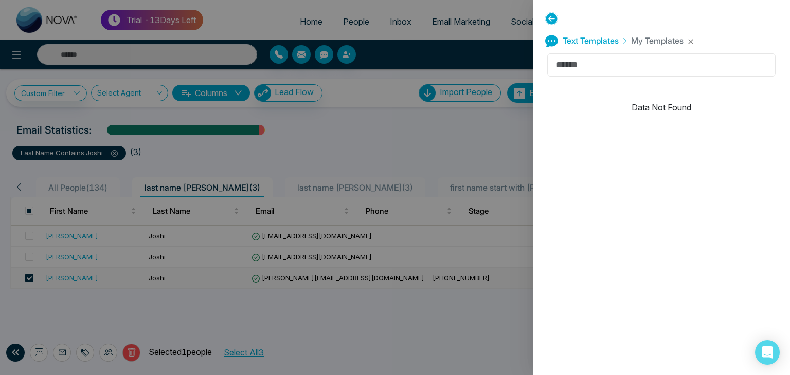
click at [589, 60] on input "text" at bounding box center [661, 64] width 228 height 23
type input "*"
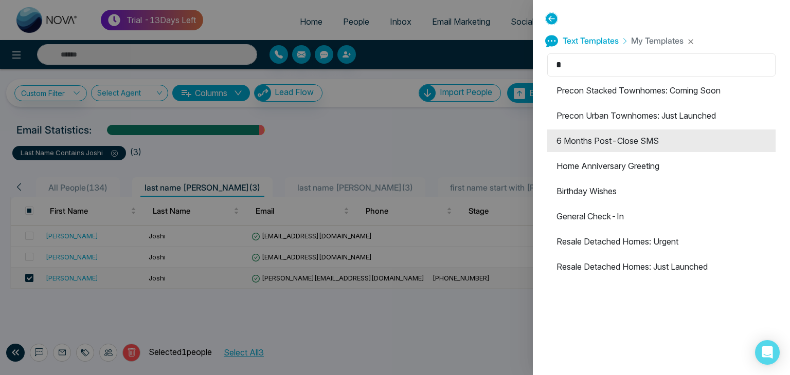
type input "*"
click at [588, 142] on li "6 Months Post-Close SMS" at bounding box center [661, 141] width 228 height 23
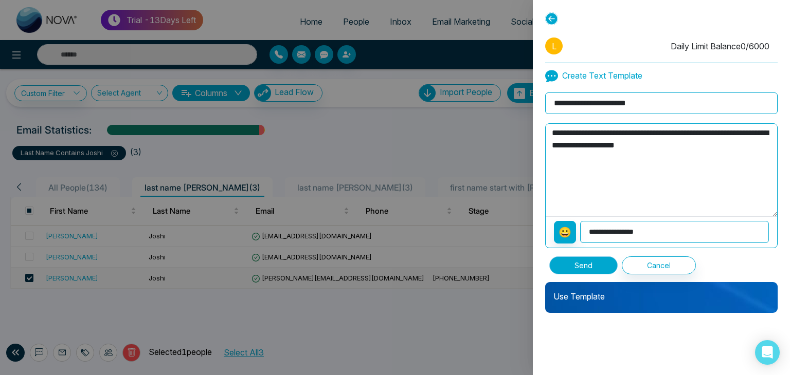
click at [575, 262] on button "Send" at bounding box center [583, 266] width 68 height 18
click at [575, 262] on div "Send" at bounding box center [583, 266] width 68 height 18
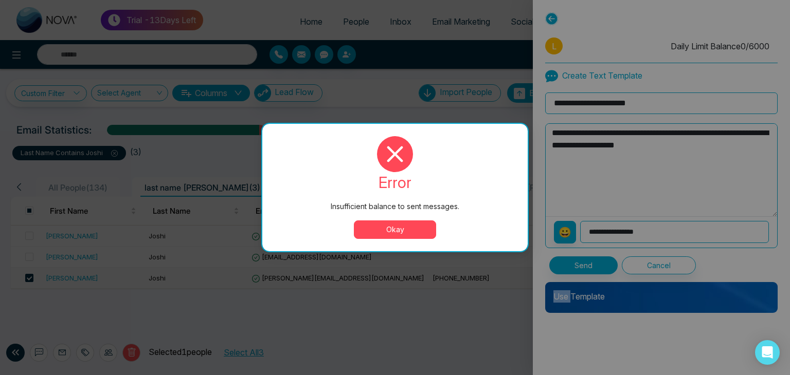
click at [390, 229] on button "Okay" at bounding box center [395, 230] width 82 height 19
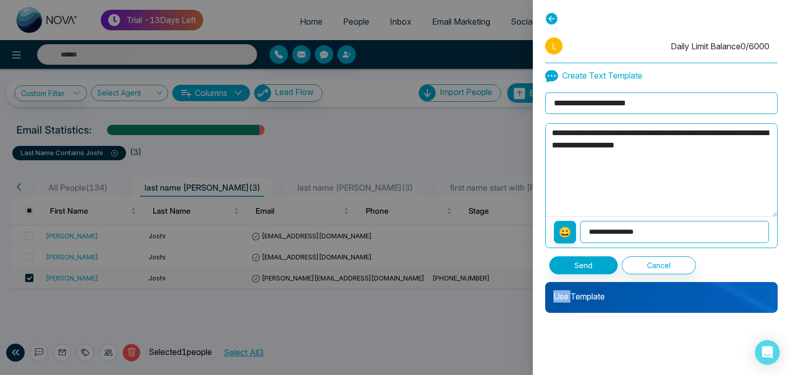
click at [656, 225] on select "**********" at bounding box center [674, 232] width 189 height 22
click at [565, 303] on div "Use Template" at bounding box center [661, 297] width 232 height 31
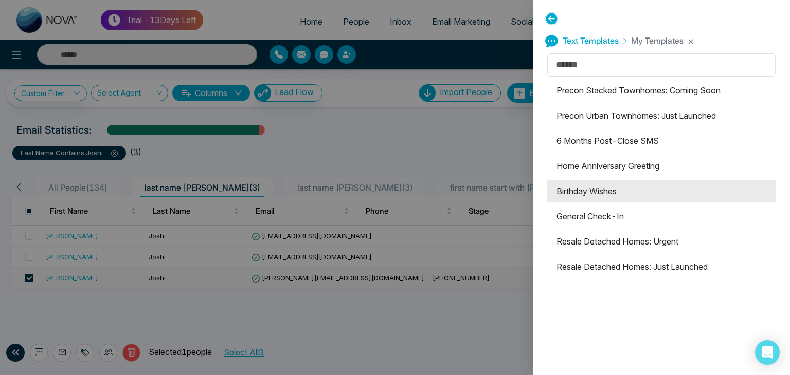
click at [580, 195] on li "Birthday Wishes" at bounding box center [661, 191] width 228 height 23
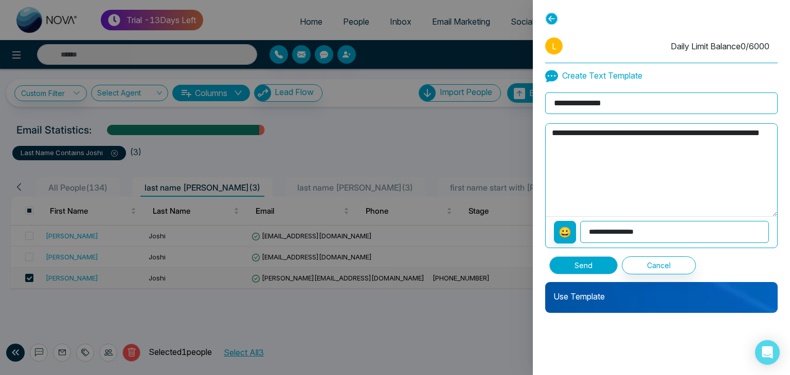
click at [588, 265] on button "Send" at bounding box center [583, 266] width 68 height 18
click at [556, 19] on icon at bounding box center [551, 18] width 13 height 13
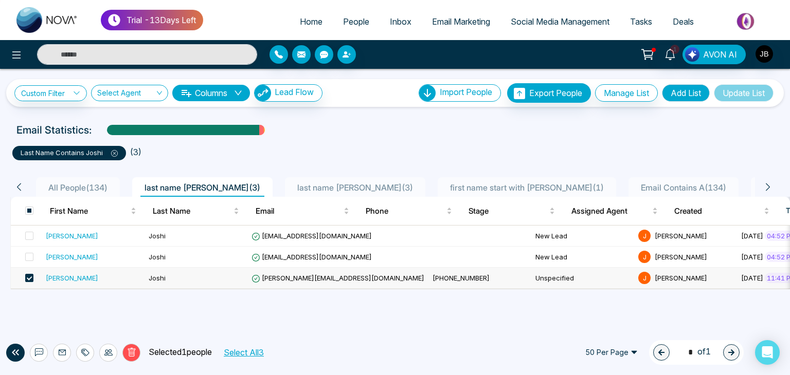
click at [446, 184] on span "first name start with [PERSON_NAME] ( 1 )" at bounding box center [527, 187] width 162 height 10
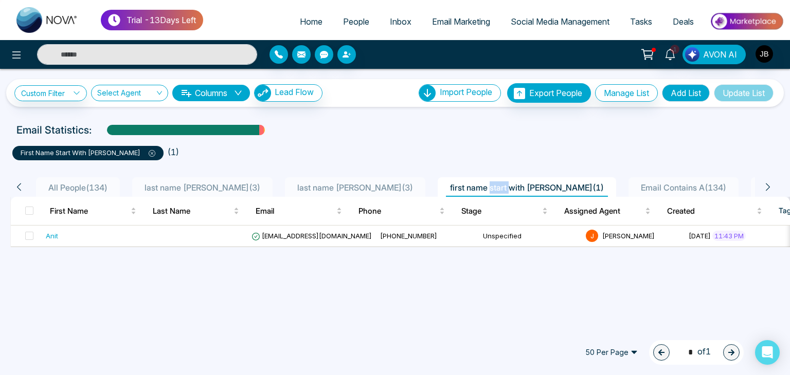
click at [308, 25] on span "Home" at bounding box center [311, 21] width 23 height 10
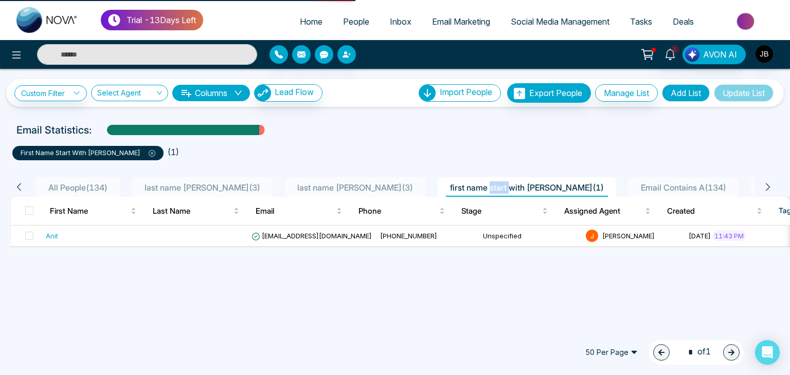
select select "*"
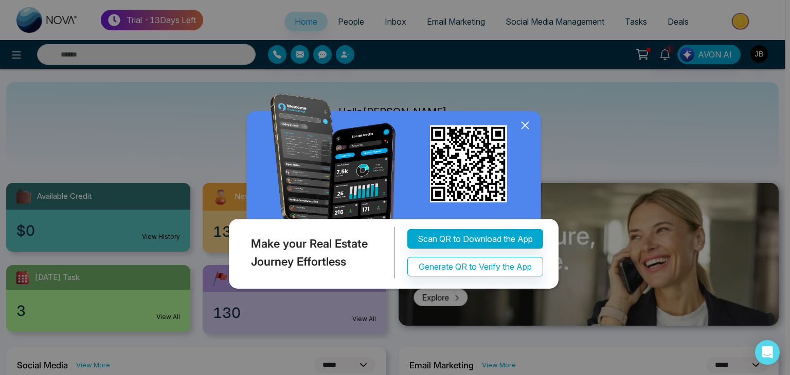
click at [529, 129] on icon at bounding box center [524, 125] width 15 height 15
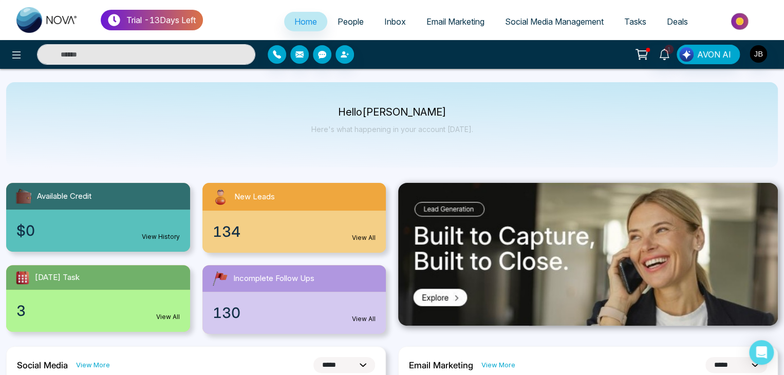
click at [341, 23] on span "People" at bounding box center [351, 21] width 26 height 10
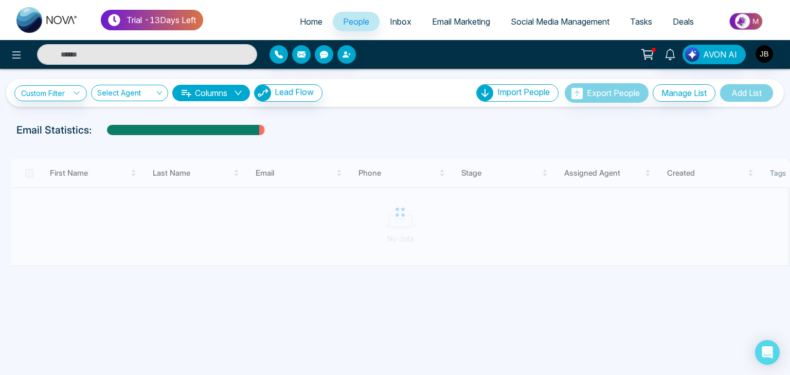
click at [399, 22] on span "Inbox" at bounding box center [401, 21] width 22 height 10
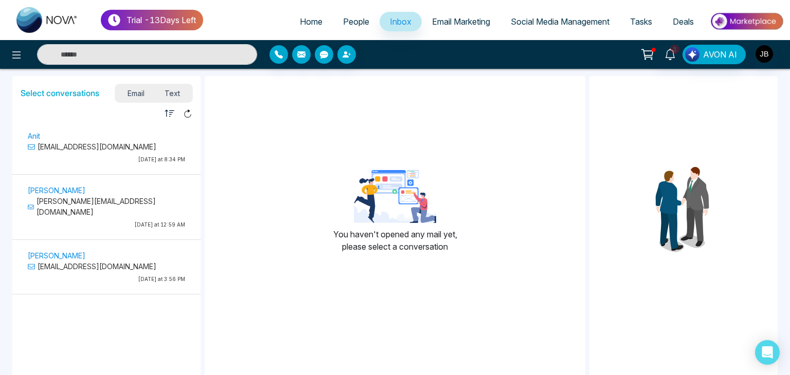
click at [177, 90] on span "Text" at bounding box center [173, 93] width 36 height 14
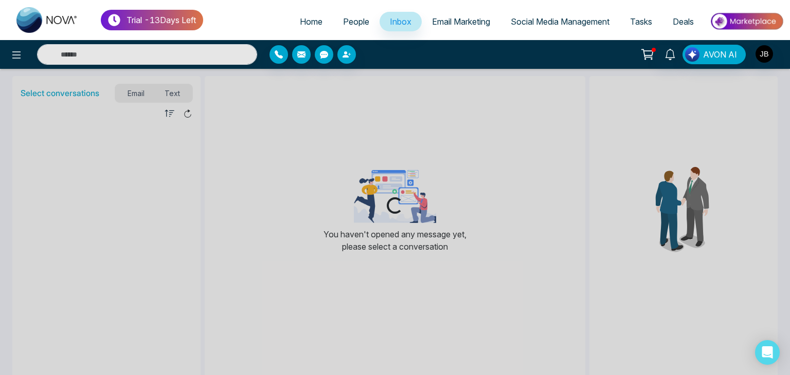
click at [140, 94] on div "Loading..." at bounding box center [395, 187] width 790 height 375
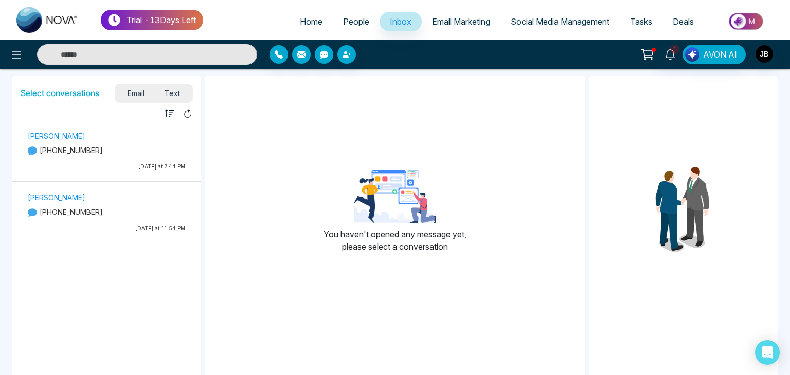
click at [300, 22] on span "Home" at bounding box center [311, 21] width 23 height 10
select select "*"
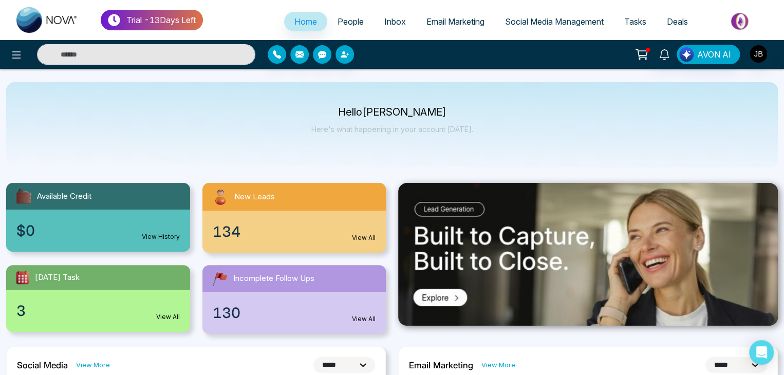
click at [348, 18] on span "People" at bounding box center [351, 21] width 26 height 10
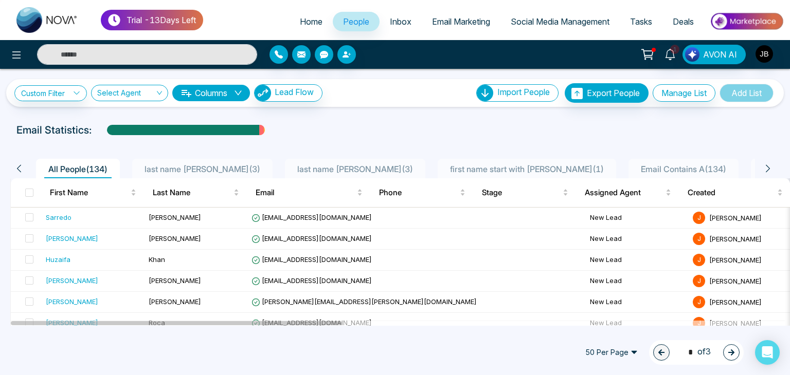
click at [654, 50] on div at bounding box center [653, 50] width 4 height 4
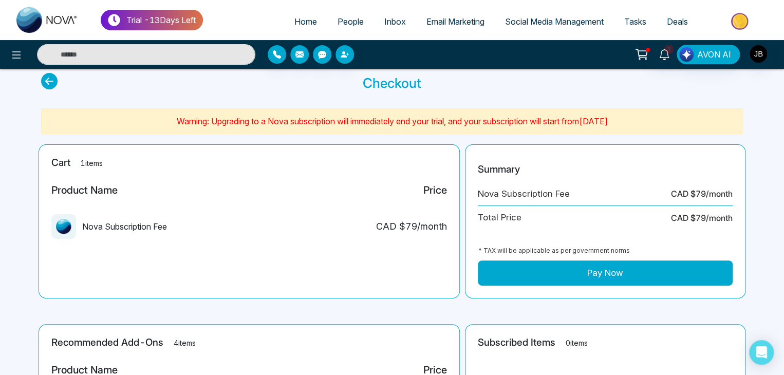
scroll to position [25, 0]
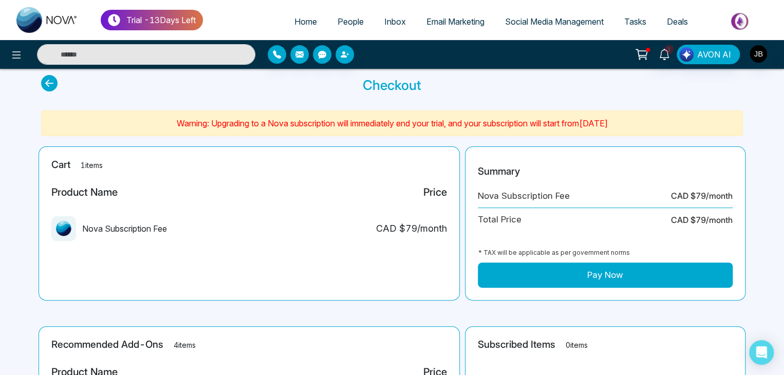
click at [775, 162] on main "Checkout Warning: Upgrading to a Nova subscription will immediately end your tr…" at bounding box center [392, 321] width 784 height 554
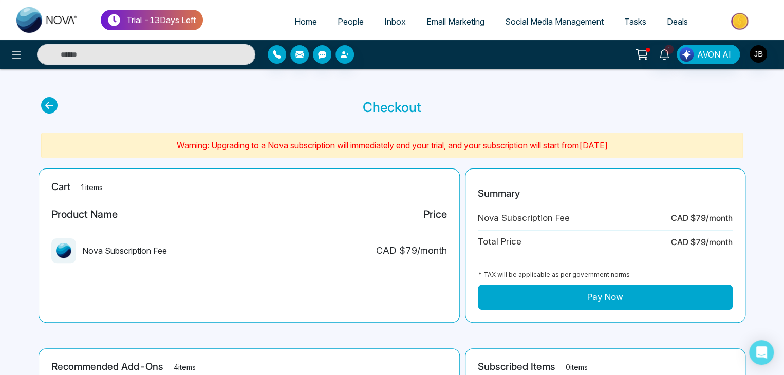
scroll to position [0, 0]
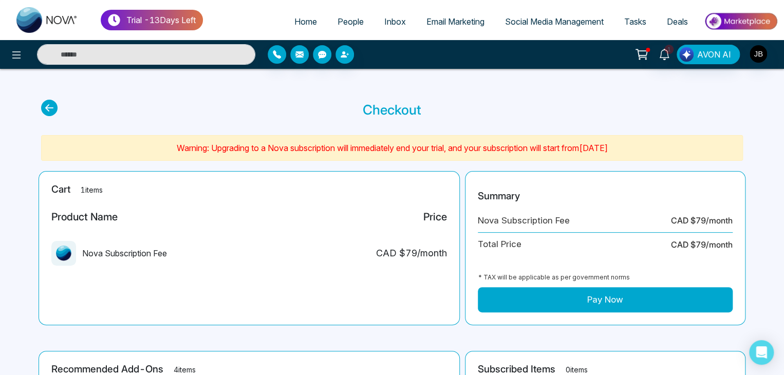
click at [343, 20] on span "People" at bounding box center [351, 21] width 26 height 10
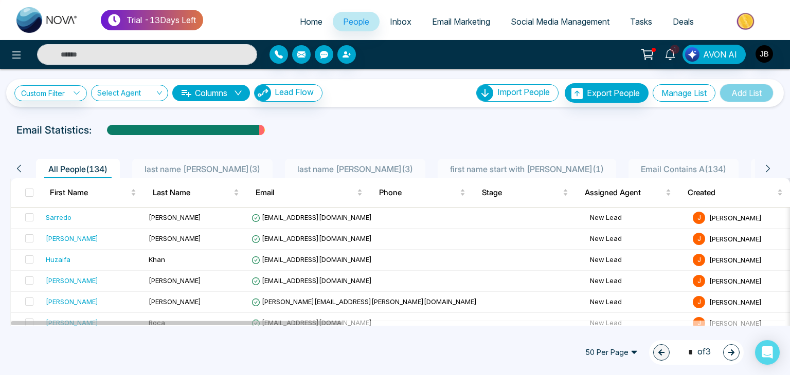
click at [669, 93] on button "Manage List" at bounding box center [683, 92] width 63 height 17
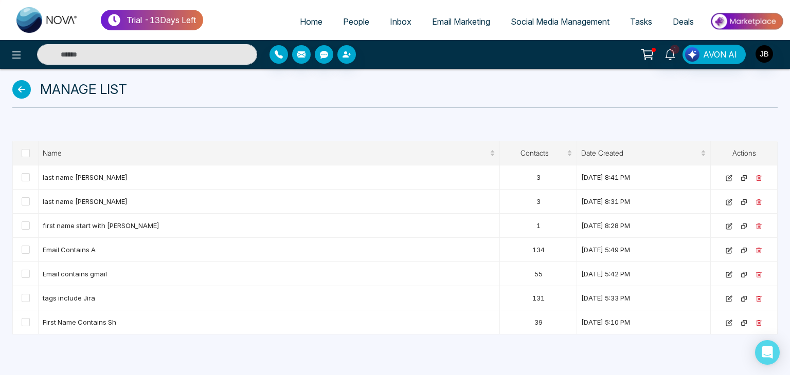
click at [473, 21] on span "Email Marketing" at bounding box center [461, 21] width 58 height 10
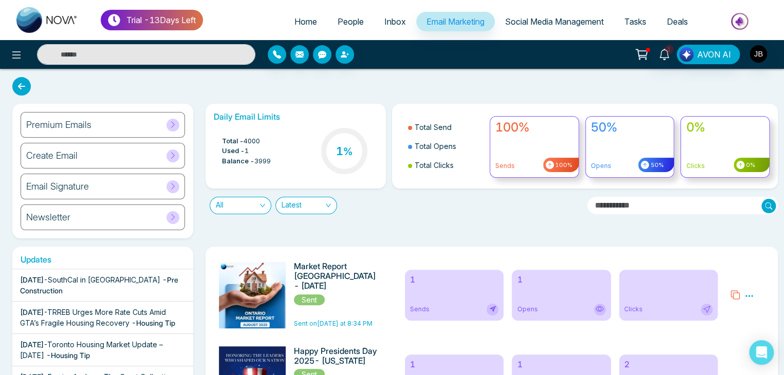
click at [171, 155] on icon at bounding box center [173, 156] width 8 height 8
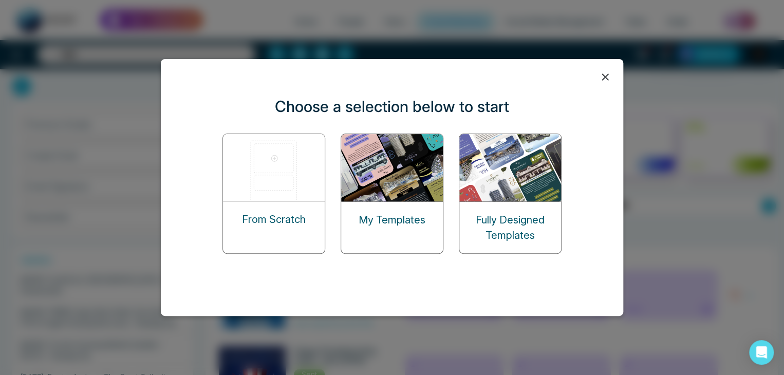
click at [420, 200] on img at bounding box center [392, 167] width 103 height 67
click at [390, 210] on div "My Templates" at bounding box center [392, 220] width 102 height 36
click at [375, 223] on p "My Templates" at bounding box center [392, 219] width 67 height 15
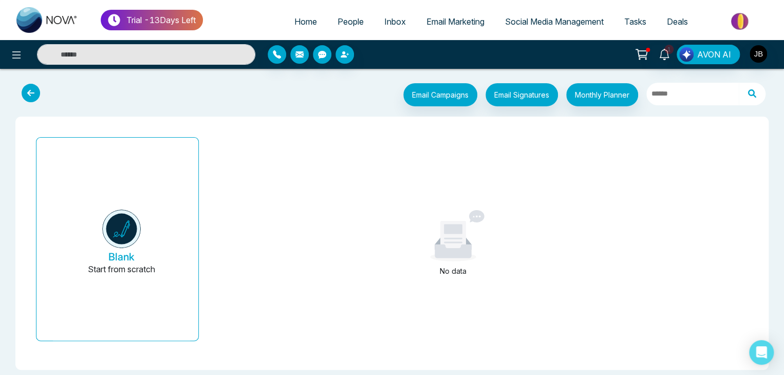
click at [25, 93] on icon at bounding box center [31, 93] width 19 height 19
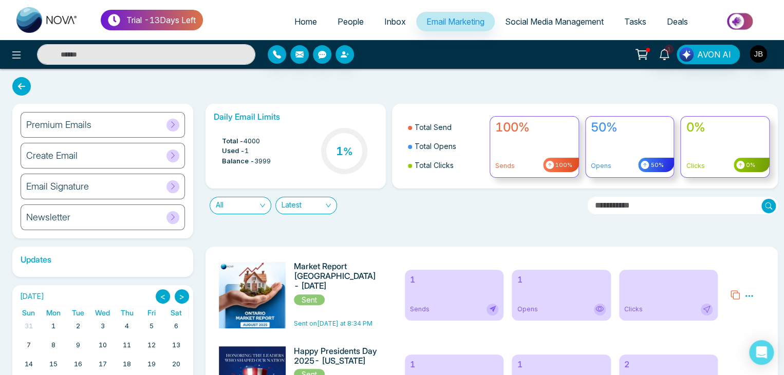
click at [176, 153] on icon at bounding box center [173, 156] width 8 height 8
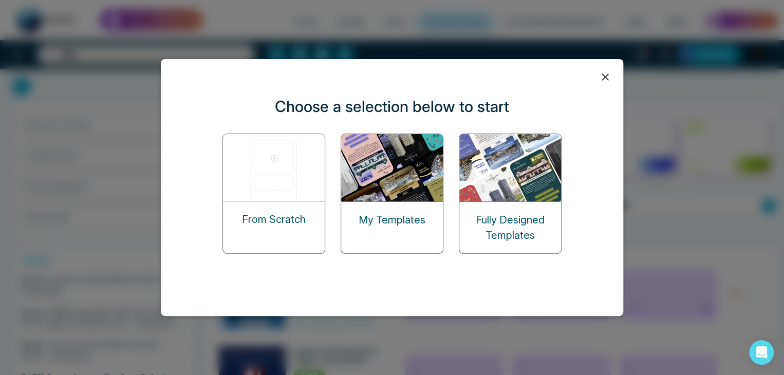
click at [522, 226] on p "Fully Designed Templates" at bounding box center [511, 227] width 102 height 31
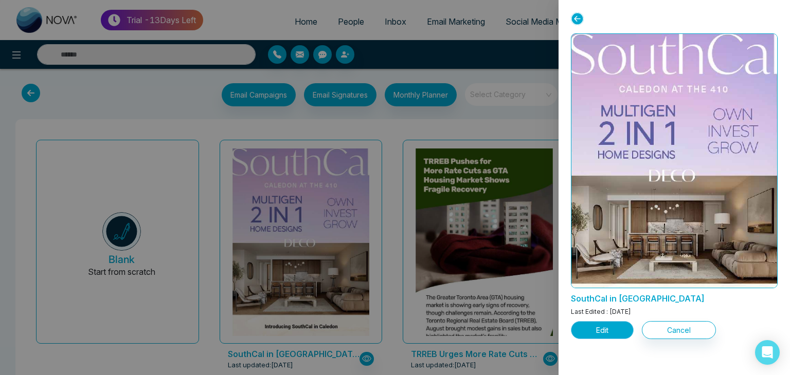
click at [603, 334] on button "Edit" at bounding box center [602, 330] width 63 height 18
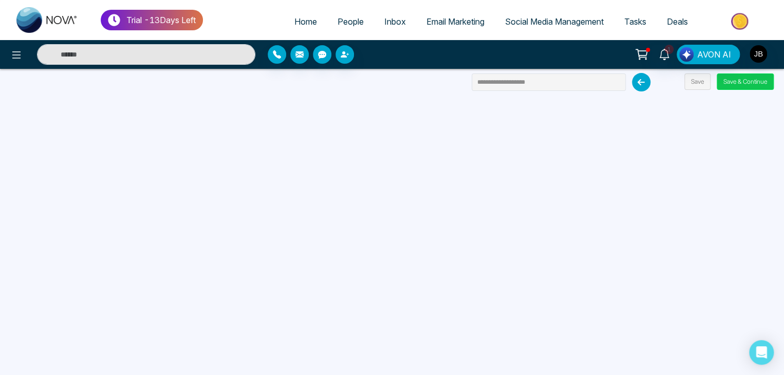
click at [738, 81] on button "Save & Continue" at bounding box center [745, 82] width 57 height 16
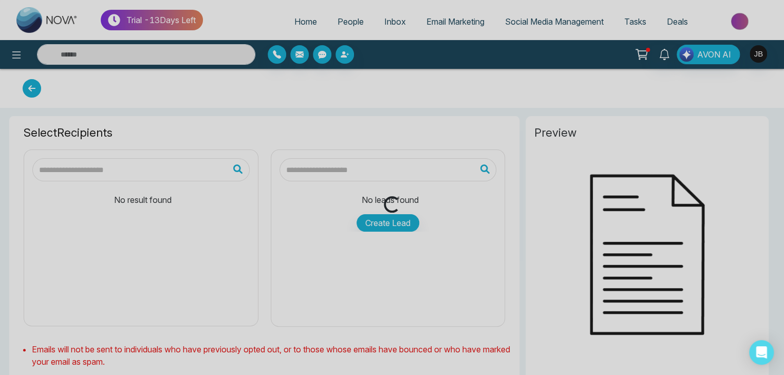
type input "**********"
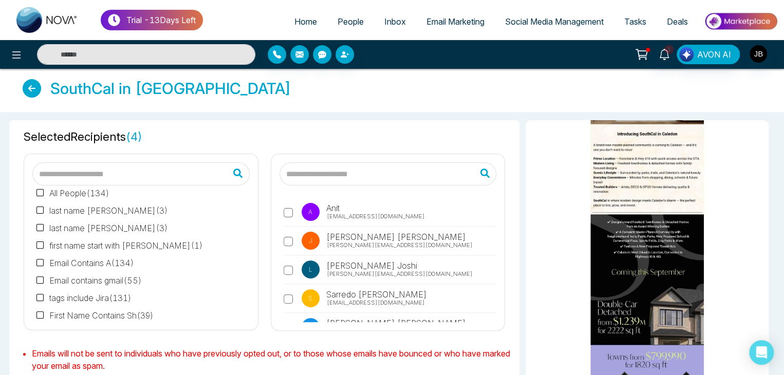
scroll to position [197, 0]
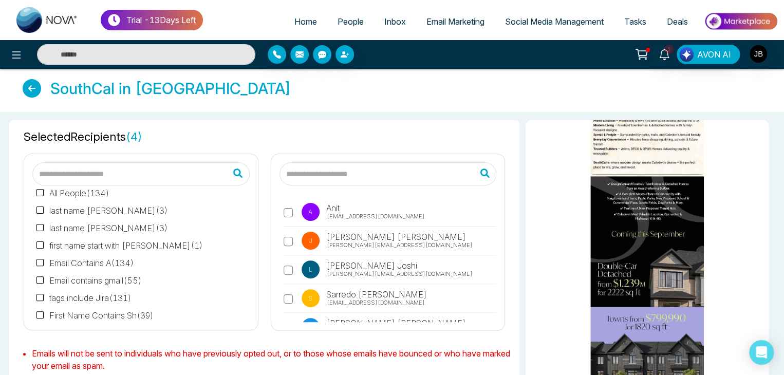
click at [769, 271] on div "Preview" at bounding box center [647, 378] width 255 height 517
click at [768, 285] on div "Preview" at bounding box center [647, 378] width 255 height 517
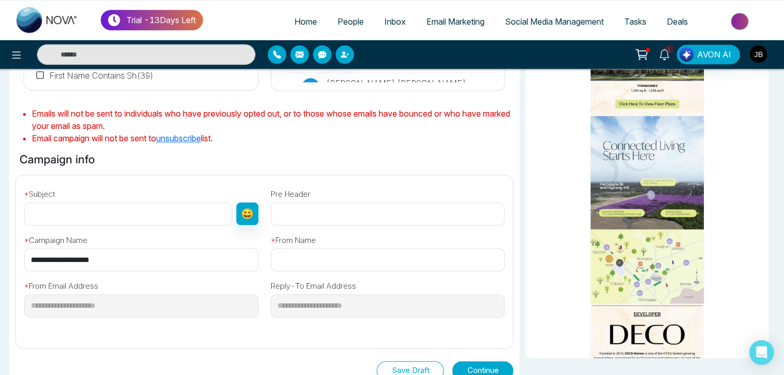
scroll to position [239, 0]
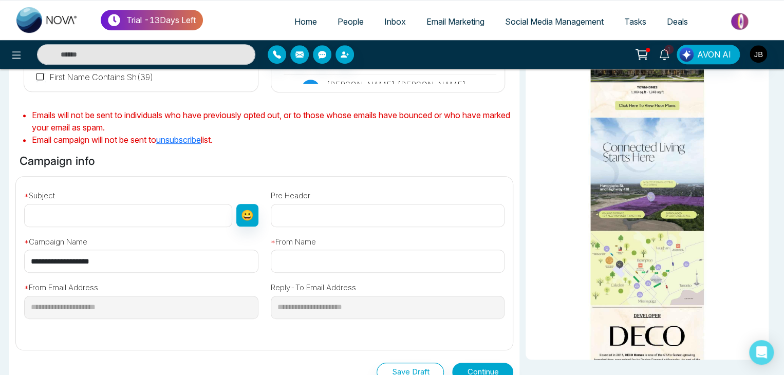
click at [781, 157] on div "Selected Recipients ( 4 ) All People ( 134 ) last name [PERSON_NAME] ( 3 ) last…" at bounding box center [392, 181] width 784 height 614
click at [74, 214] on input "text" at bounding box center [128, 215] width 208 height 23
type input "**********"
click at [292, 266] on input "text" at bounding box center [388, 261] width 234 height 23
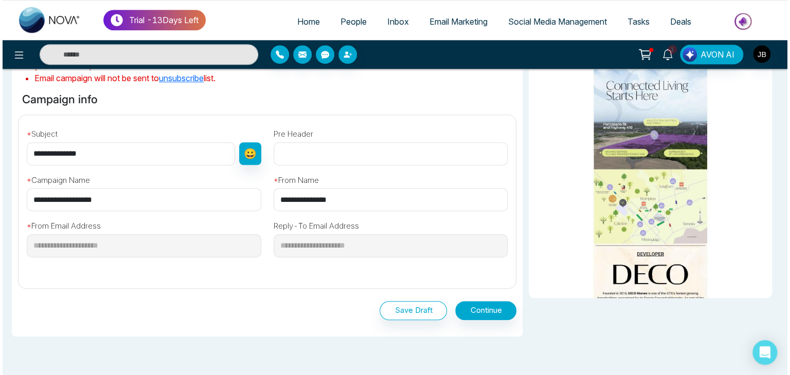
scroll to position [303, 0]
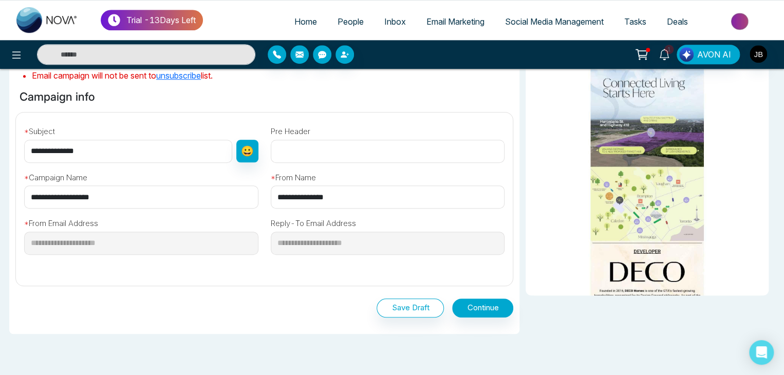
type input "**********"
click at [90, 151] on input "**********" at bounding box center [128, 151] width 208 height 23
type input "*"
type input "**********"
click at [473, 308] on button "Continue" at bounding box center [482, 308] width 61 height 19
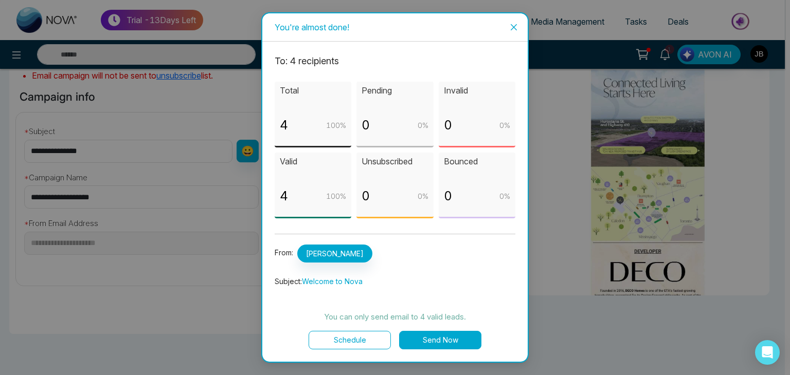
click at [342, 340] on button "Schedule" at bounding box center [349, 340] width 82 height 19
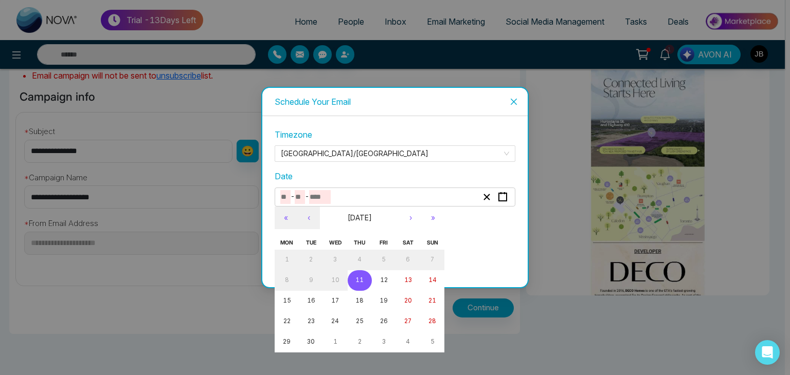
click at [327, 199] on input "number" at bounding box center [320, 197] width 22 height 14
click at [362, 282] on abbr "11" at bounding box center [359, 280] width 8 height 7
type input "*"
type input "**"
type input "****"
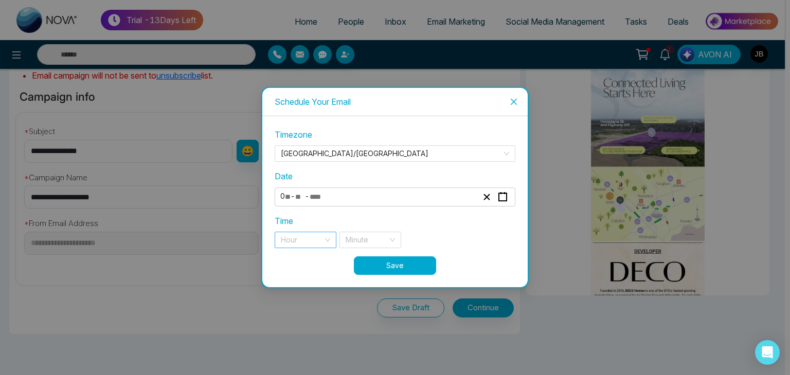
click at [323, 239] on div "Hour" at bounding box center [306, 240] width 62 height 16
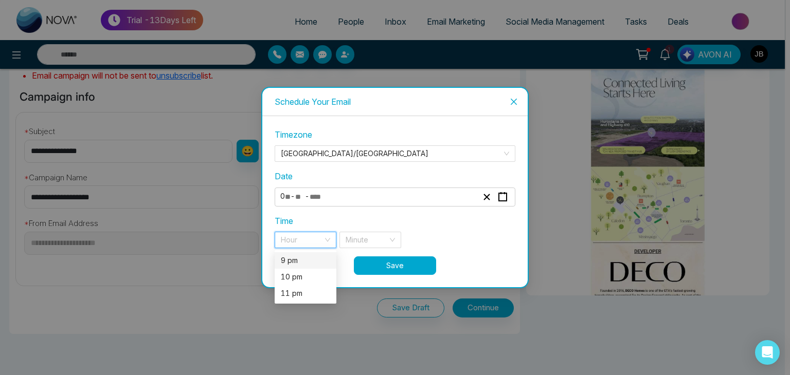
click at [293, 259] on div "9 pm" at bounding box center [305, 260] width 49 height 11
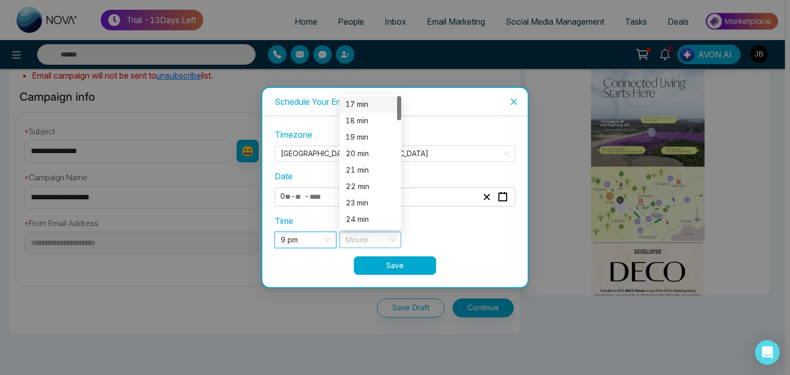
click at [394, 241] on div "Minute" at bounding box center [370, 240] width 62 height 16
click at [360, 119] on div "18 min" at bounding box center [369, 120] width 49 height 11
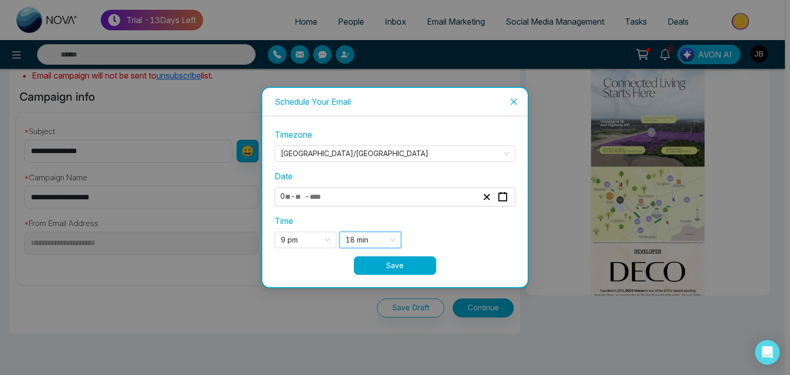
click at [385, 267] on button "Save" at bounding box center [395, 266] width 82 height 19
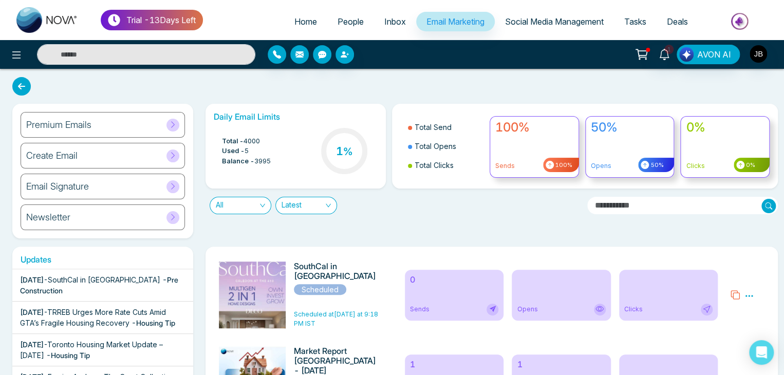
click at [748, 297] on icon at bounding box center [749, 295] width 9 height 9
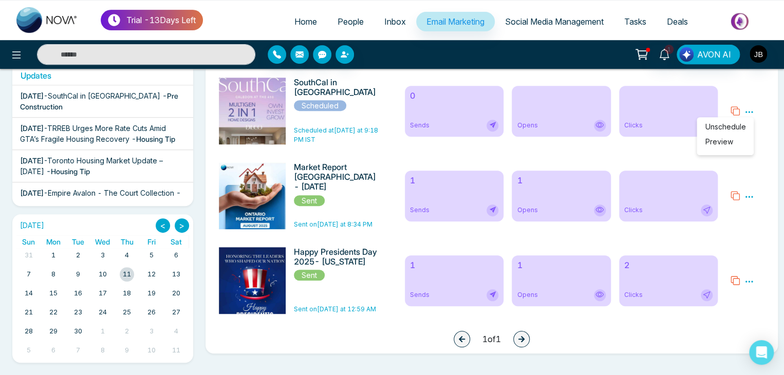
click at [747, 196] on icon at bounding box center [749, 196] width 9 height 9
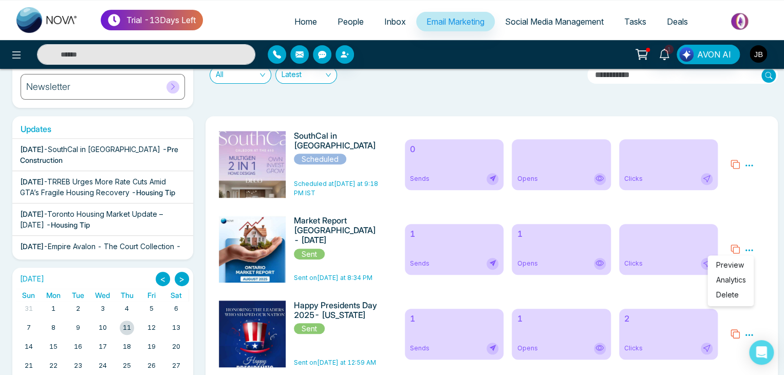
scroll to position [130, 0]
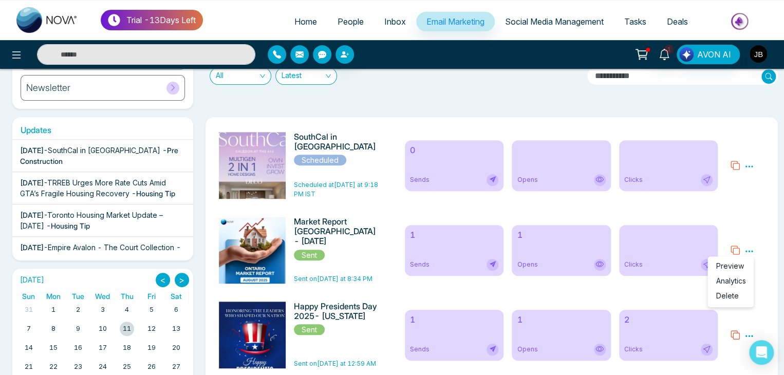
click at [729, 280] on link "Analytics" at bounding box center [731, 281] width 30 height 9
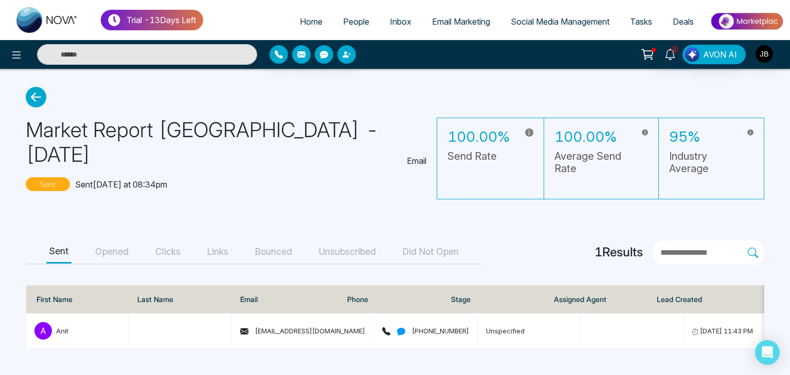
click at [35, 95] on icon at bounding box center [36, 97] width 21 height 21
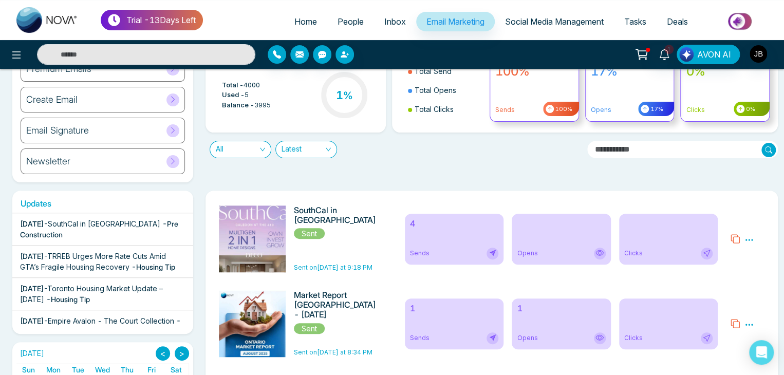
scroll to position [62, 0]
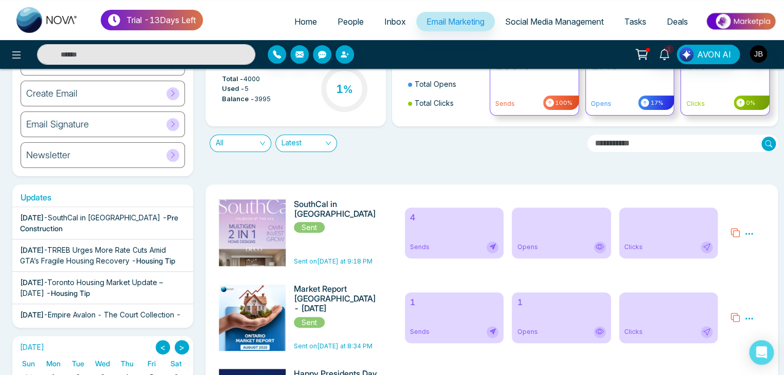
click at [748, 233] on icon at bounding box center [749, 233] width 9 height 9
click at [724, 263] on link "Analytics" at bounding box center [731, 263] width 30 height 9
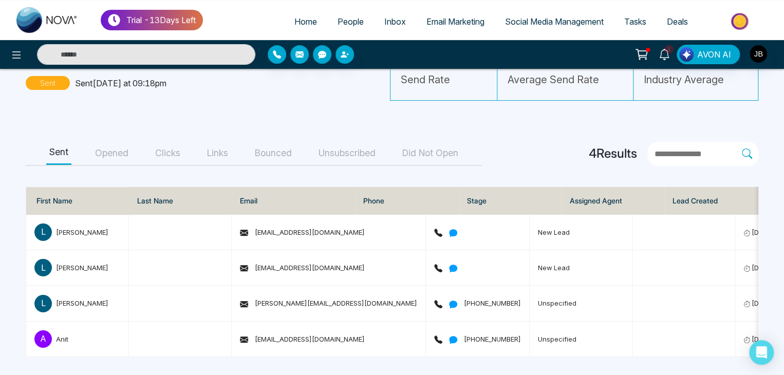
scroll to position [0, 16]
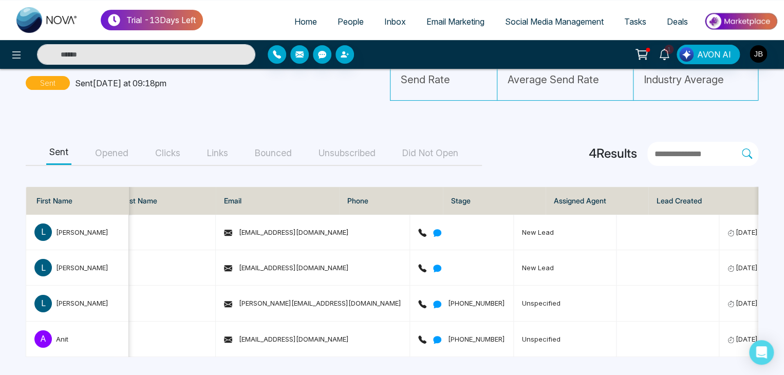
drag, startPoint x: 477, startPoint y: 364, endPoint x: 545, endPoint y: 374, distance: 68.6
click at [545, 374] on main "SouthCal in [GEOGRAPHIC_DATA] Email Sent Sent [DATE] at 09:18pm 100.00% Send Ra…" at bounding box center [392, 183] width 784 height 383
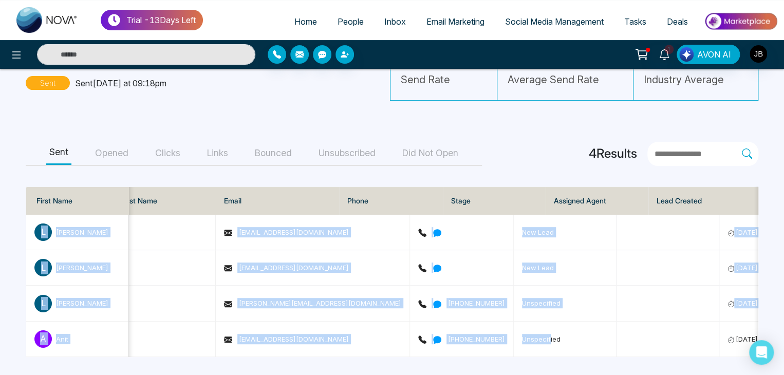
drag, startPoint x: 480, startPoint y: 350, endPoint x: 508, endPoint y: 353, distance: 29.0
click at [508, 353] on div "L [PERSON_NAME] [EMAIL_ADDRESS][DOMAIN_NAME] New Lead [DATE] 4:52 PM jira unsub…" at bounding box center [392, 286] width 733 height 143
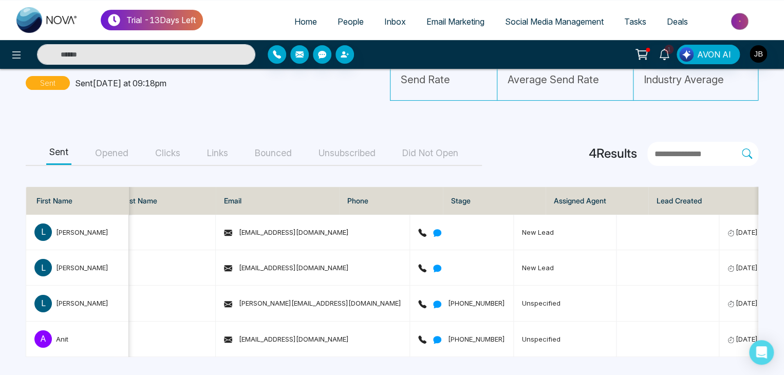
click at [504, 164] on main "SouthCal in [GEOGRAPHIC_DATA] Email Sent Sent [DATE] at 09:18pm 100.00% Send Ra…" at bounding box center [392, 183] width 784 height 383
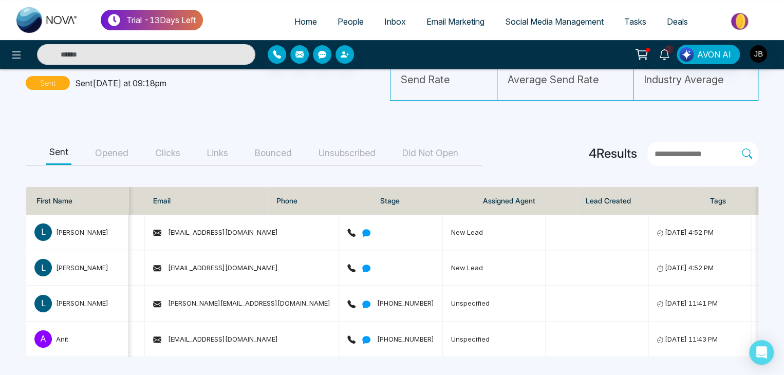
scroll to position [0, 103]
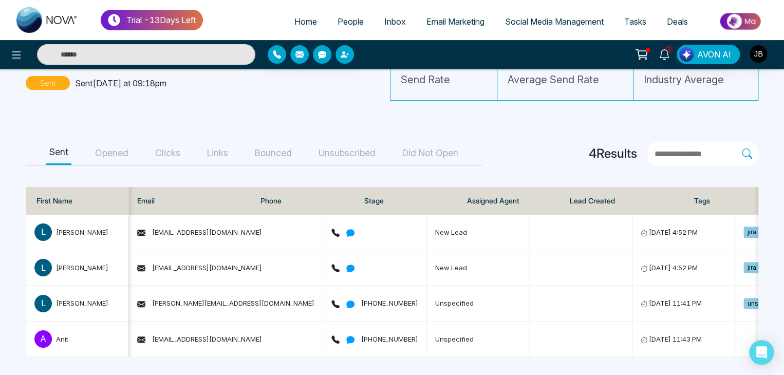
drag, startPoint x: 540, startPoint y: 358, endPoint x: 565, endPoint y: 359, distance: 25.2
click at [559, 359] on main "SouthCal in [GEOGRAPHIC_DATA] Email Sent Sent [DATE] at 09:18pm 100.00% Send Ra…" at bounding box center [392, 183] width 784 height 383
click at [565, 359] on main "SouthCal in [GEOGRAPHIC_DATA] Email Sent Sent [DATE] at 09:18pm 100.00% Send Ra…" at bounding box center [392, 183] width 784 height 383
click at [566, 359] on main "SouthCal in [GEOGRAPHIC_DATA] Email Sent Sent [DATE] at 09:18pm 100.00% Send Ra…" at bounding box center [392, 183] width 784 height 383
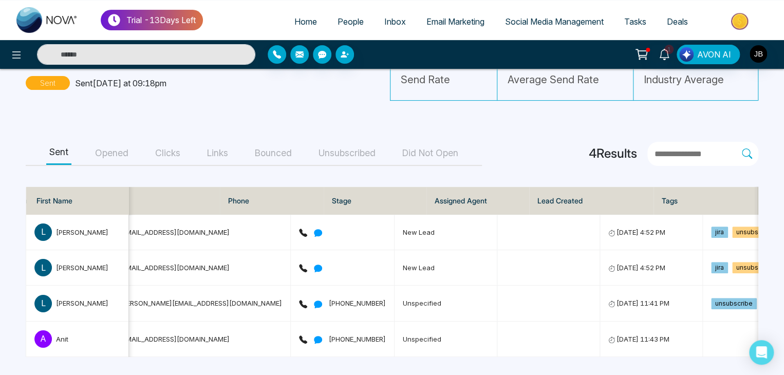
drag, startPoint x: 561, startPoint y: 357, endPoint x: 586, endPoint y: 356, distance: 24.7
click at [610, 356] on div "L [PERSON_NAME] [EMAIL_ADDRESS][DOMAIN_NAME] New Lead [DATE] 4:52 PM jira unsub…" at bounding box center [392, 286] width 733 height 143
click at [600, 351] on td "[DATE] 11:43 PM" at bounding box center [651, 339] width 103 height 35
drag, startPoint x: 543, startPoint y: 351, endPoint x: 586, endPoint y: 354, distance: 43.3
click at [582, 354] on div "L [PERSON_NAME] [EMAIL_ADDRESS][DOMAIN_NAME] New Lead [DATE] 4:52 PM jira unsub…" at bounding box center [392, 286] width 733 height 143
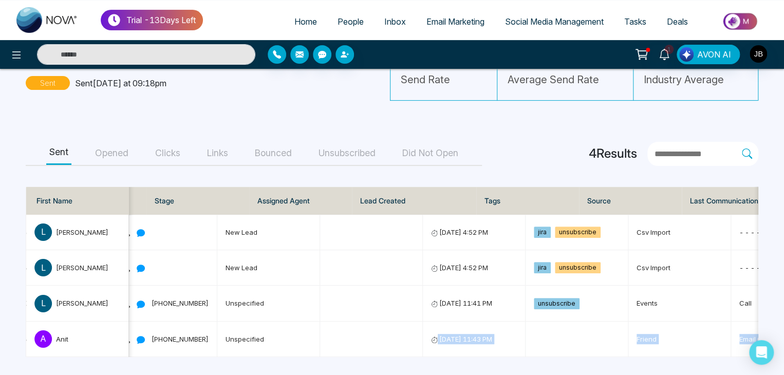
scroll to position [0, 0]
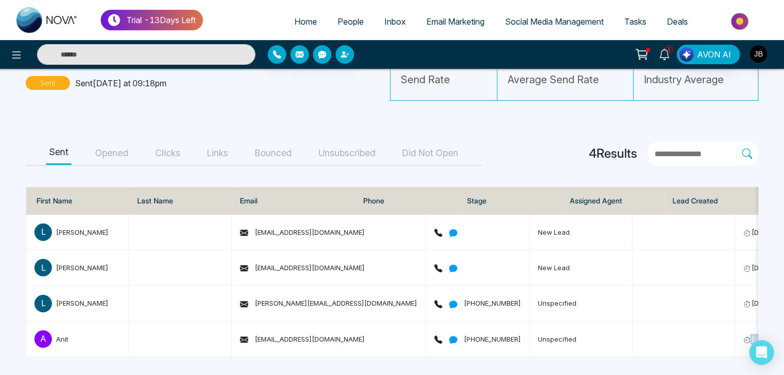
click at [338, 20] on span "People" at bounding box center [351, 21] width 26 height 10
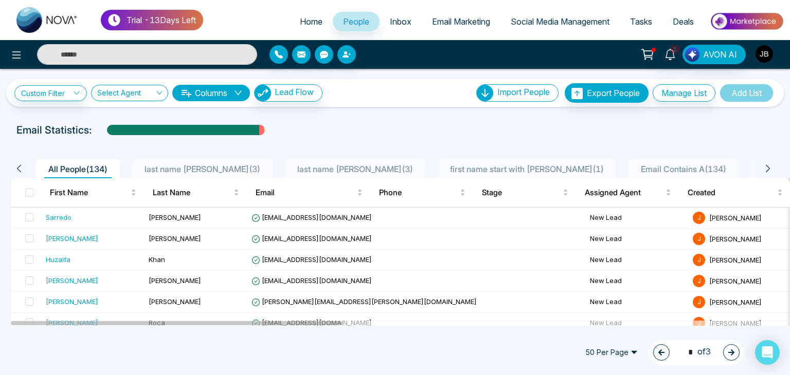
click at [760, 49] on img "button" at bounding box center [763, 53] width 17 height 17
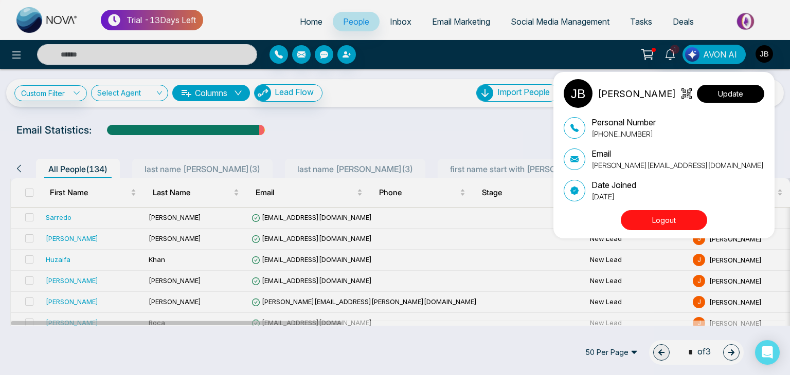
click at [725, 96] on button "Update" at bounding box center [730, 94] width 67 height 18
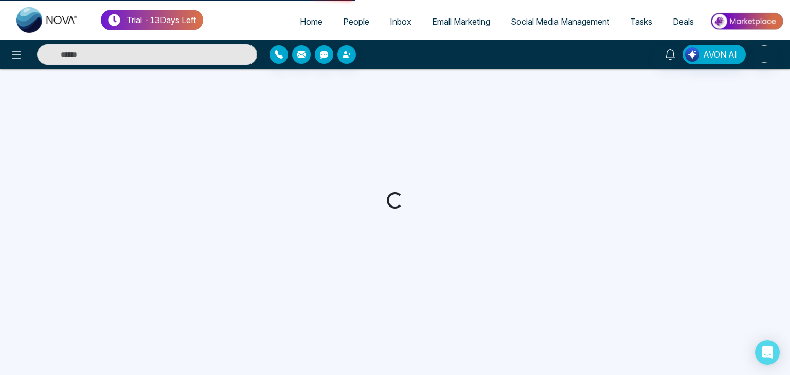
select select "***"
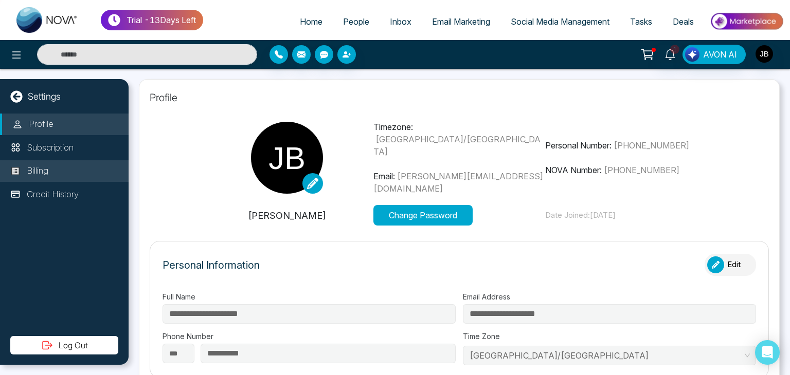
type input "*******"
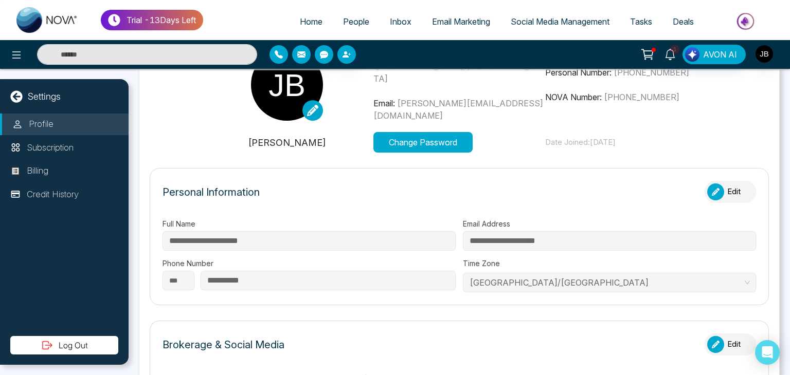
drag, startPoint x: 789, startPoint y: 156, endPoint x: 789, endPoint y: 169, distance: 12.3
click at [789, 166] on div "**********" at bounding box center [459, 222] width 661 height 306
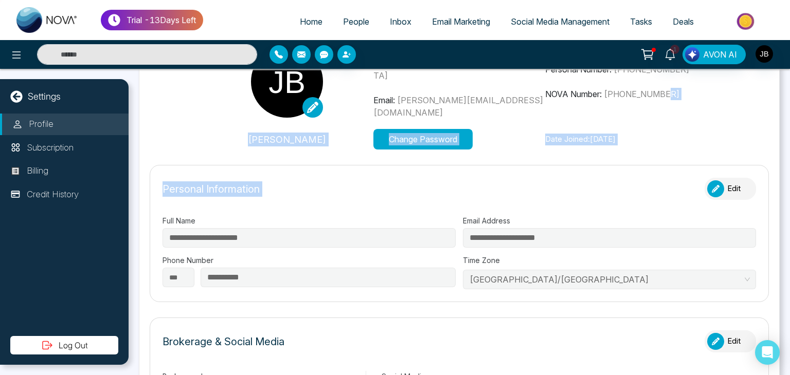
click at [789, 169] on div "**********" at bounding box center [459, 222] width 661 height 306
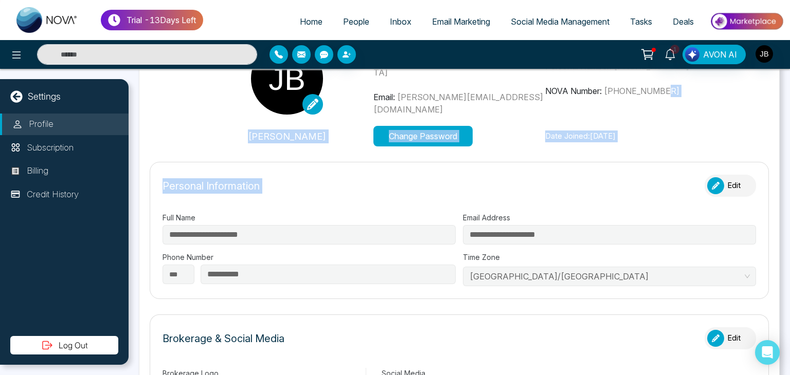
click at [789, 171] on div "**********" at bounding box center [459, 222] width 661 height 306
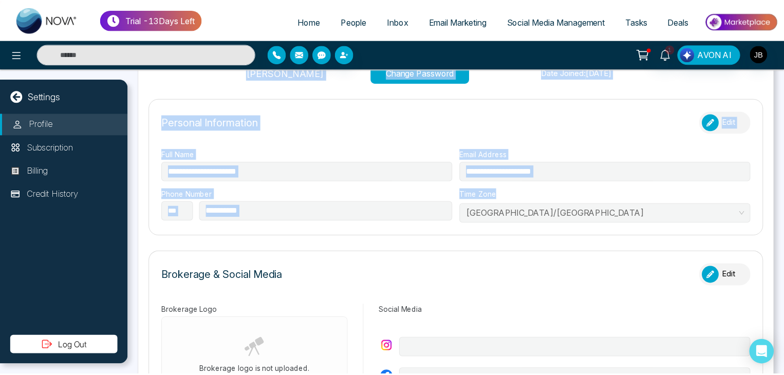
scroll to position [144, 0]
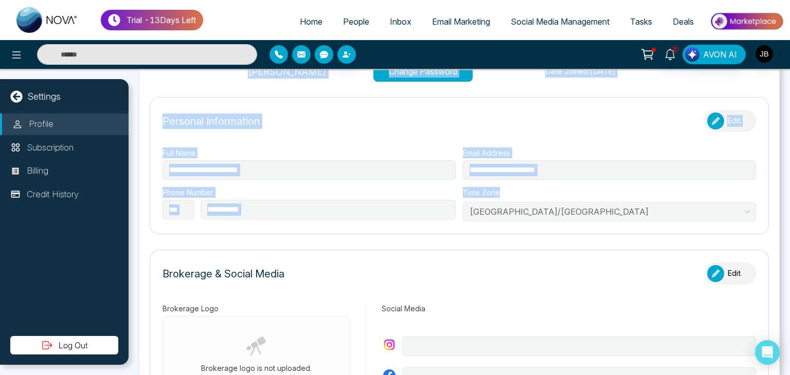
drag, startPoint x: 789, startPoint y: 171, endPoint x: 789, endPoint y: 189, distance: 18.0
click at [789, 189] on div "**********" at bounding box center [459, 222] width 661 height 306
click at [603, 131] on div "Personal Information Edit" at bounding box center [458, 126] width 593 height 32
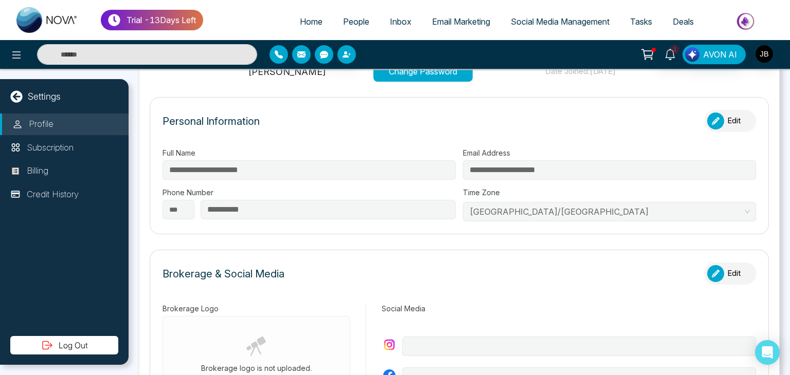
click at [345, 19] on span "People" at bounding box center [356, 21] width 26 height 10
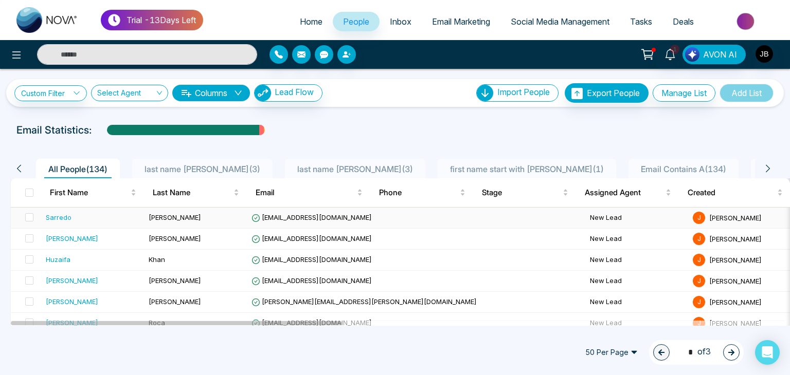
click at [51, 216] on div "Sarredo" at bounding box center [59, 217] width 26 height 10
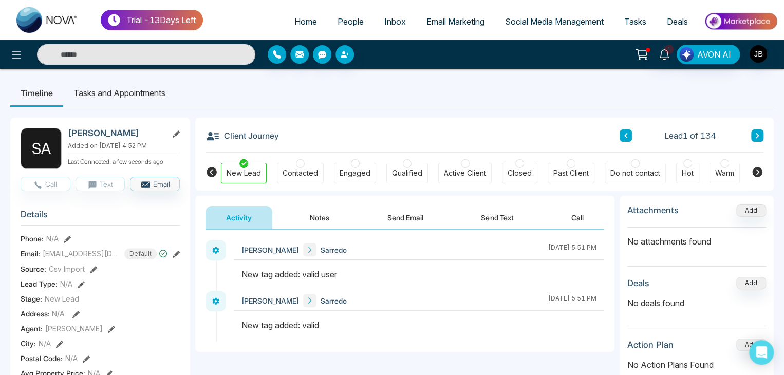
click at [75, 317] on icon at bounding box center [75, 314] width 7 height 7
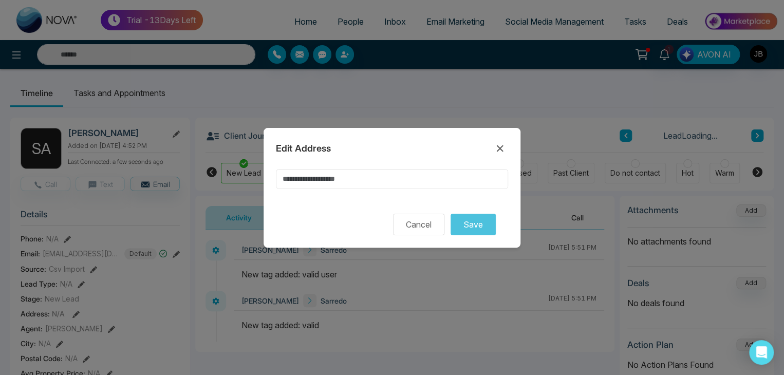
click at [378, 175] on input at bounding box center [392, 179] width 232 height 20
click at [366, 180] on input at bounding box center [392, 179] width 232 height 20
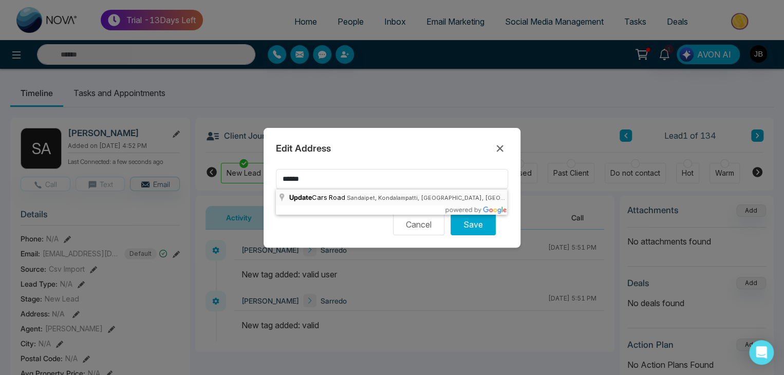
type input "**********"
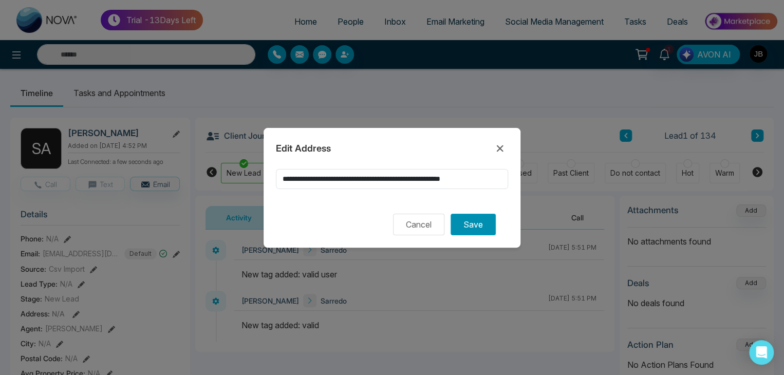
click at [466, 224] on button "Save" at bounding box center [473, 225] width 45 height 22
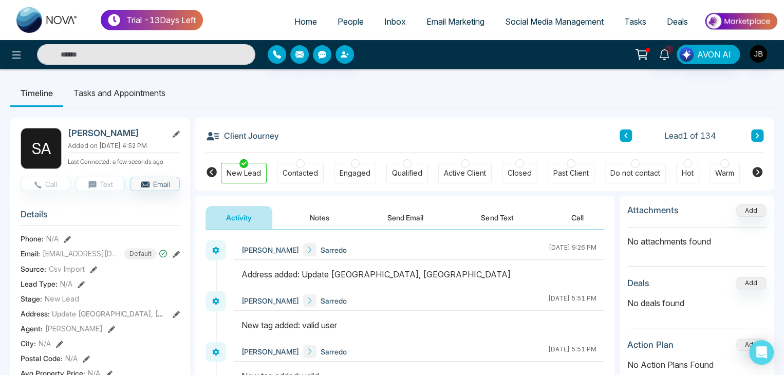
click at [95, 273] on icon at bounding box center [93, 269] width 7 height 7
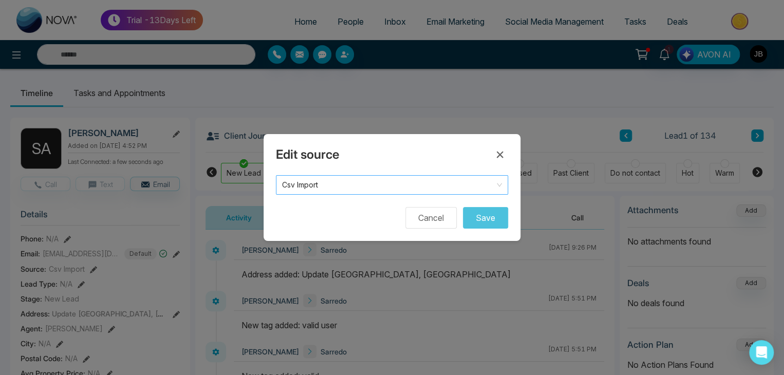
click at [355, 181] on span "Csv Import" at bounding box center [392, 185] width 220 height 14
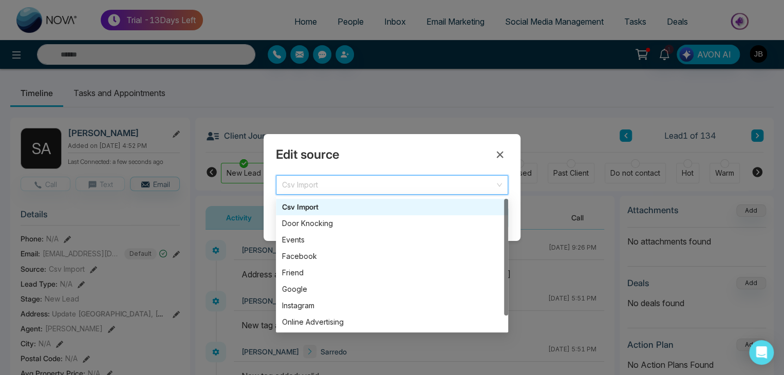
click at [320, 208] on div "Csv Import" at bounding box center [392, 207] width 220 height 11
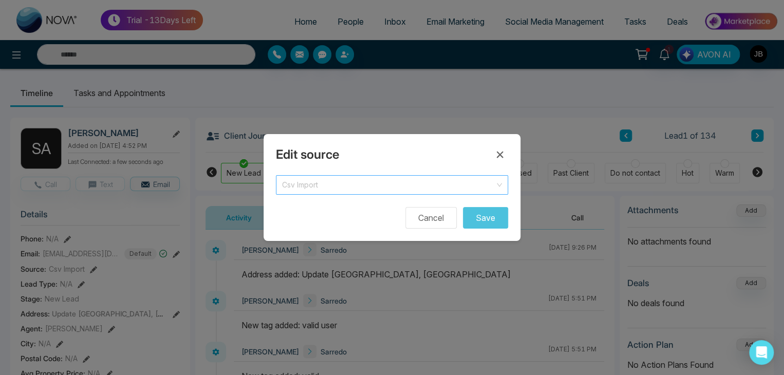
click at [500, 184] on span "Csv Import" at bounding box center [392, 185] width 220 height 14
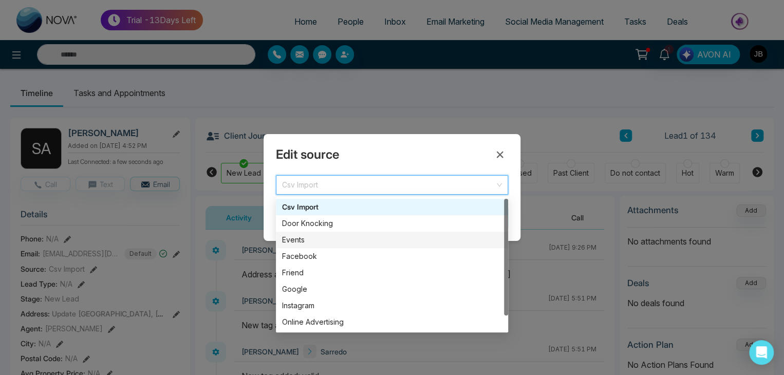
click at [292, 236] on div "Events" at bounding box center [392, 239] width 220 height 11
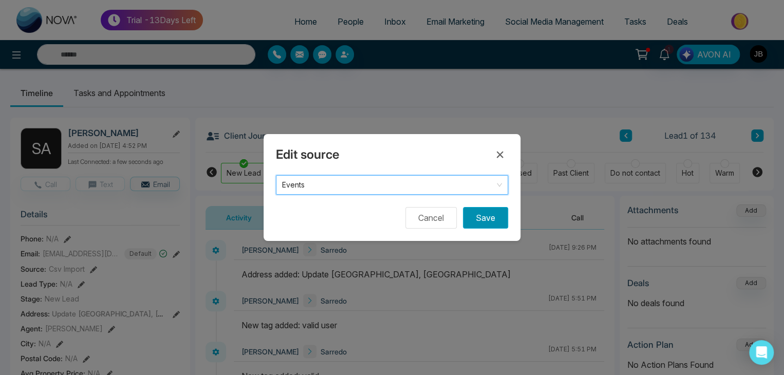
click at [482, 219] on button "Save" at bounding box center [485, 218] width 45 height 22
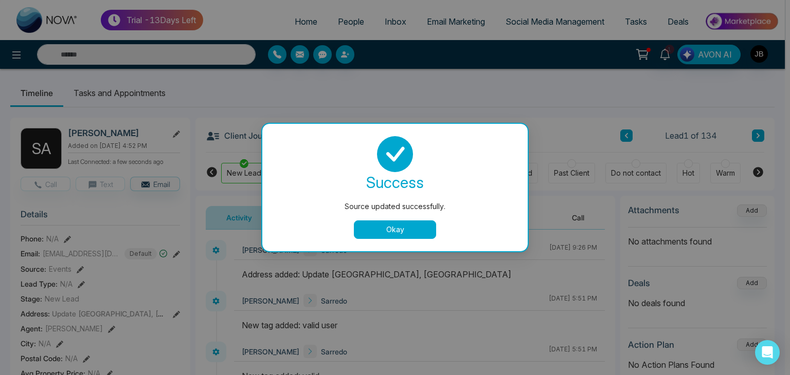
click at [392, 229] on button "Okay" at bounding box center [395, 230] width 82 height 19
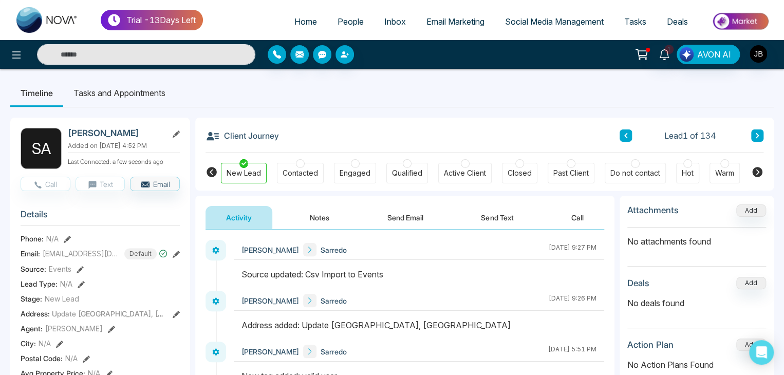
click at [322, 222] on button "Notes" at bounding box center [319, 217] width 61 height 23
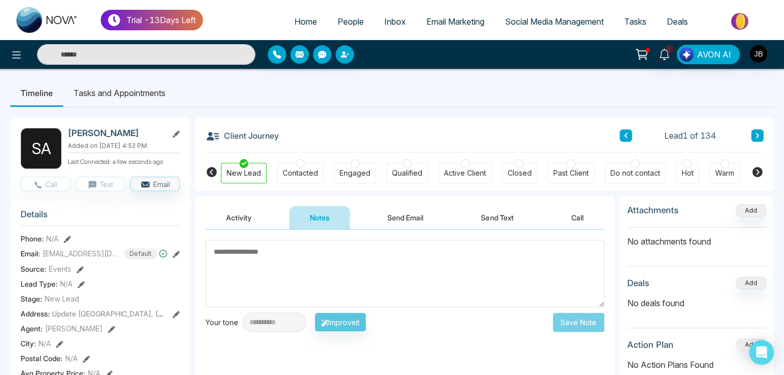
click at [236, 218] on button "Activity" at bounding box center [239, 217] width 67 height 23
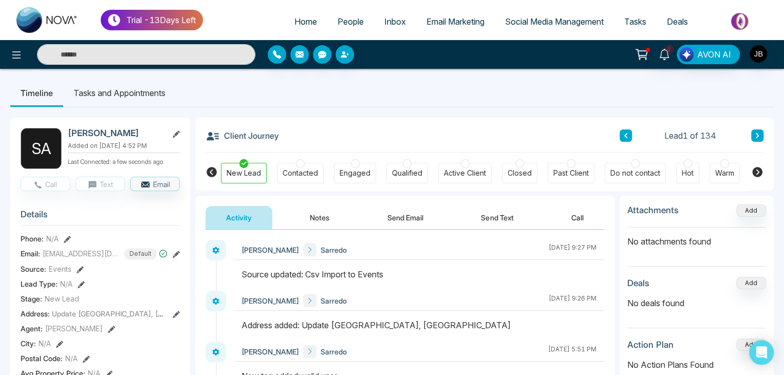
click at [345, 19] on span "People" at bounding box center [351, 21] width 26 height 10
